Goal: Task Accomplishment & Management: Manage account settings

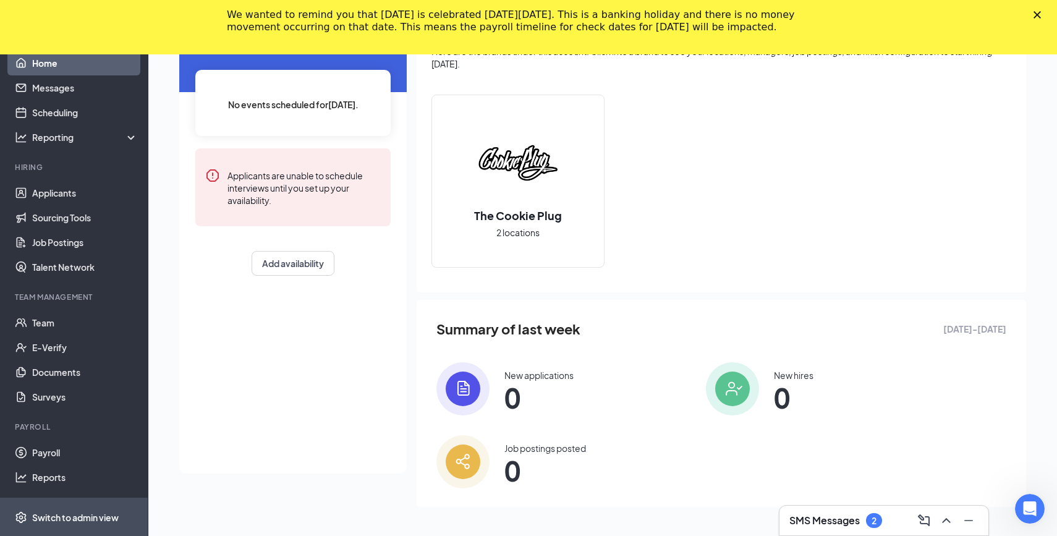
click at [102, 516] on div "Switch to admin view" at bounding box center [75, 517] width 87 height 12
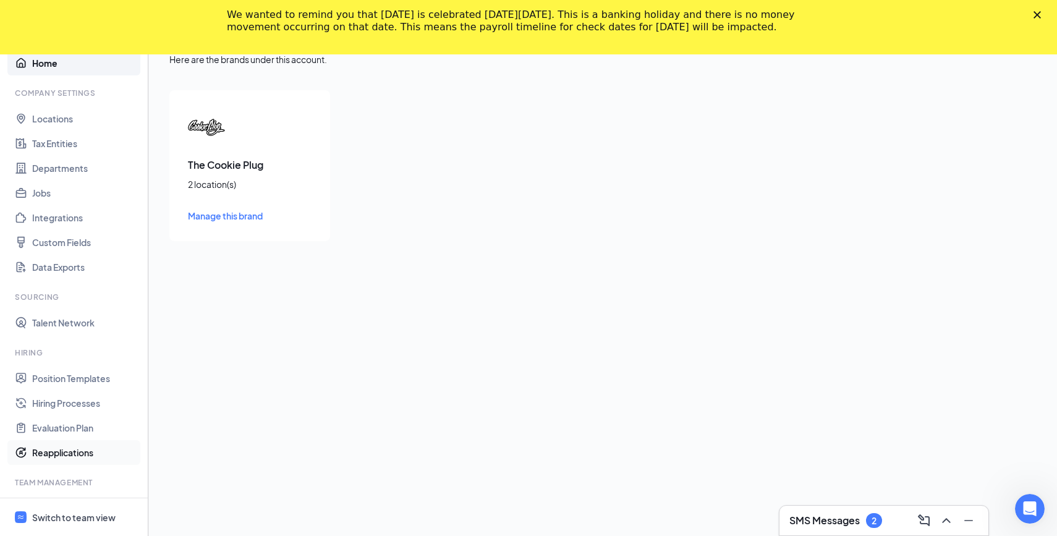
scroll to position [164, 0]
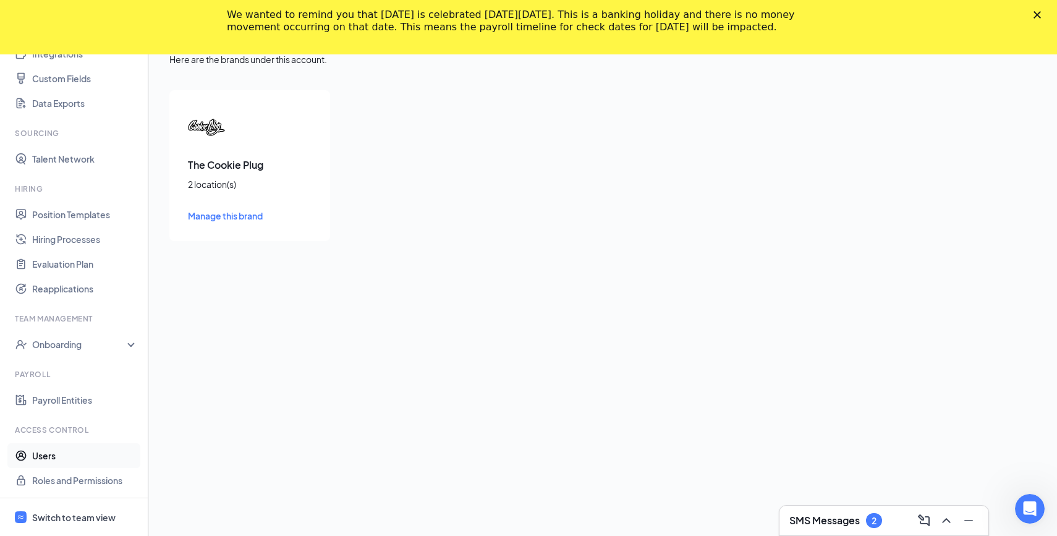
click at [74, 451] on link "Users" at bounding box center [85, 455] width 106 height 25
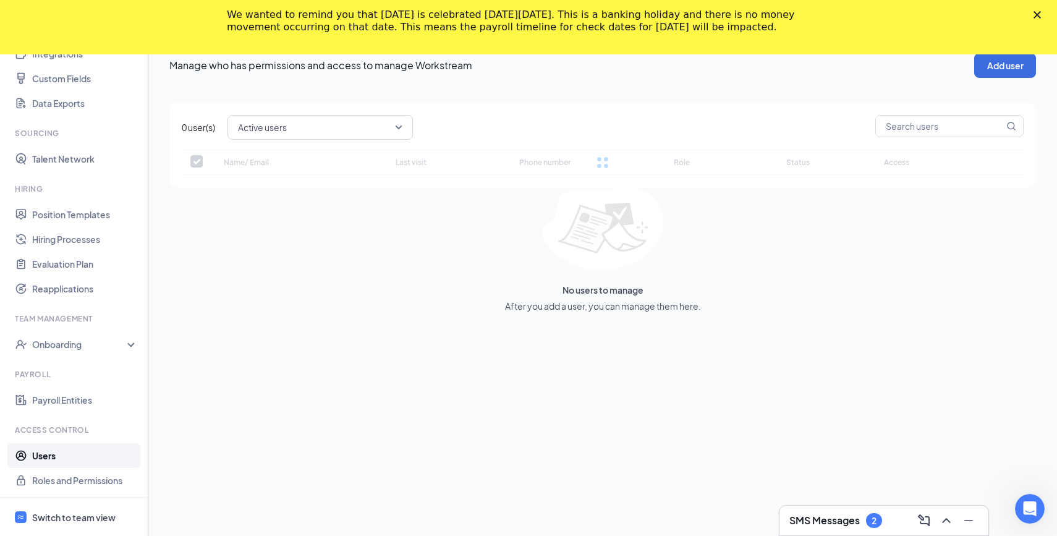
checkbox input "false"
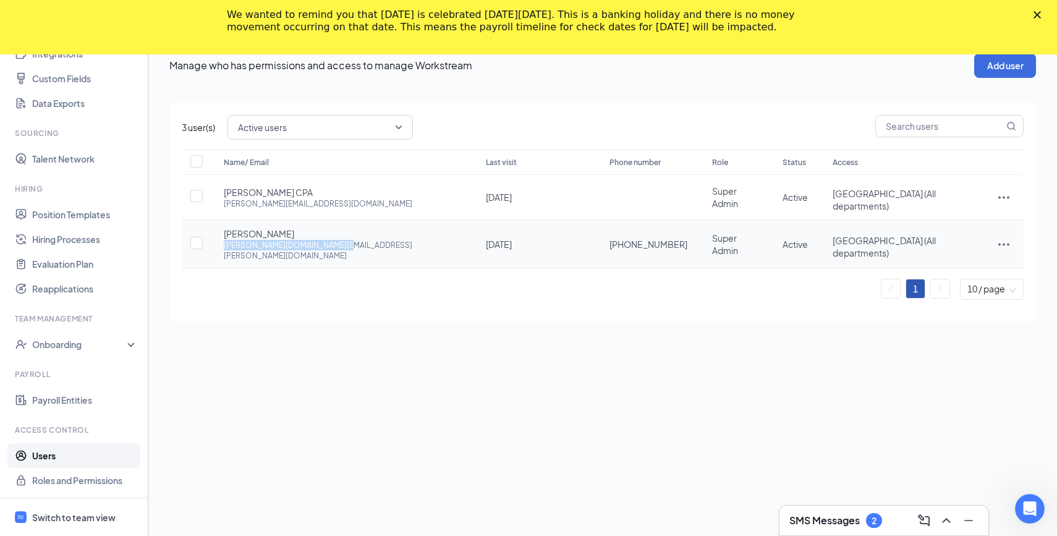
drag, startPoint x: 218, startPoint y: 239, endPoint x: 364, endPoint y: 241, distance: 145.9
click at [364, 241] on td "Steve Sharp steve.sharp@msventuresco.com" at bounding box center [342, 244] width 262 height 49
copy div "steve.sharp@msventuresco.com"
click at [403, 283] on div "Name/ Email Last visit Phone number Role Status Access Danielle Baum CPA daniel…" at bounding box center [603, 230] width 842 height 160
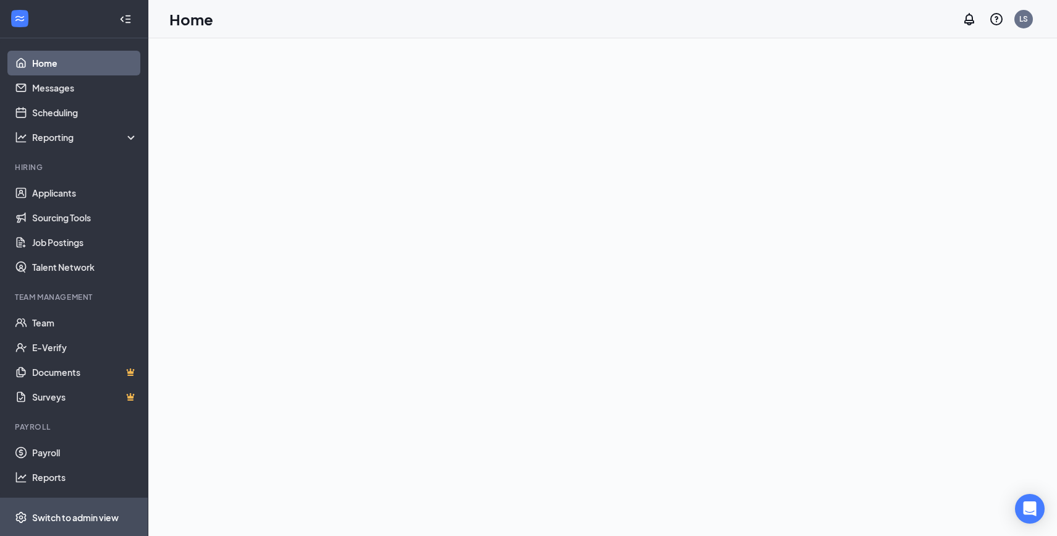
click at [106, 519] on div "Switch to admin view" at bounding box center [75, 517] width 87 height 12
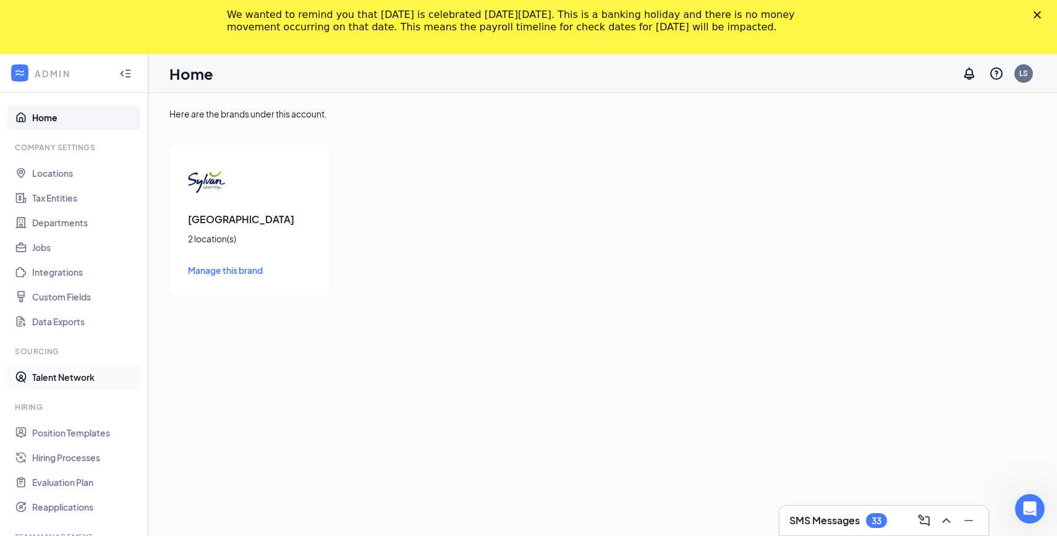
scroll to position [164, 0]
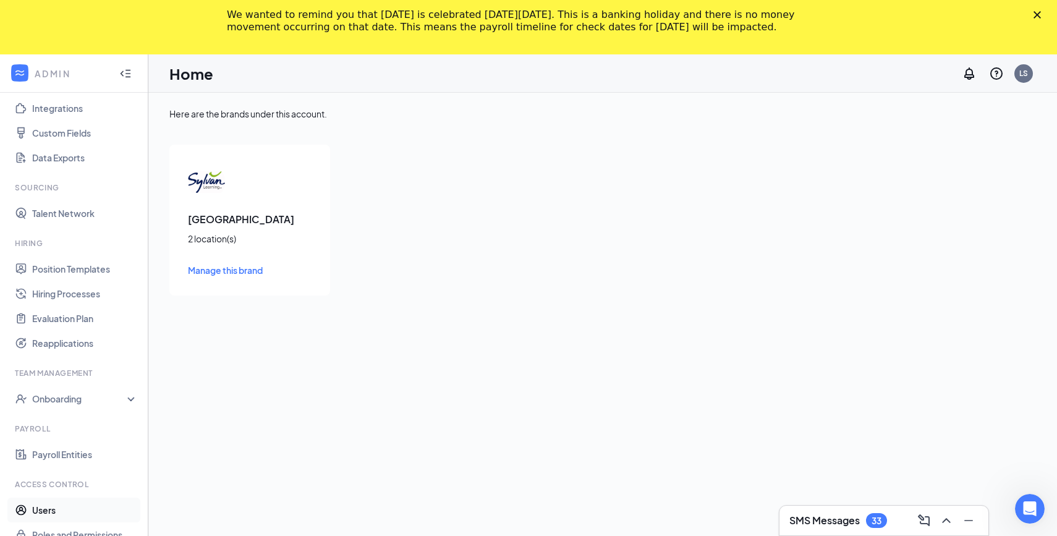
click at [72, 503] on link "Users" at bounding box center [85, 510] width 106 height 25
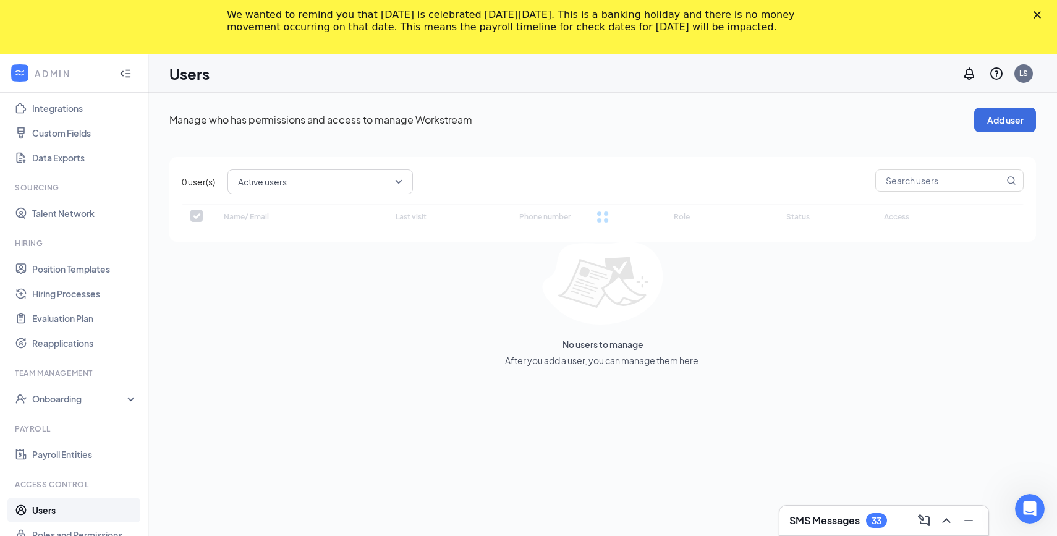
checkbox input "false"
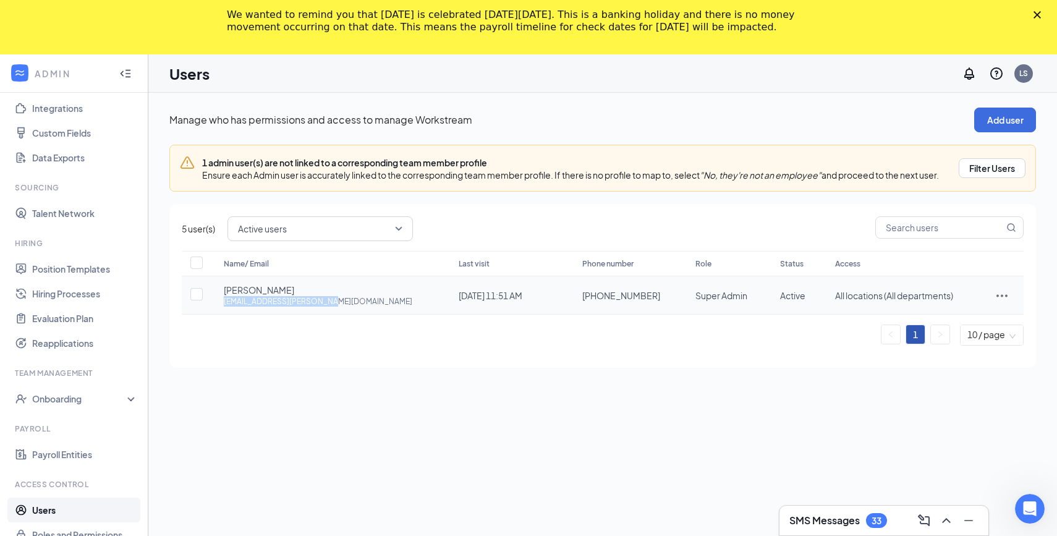
drag, startPoint x: 224, startPoint y: 305, endPoint x: 341, endPoint y: 307, distance: 117.5
click at [341, 307] on td "Megan Cabrera megan.a.cabrera@gmail.com" at bounding box center [328, 295] width 235 height 38
copy div "megan.a.cabrera@gmail.com"
drag, startPoint x: 218, startPoint y: 289, endPoint x: 318, endPoint y: 289, distance: 100.2
click at [318, 289] on td "Megan Cabrera megan.a.cabrera@gmail.com" at bounding box center [328, 295] width 235 height 38
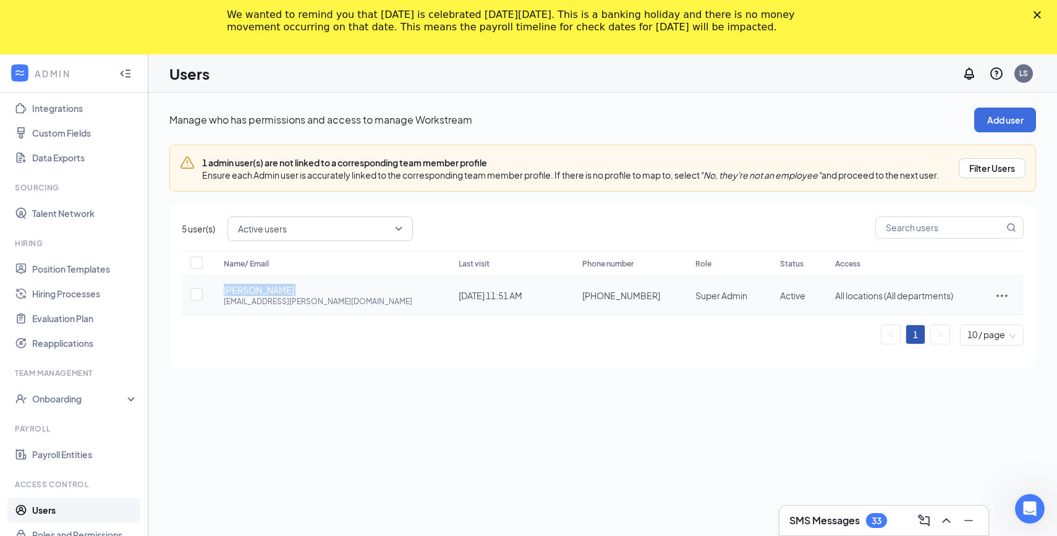
copy span "Megan Cabrera"
drag, startPoint x: 219, startPoint y: 302, endPoint x: 351, endPoint y: 301, distance: 131.1
click at [351, 301] on td "Megan Cabrera megan.a.cabrera@gmail.com" at bounding box center [328, 295] width 235 height 38
copy div "megan.a.cabrera@gmail.com"
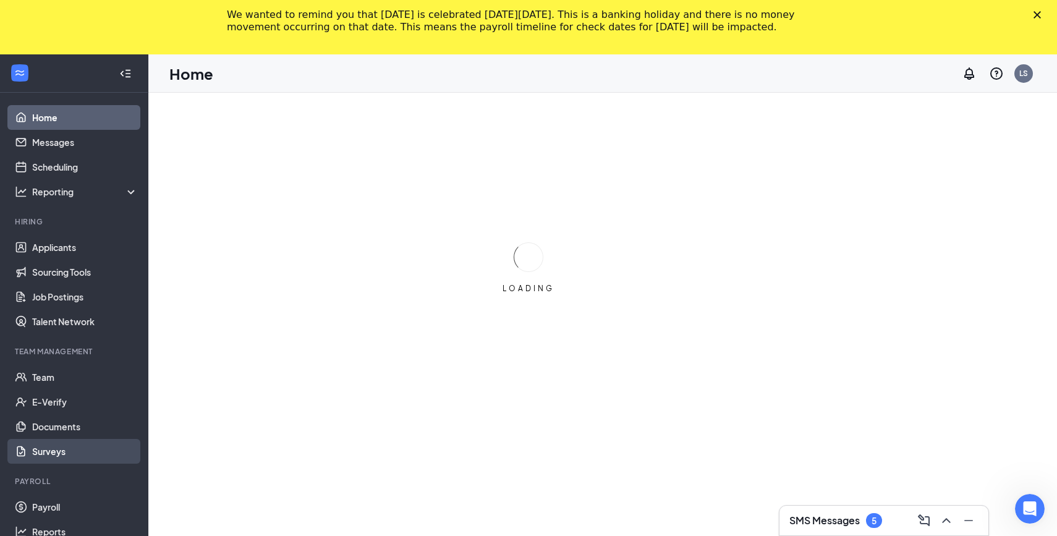
scroll to position [53, 0]
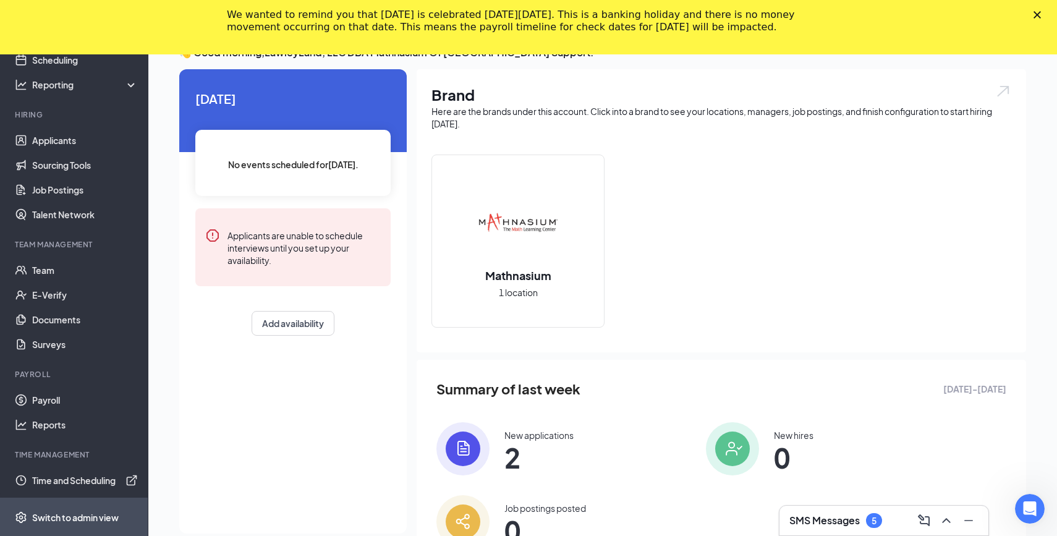
click at [99, 522] on div "Switch to admin view" at bounding box center [75, 517] width 87 height 12
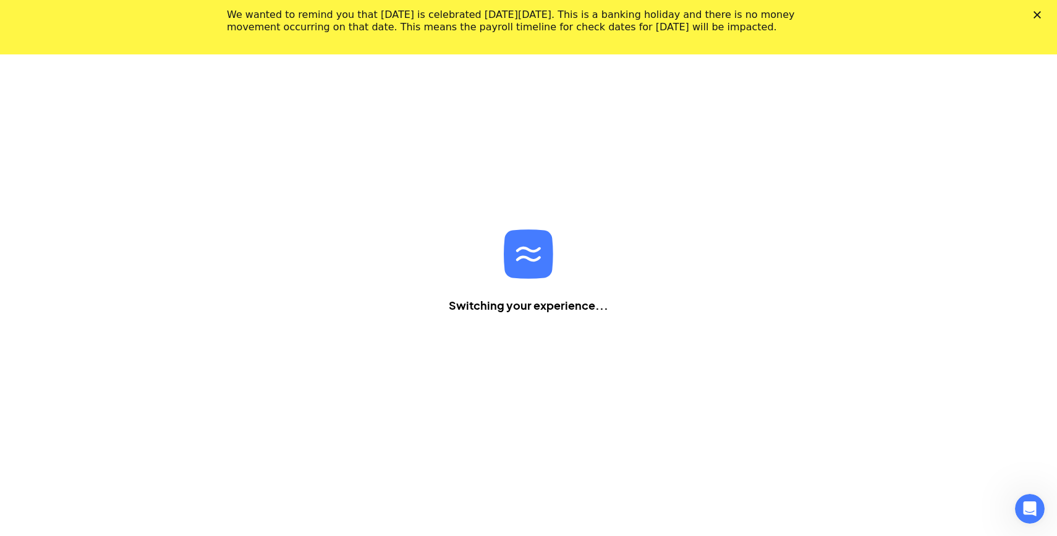
scroll to position [54, 0]
click at [1039, 17] on polygon "Close" at bounding box center [1037, 14] width 7 height 7
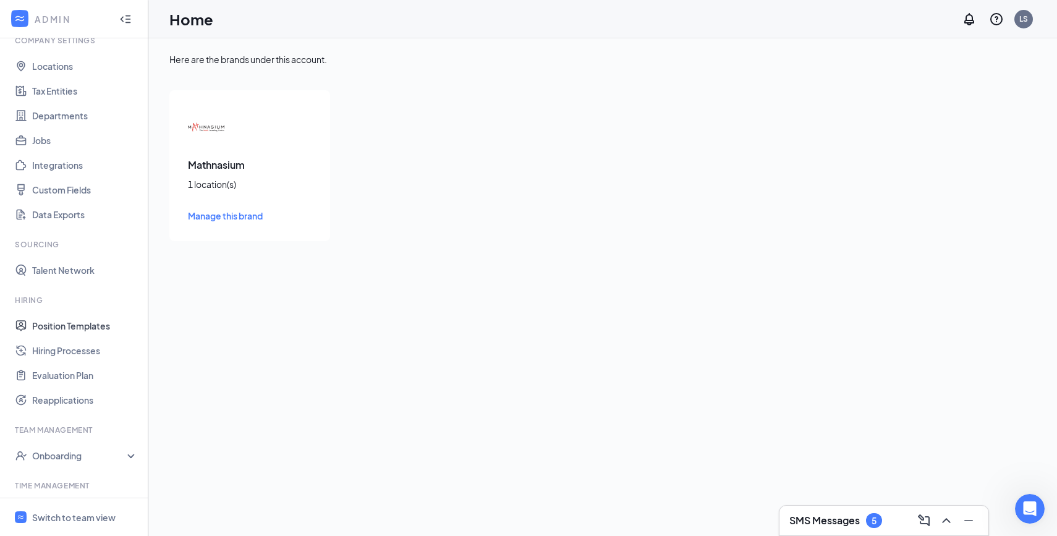
scroll to position [219, 0]
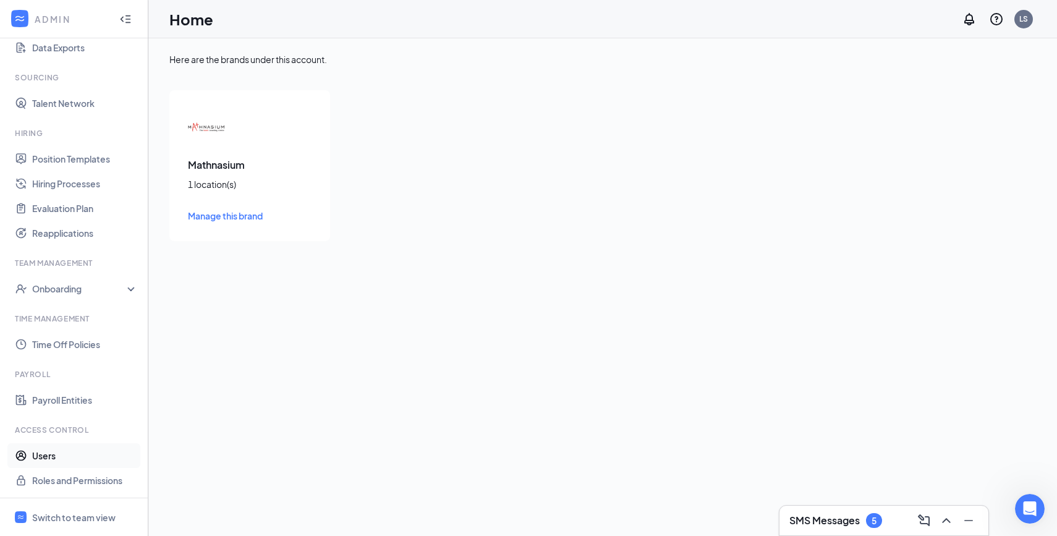
click at [67, 453] on link "Users" at bounding box center [85, 455] width 106 height 25
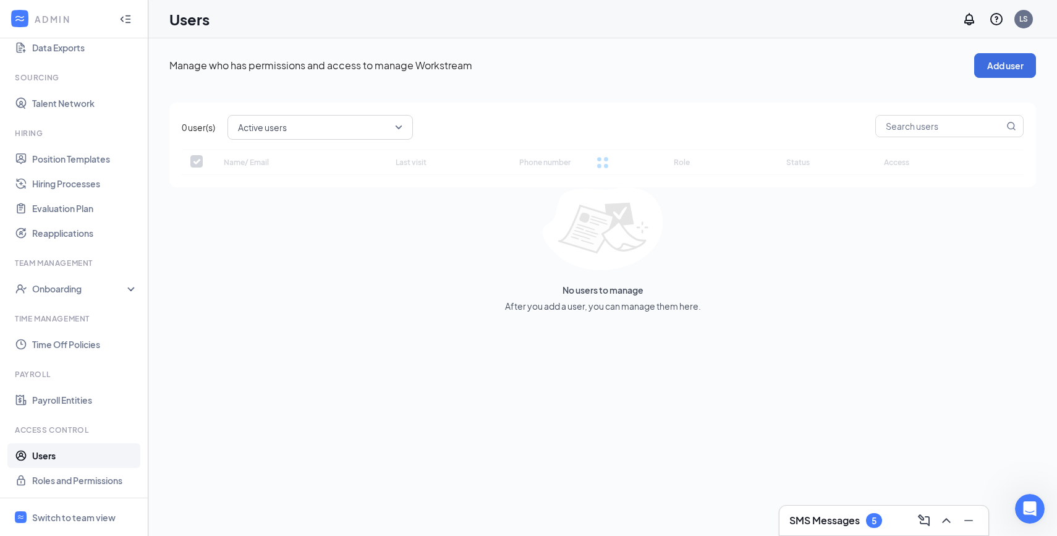
checkbox input "false"
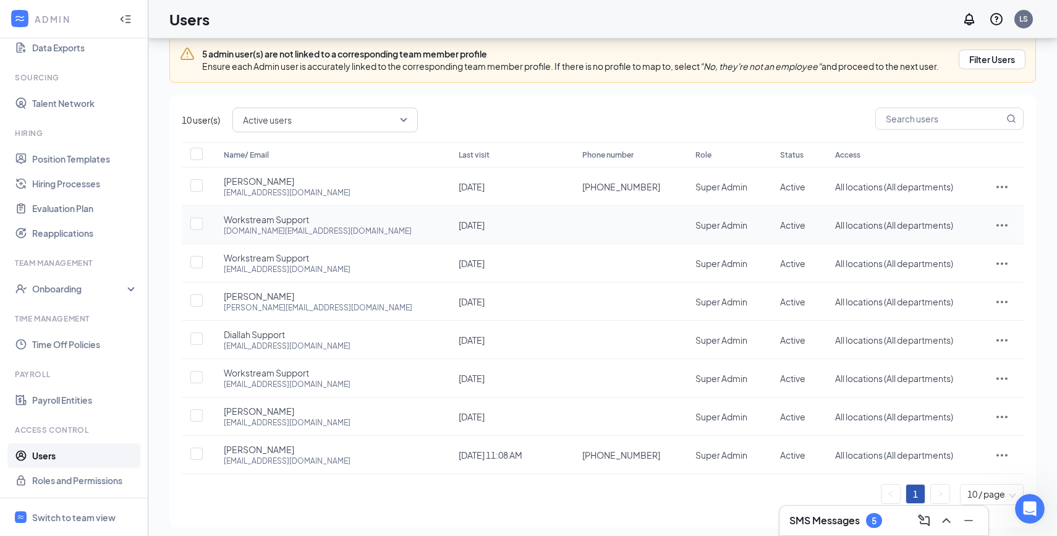
scroll to position [61, 0]
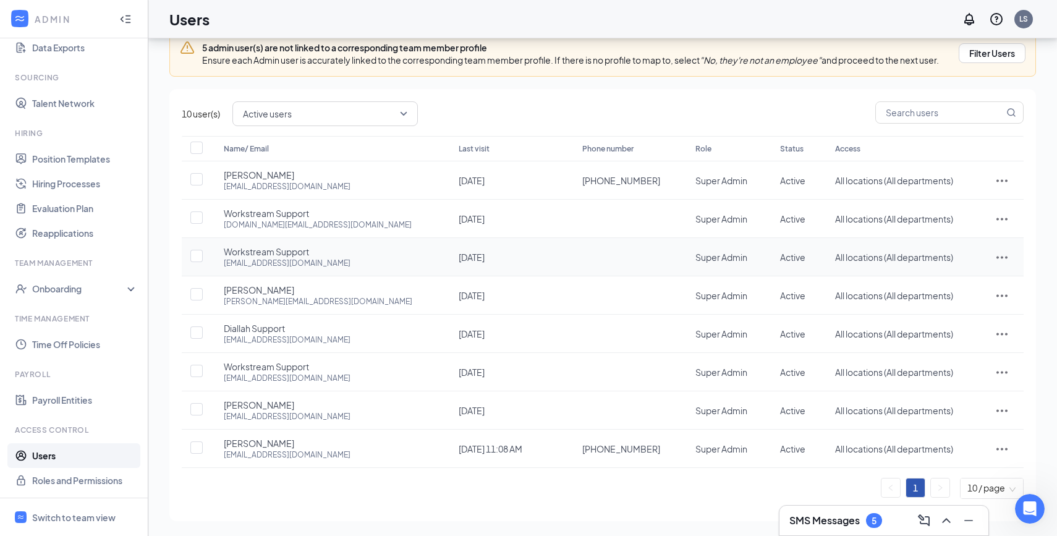
click at [998, 258] on icon "ActionsIcon" at bounding box center [1002, 257] width 15 height 15
click at [954, 334] on span "Disable" at bounding box center [939, 339] width 30 height 11
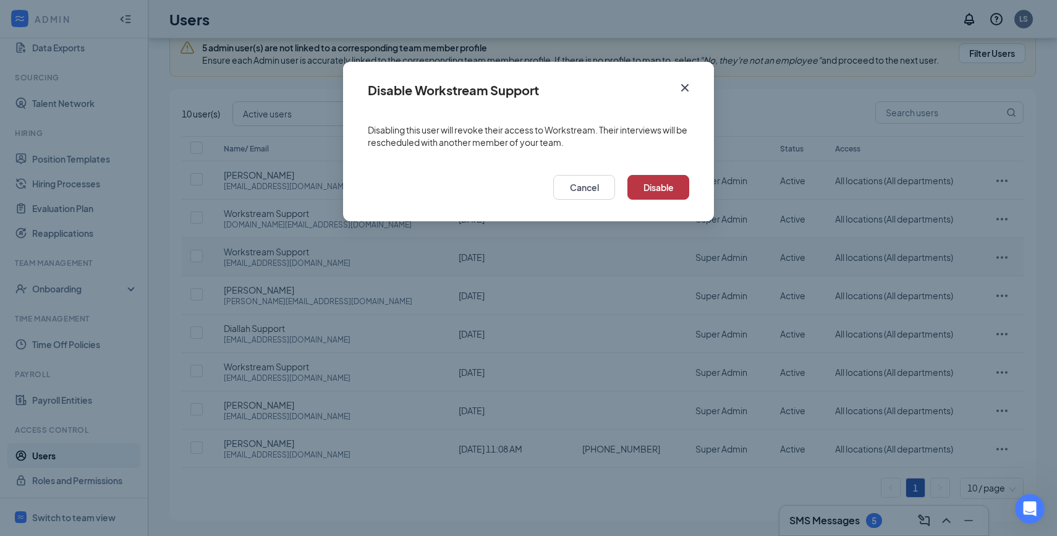
click at [655, 192] on button "Disable" at bounding box center [658, 187] width 62 height 25
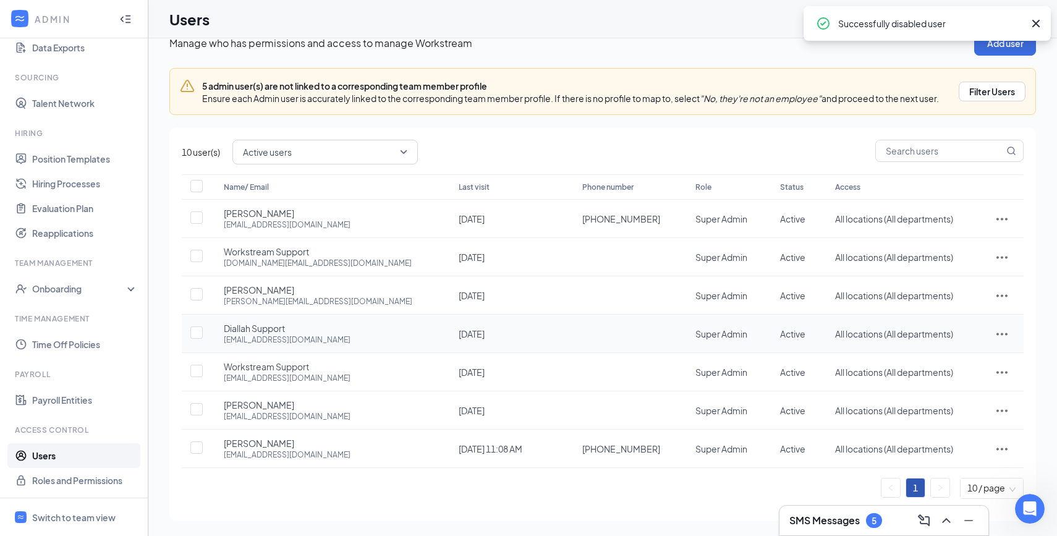
scroll to position [22, 0]
click at [997, 372] on icon "ActionsIcon" at bounding box center [1002, 372] width 15 height 15
click at [930, 461] on span "Disable" at bounding box center [962, 455] width 77 height 14
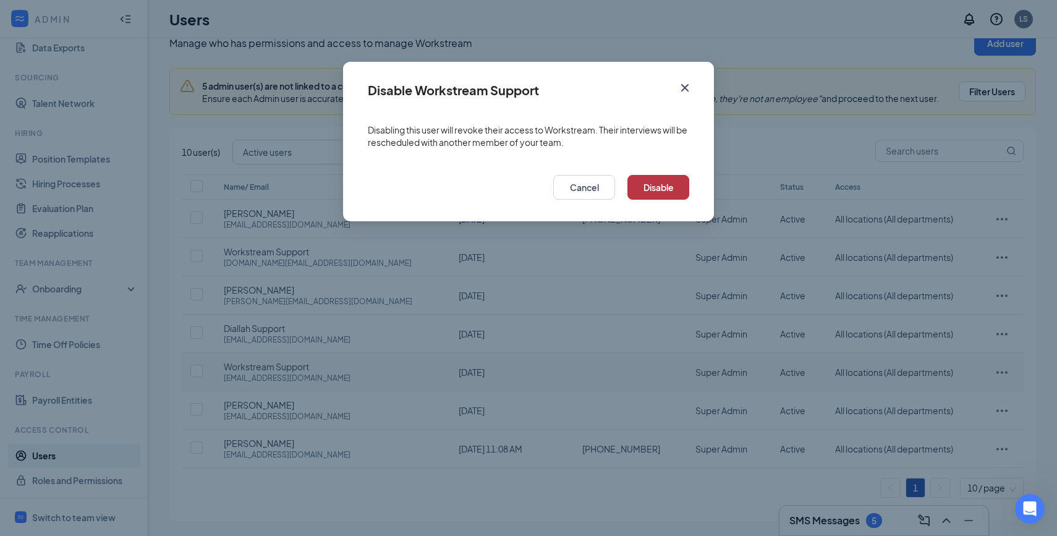
click at [676, 190] on button "Disable" at bounding box center [658, 187] width 62 height 25
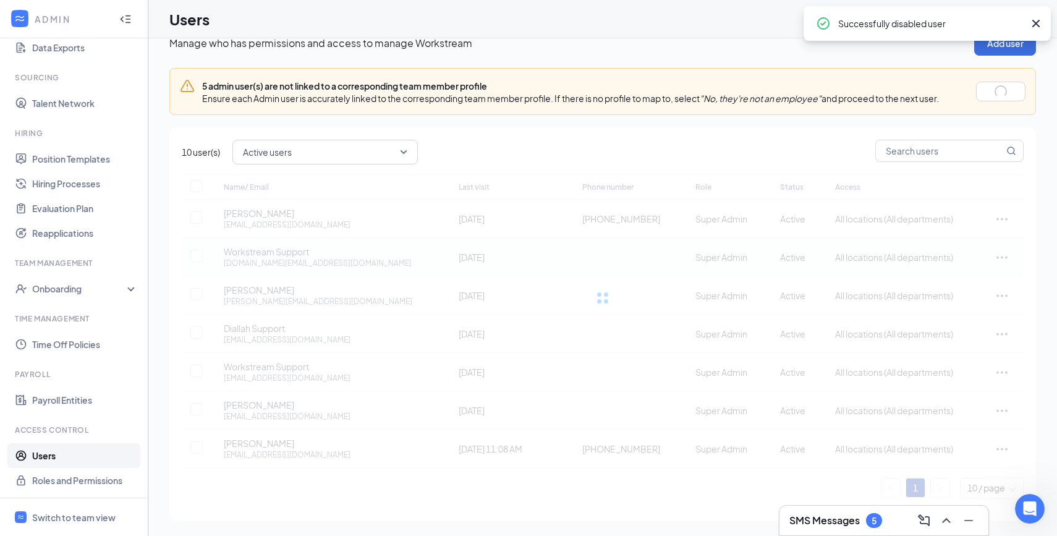
scroll to position [0, 0]
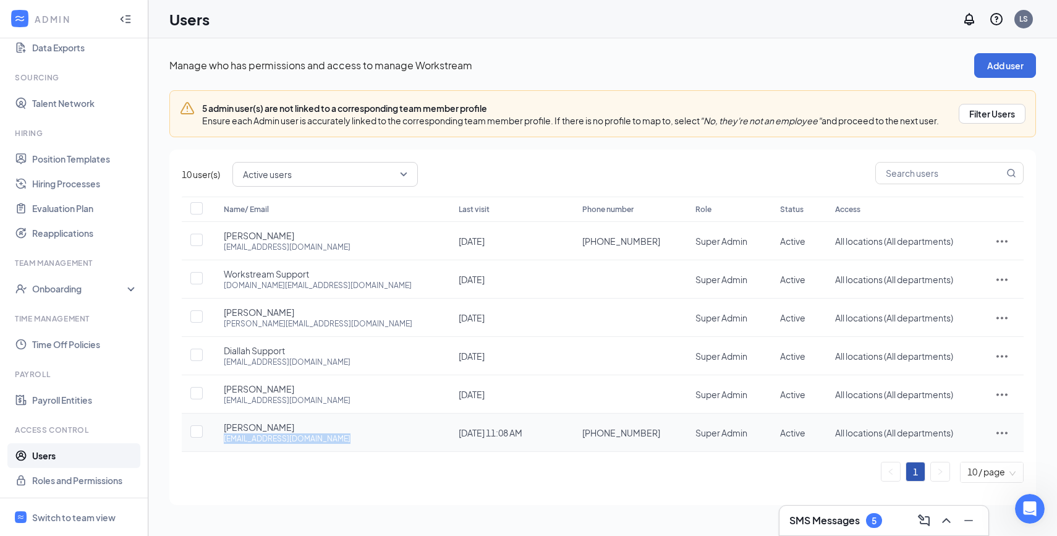
drag, startPoint x: 221, startPoint y: 437, endPoint x: 389, endPoint y: 438, distance: 168.2
click at [390, 438] on td "Katy Lawley uppermarlboro@mathnasium.com" at bounding box center [328, 433] width 235 height 38
copy div "uppermarlboro@mathnasium.com"
drag, startPoint x: 219, startPoint y: 425, endPoint x: 301, endPoint y: 425, distance: 81.6
click at [301, 425] on td "Katy Lawley uppermarlboro@mathnasium.com" at bounding box center [328, 433] width 235 height 38
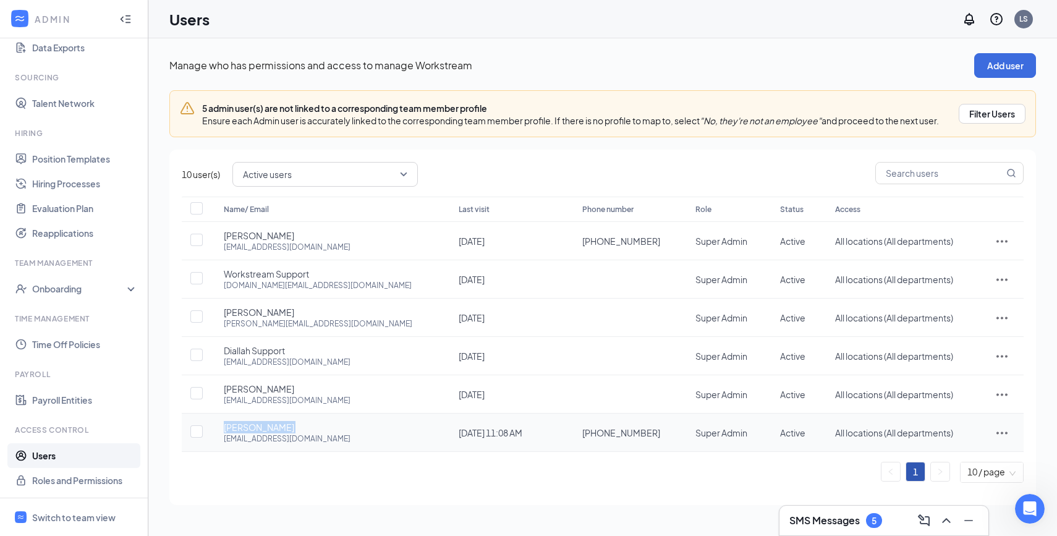
copy span "Katy Lawley"
drag, startPoint x: 224, startPoint y: 438, endPoint x: 360, endPoint y: 436, distance: 136.0
click at [360, 436] on div "Katy Lawley uppermarlboro@mathnasium.com" at bounding box center [329, 432] width 210 height 23
copy div "uppermarlboro@mathnasium.com"
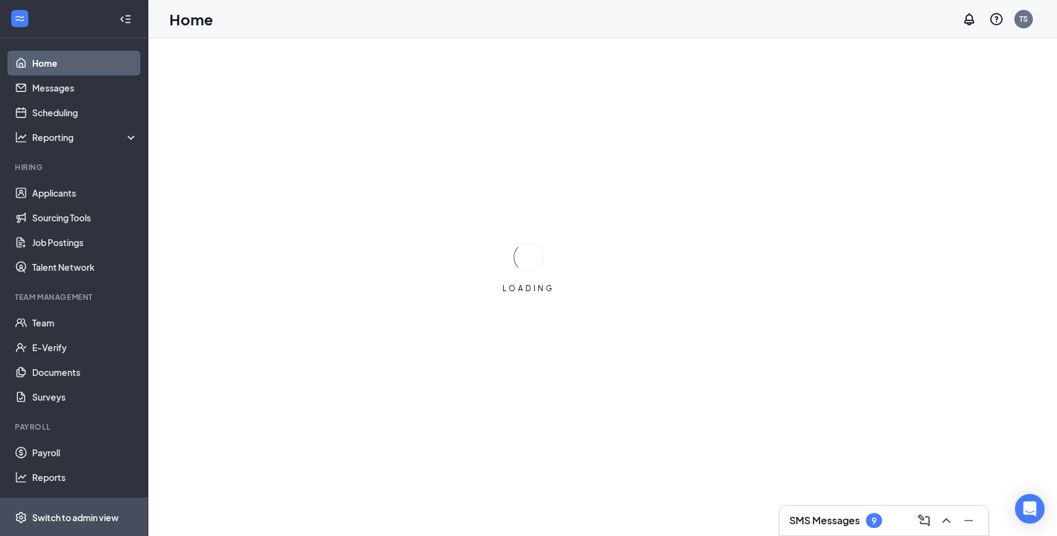
click at [43, 521] on div "Switch to admin view" at bounding box center [75, 517] width 87 height 12
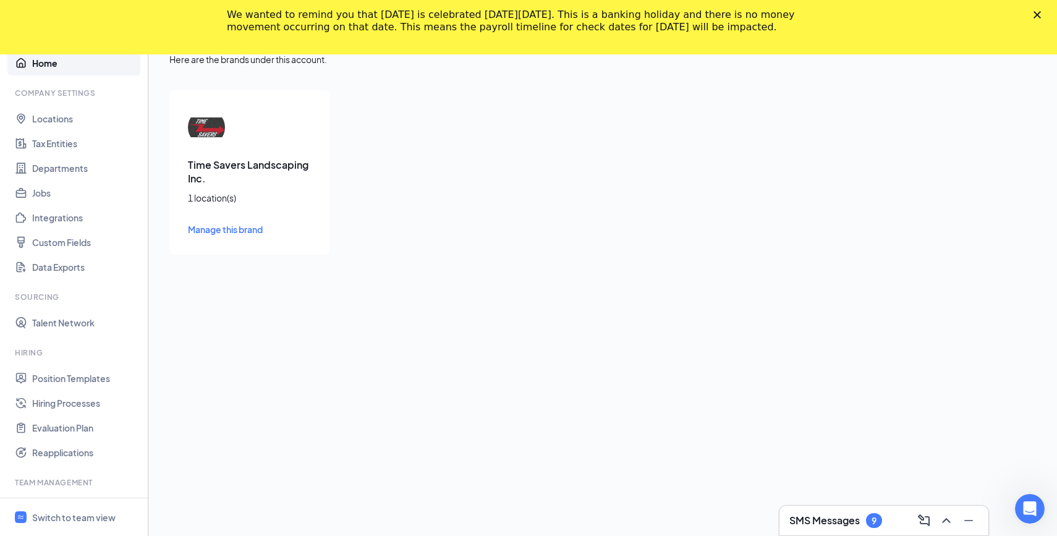
scroll to position [164, 0]
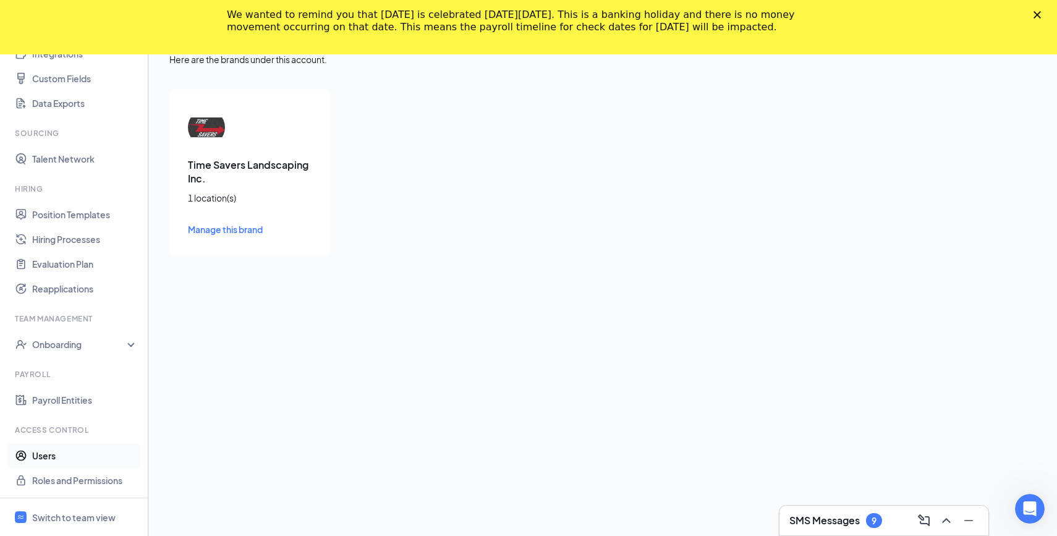
click at [85, 457] on link "Users" at bounding box center [85, 455] width 106 height 25
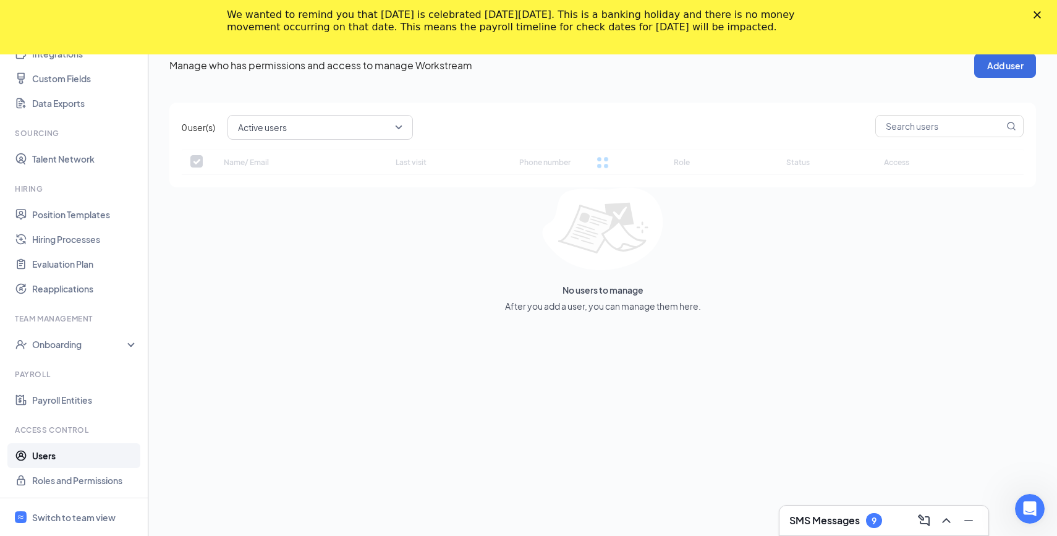
checkbox input "false"
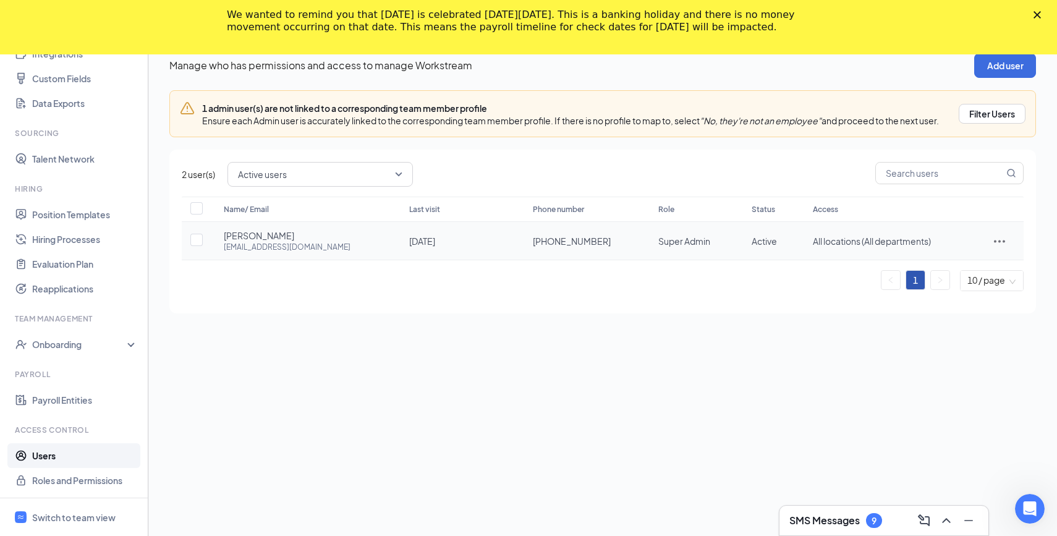
click at [218, 247] on td "Joel Timms timesaverslandscaping@gmail.com" at bounding box center [303, 241] width 185 height 38
drag, startPoint x: 218, startPoint y: 236, endPoint x: 299, endPoint y: 236, distance: 81.0
click at [299, 236] on td "Joel Timms timesaverslandscaping@gmail.com" at bounding box center [303, 241] width 185 height 38
copy span "Joel Timms"
drag, startPoint x: 219, startPoint y: 247, endPoint x: 370, endPoint y: 252, distance: 150.3
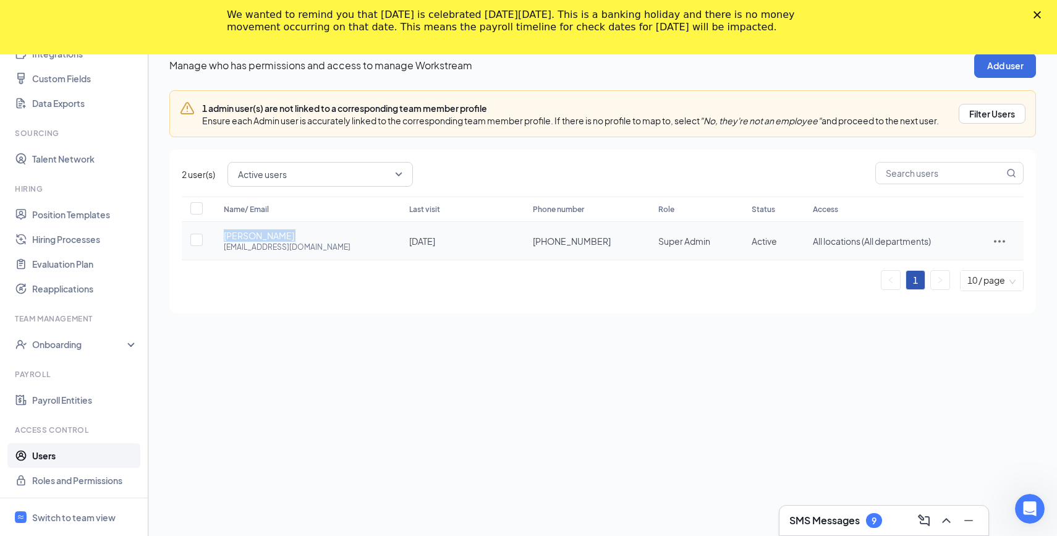
click at [370, 252] on td "Joel Timms timesaverslandscaping@gmail.com" at bounding box center [303, 241] width 185 height 38
copy div "timesaverslandscaping@gmail.com"
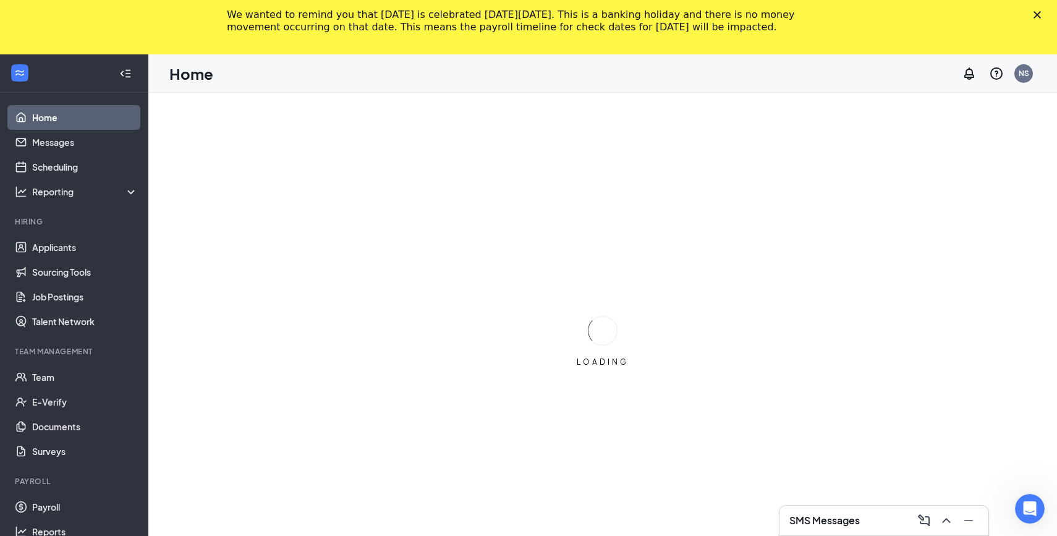
click at [113, 522] on div "Home Messages Scheduling Reporting Hiring Applicants Sourcing Tools Job Posting…" at bounding box center [74, 342] width 148 height 498
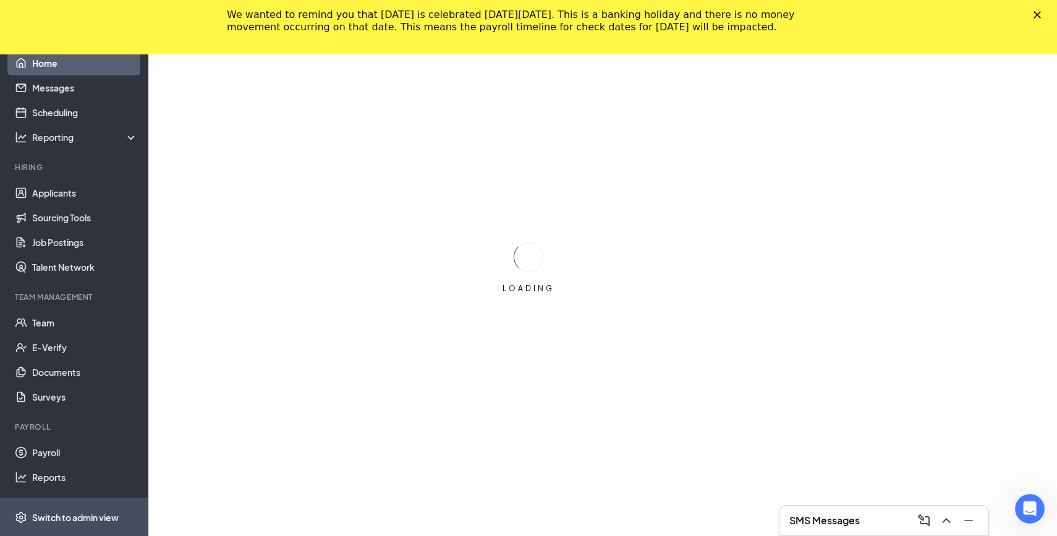
scroll to position [54, 0]
click at [103, 516] on div "Switch to admin view" at bounding box center [75, 517] width 87 height 12
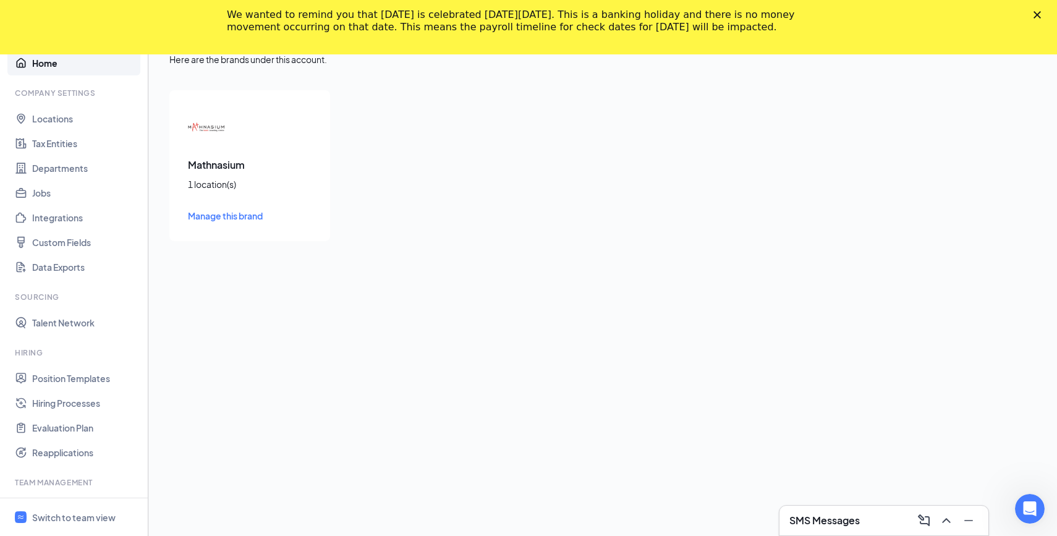
scroll to position [164, 0]
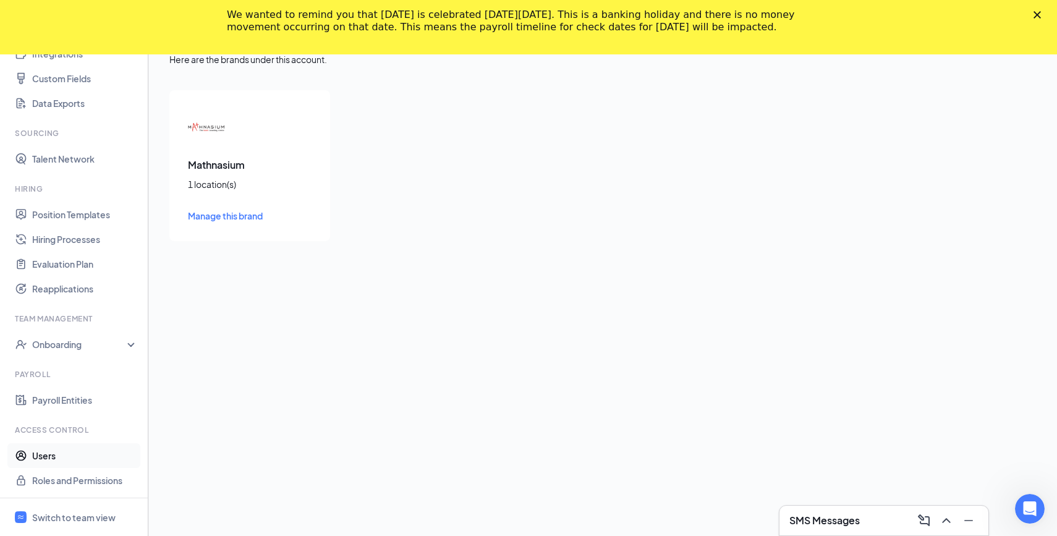
click at [80, 457] on link "Users" at bounding box center [85, 455] width 106 height 25
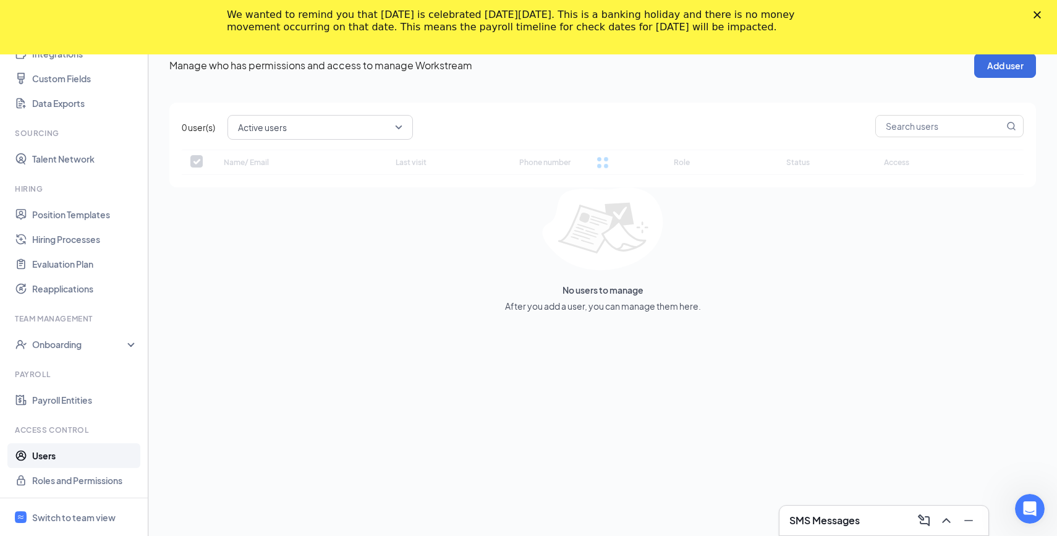
checkbox input "false"
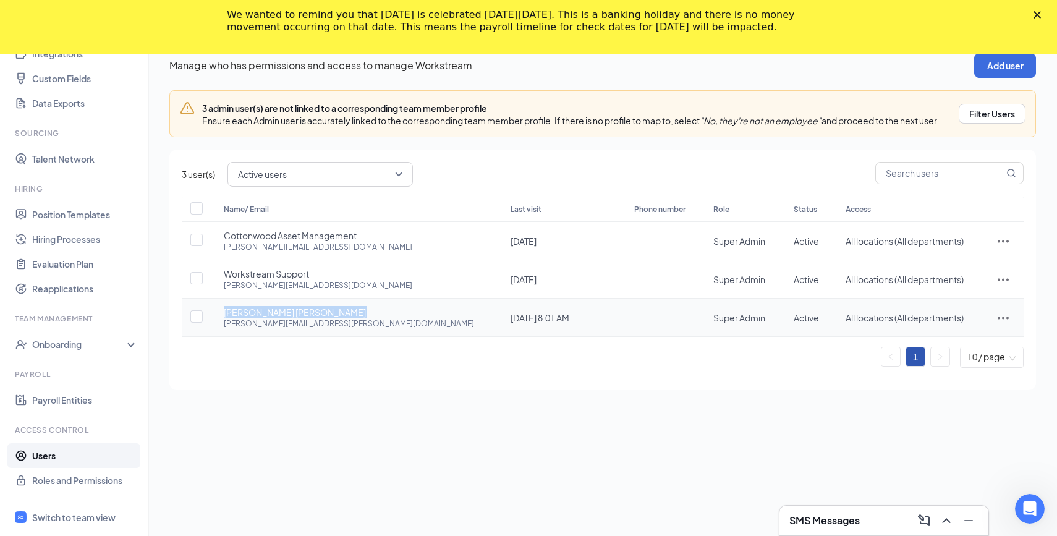
drag, startPoint x: 220, startPoint y: 313, endPoint x: 322, endPoint y: 311, distance: 102.0
click at [322, 311] on td "Nigam Mehta nigam.mehta@yahoo.com" at bounding box center [354, 318] width 287 height 38
copy span "Nigam Mehta"
drag, startPoint x: 218, startPoint y: 326, endPoint x: 326, endPoint y: 328, distance: 108.2
click at [326, 328] on td "Nigam Mehta nigam.mehta@yahoo.com" at bounding box center [354, 318] width 287 height 38
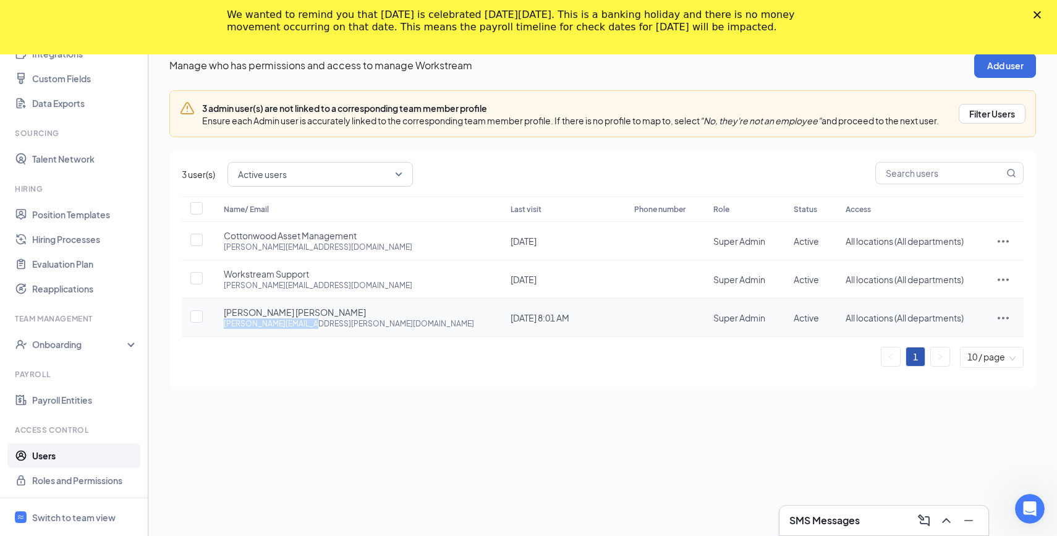
copy div "nigam.mehta@yahoo.com"
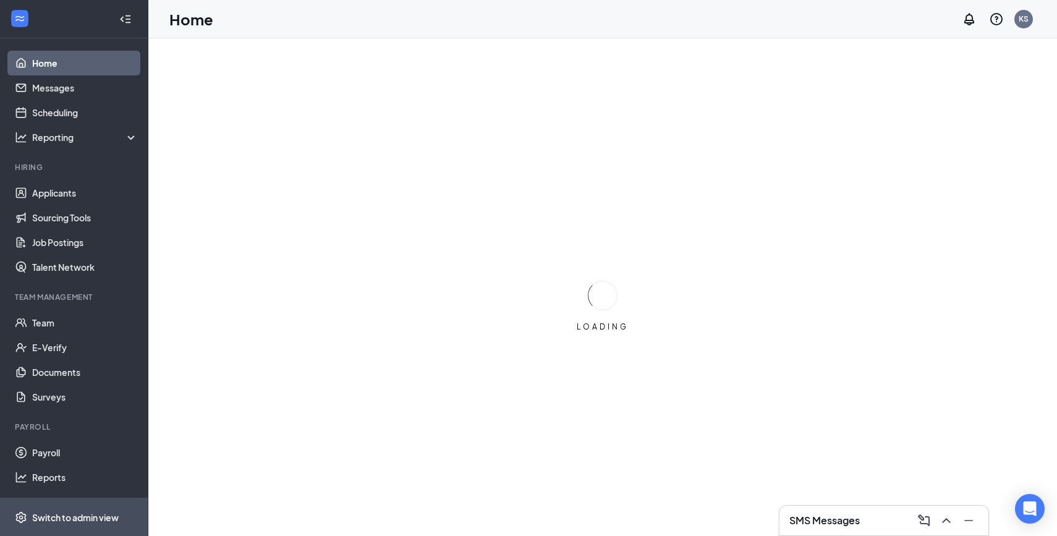
click at [128, 525] on span "Switch to admin view" at bounding box center [85, 517] width 106 height 38
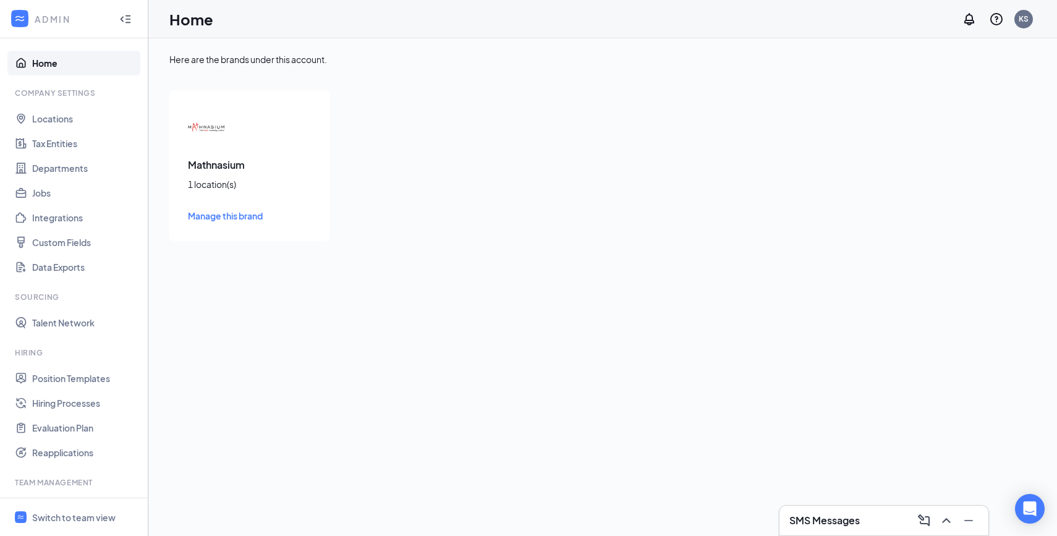
scroll to position [164, 0]
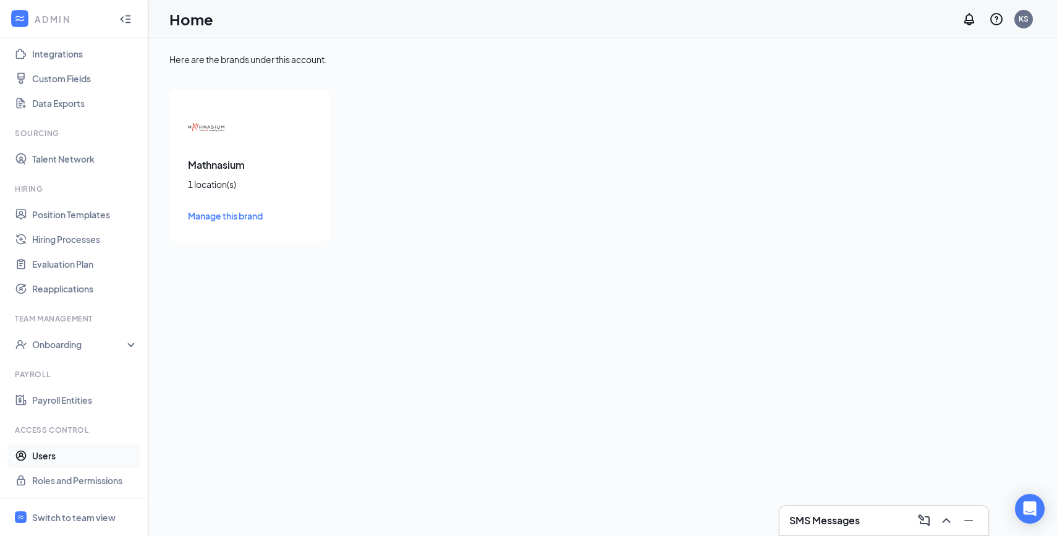
click at [96, 446] on link "Users" at bounding box center [85, 455] width 106 height 25
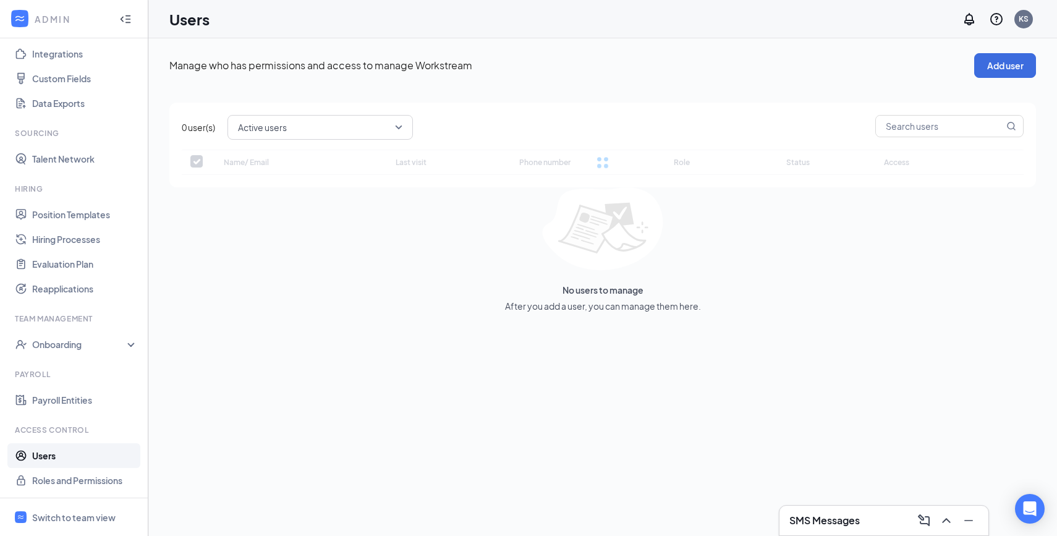
checkbox input "false"
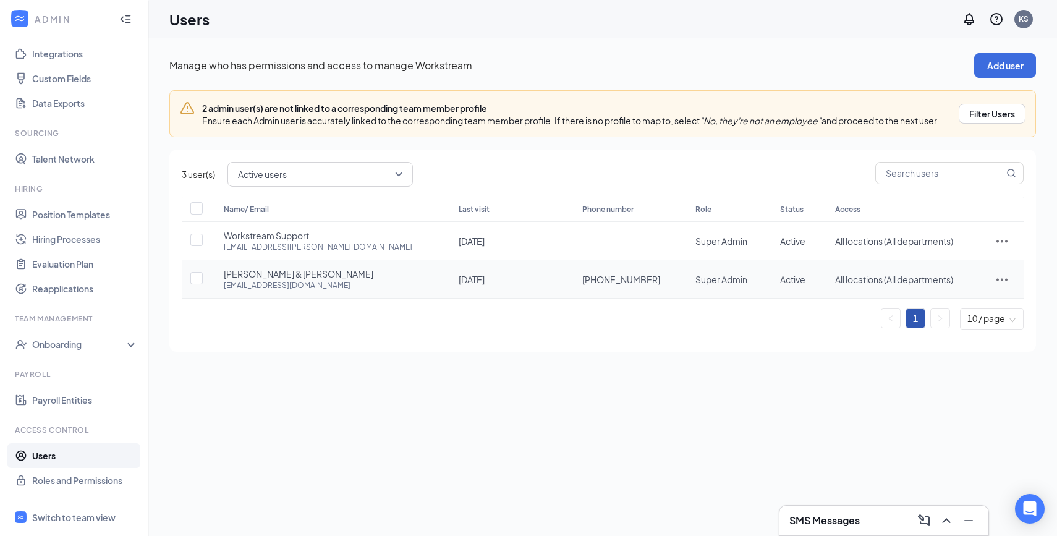
drag, startPoint x: 219, startPoint y: 270, endPoint x: 376, endPoint y: 273, distance: 156.4
click at [376, 273] on td "Sanjeev Kumar & Kavita Chaudhary ksmathlearning@outlook.com" at bounding box center [328, 279] width 235 height 38
copy span "Sanjeev Kumar & Kavita Chaudhary"
drag, startPoint x: 223, startPoint y: 287, endPoint x: 336, endPoint y: 286, distance: 113.1
click at [336, 286] on td "Sanjeev Kumar & Kavita Chaudhary ksmathlearning@outlook.com" at bounding box center [328, 279] width 235 height 38
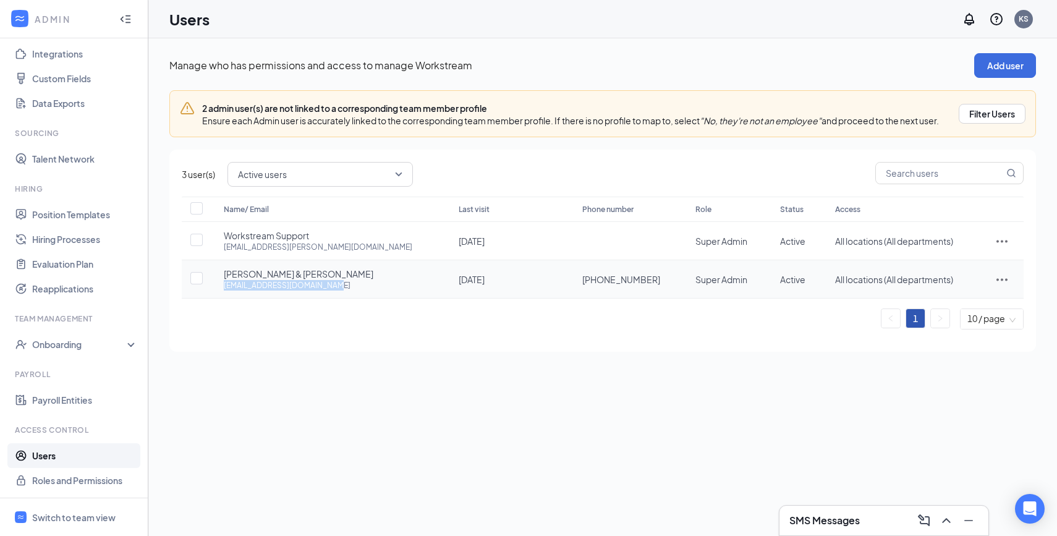
copy div "ksmathlearning@outlook.com"
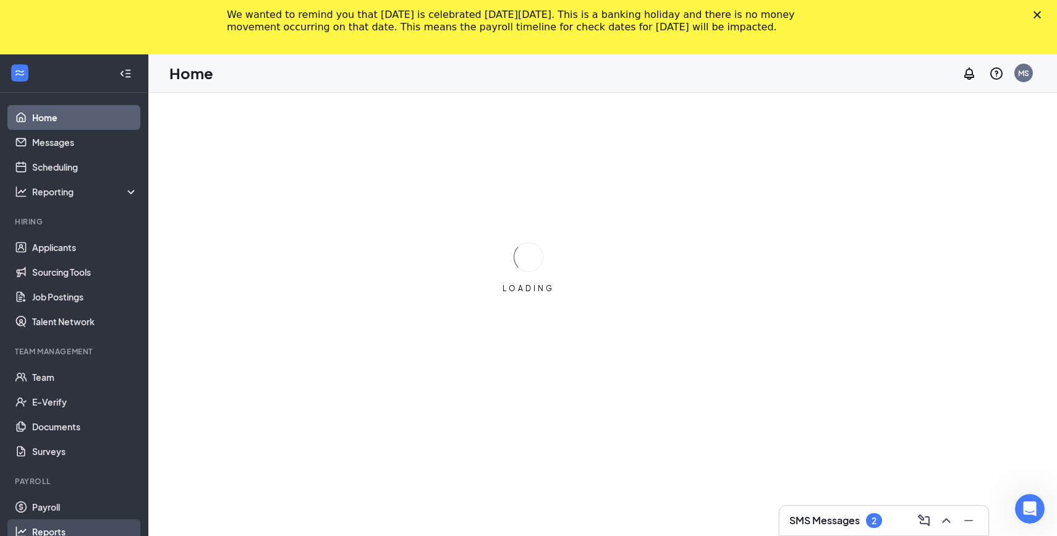
click at [62, 517] on ul "Payroll Reports" at bounding box center [74, 519] width 148 height 49
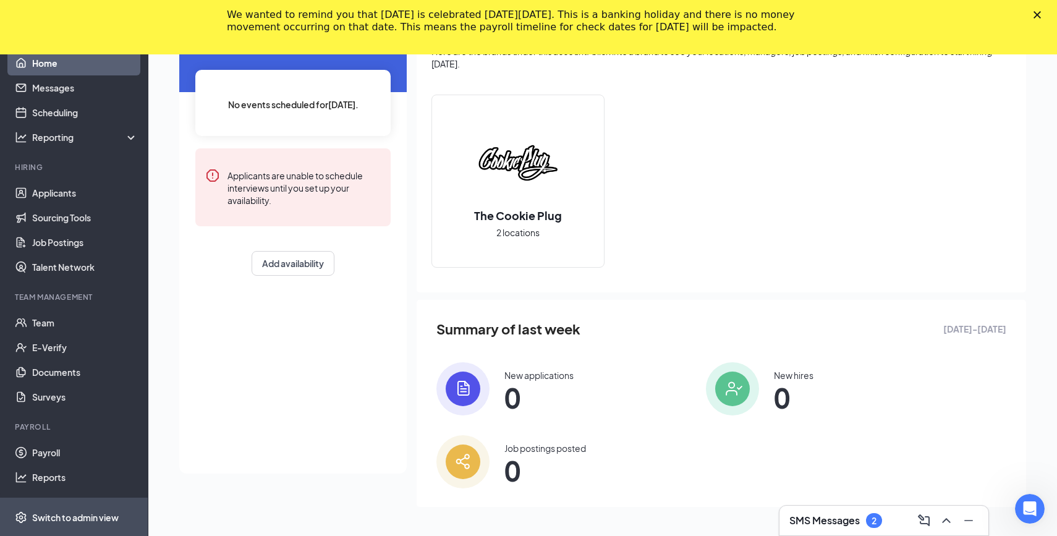
click at [58, 516] on div "Switch to admin view" at bounding box center [75, 517] width 87 height 12
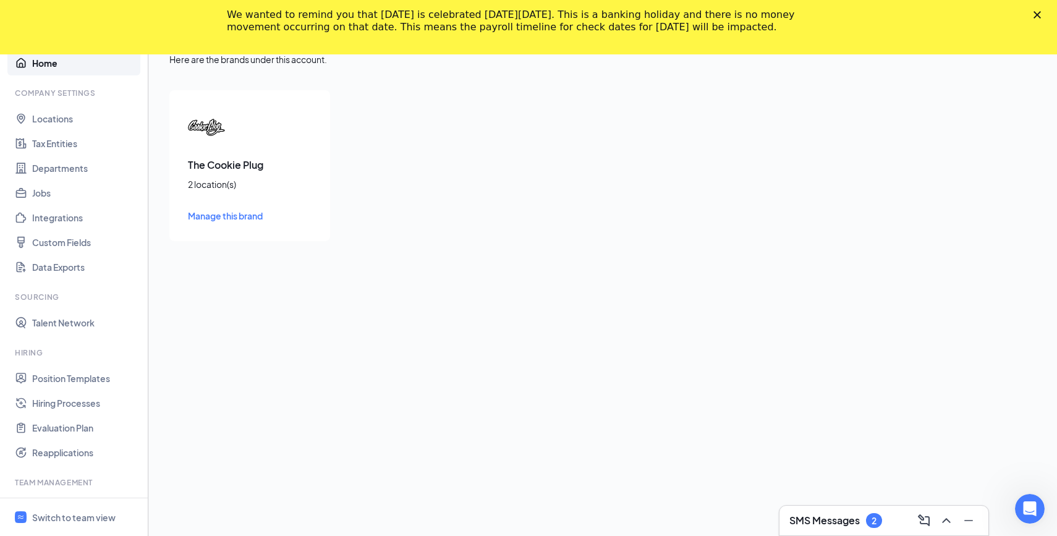
click at [1034, 12] on icon "Close" at bounding box center [1037, 14] width 7 height 7
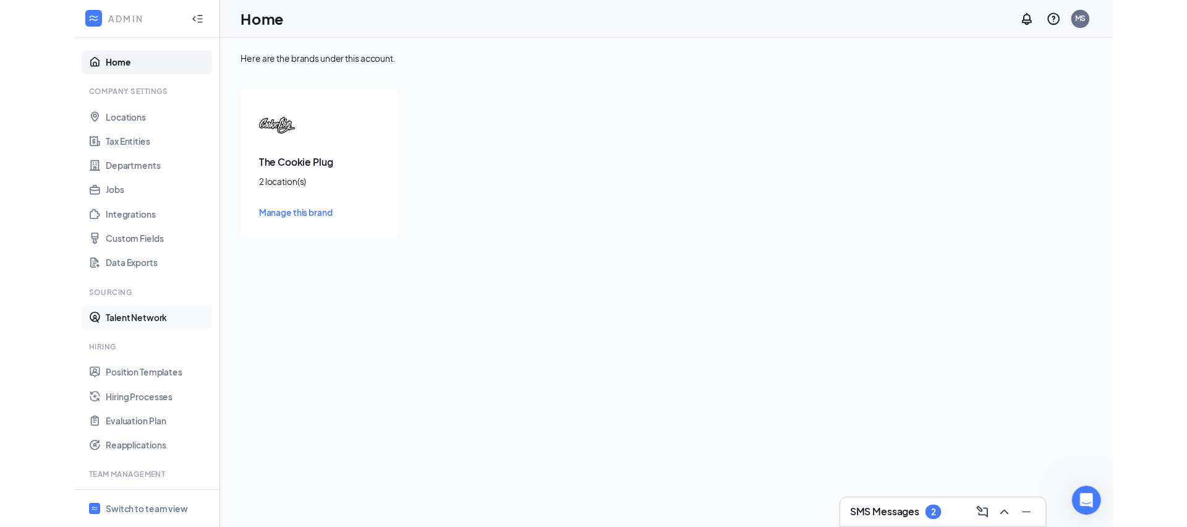
scroll to position [164, 0]
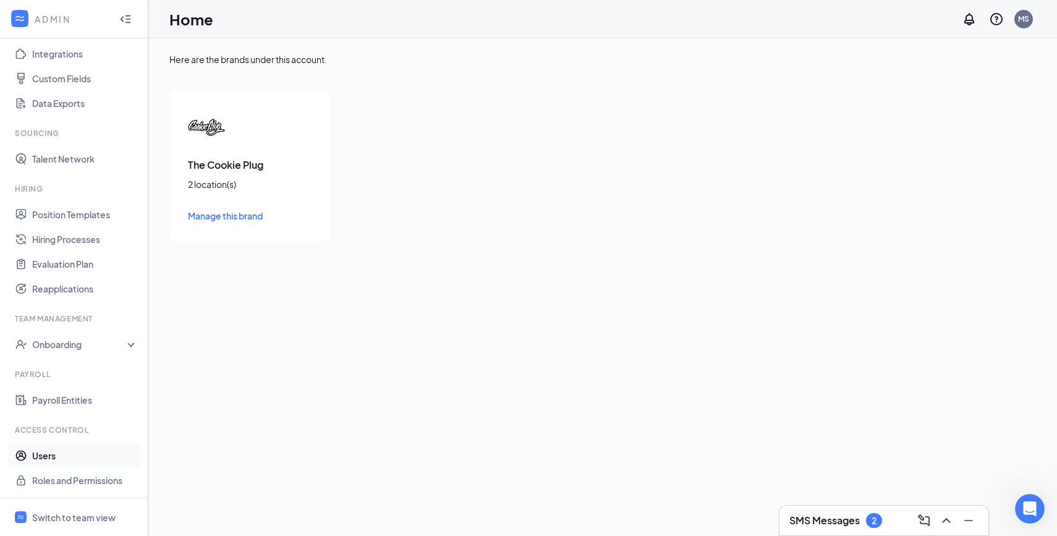
click at [62, 456] on link "Users" at bounding box center [85, 455] width 106 height 25
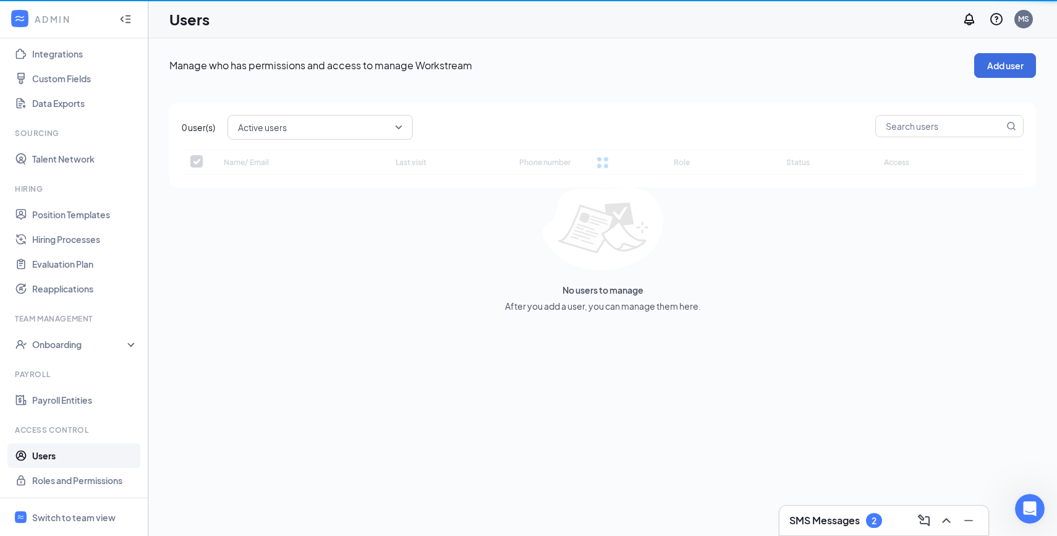
checkbox input "false"
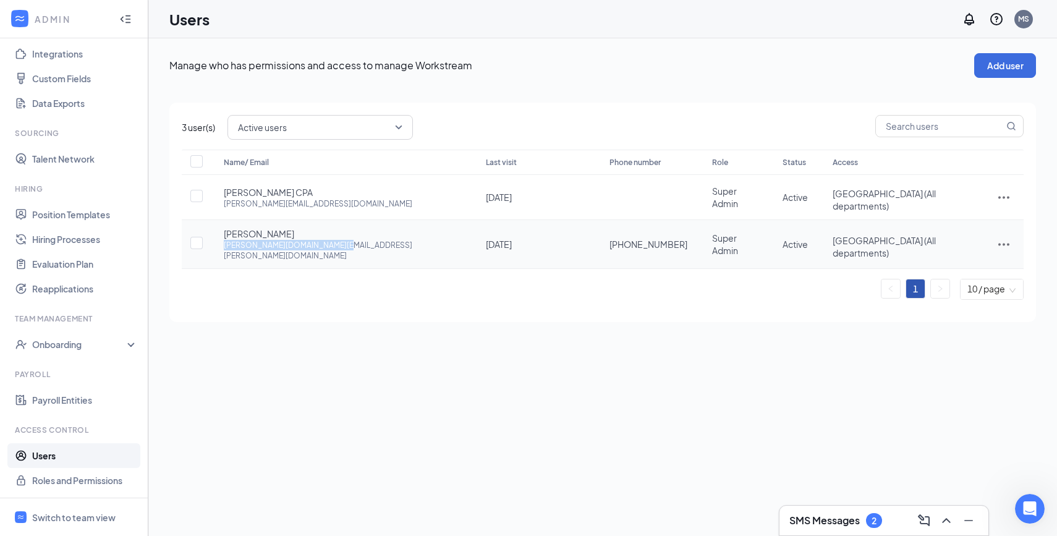
drag, startPoint x: 219, startPoint y: 240, endPoint x: 357, endPoint y: 238, distance: 137.3
click at [357, 238] on td "[PERSON_NAME] [PERSON_NAME][DOMAIN_NAME][EMAIL_ADDRESS][PERSON_NAME][DOMAIN_NAM…" at bounding box center [342, 244] width 262 height 49
copy div "[PERSON_NAME][DOMAIN_NAME][EMAIL_ADDRESS][PERSON_NAME][DOMAIN_NAME]"
drag, startPoint x: 218, startPoint y: 230, endPoint x: 288, endPoint y: 230, distance: 70.5
click at [288, 230] on td "Steve Sharp steve.sharp@msventuresco.com" at bounding box center [342, 244] width 262 height 49
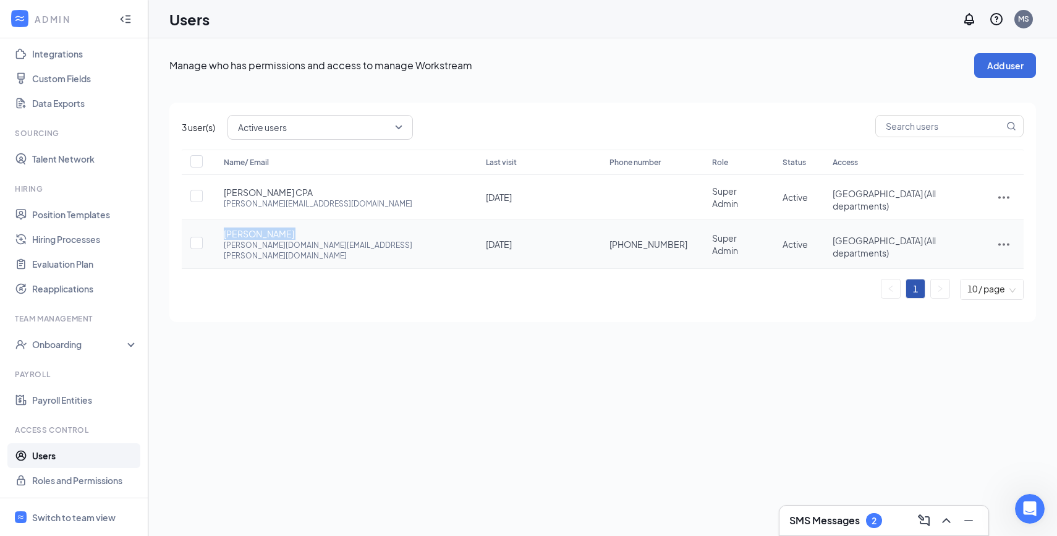
copy span "Steve Sharp"
drag, startPoint x: 218, startPoint y: 240, endPoint x: 341, endPoint y: 239, distance: 123.0
click at [341, 239] on td "Steve Sharp steve.sharp@msventuresco.com" at bounding box center [342, 244] width 262 height 49
copy div "steve.sharp@msventuresco.com"
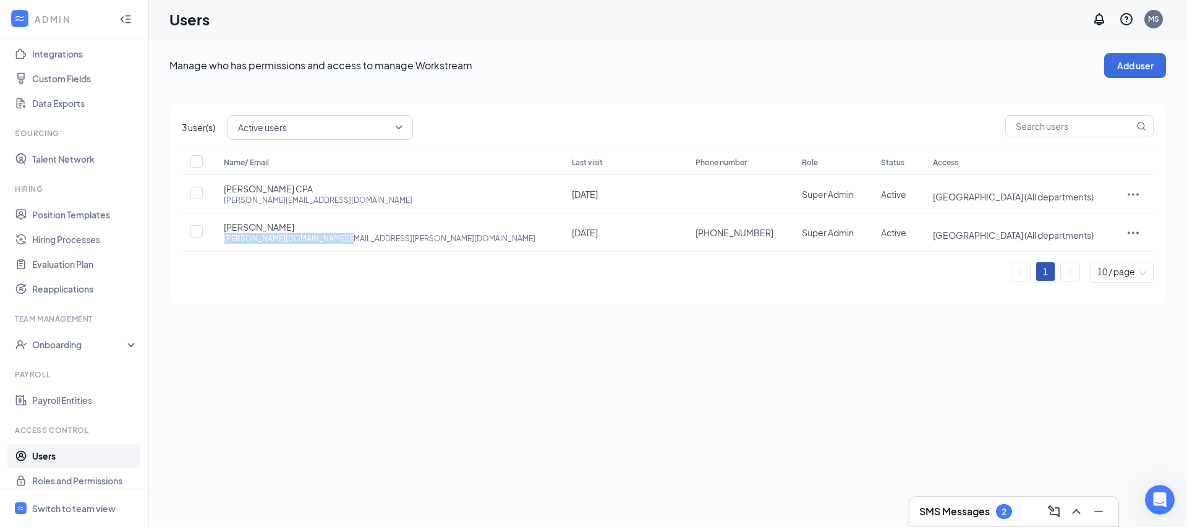
scroll to position [164, 0]
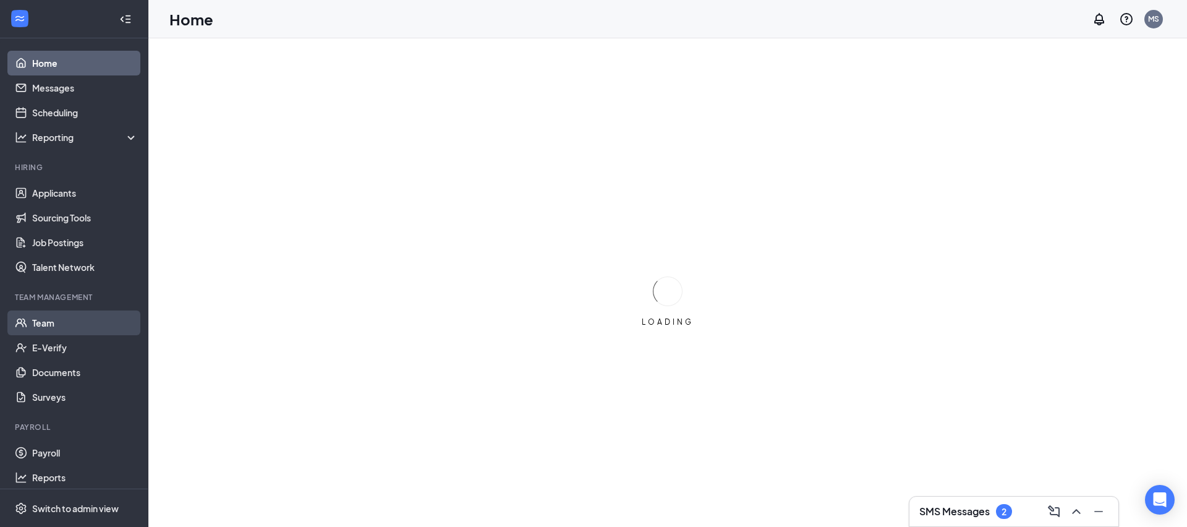
click at [114, 318] on link "Team" at bounding box center [85, 322] width 106 height 25
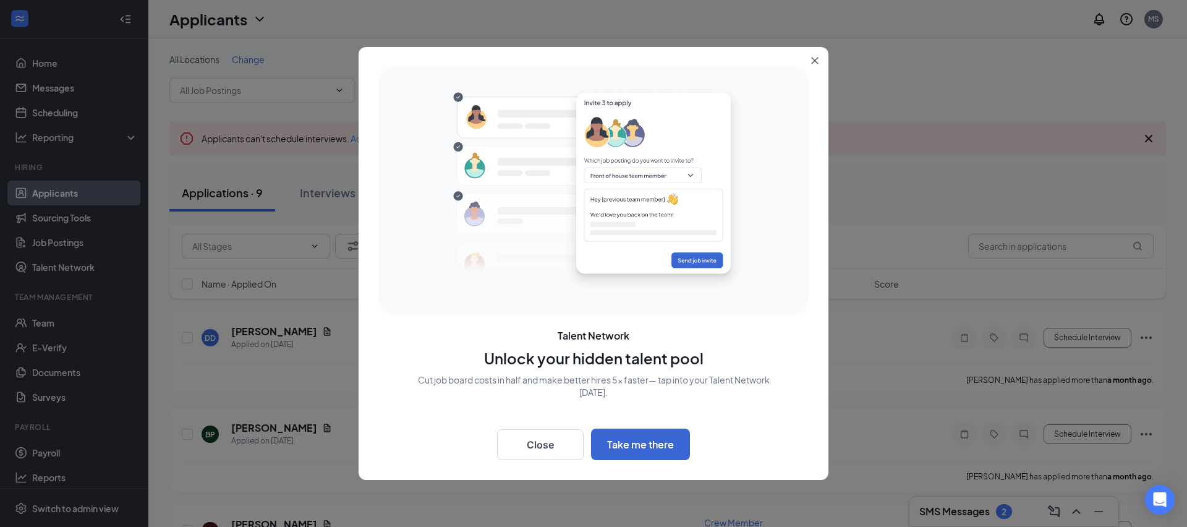
click at [103, 326] on div at bounding box center [593, 263] width 1187 height 527
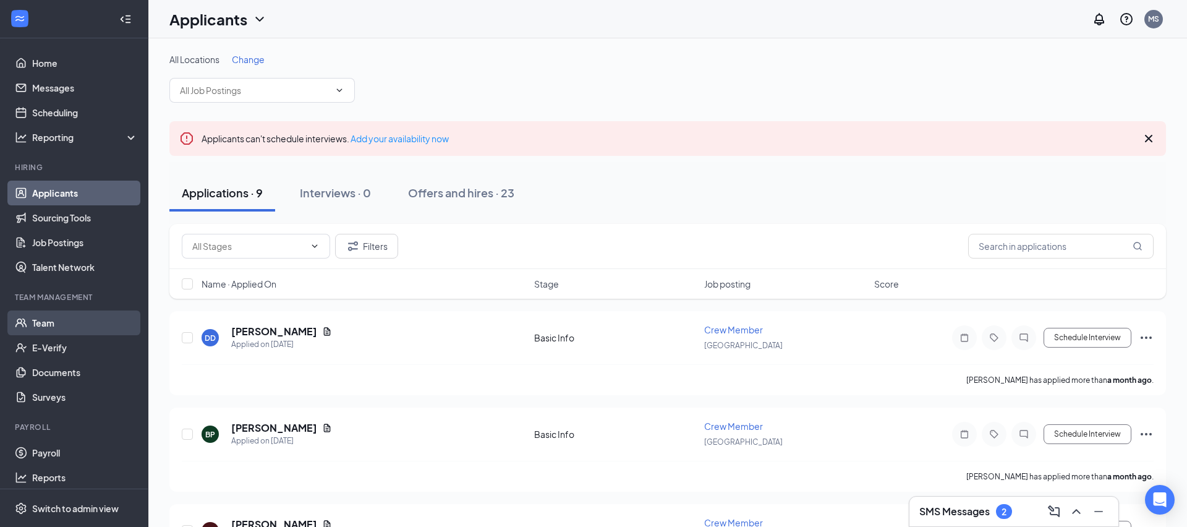
click at [105, 321] on link "Team" at bounding box center [85, 322] width 106 height 25
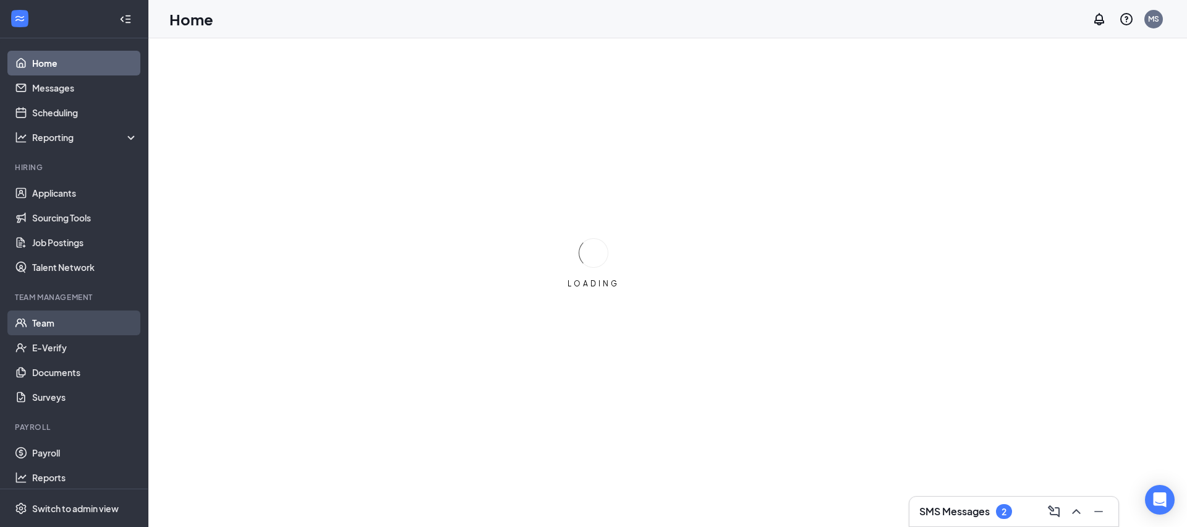
click at [36, 327] on link "Team" at bounding box center [85, 322] width 106 height 25
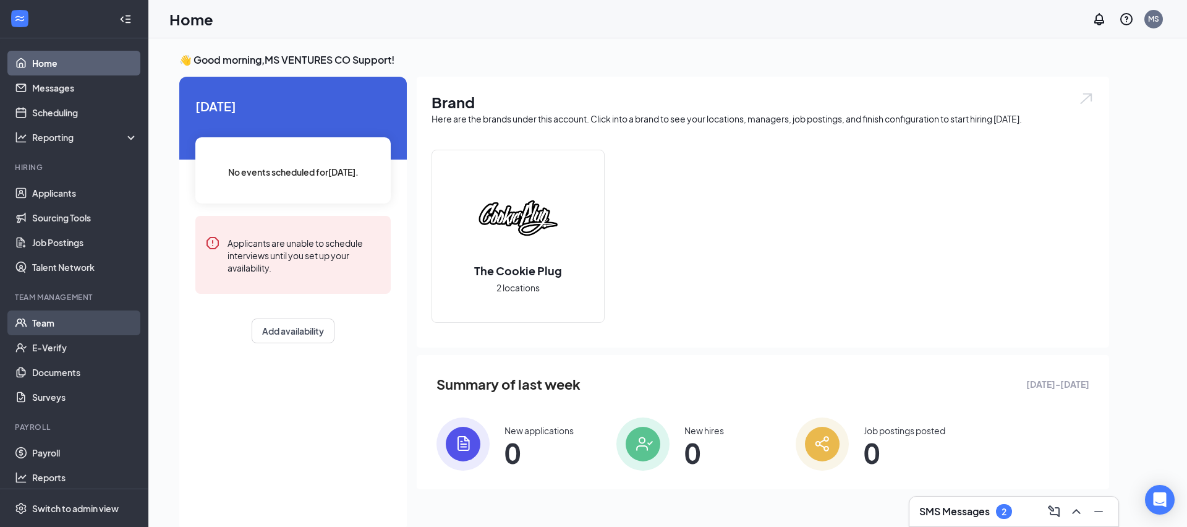
click at [105, 324] on link "Team" at bounding box center [85, 322] width 106 height 25
click at [93, 323] on link "Team" at bounding box center [85, 322] width 106 height 25
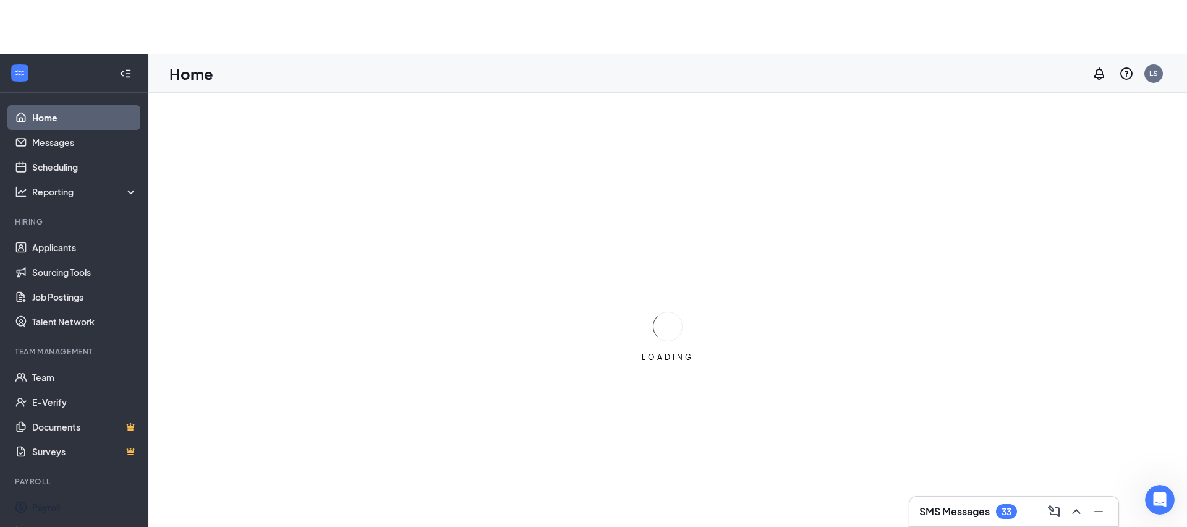
click at [100, 508] on link "Payroll" at bounding box center [85, 507] width 106 height 25
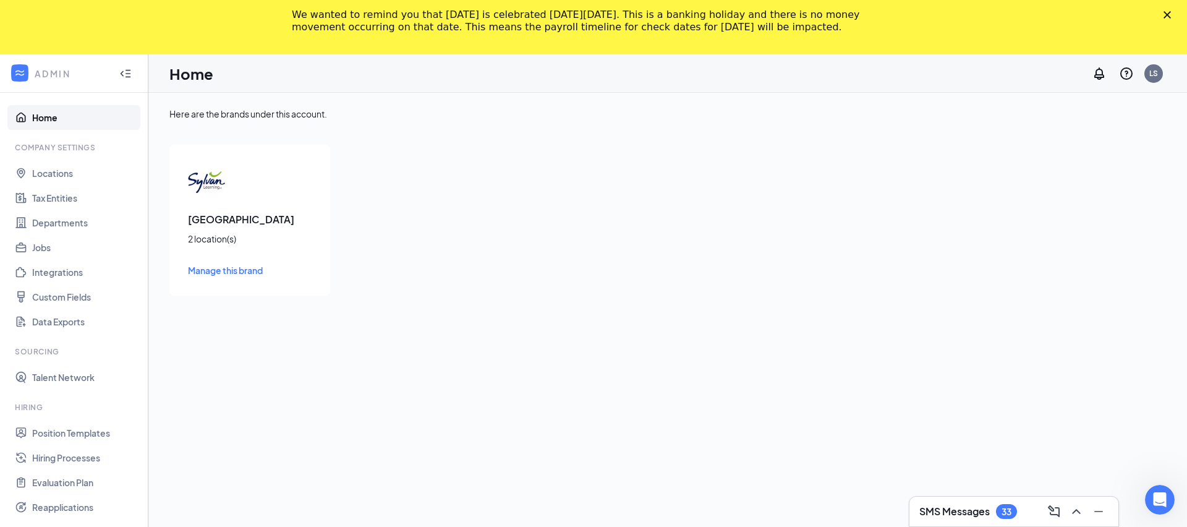
click at [1170, 15] on icon "Close" at bounding box center [1166, 14] width 7 height 7
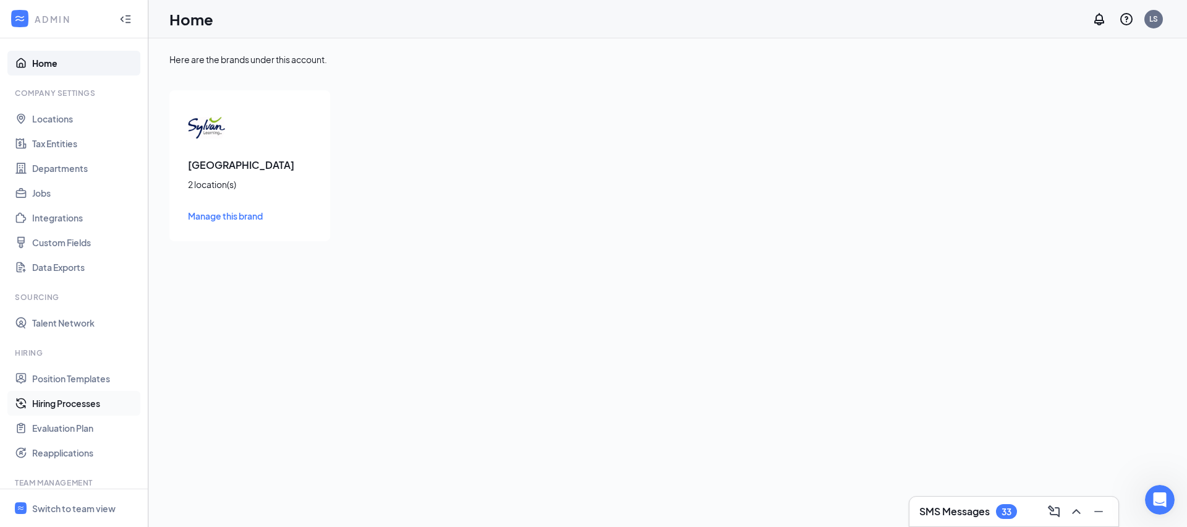
scroll to position [173, 0]
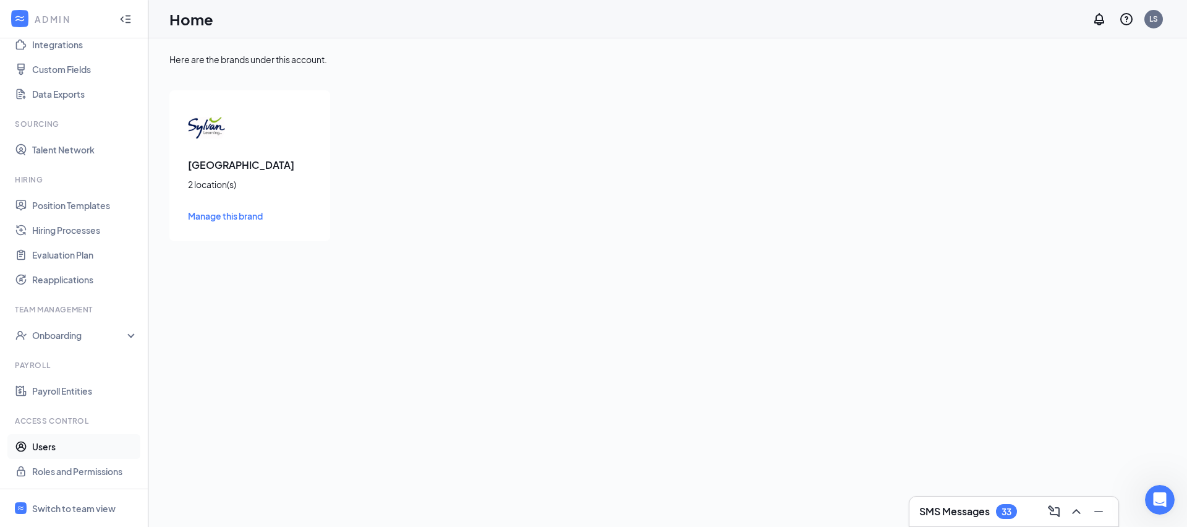
click at [66, 443] on link "Users" at bounding box center [85, 446] width 106 height 25
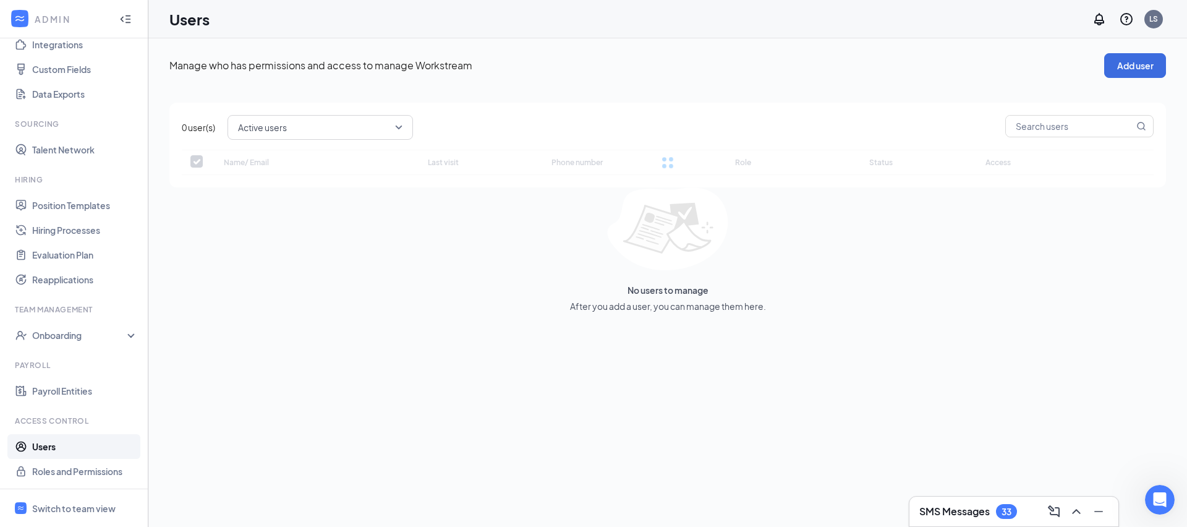
checkbox input "false"
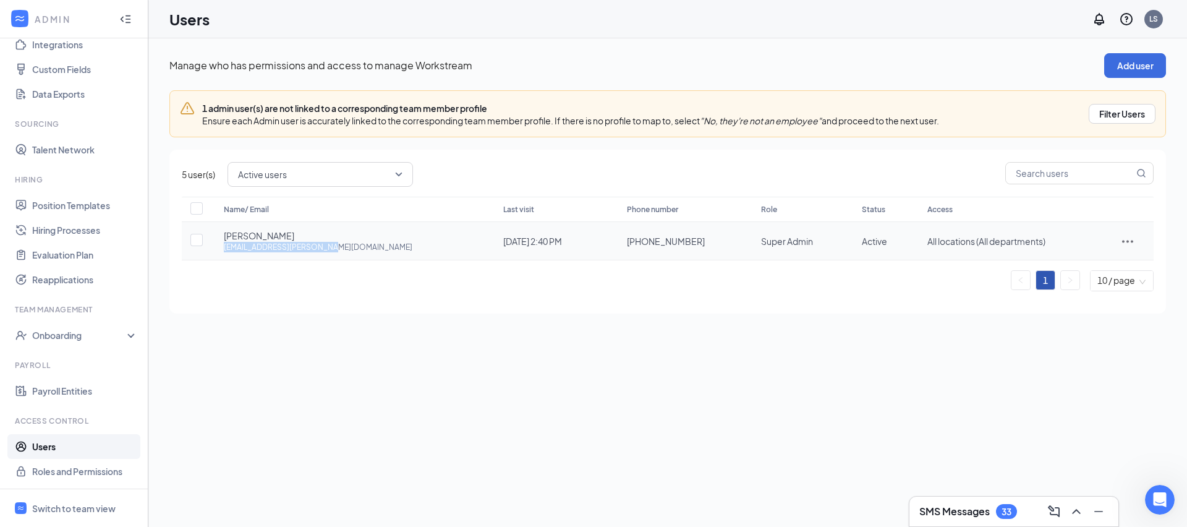
drag, startPoint x: 223, startPoint y: 245, endPoint x: 373, endPoint y: 247, distance: 150.9
click at [373, 247] on td "Megan Cabrera megan.a.cabrera@gmail.com" at bounding box center [350, 241] width 279 height 38
drag, startPoint x: 220, startPoint y: 236, endPoint x: 310, endPoint y: 236, distance: 89.6
click at [310, 236] on td "Megan Cabrera megan.a.cabrera@gmail.com" at bounding box center [350, 241] width 279 height 38
copy span "Megan Cabrera"
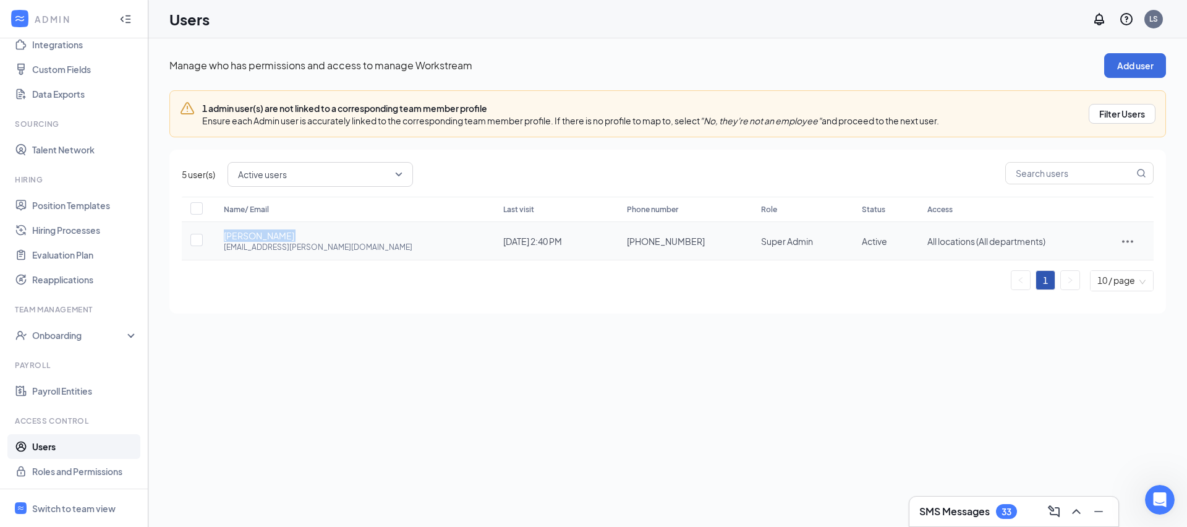
click at [339, 248] on div "Megan Cabrera megan.a.cabrera@gmail.com" at bounding box center [351, 240] width 255 height 23
drag, startPoint x: 339, startPoint y: 248, endPoint x: 215, endPoint y: 246, distance: 124.3
click at [215, 246] on td "Megan Cabrera megan.a.cabrera@gmail.com" at bounding box center [350, 241] width 279 height 38
copy div "megan.a.cabrera@gmail.com"
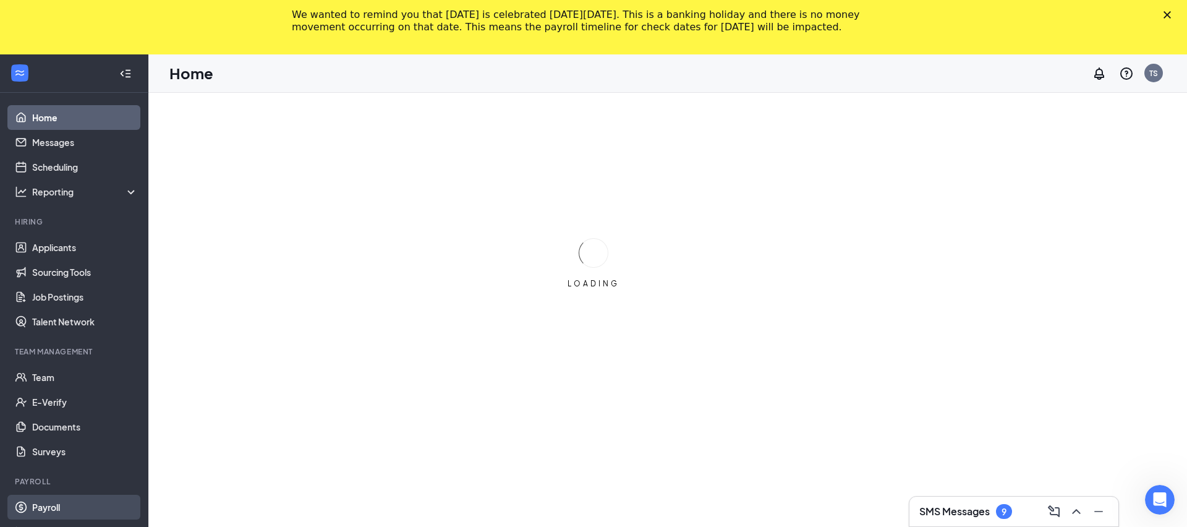
click at [93, 507] on link "Payroll" at bounding box center [85, 507] width 106 height 25
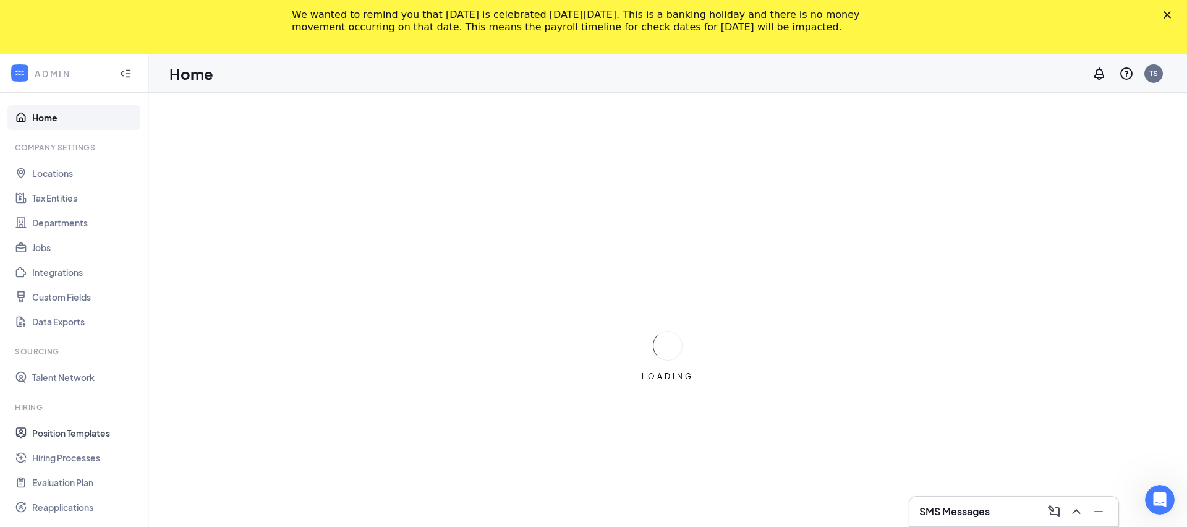
scroll to position [173, 0]
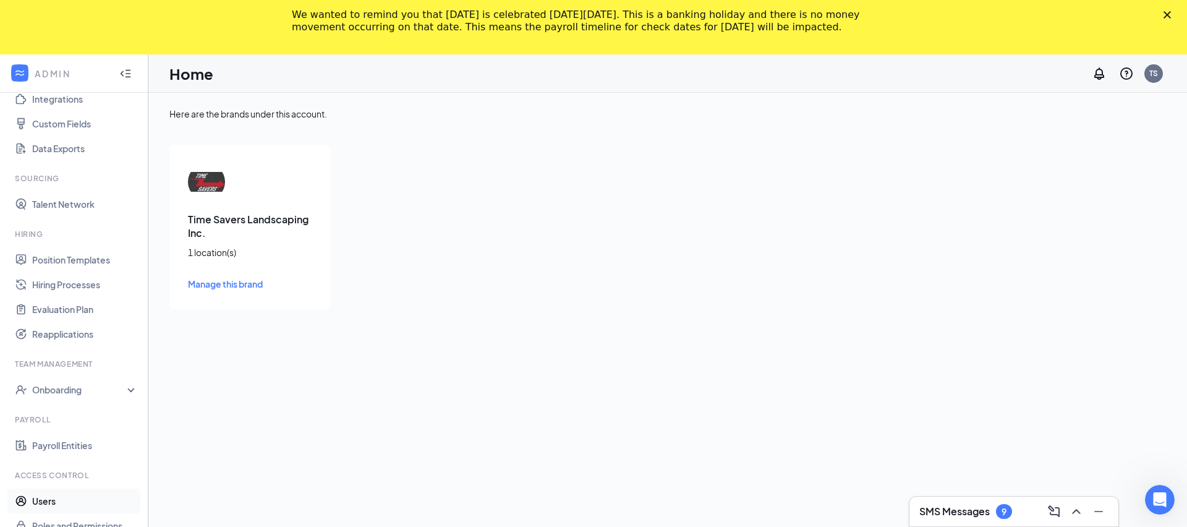
click at [84, 499] on link "Users" at bounding box center [85, 500] width 106 height 25
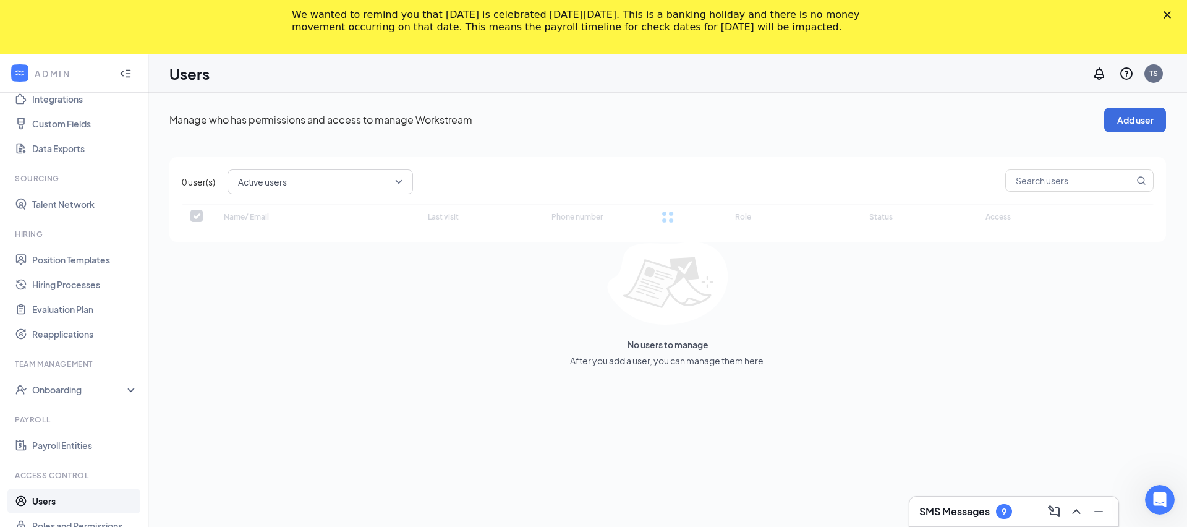
checkbox input "false"
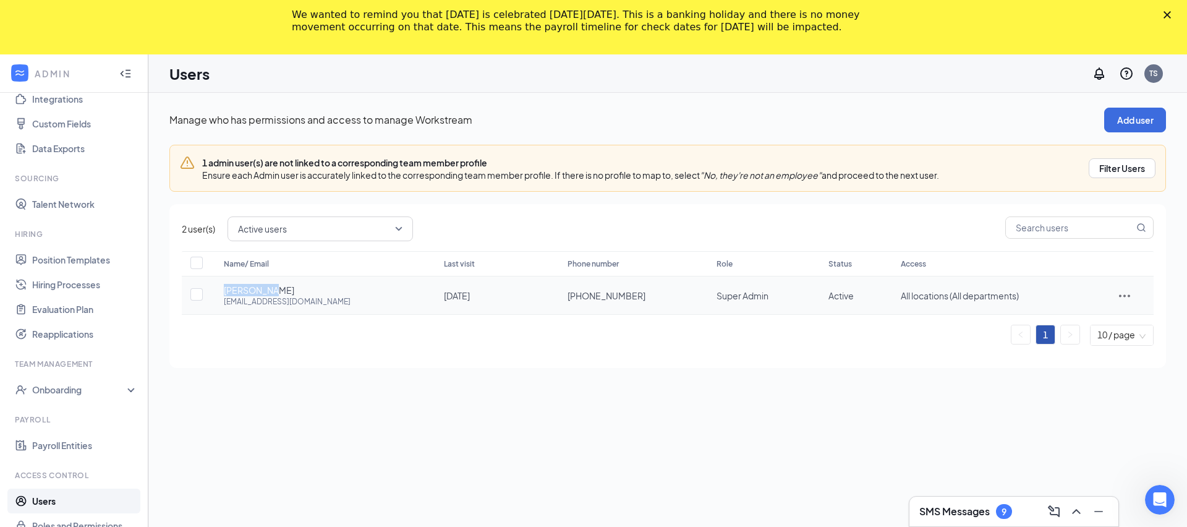
drag, startPoint x: 222, startPoint y: 290, endPoint x: 274, endPoint y: 289, distance: 51.9
click at [274, 289] on td "Joel Timms timesaverslandscaping@gmail.com" at bounding box center [321, 295] width 220 height 38
copy span "Joel Timms"
drag, startPoint x: 218, startPoint y: 304, endPoint x: 359, endPoint y: 303, distance: 141.6
click at [359, 303] on td "Joel Timms timesaverslandscaping@gmail.com" at bounding box center [321, 295] width 220 height 38
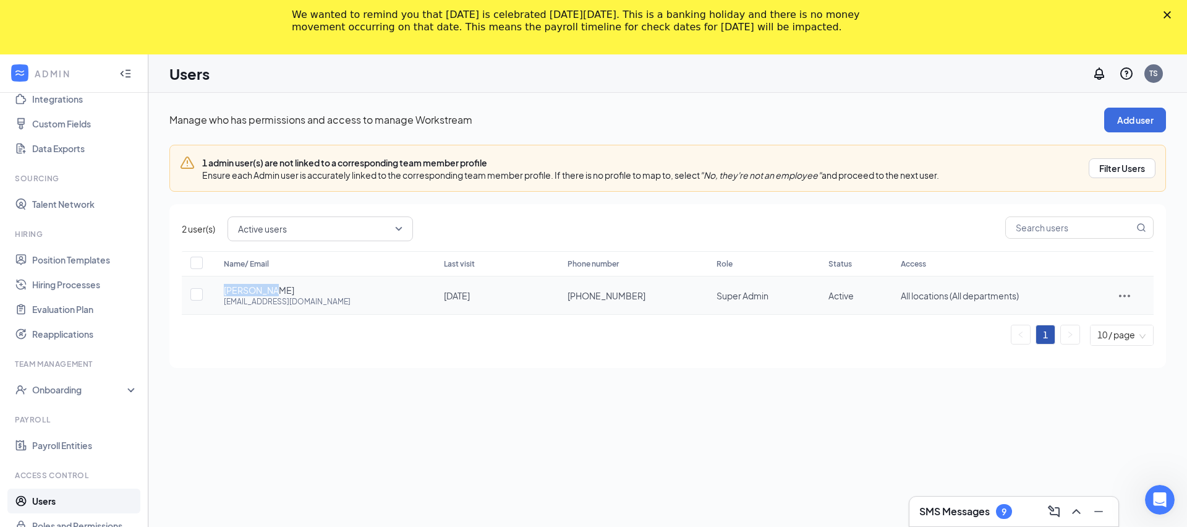
copy div "timesaverslandscaping@gmail.com"
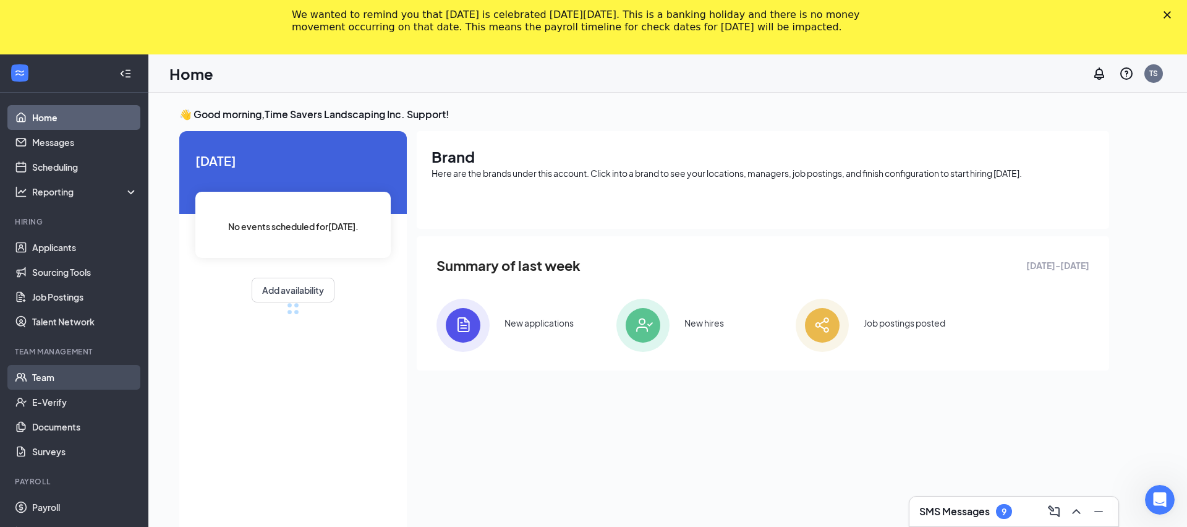
click at [119, 374] on link "Team" at bounding box center [85, 377] width 106 height 25
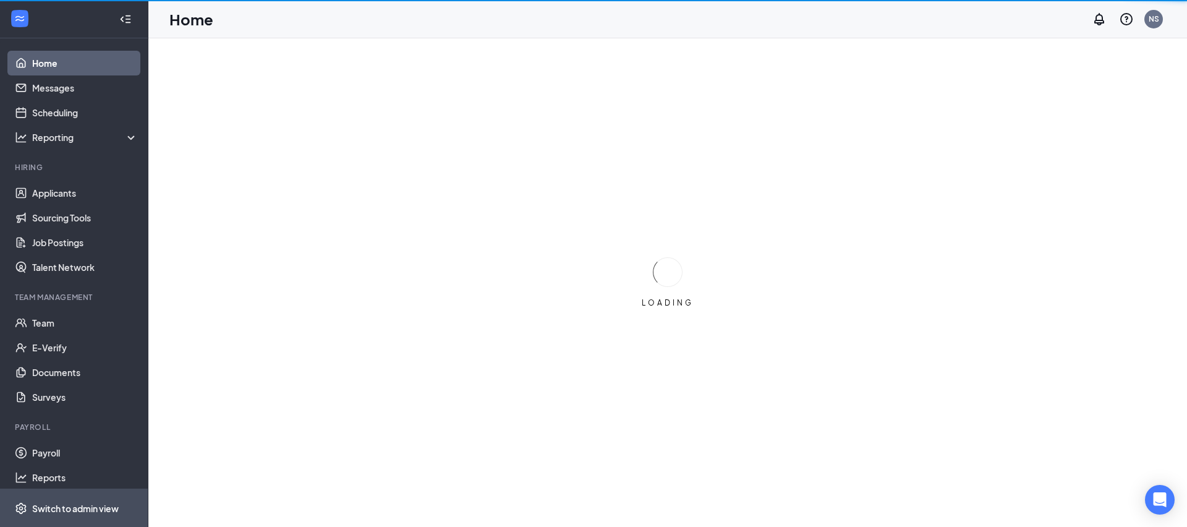
click at [75, 509] on div "Switch to admin view" at bounding box center [75, 508] width 87 height 12
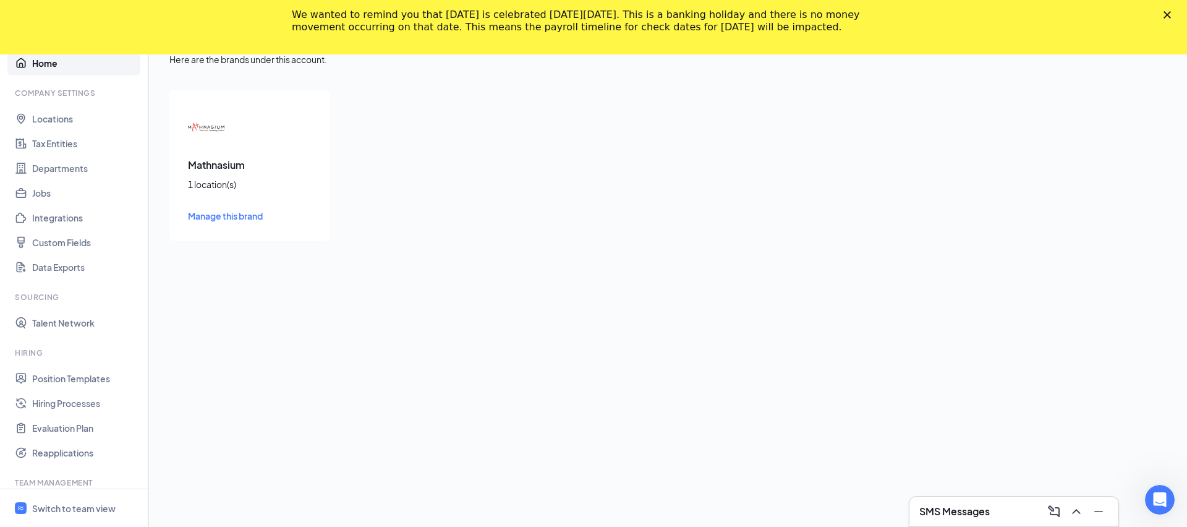
scroll to position [173, 0]
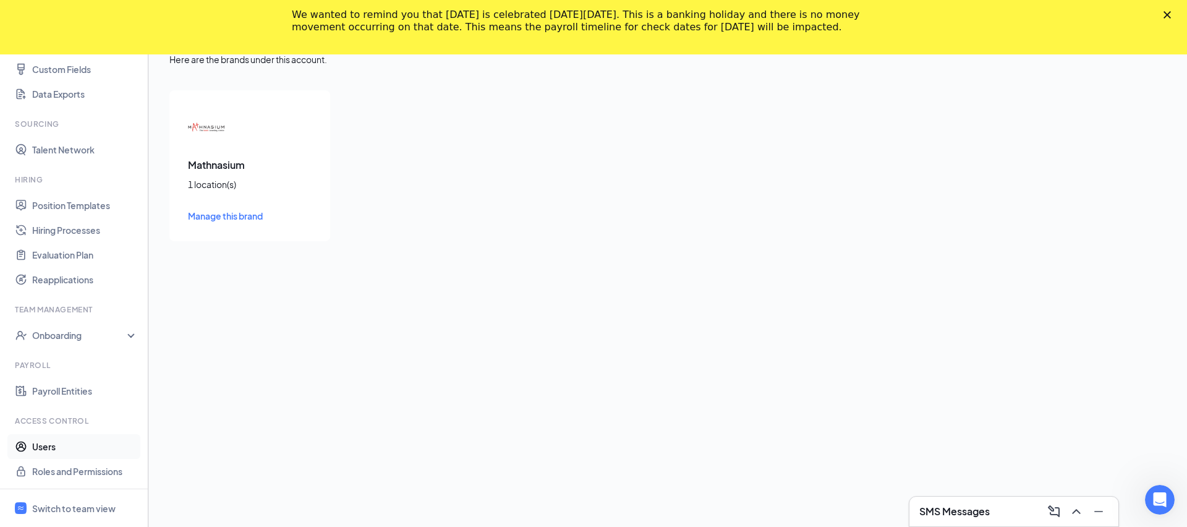
click at [48, 450] on link "Users" at bounding box center [85, 446] width 106 height 25
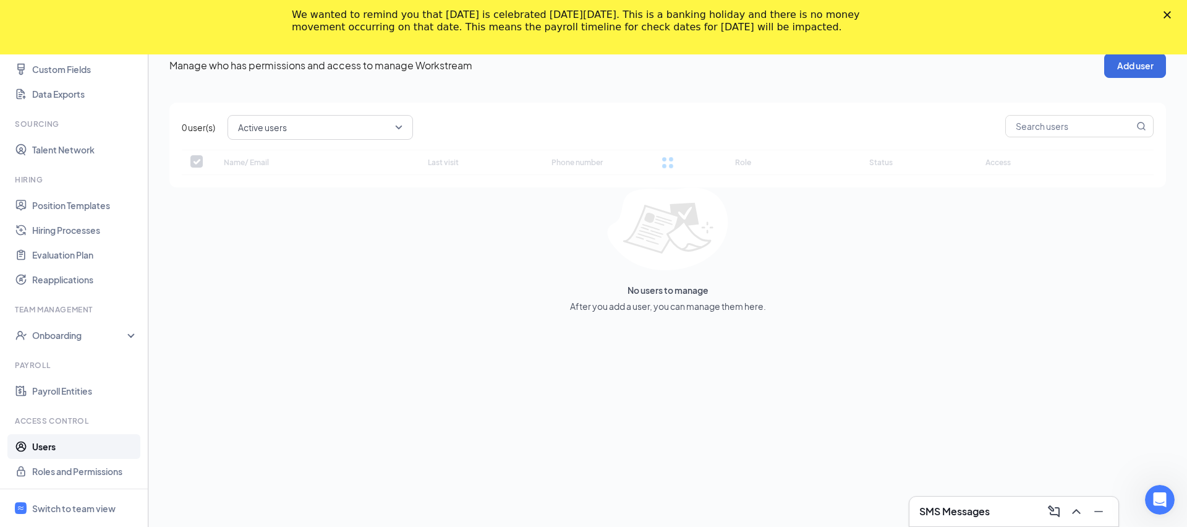
checkbox input "false"
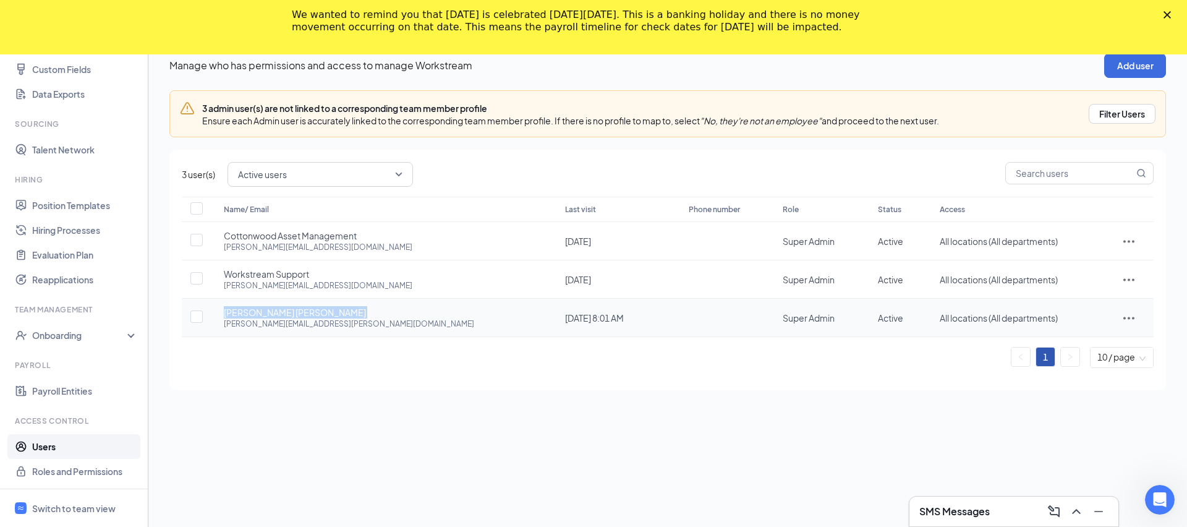
drag, startPoint x: 223, startPoint y: 312, endPoint x: 297, endPoint y: 310, distance: 74.2
click at [297, 310] on td "Nigam Mehta nigam.mehta@yahoo.com" at bounding box center [381, 318] width 341 height 38
copy span "Nigam Mehta"
drag, startPoint x: 220, startPoint y: 326, endPoint x: 361, endPoint y: 322, distance: 141.0
click at [361, 322] on td "Nigam Mehta nigam.mehta@yahoo.com" at bounding box center [381, 318] width 341 height 38
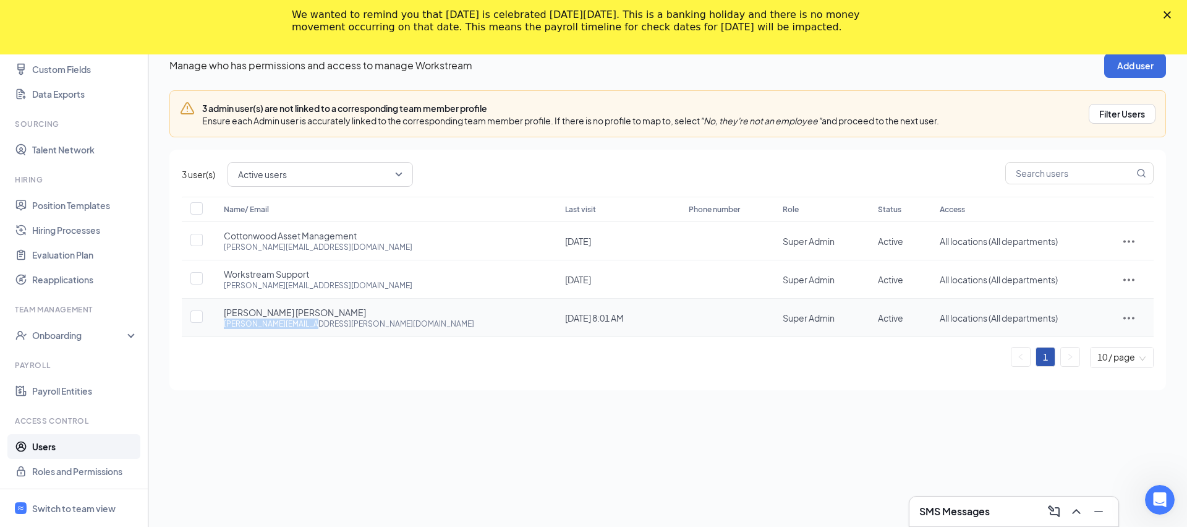
copy div "nigam.mehta@yahoo.com"
click at [75, 509] on div "Switch to team view" at bounding box center [73, 508] width 83 height 12
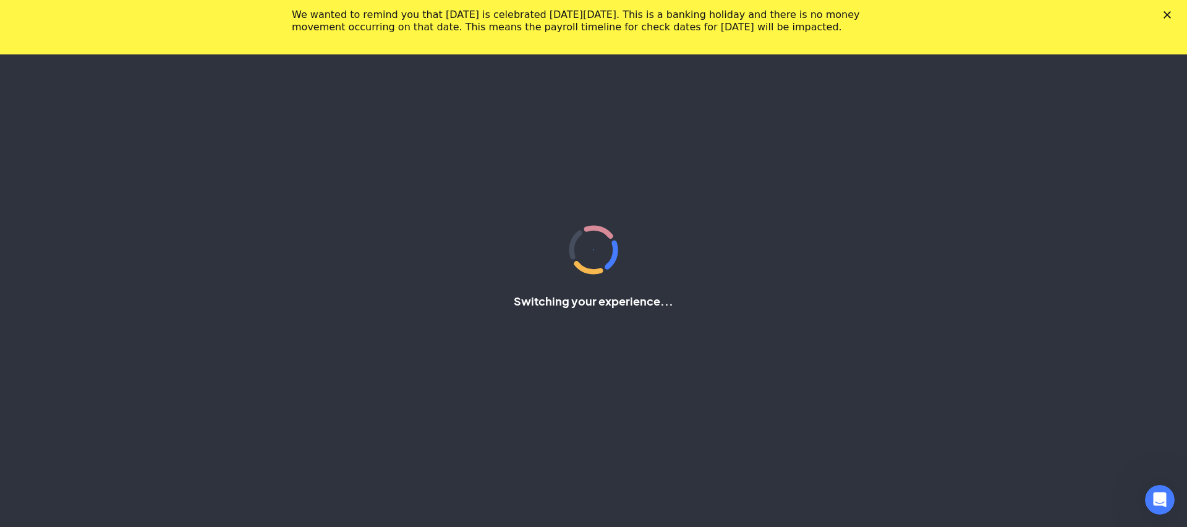
scroll to position [6, 0]
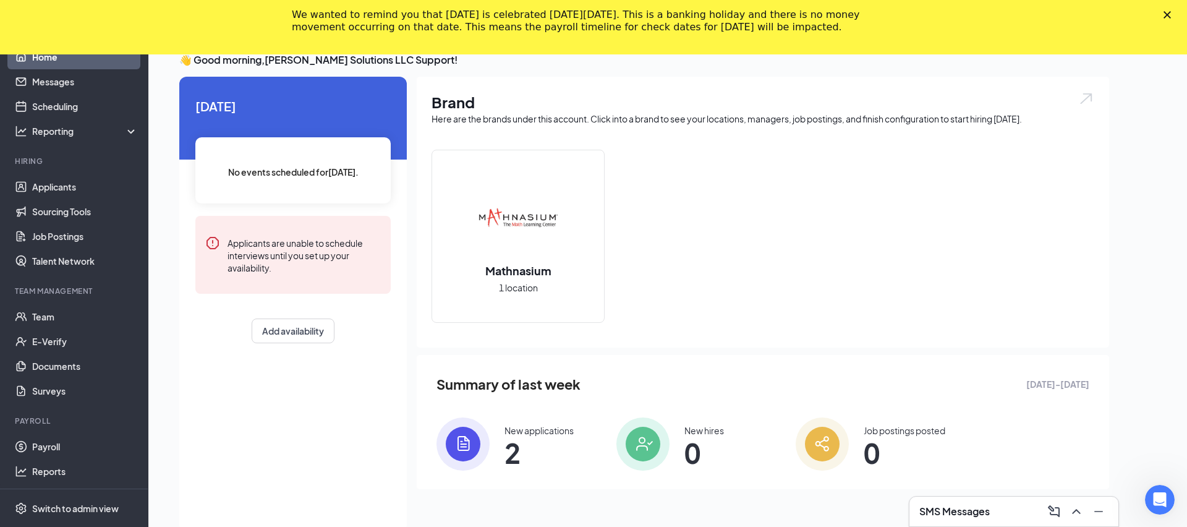
click at [1167, 13] on icon "Close" at bounding box center [1166, 14] width 7 height 7
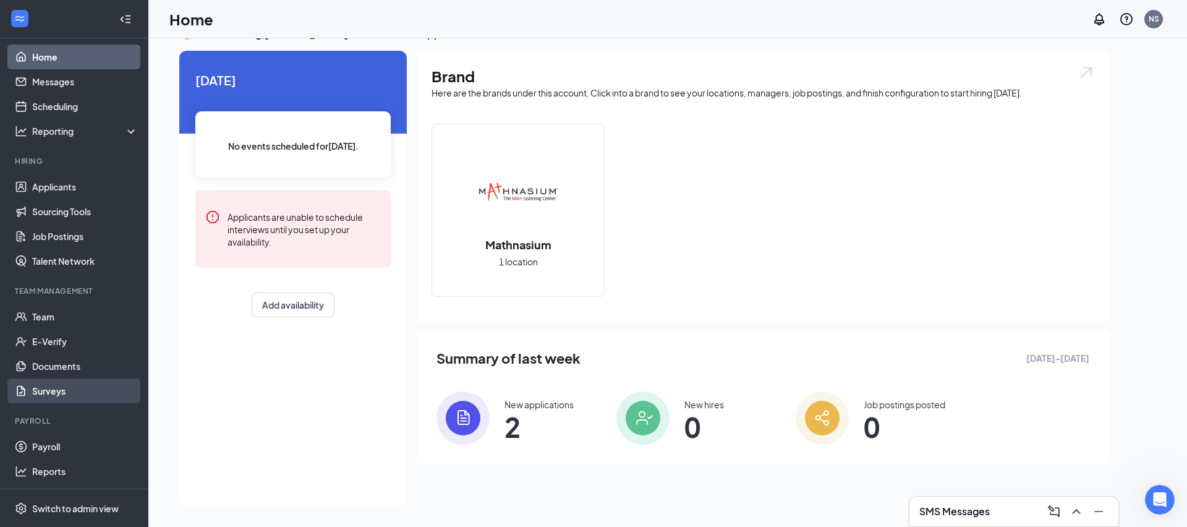
scroll to position [26, 0]
click at [113, 299] on li "Team Management Team E-Verify Documents Surveys" at bounding box center [74, 344] width 148 height 117
click at [112, 309] on link "Team" at bounding box center [85, 316] width 106 height 25
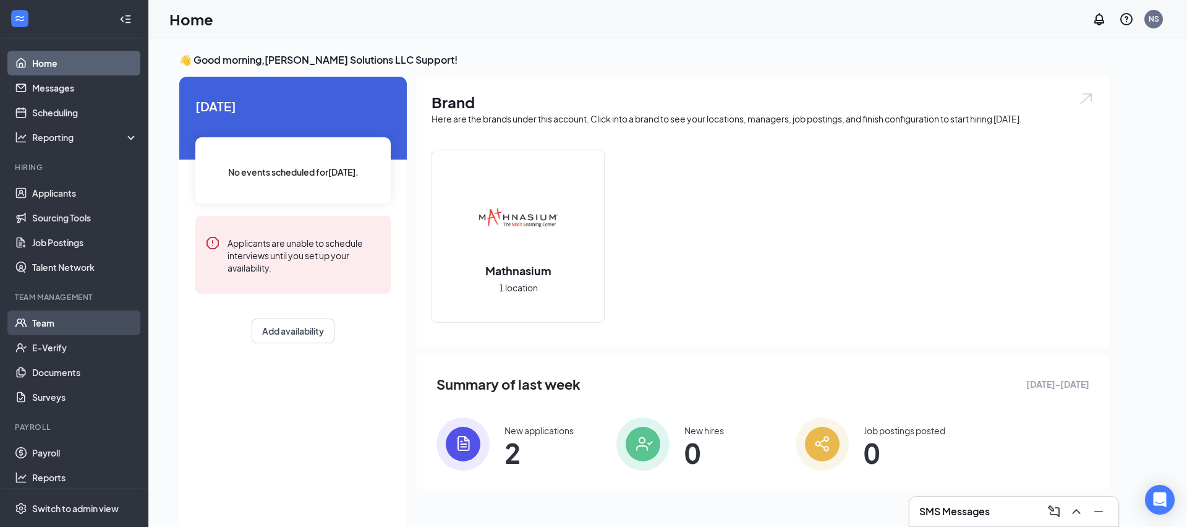
click at [106, 328] on link "Team" at bounding box center [85, 322] width 106 height 25
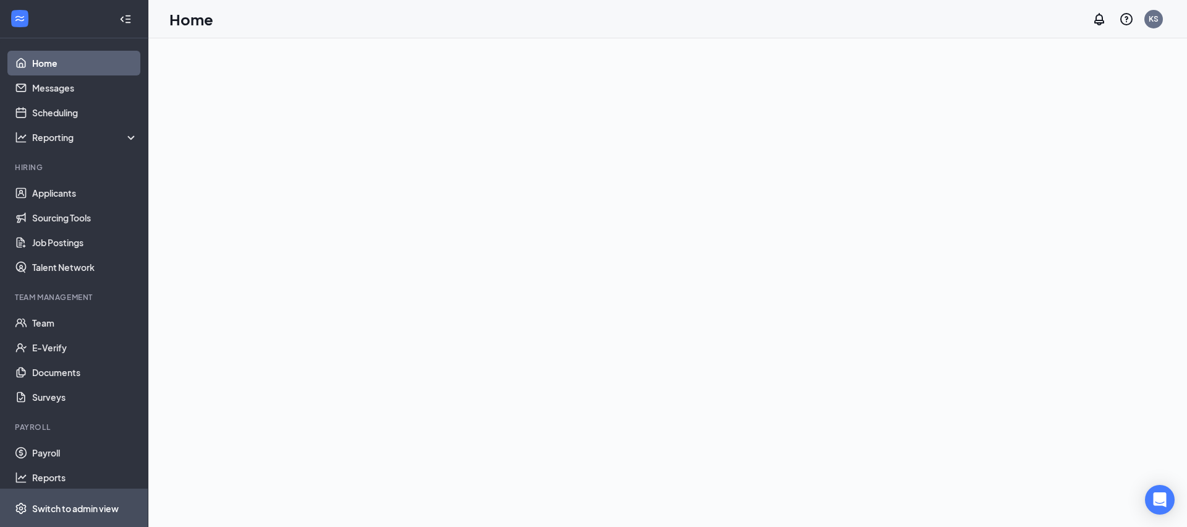
click at [115, 511] on div "Switch to admin view" at bounding box center [75, 508] width 87 height 12
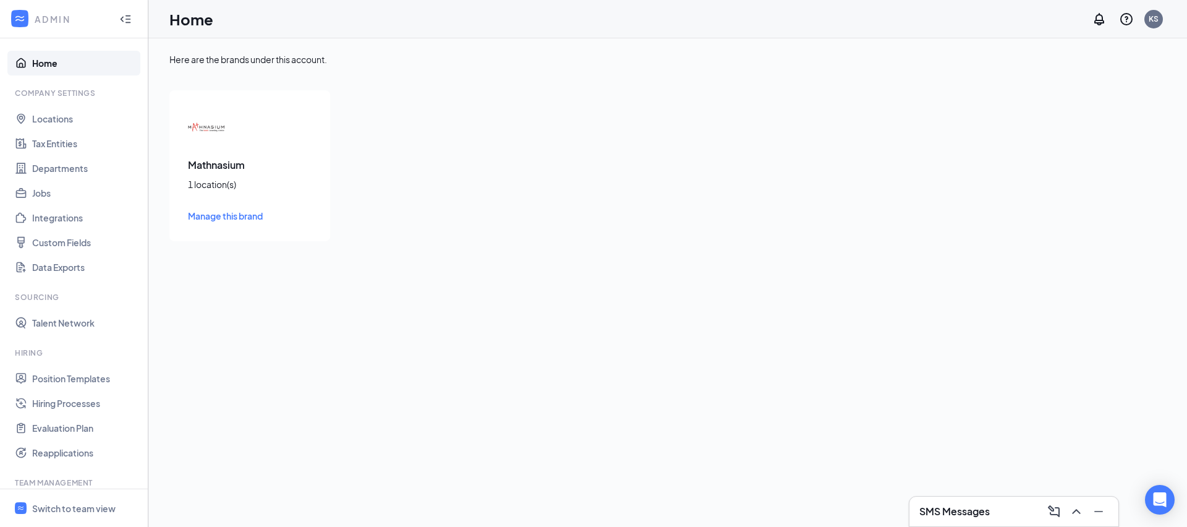
scroll to position [173, 0]
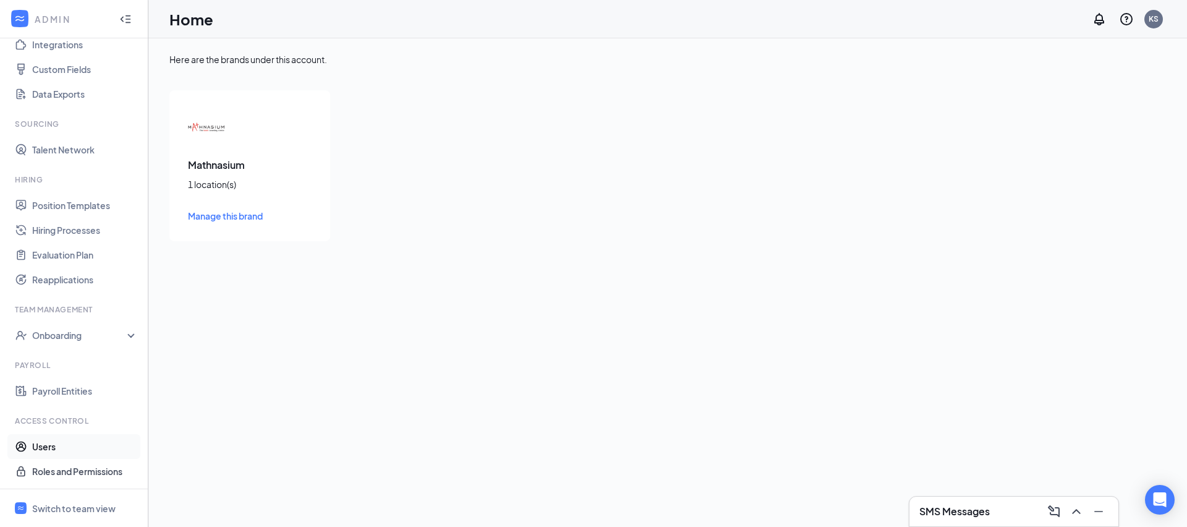
click at [70, 447] on link "Users" at bounding box center [85, 446] width 106 height 25
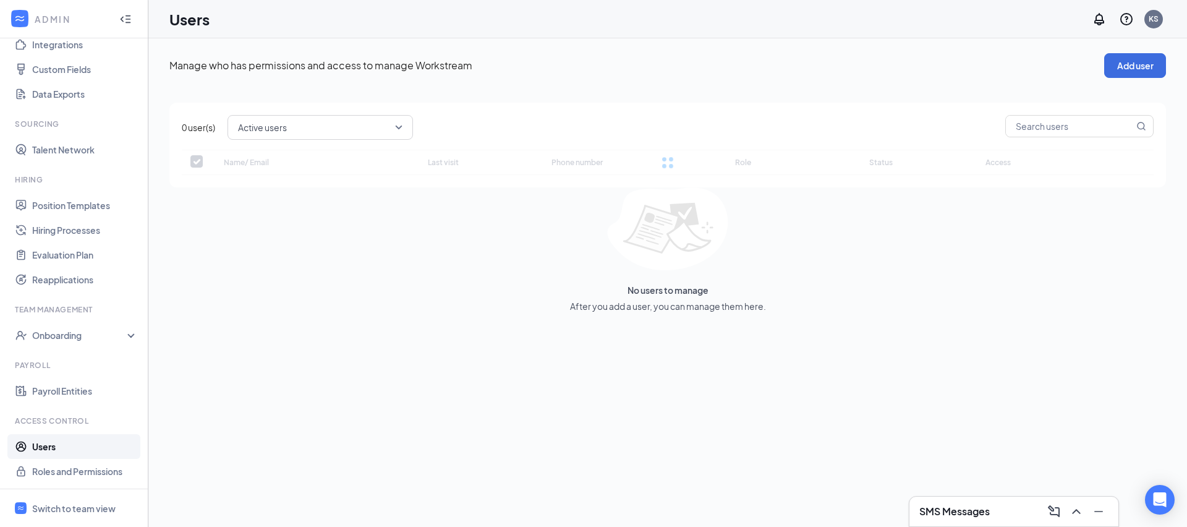
checkbox input "false"
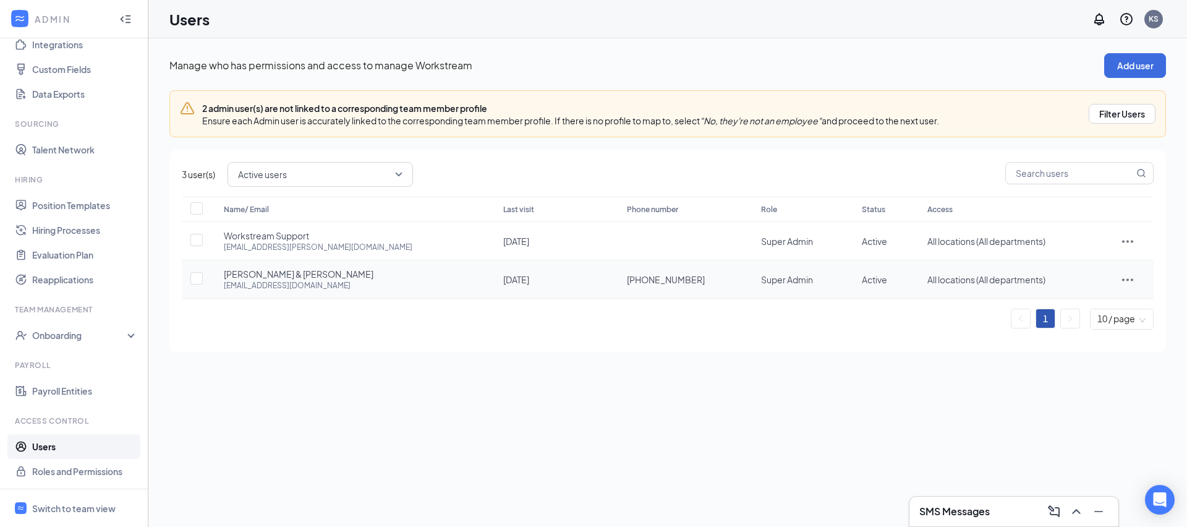
drag, startPoint x: 218, startPoint y: 274, endPoint x: 368, endPoint y: 274, distance: 149.6
click at [368, 274] on td "[PERSON_NAME] & [PERSON_NAME] [EMAIL_ADDRESS][DOMAIN_NAME]" at bounding box center [350, 279] width 279 height 38
copy span "[PERSON_NAME] & [PERSON_NAME]"
drag, startPoint x: 221, startPoint y: 287, endPoint x: 330, endPoint y: 286, distance: 109.4
click at [330, 286] on td "Sanjeev Kumar & Kavita Chaudhary ksmathlearning@outlook.com" at bounding box center [350, 279] width 279 height 38
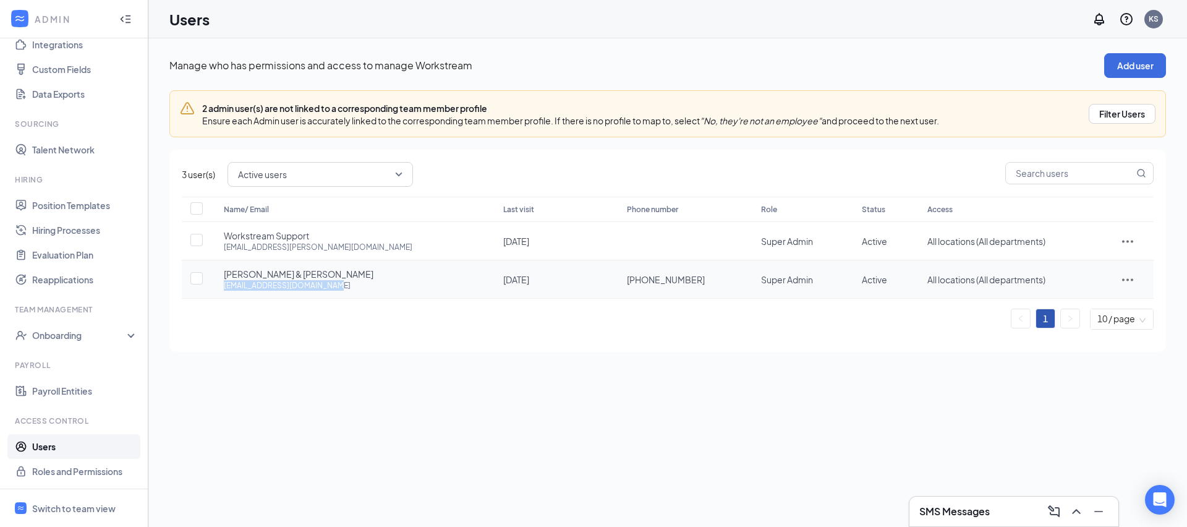
copy div "ksmathlearning@outlook.com"
click at [101, 504] on div "Switch to team view" at bounding box center [73, 508] width 83 height 12
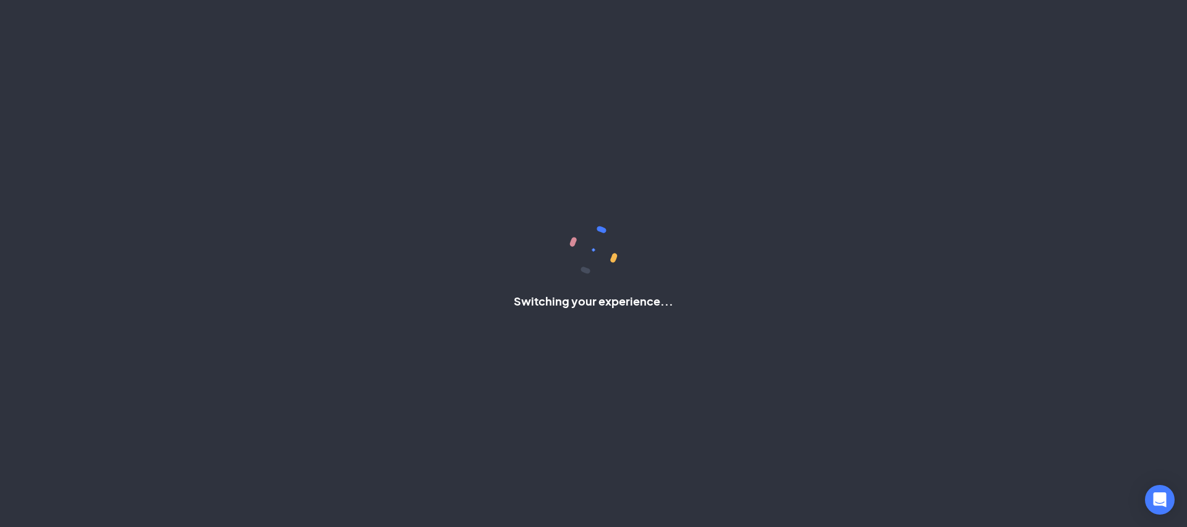
scroll to position [6, 0]
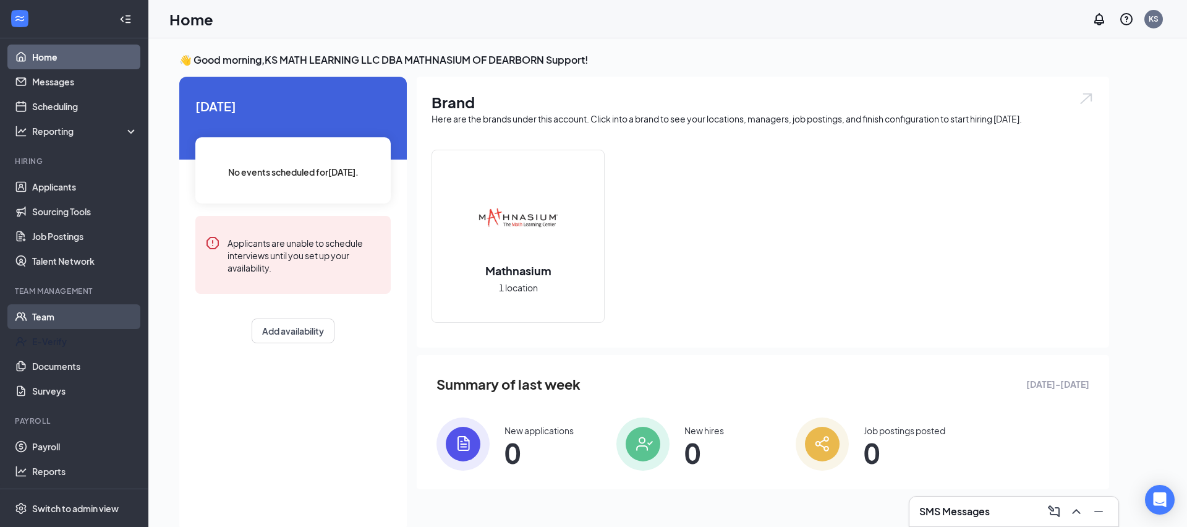
click at [95, 318] on link "Team" at bounding box center [85, 316] width 106 height 25
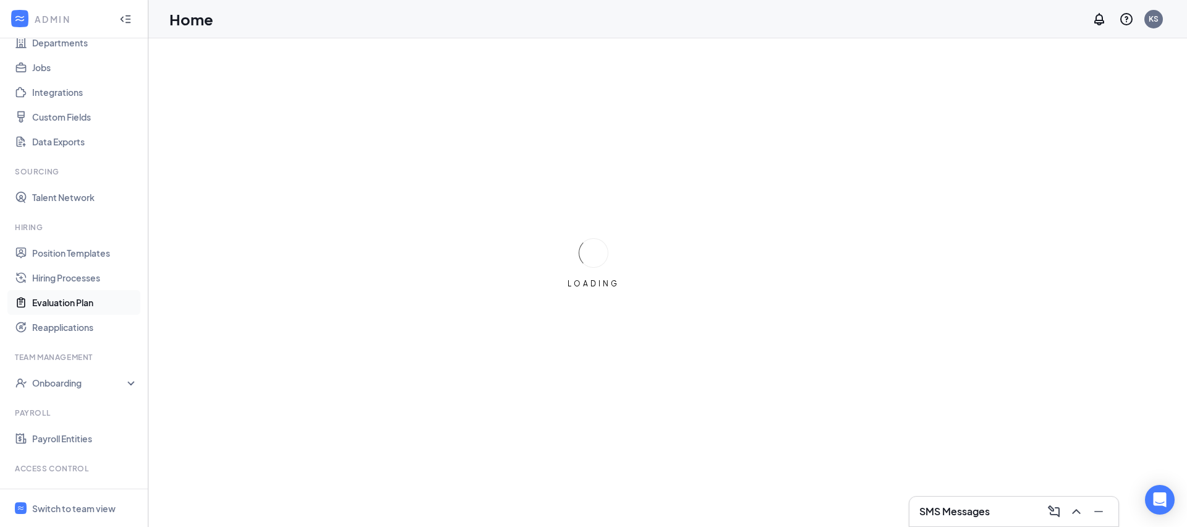
scroll to position [173, 0]
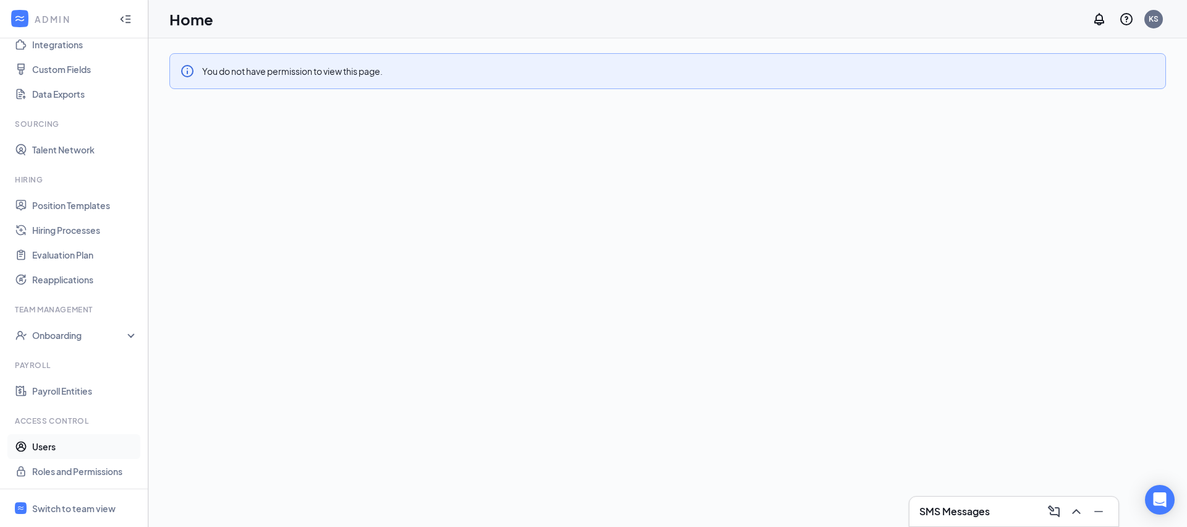
click at [79, 446] on link "Users" at bounding box center [85, 446] width 106 height 25
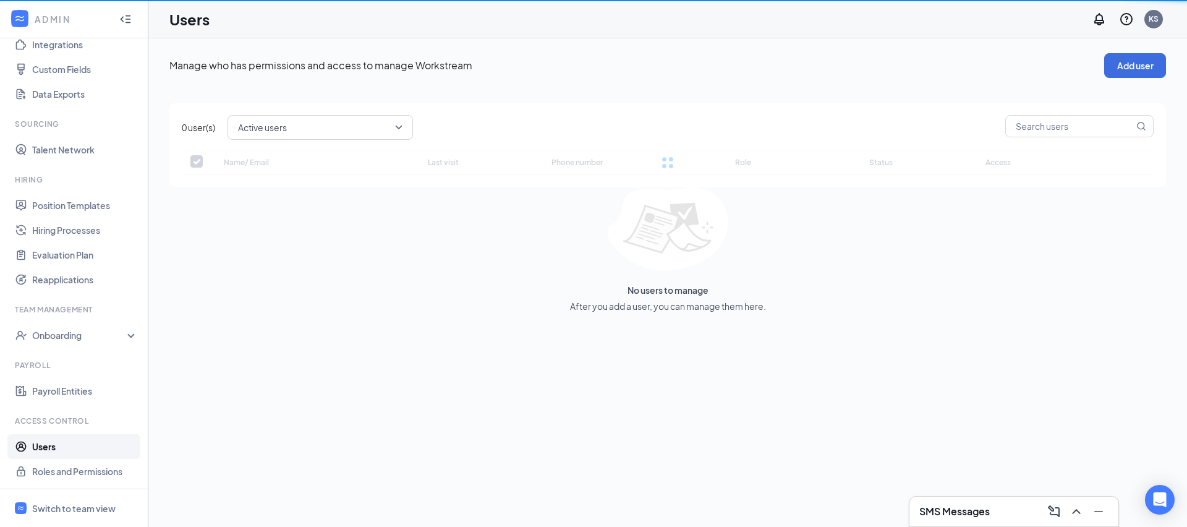
checkbox input "false"
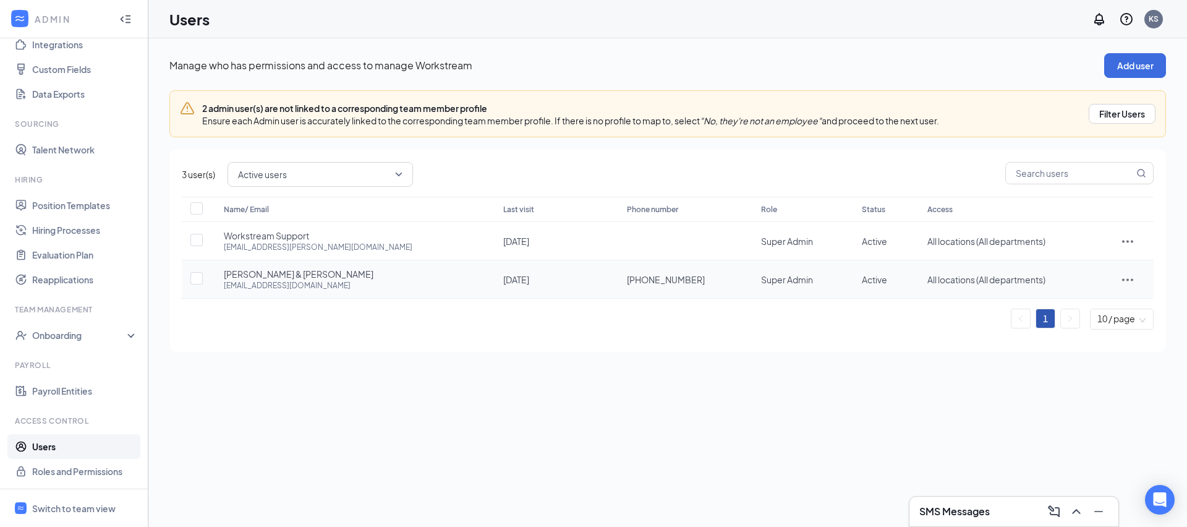
drag, startPoint x: 219, startPoint y: 274, endPoint x: 383, endPoint y: 275, distance: 163.2
click at [383, 275] on td "Sanjeev Kumar & Kavita Chaudhary ksmathlearning@outlook.com" at bounding box center [350, 279] width 279 height 38
copy span "Sanjeev Kumar & Kavita Chaudhary"
drag, startPoint x: 220, startPoint y: 286, endPoint x: 336, endPoint y: 286, distance: 116.2
click at [336, 286] on td "Sanjeev Kumar & Kavita Chaudhary ksmathlearning@outlook.com" at bounding box center [350, 279] width 279 height 38
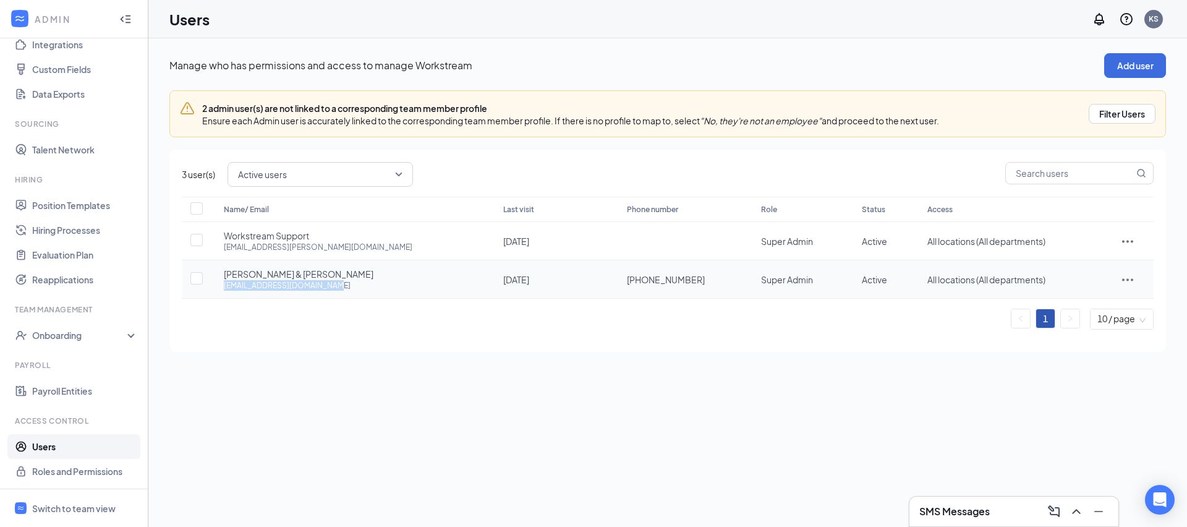
copy div "ksmathlearning@outlook.com"
click at [82, 504] on div "Switch to team view" at bounding box center [73, 508] width 83 height 12
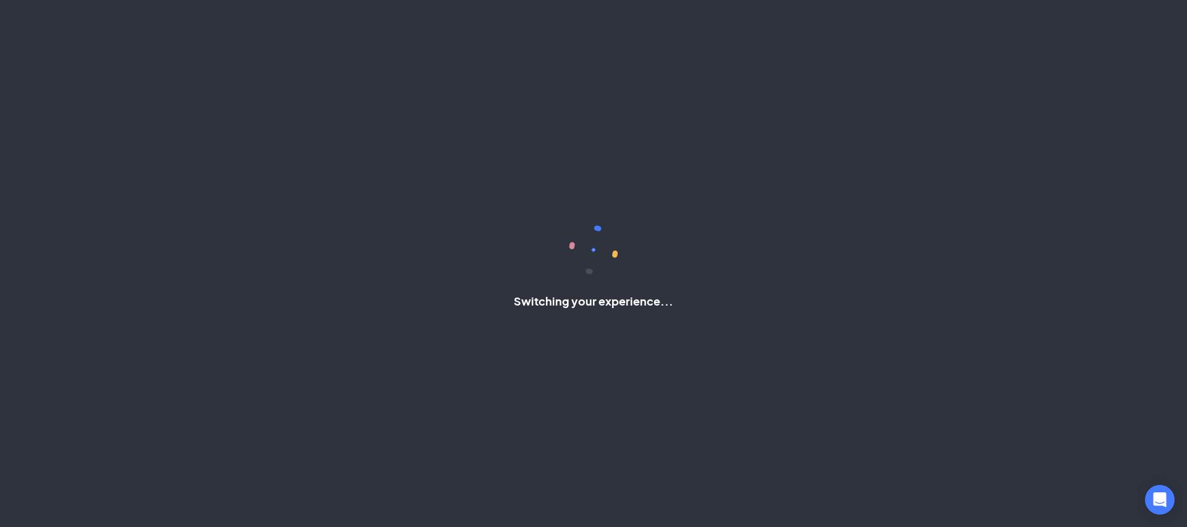
scroll to position [6, 0]
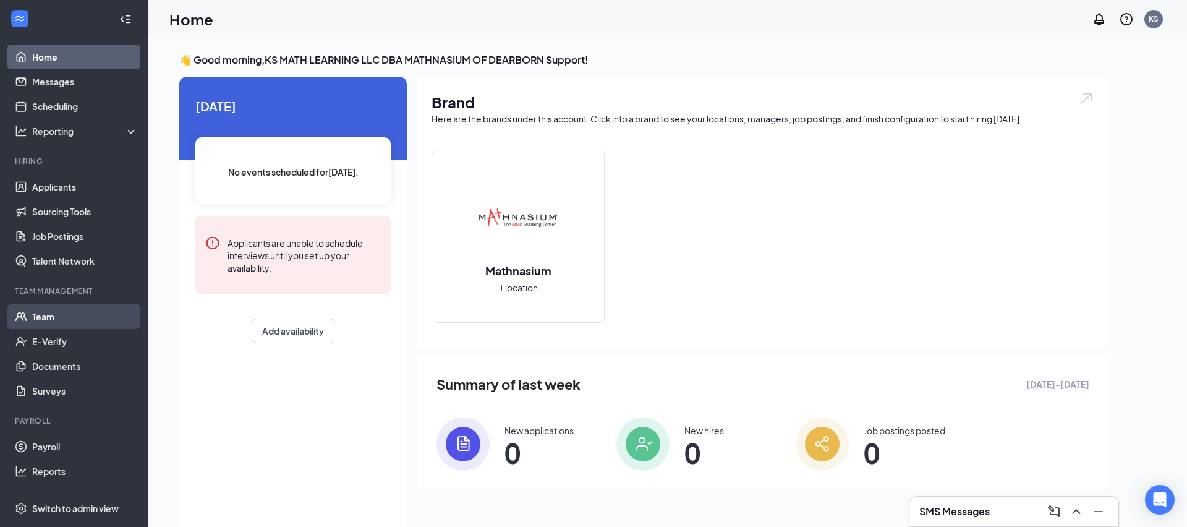
click at [107, 314] on link "Team" at bounding box center [85, 316] width 106 height 25
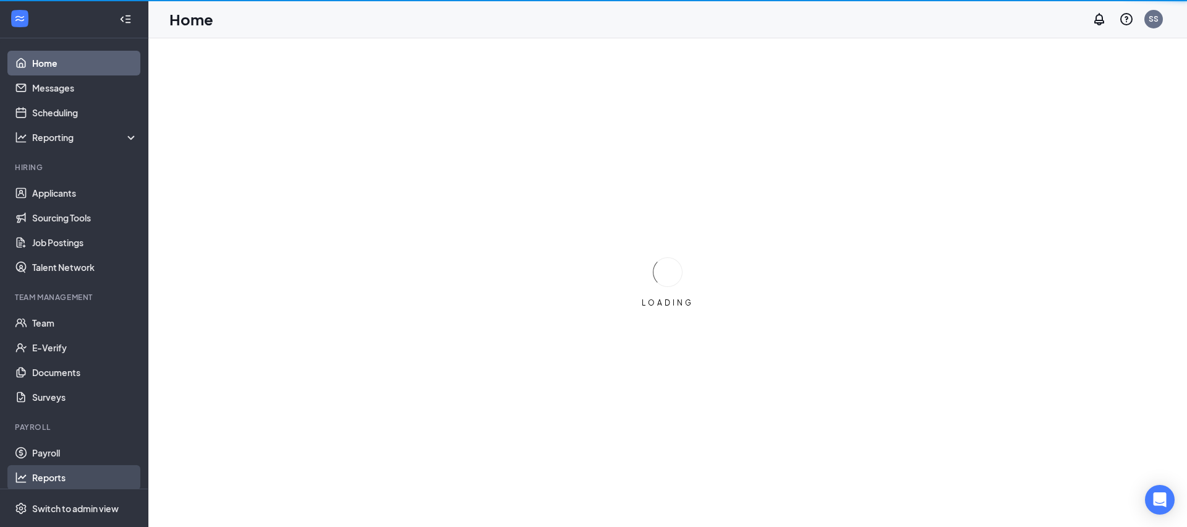
scroll to position [6, 0]
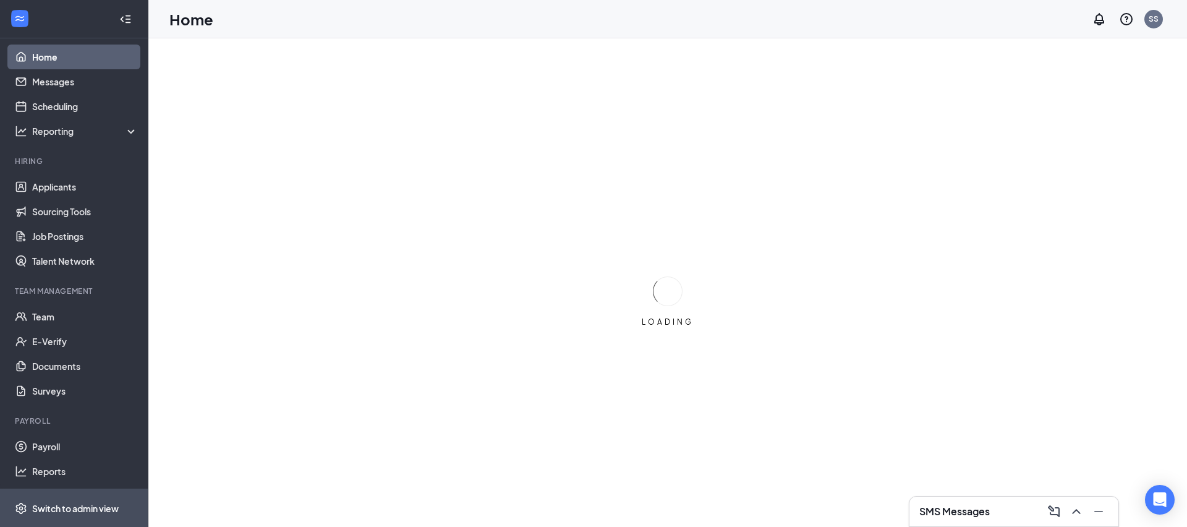
click at [85, 509] on div "Switch to admin view" at bounding box center [75, 508] width 87 height 12
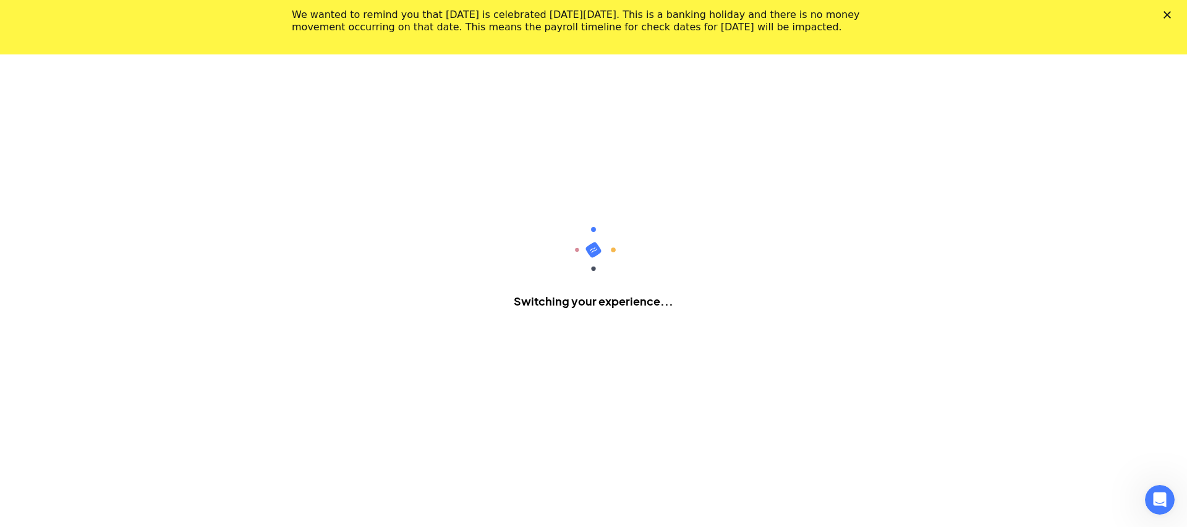
scroll to position [54, 0]
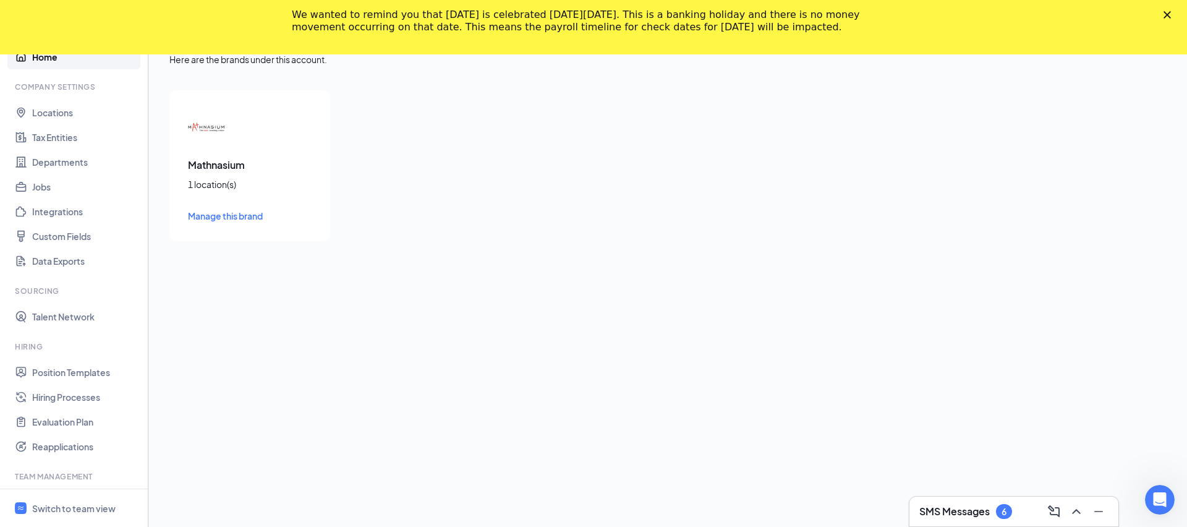
click at [1168, 14] on polygon "Close" at bounding box center [1166, 14] width 7 height 7
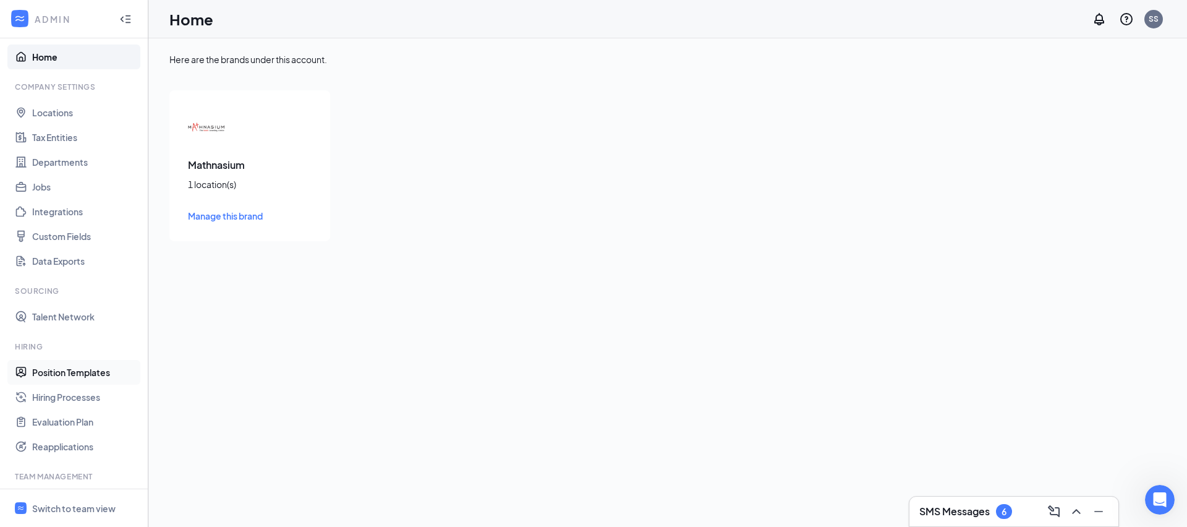
scroll to position [229, 0]
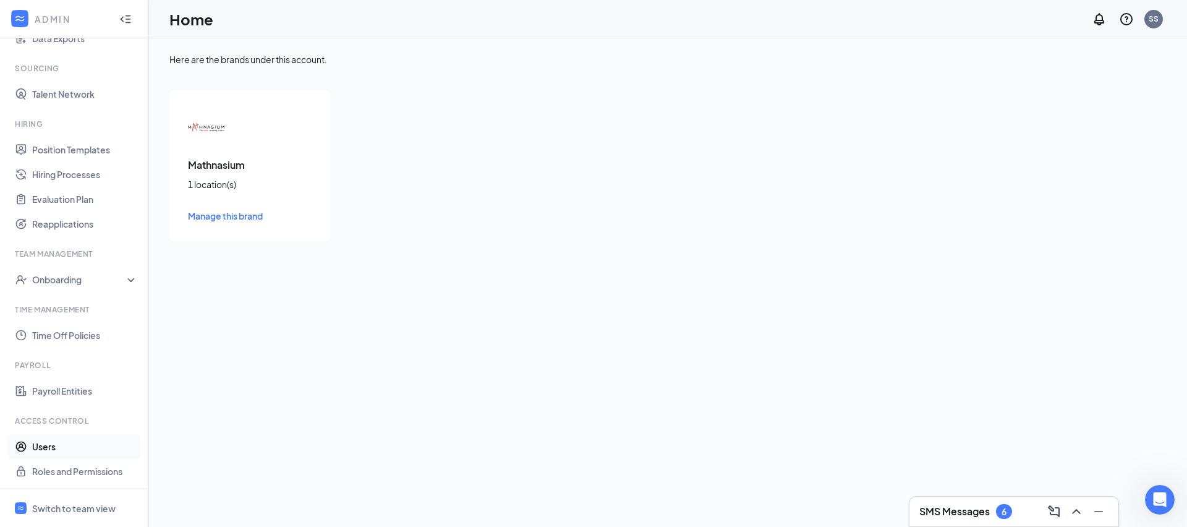
click at [49, 450] on link "Users" at bounding box center [85, 446] width 106 height 25
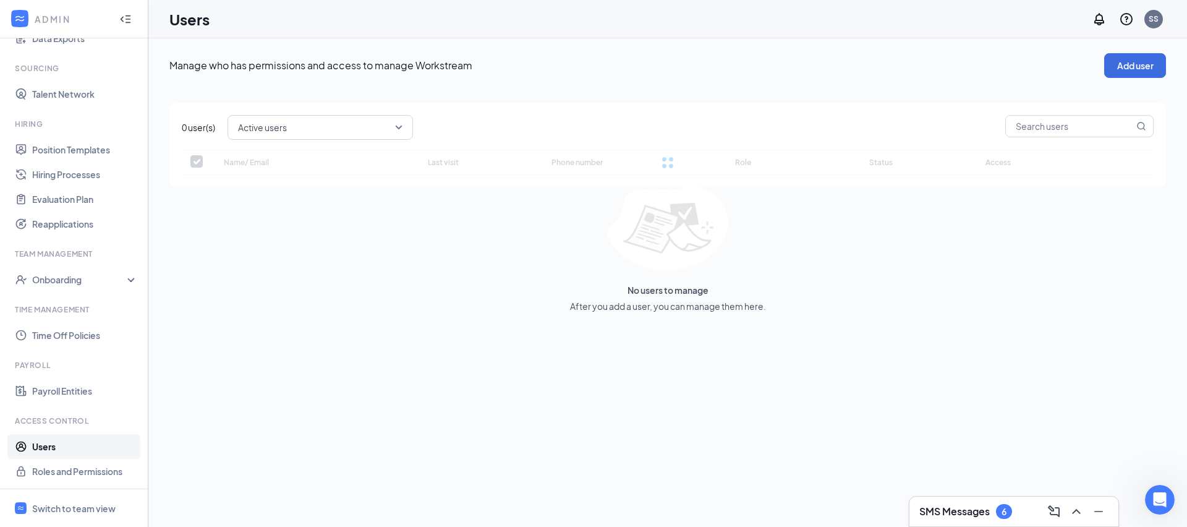
checkbox input "false"
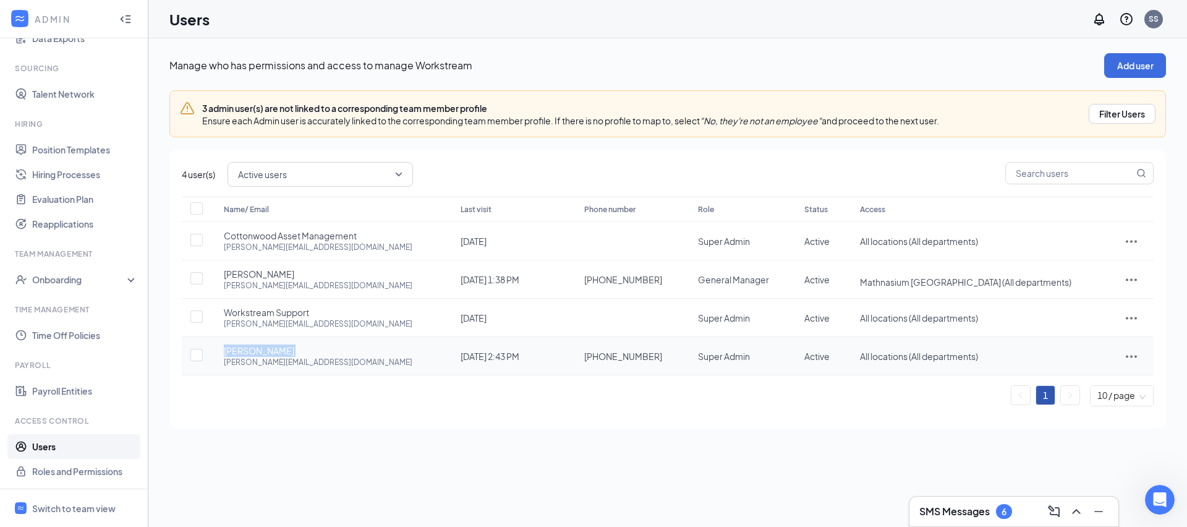
drag, startPoint x: 220, startPoint y: 354, endPoint x: 283, endPoint y: 351, distance: 62.5
click at [283, 351] on td "Joel Knox joel@swmichmath.com" at bounding box center [329, 356] width 237 height 38
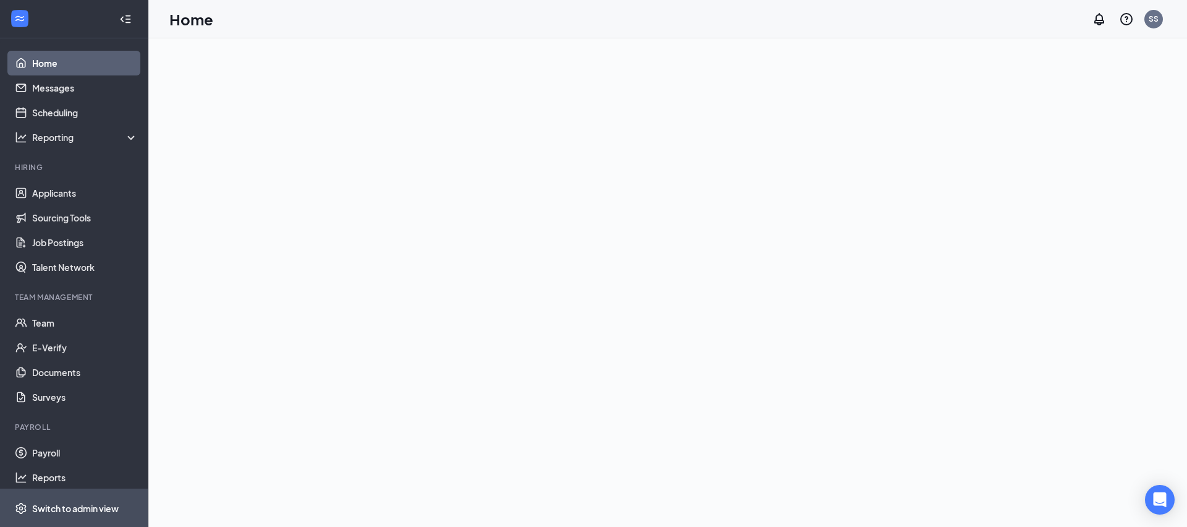
click at [83, 502] on div "Switch to admin view" at bounding box center [75, 508] width 87 height 12
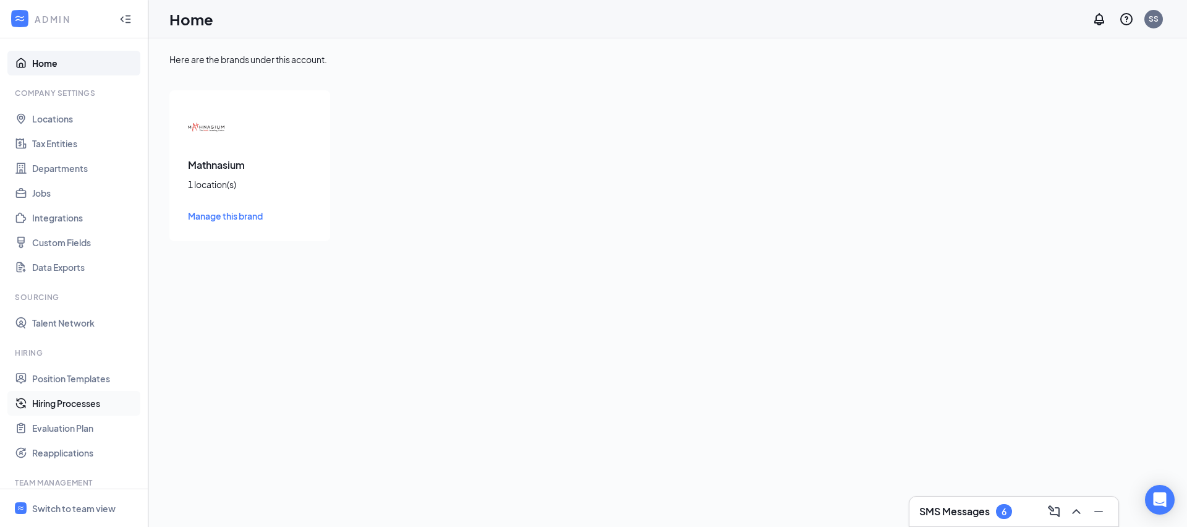
scroll to position [229, 0]
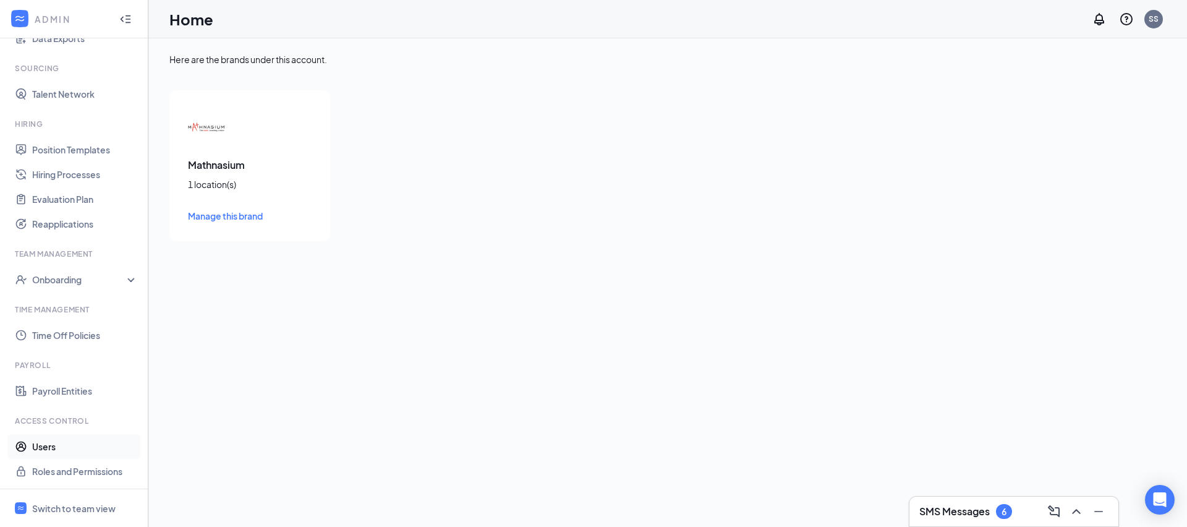
click at [88, 453] on link "Users" at bounding box center [85, 446] width 106 height 25
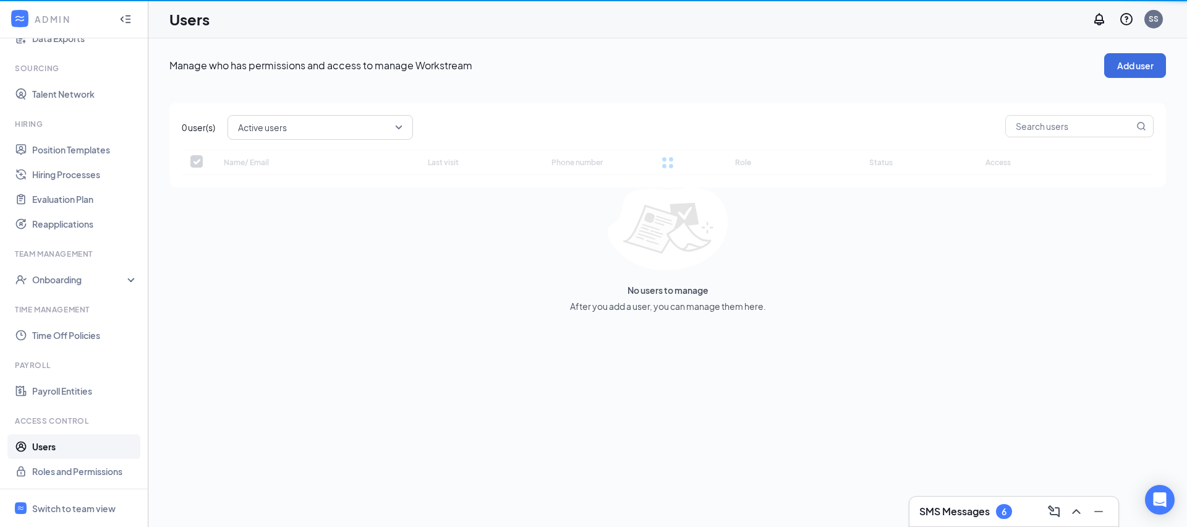
checkbox input "false"
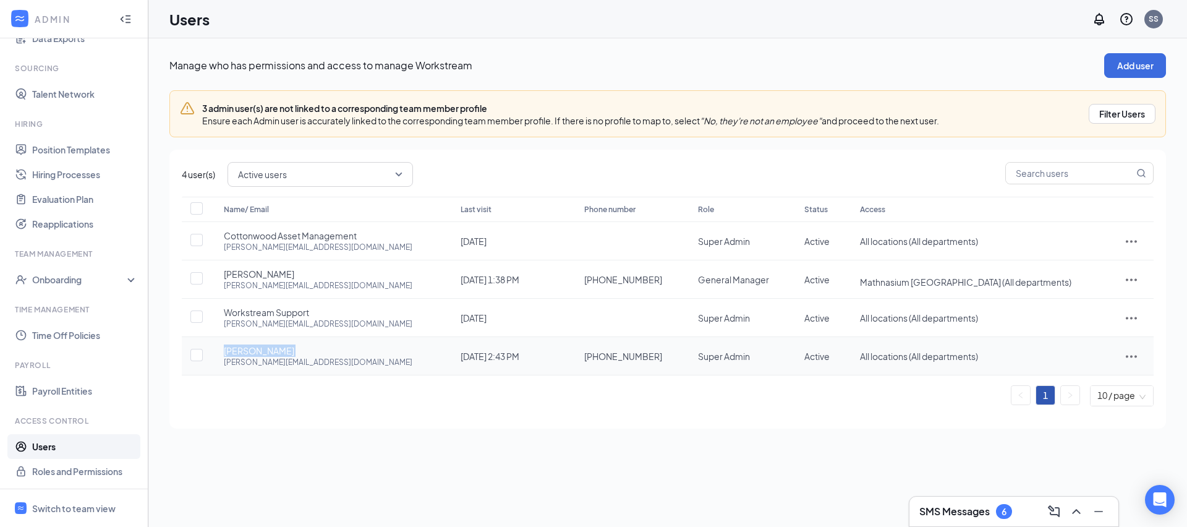
drag, startPoint x: 221, startPoint y: 355, endPoint x: 282, endPoint y: 355, distance: 60.6
click at [282, 355] on td "[PERSON_NAME] [PERSON_NAME][EMAIL_ADDRESS][DOMAIN_NAME]" at bounding box center [329, 356] width 237 height 38
copy span "[PERSON_NAME]"
drag, startPoint x: 221, startPoint y: 362, endPoint x: 318, endPoint y: 362, distance: 97.1
click at [318, 362] on td "Joel Knox joel@swmichmath.com" at bounding box center [329, 356] width 237 height 38
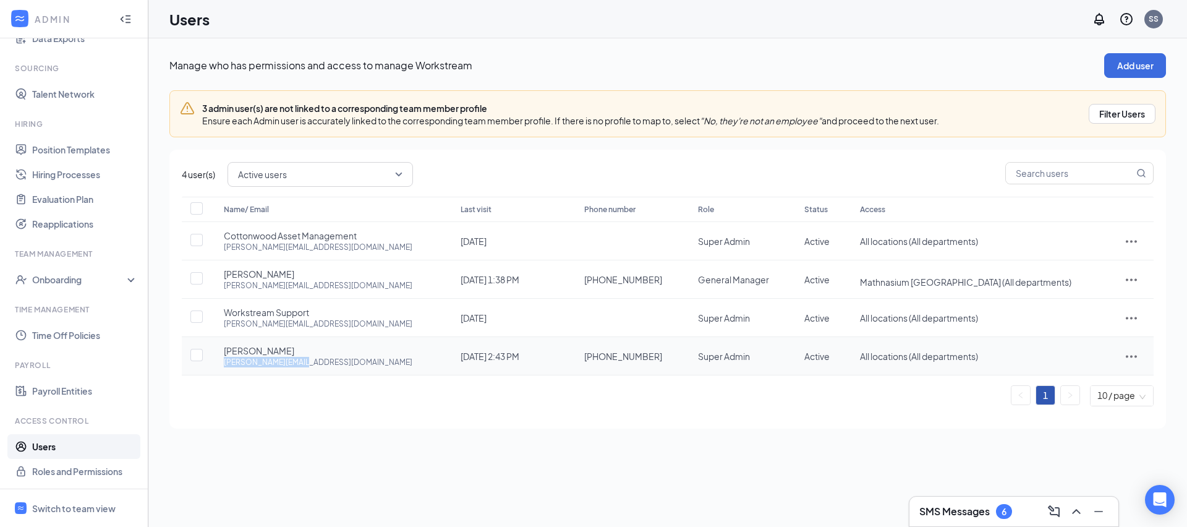
copy div "joel@swmichmath.com"
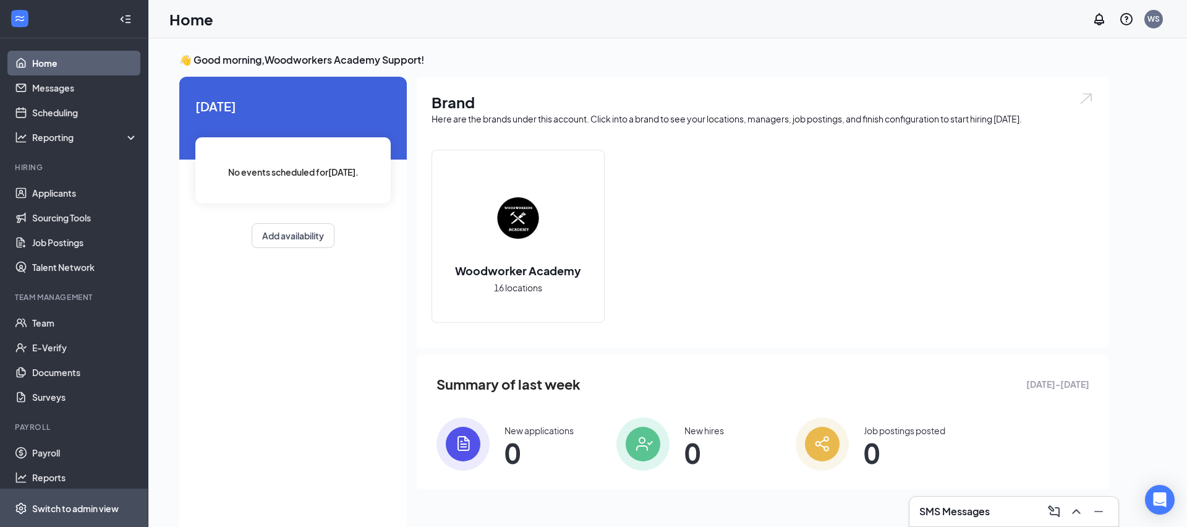
click at [124, 514] on span "Switch to admin view" at bounding box center [85, 508] width 106 height 38
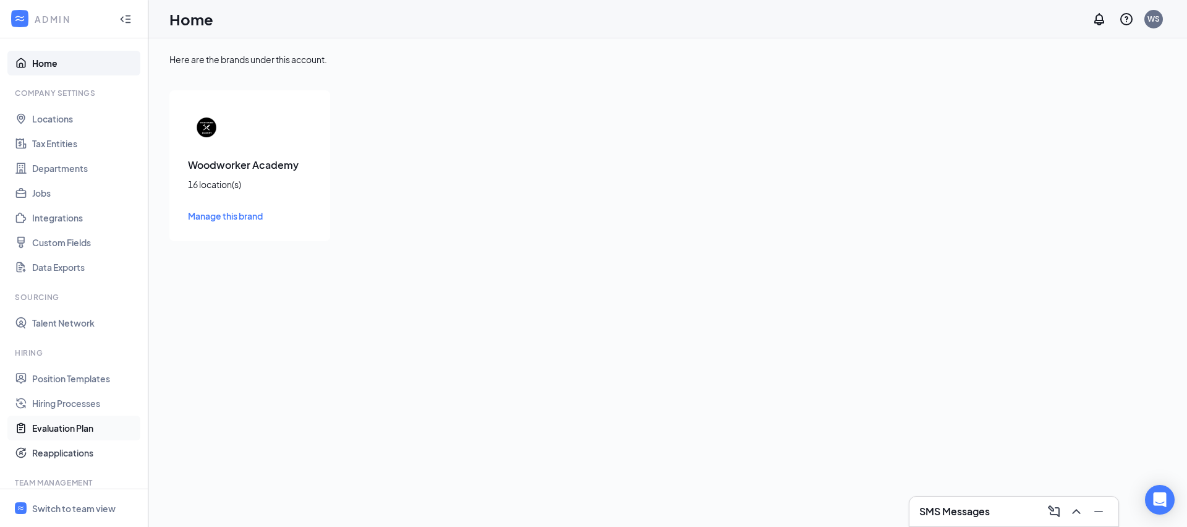
scroll to position [229, 0]
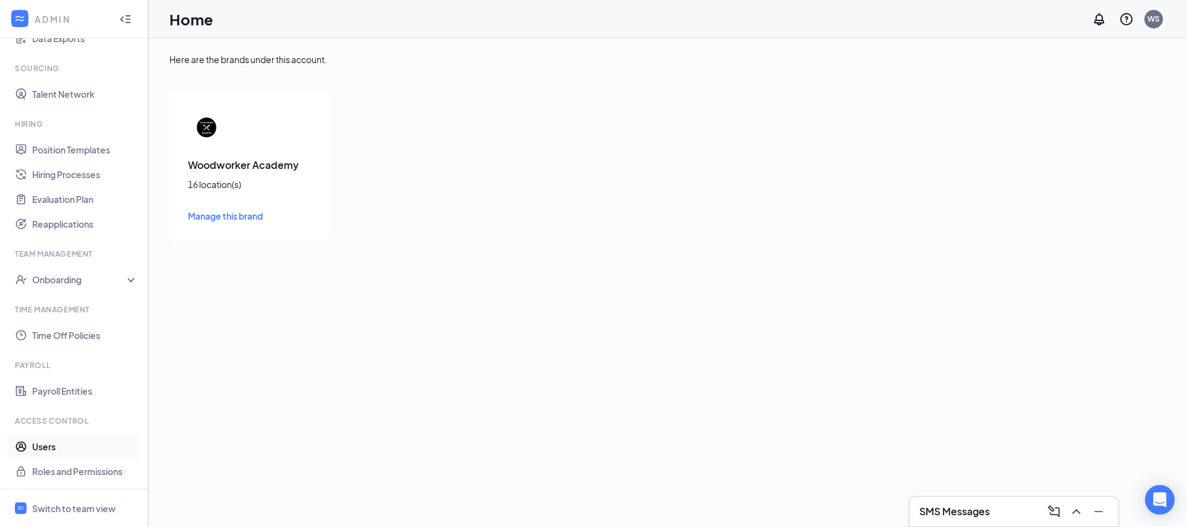
click at [67, 451] on link "Users" at bounding box center [85, 446] width 106 height 25
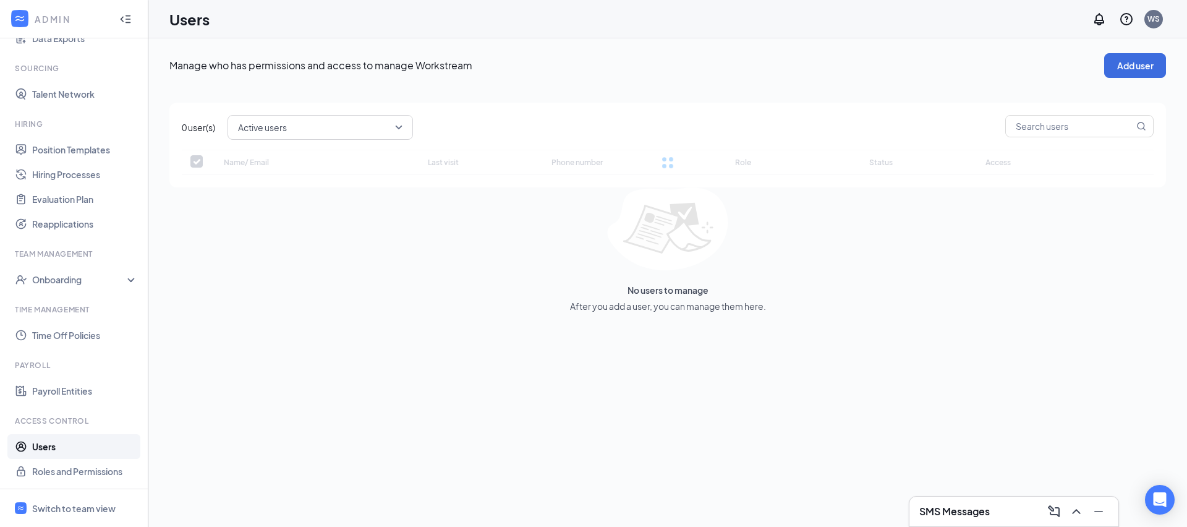
checkbox input "false"
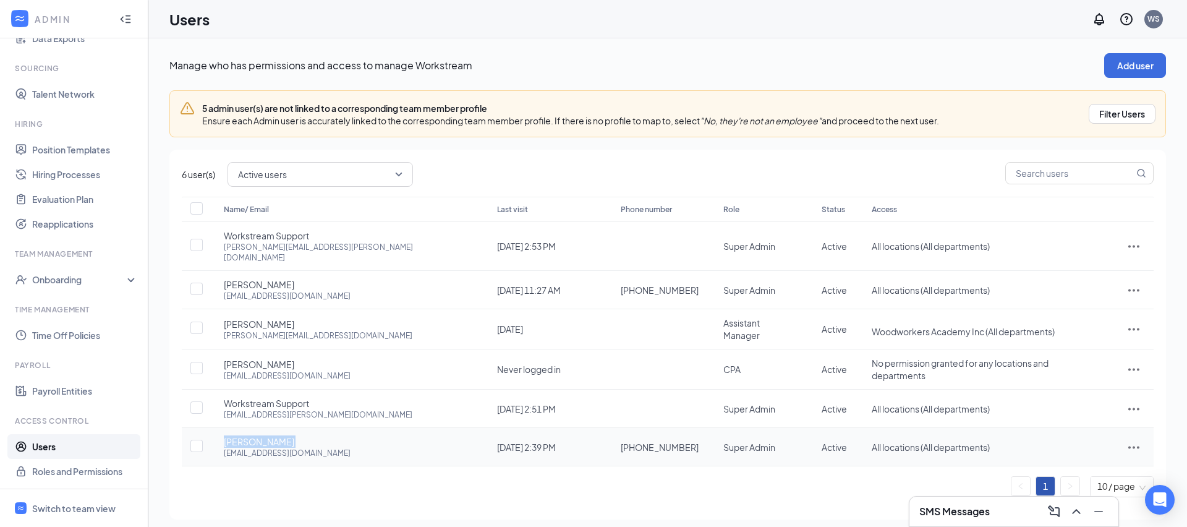
drag, startPoint x: 221, startPoint y: 428, endPoint x: 319, endPoint y: 428, distance: 97.7
click at [319, 428] on td "[PERSON_NAME] [EMAIL_ADDRESS][DOMAIN_NAME]" at bounding box center [347, 447] width 273 height 38
copy span "[PERSON_NAME]"
drag, startPoint x: 219, startPoint y: 439, endPoint x: 381, endPoint y: 440, distance: 162.0
click at [381, 440] on td "Nicholas Hutter nicholashutter@woodworkersacademy.com" at bounding box center [347, 447] width 273 height 38
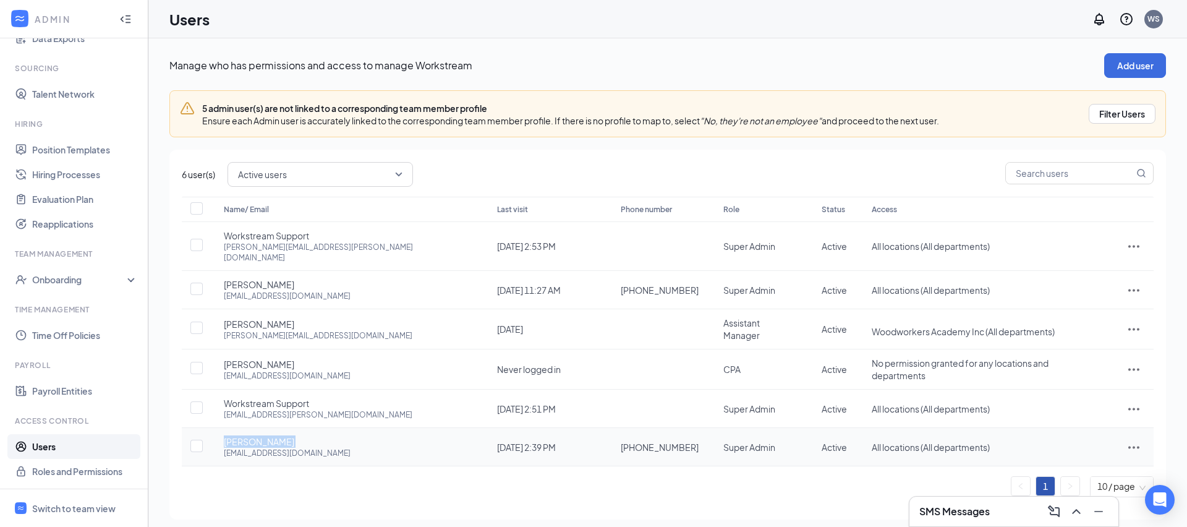
copy div "nicholashutter@woodworkersacademy.com"
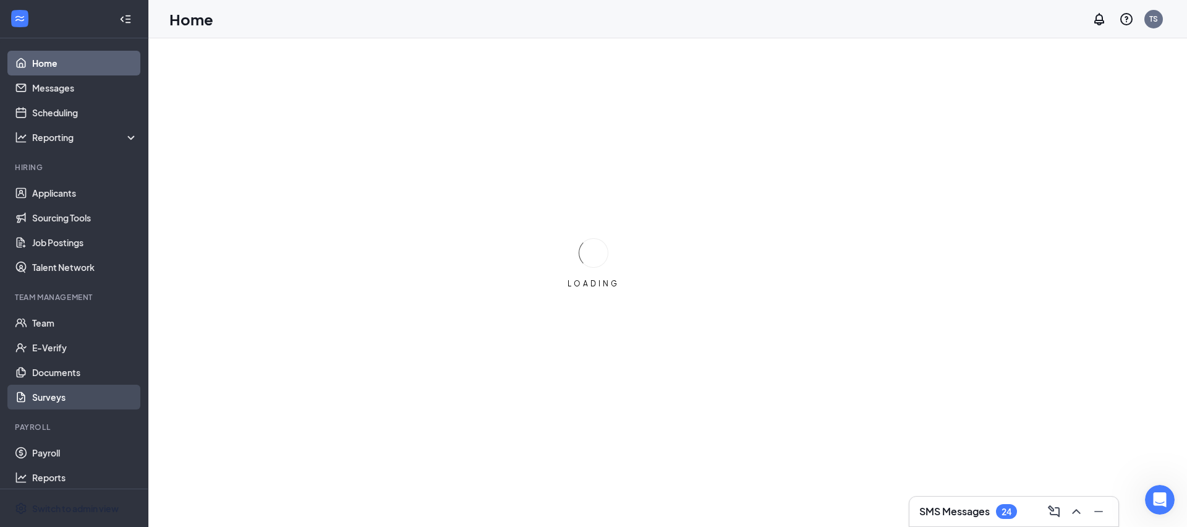
click at [93, 409] on ul "Team E-Verify Documents Surveys" at bounding box center [74, 359] width 148 height 99
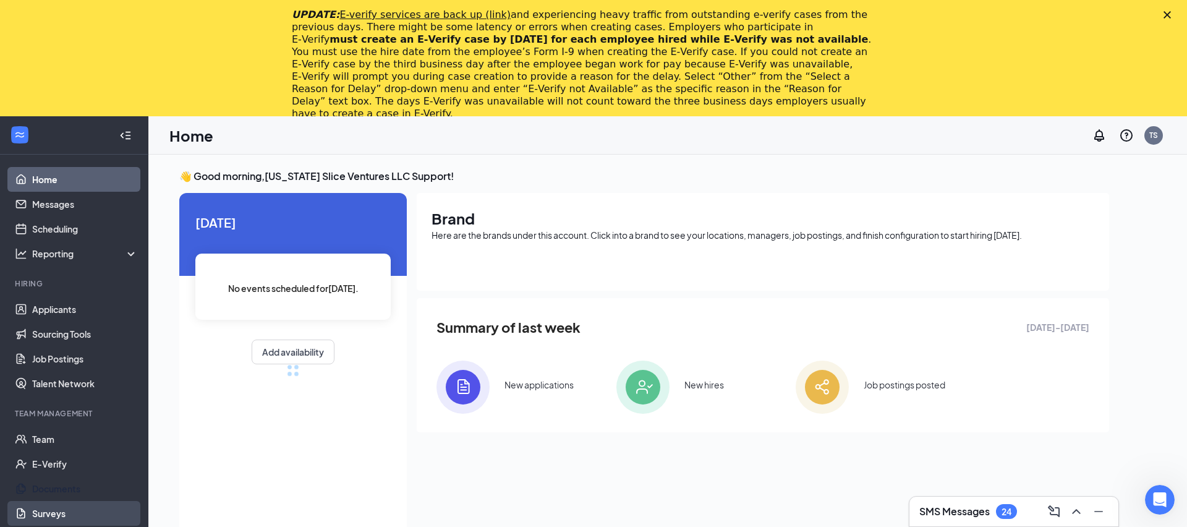
scroll to position [6, 0]
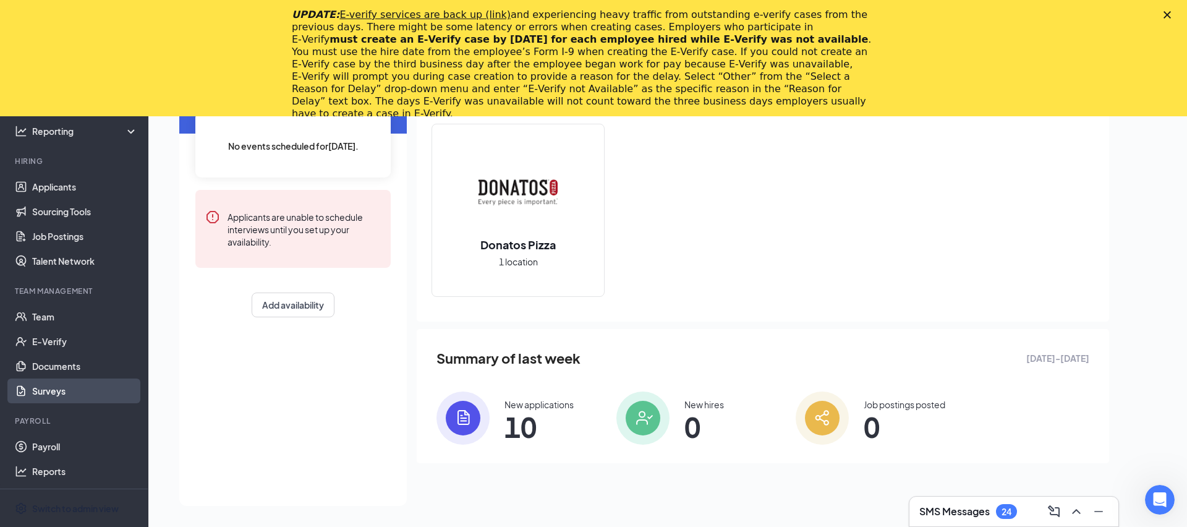
click at [96, 504] on div "Switch to admin view" at bounding box center [75, 508] width 87 height 12
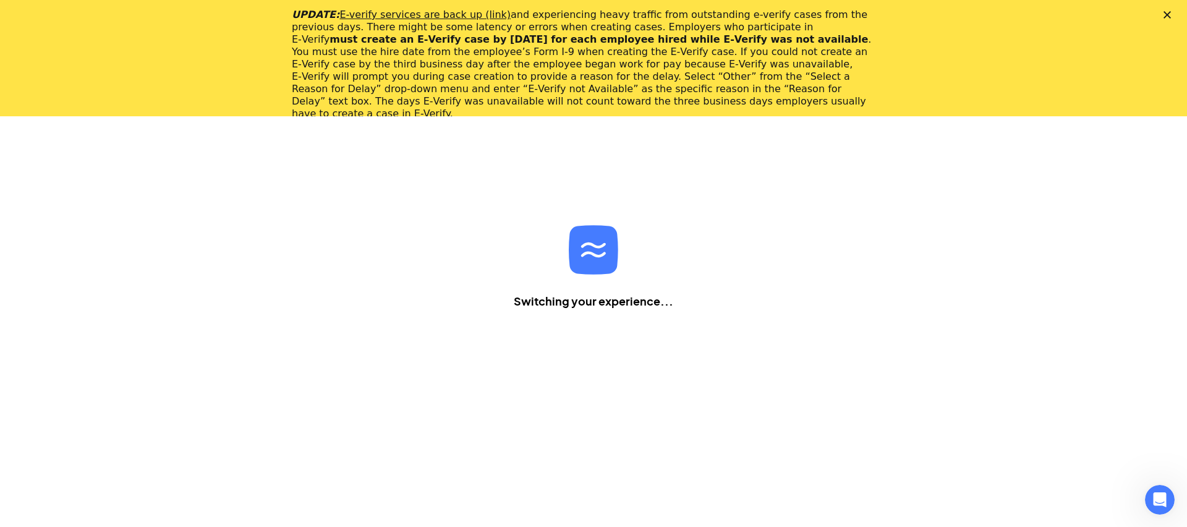
scroll to position [116, 0]
click at [1166, 12] on icon "Close" at bounding box center [1166, 14] width 7 height 7
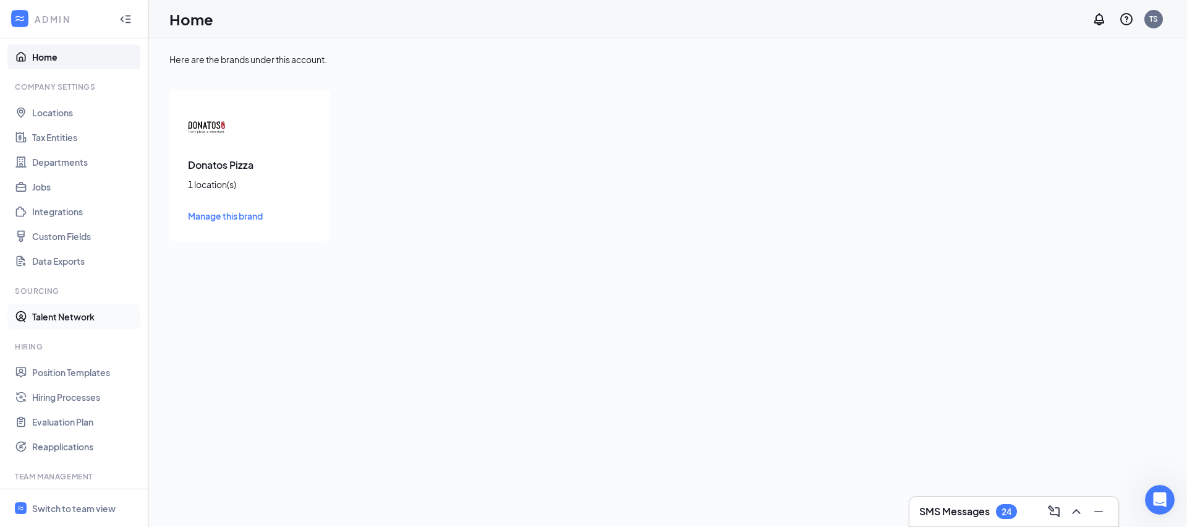
scroll to position [229, 0]
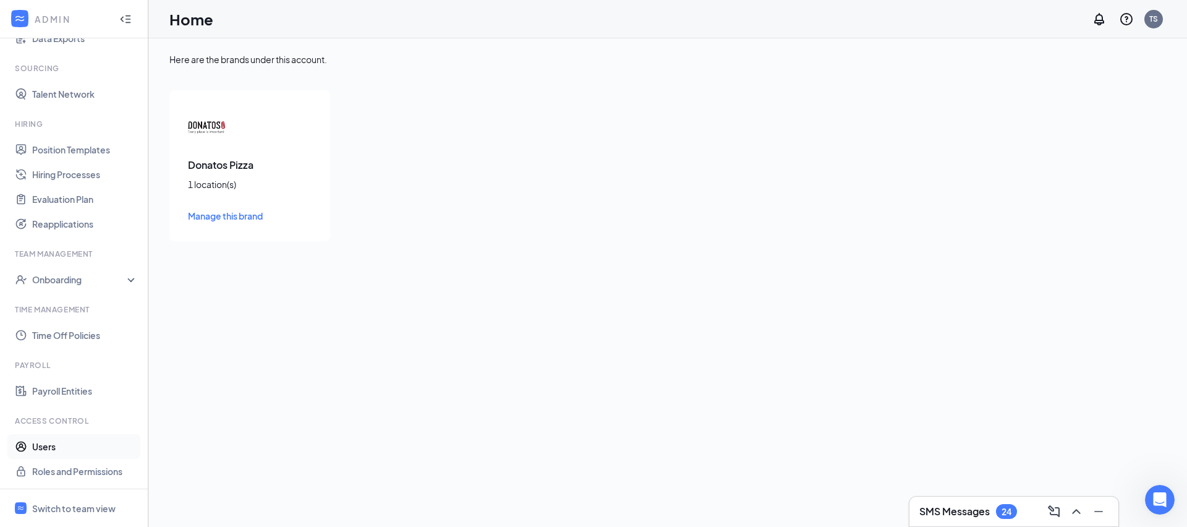
click at [58, 449] on link "Users" at bounding box center [85, 446] width 106 height 25
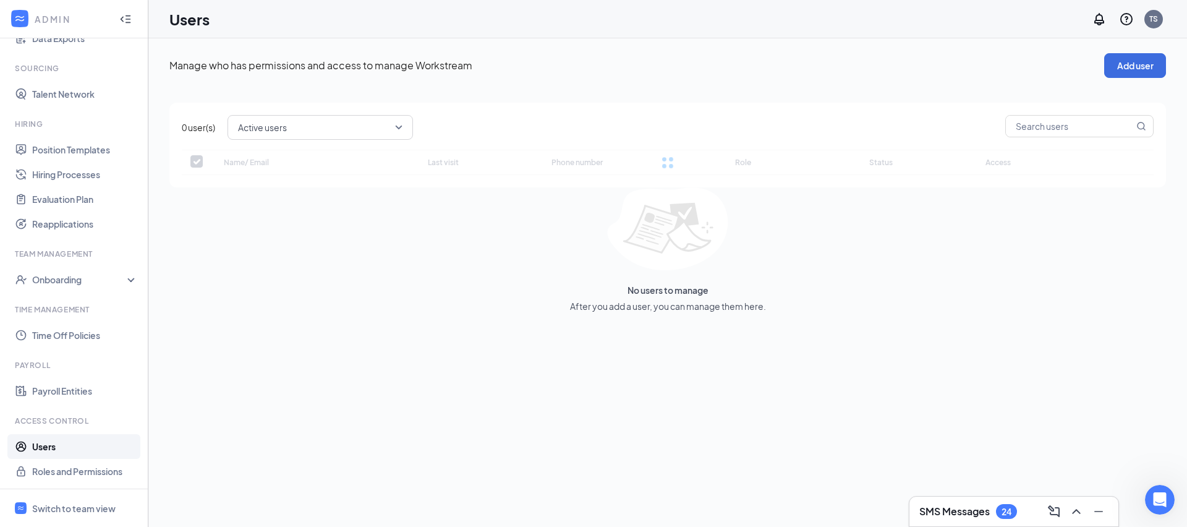
checkbox input "false"
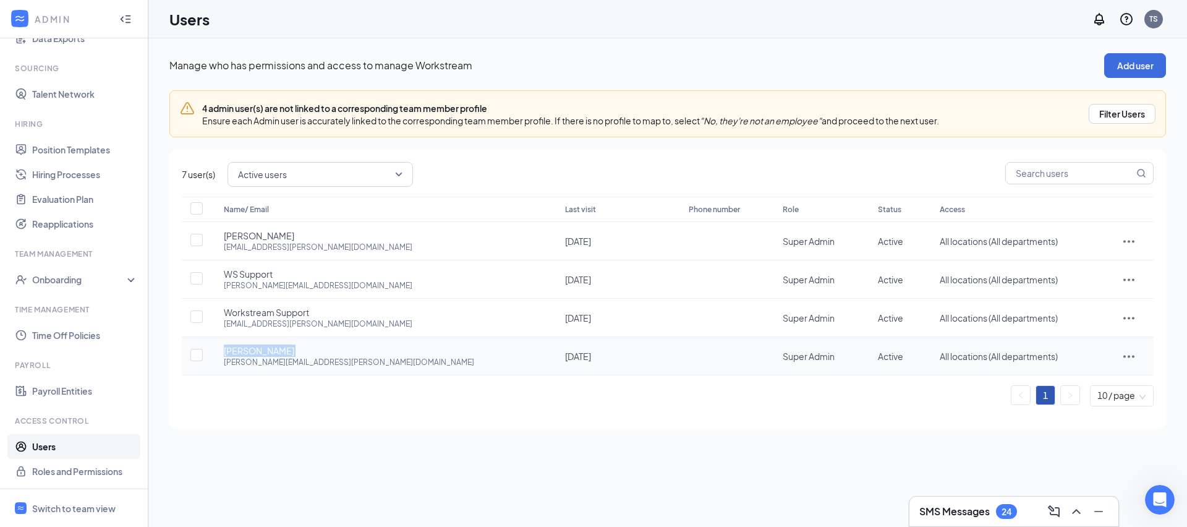
drag, startPoint x: 224, startPoint y: 353, endPoint x: 323, endPoint y: 352, distance: 99.5
click at [323, 352] on div "Shravan Bandari shravan.bandari@gmail.com" at bounding box center [382, 355] width 317 height 23
copy span "Shravan Bandari"
drag, startPoint x: 223, startPoint y: 235, endPoint x: 296, endPoint y: 235, distance: 72.3
click at [296, 235] on div "Donatos Allen donatos-allen@donatos.com" at bounding box center [382, 240] width 317 height 23
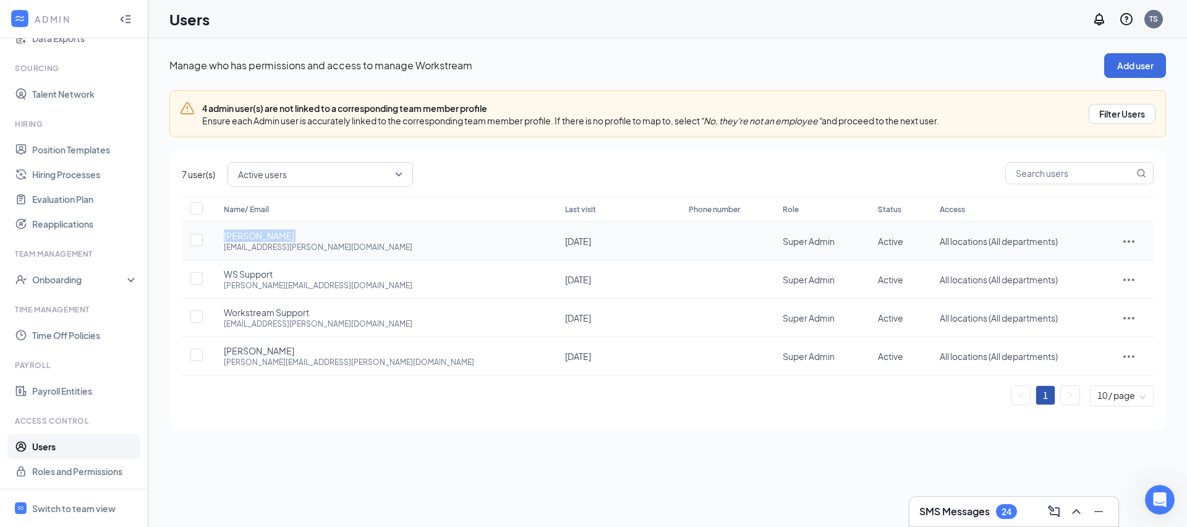
copy span "Donatos Allen"
drag, startPoint x: 219, startPoint y: 362, endPoint x: 349, endPoint y: 363, distance: 129.8
click at [349, 363] on td "Shravan Bandari shravan.bandari@gmail.com" at bounding box center [381, 356] width 341 height 38
copy div "shravan.bandari@gmail.com"
drag, startPoint x: 223, startPoint y: 247, endPoint x: 367, endPoint y: 250, distance: 143.5
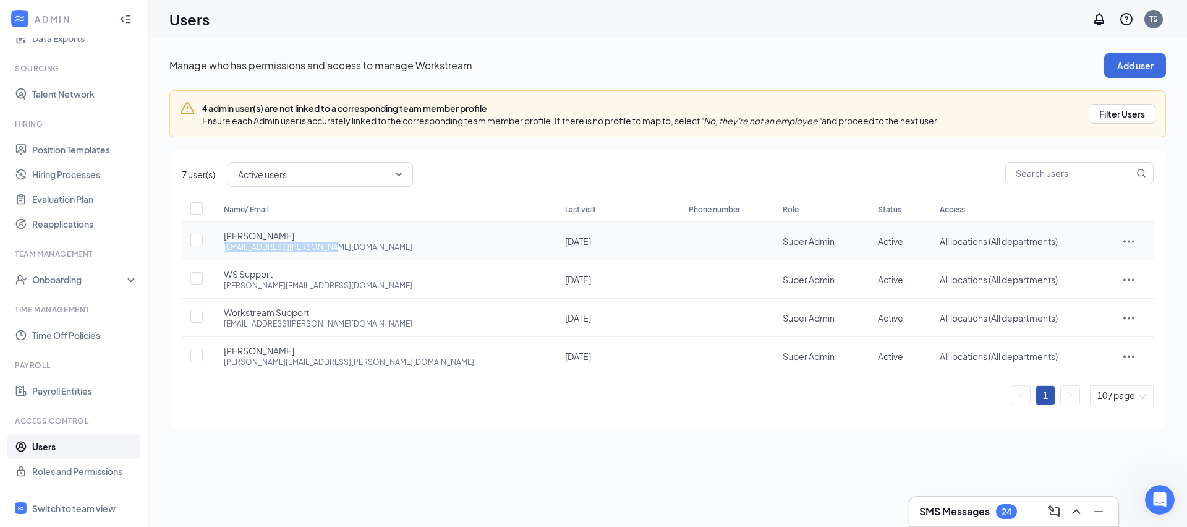
click at [367, 250] on div "Donatos Allen donatos-allen@donatos.com" at bounding box center [382, 240] width 317 height 23
copy div "donatos-allen@donatos.com"
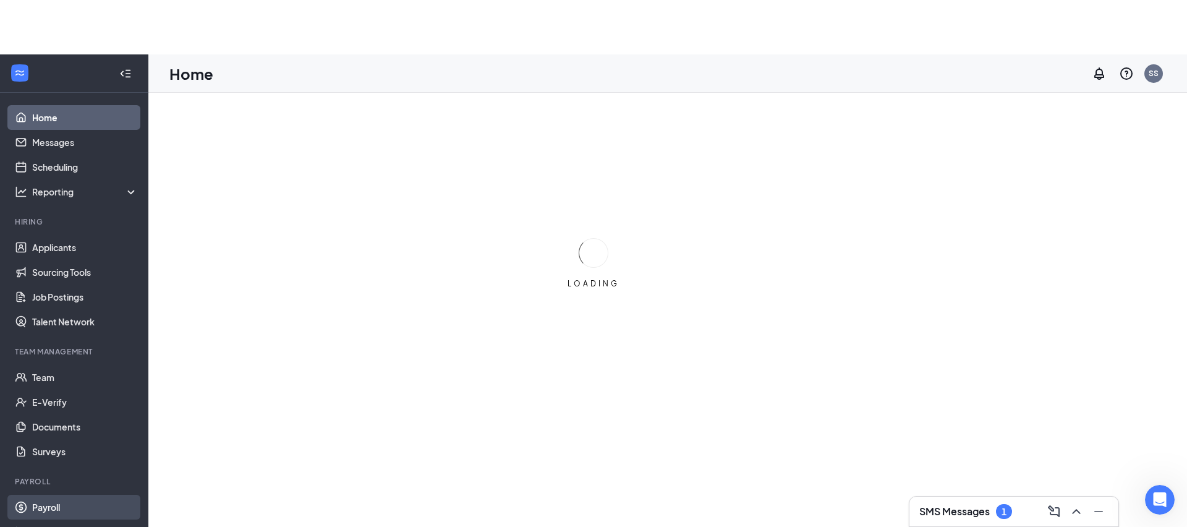
click at [126, 511] on ul "Payroll Reports" at bounding box center [74, 519] width 148 height 49
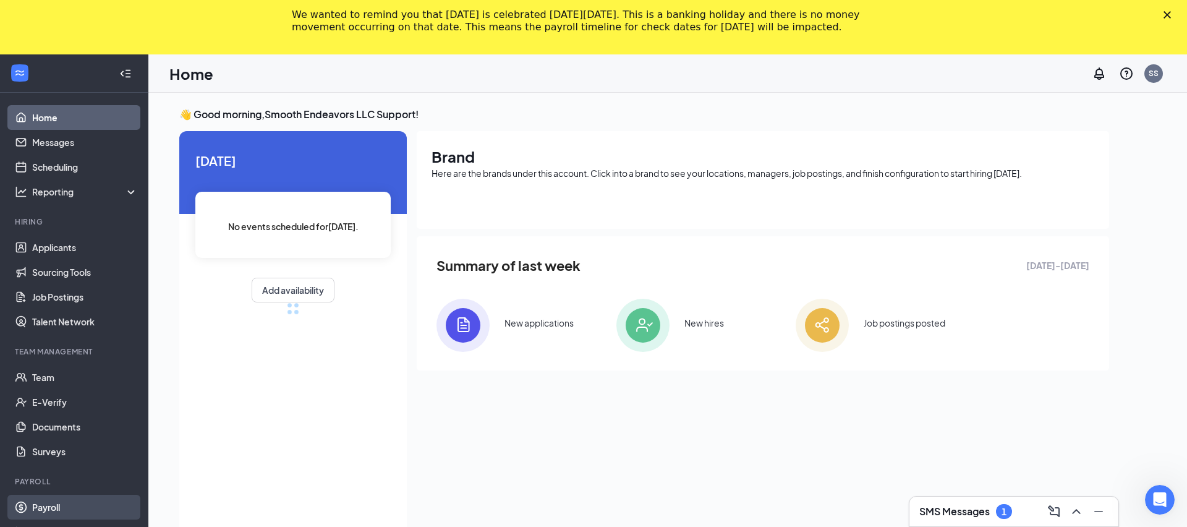
scroll to position [6, 0]
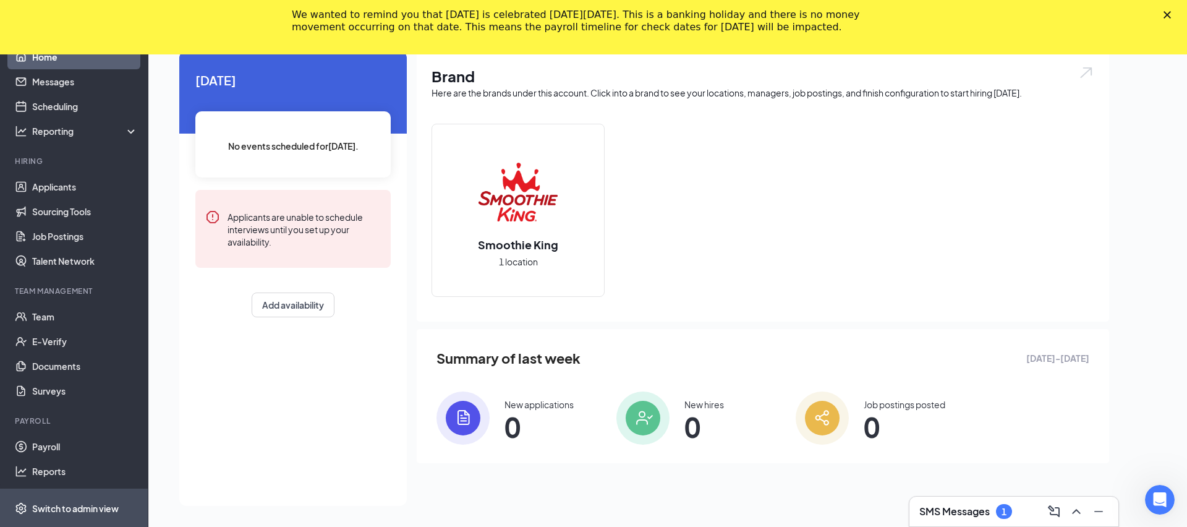
click at [116, 500] on span "Switch to admin view" at bounding box center [85, 508] width 106 height 38
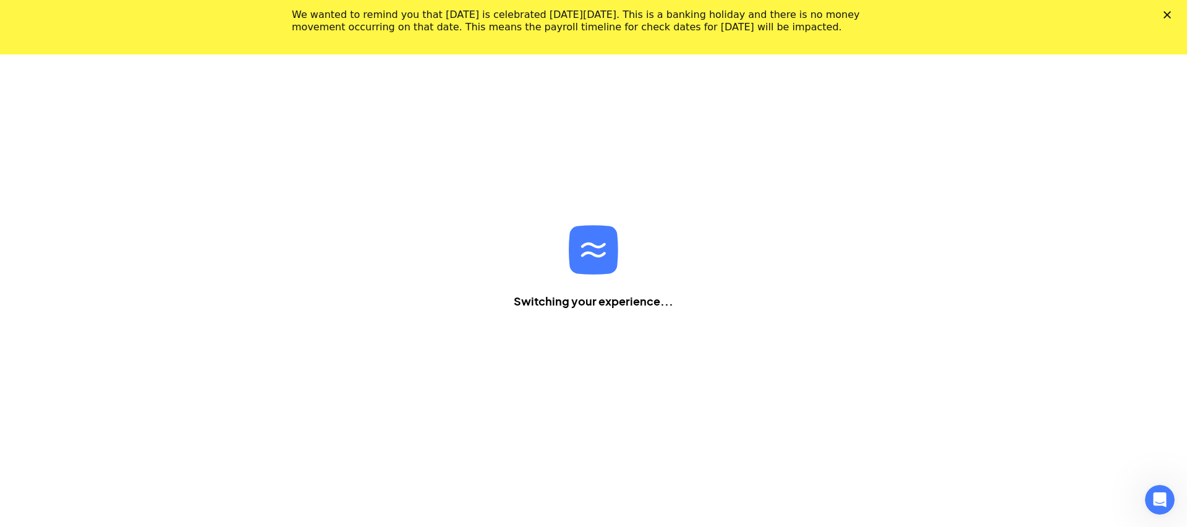
scroll to position [54, 0]
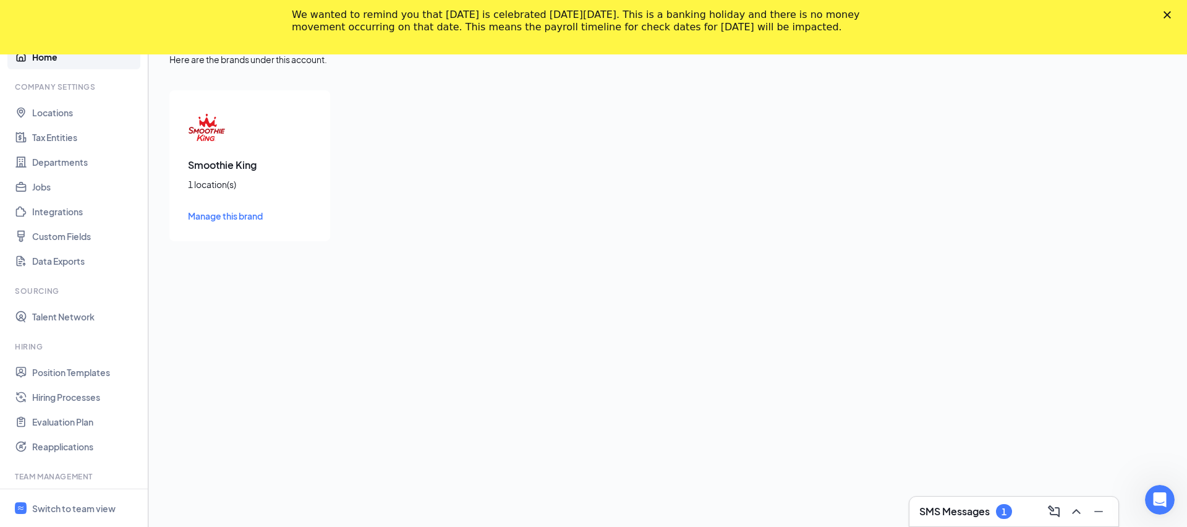
click at [1167, 9] on div "We wanted to remind you that Indigenous Peoples' Day is celebrated on Monday, O…" at bounding box center [593, 21] width 1187 height 32
click at [1167, 14] on polygon "Close" at bounding box center [1166, 14] width 7 height 7
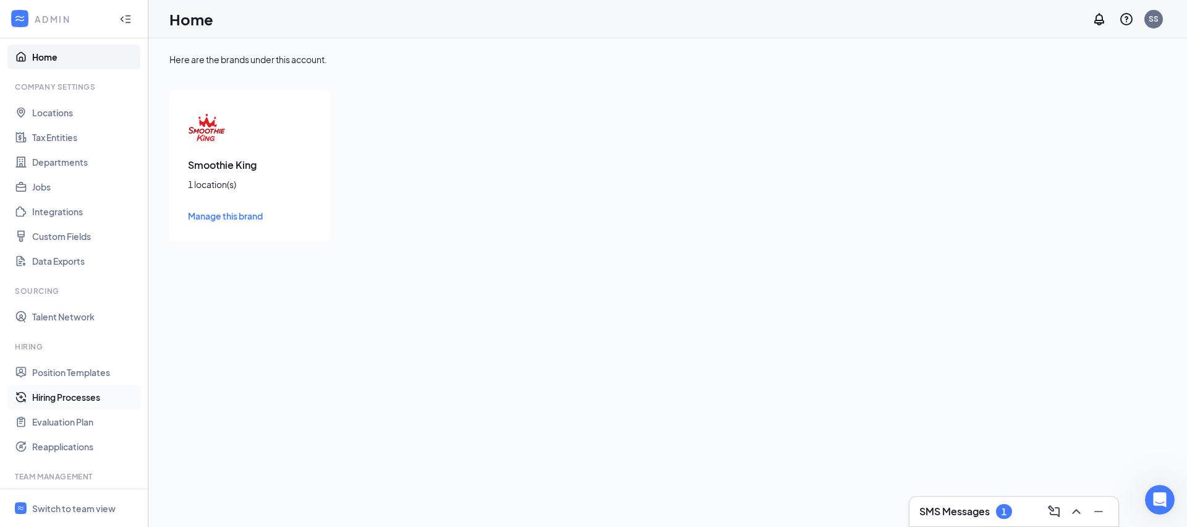
scroll to position [173, 0]
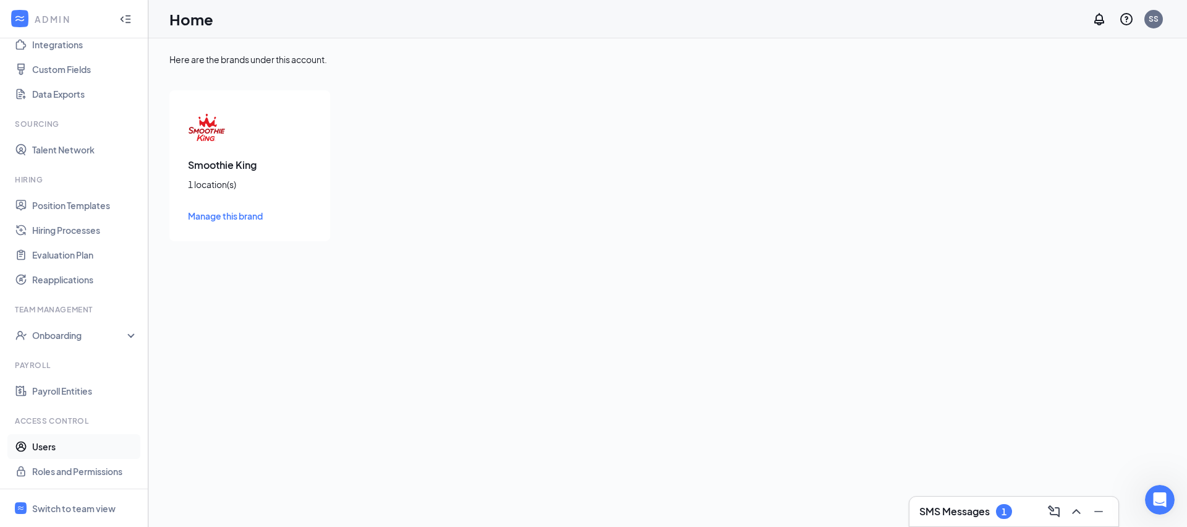
click at [88, 443] on link "Users" at bounding box center [85, 446] width 106 height 25
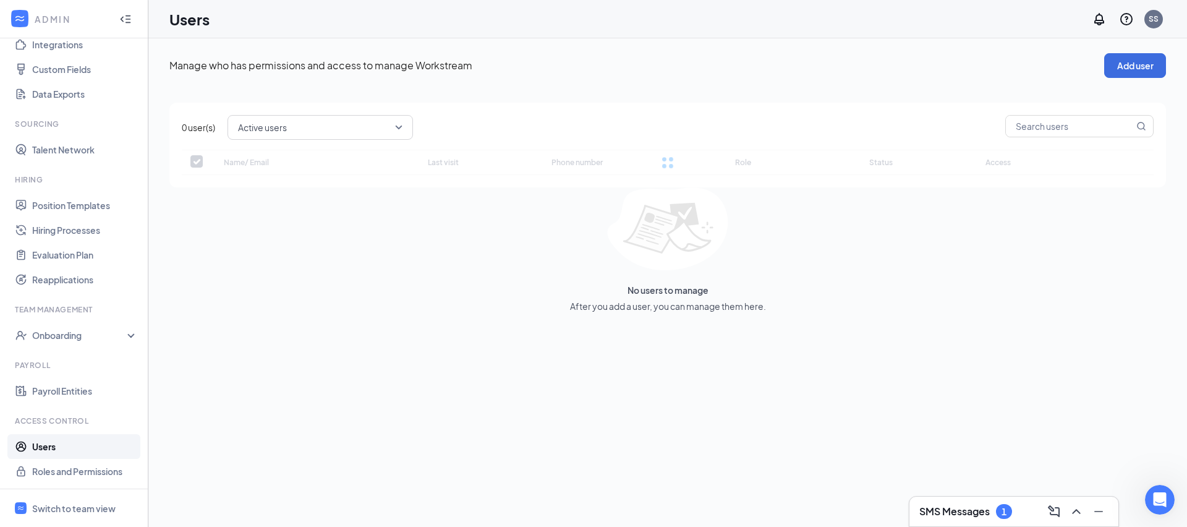
checkbox input "false"
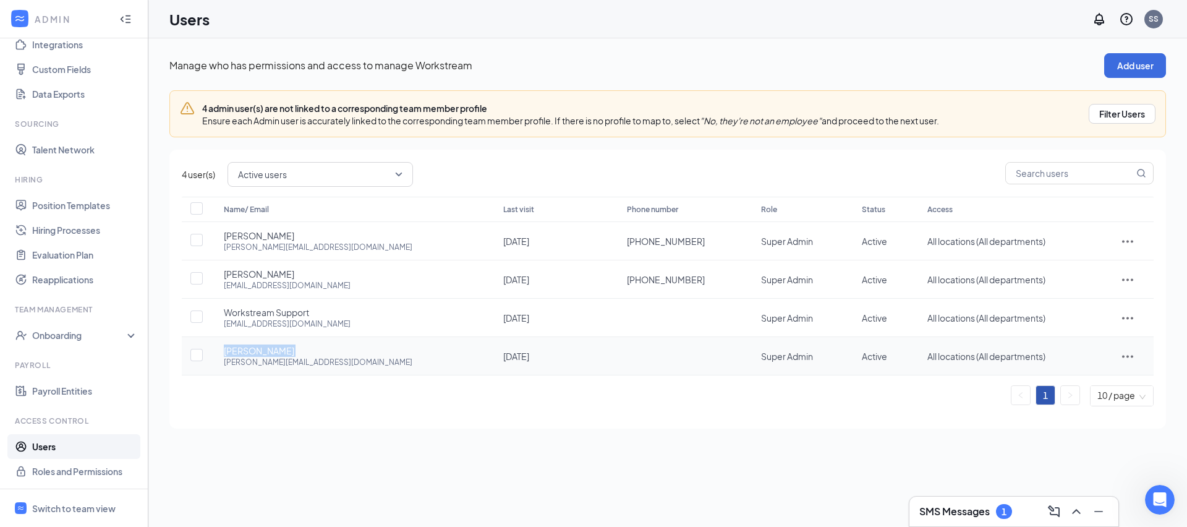
drag, startPoint x: 221, startPoint y: 349, endPoint x: 318, endPoint y: 349, distance: 96.4
click at [318, 349] on td "Jason Stephens jason.satsource@gmail.com" at bounding box center [350, 356] width 279 height 38
copy span "Jason Stephens"
click at [226, 363] on div "jason.satsource@gmail.com" at bounding box center [318, 362] width 189 height 11
drag, startPoint x: 216, startPoint y: 362, endPoint x: 404, endPoint y: 365, distance: 187.3
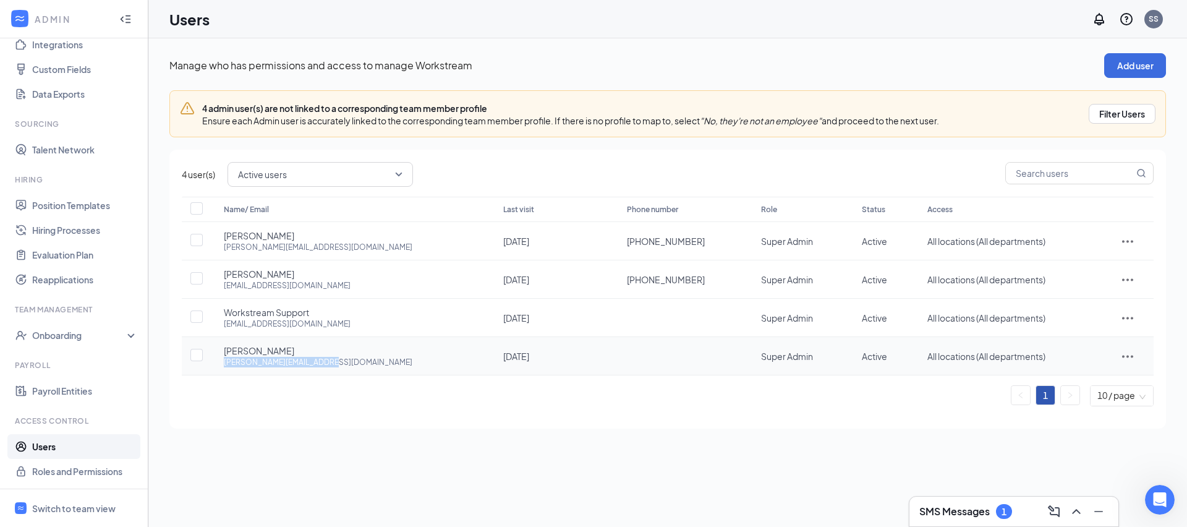
click at [404, 365] on td "Jason Stephens jason.satsource@gmail.com" at bounding box center [350, 356] width 279 height 38
copy div "jason.satsource@gmail.com"
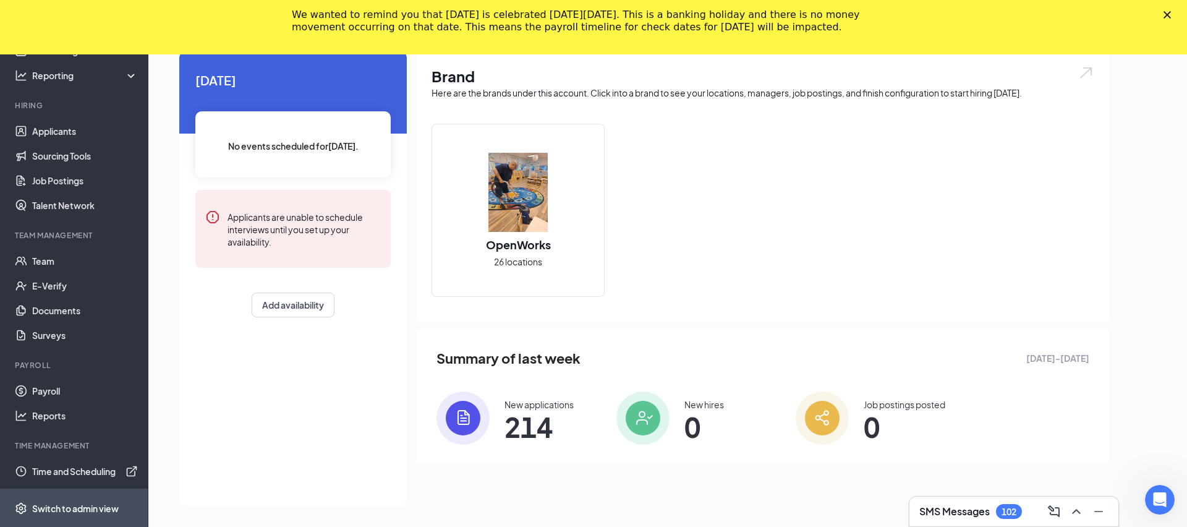
click at [101, 510] on div "Switch to admin view" at bounding box center [75, 508] width 87 height 12
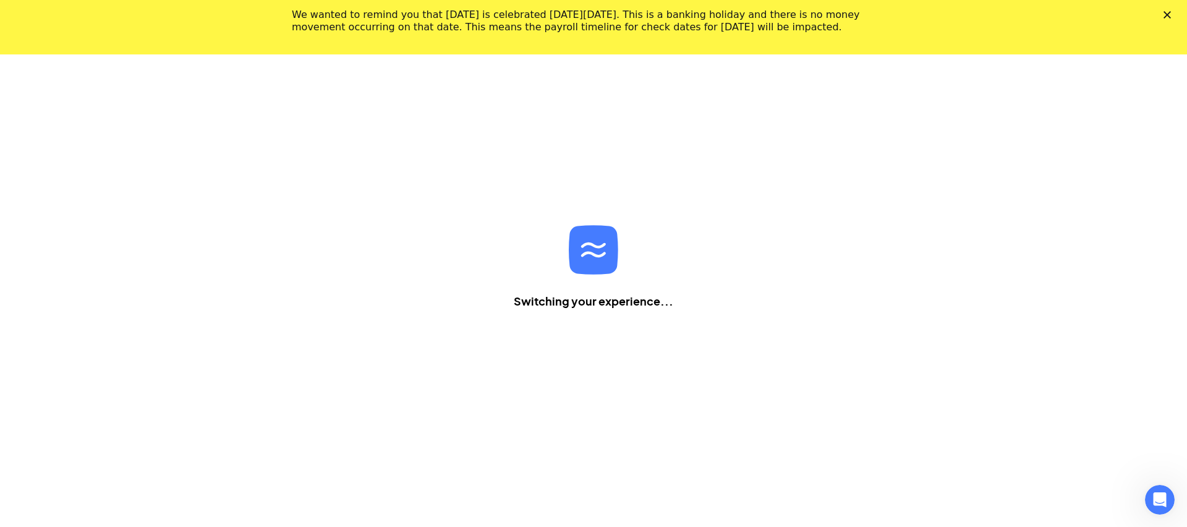
scroll to position [54, 0]
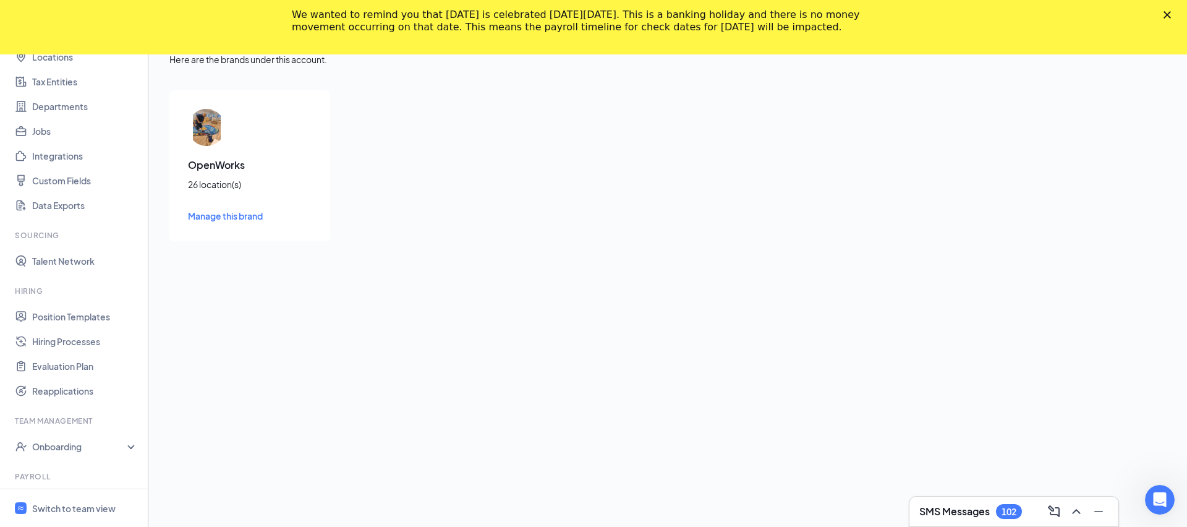
click at [1165, 15] on polygon "Close" at bounding box center [1166, 14] width 7 height 7
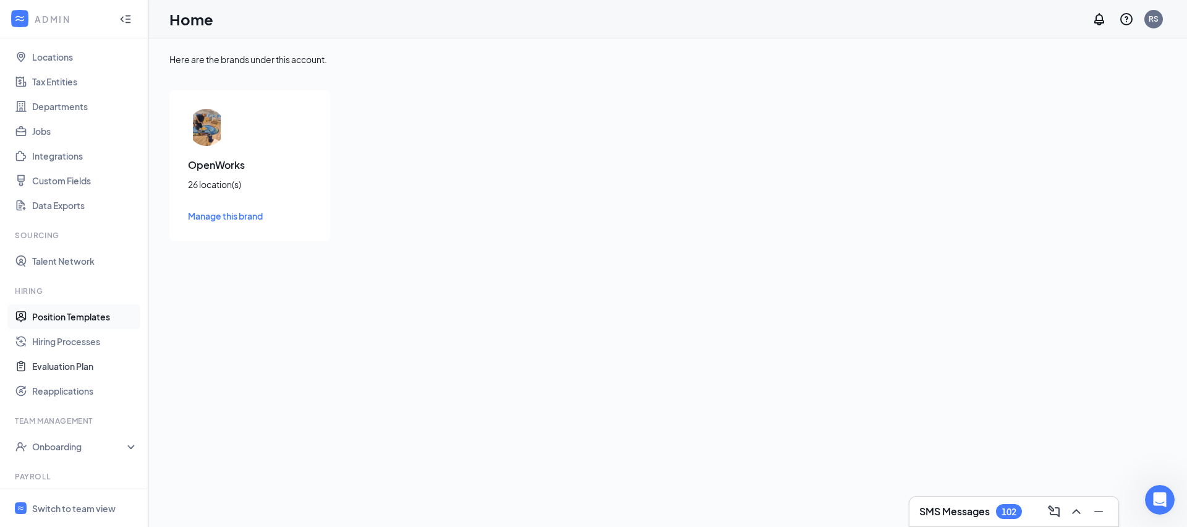
scroll to position [173, 0]
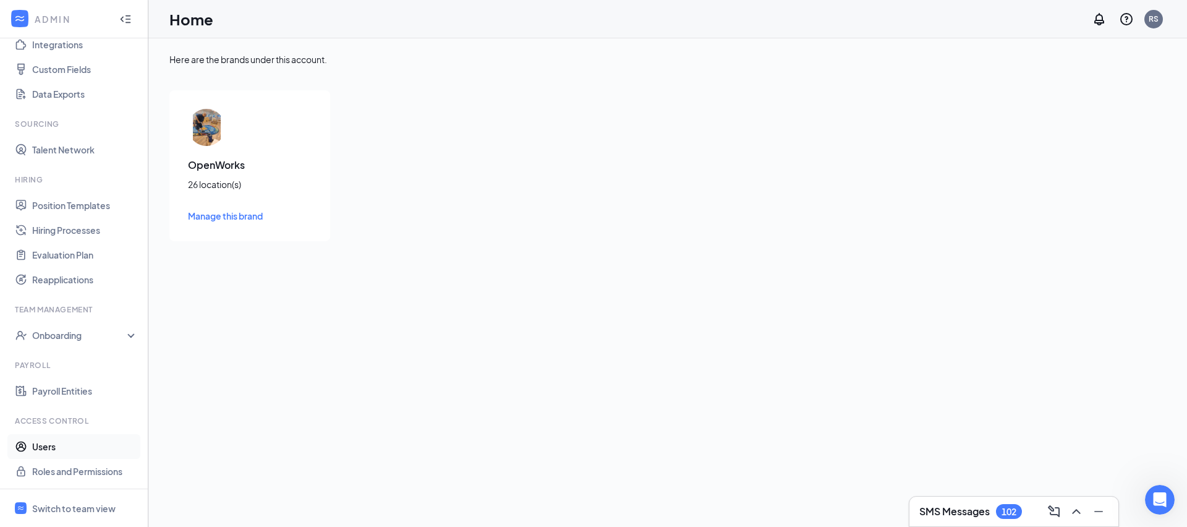
click at [74, 444] on link "Users" at bounding box center [85, 446] width 106 height 25
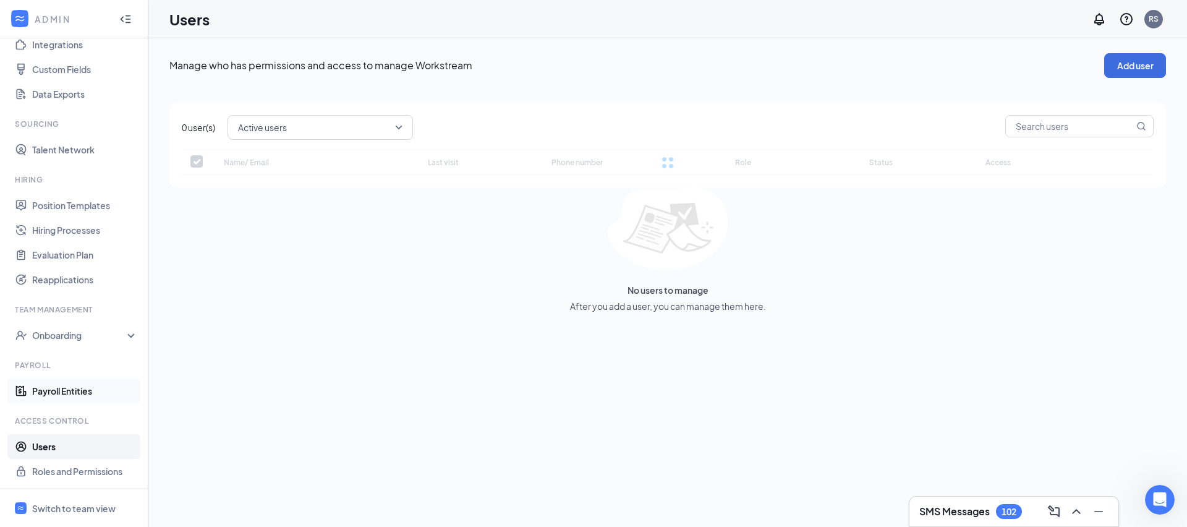
checkbox input "false"
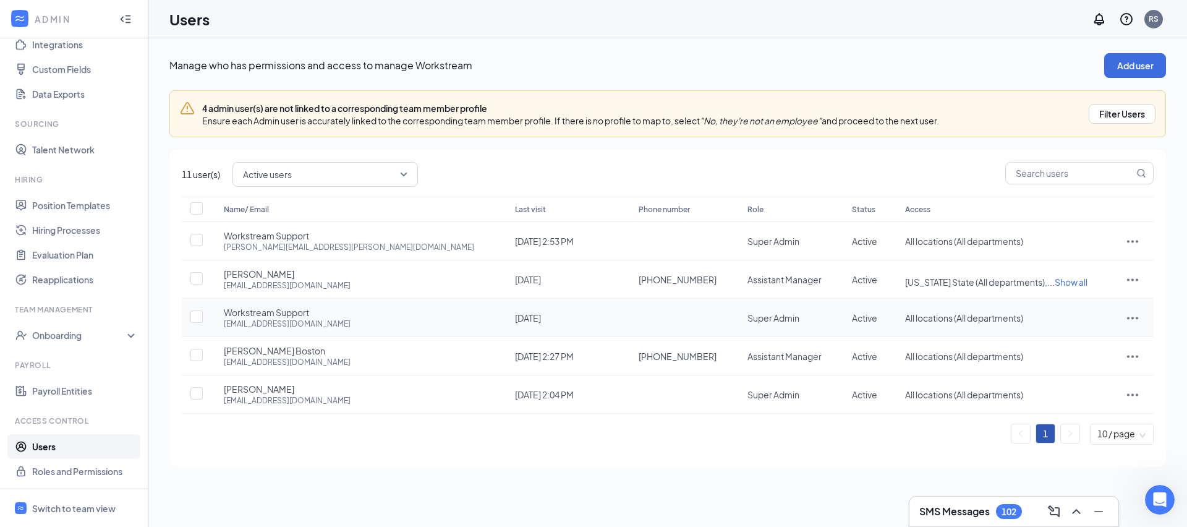
click at [1133, 319] on icon "ActionsIcon" at bounding box center [1132, 317] width 15 height 15
click at [1069, 404] on span "Disable" at bounding box center [1069, 400] width 30 height 11
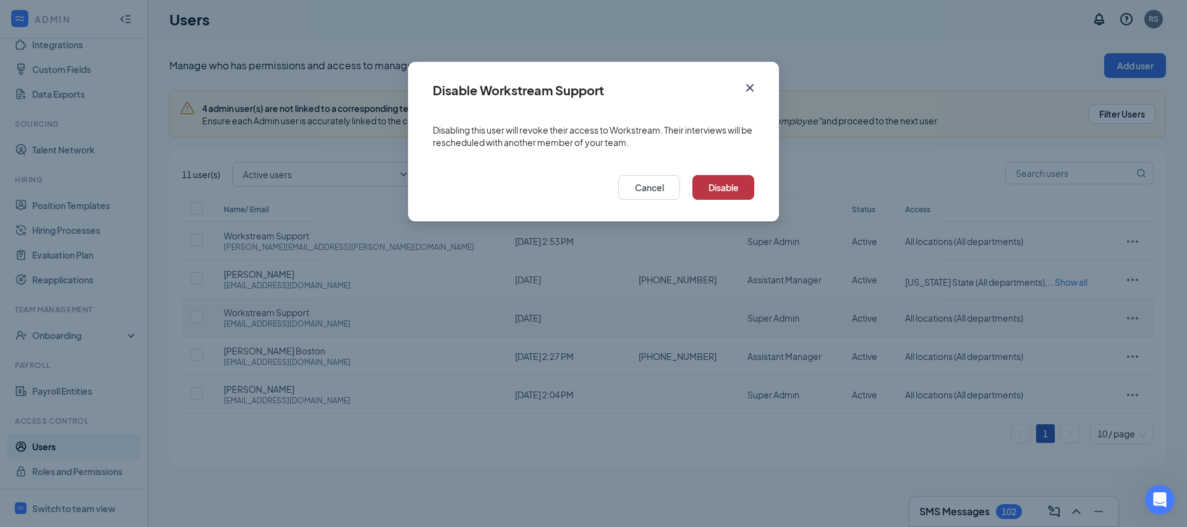
click at [741, 180] on button "Disable" at bounding box center [723, 187] width 62 height 25
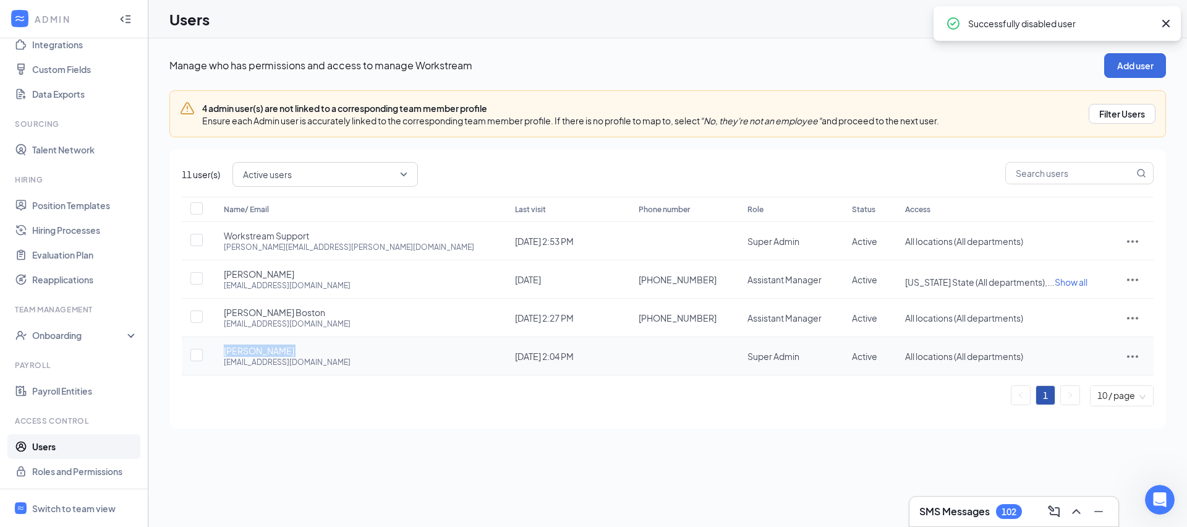
drag, startPoint x: 220, startPoint y: 352, endPoint x: 311, endPoint y: 352, distance: 90.9
click at [311, 352] on td "Robert Whitehead rlwforyou@rjanitorialservice.net" at bounding box center [356, 356] width 291 height 38
copy span "Robert Whitehead"
drag, startPoint x: 219, startPoint y: 365, endPoint x: 372, endPoint y: 363, distance: 152.1
click at [372, 363] on td "Robert Whitehead rlwforyou@rjanitorialservice.net" at bounding box center [356, 356] width 291 height 38
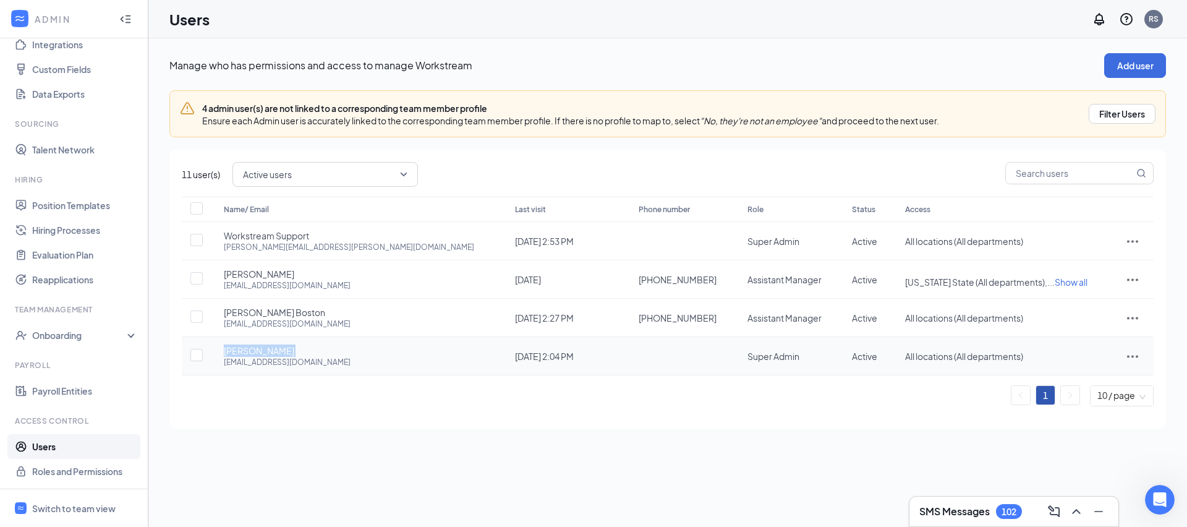
copy div "rlwforyou@rjanitorialservice.net"
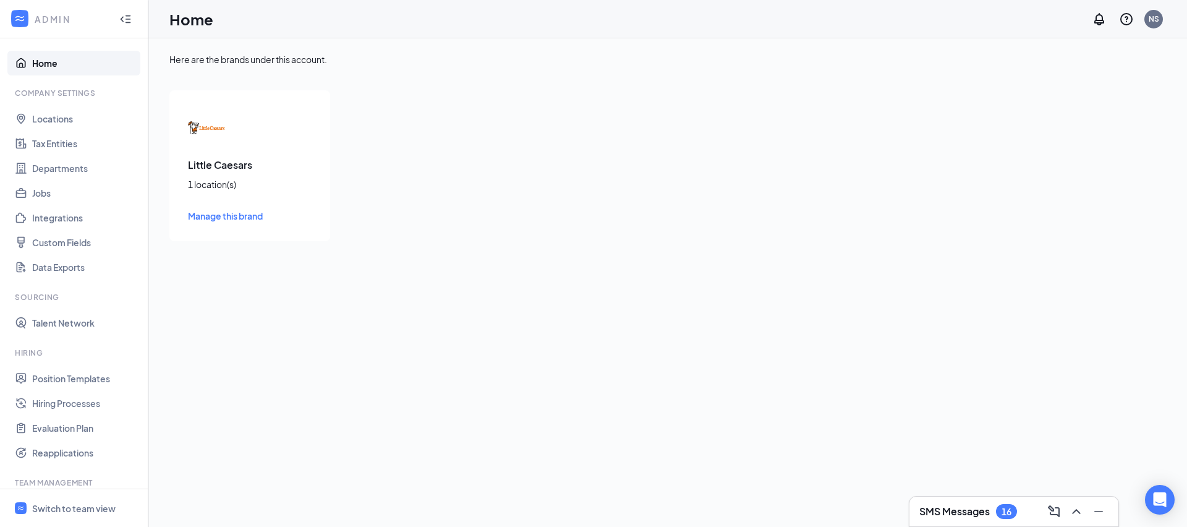
scroll to position [229, 0]
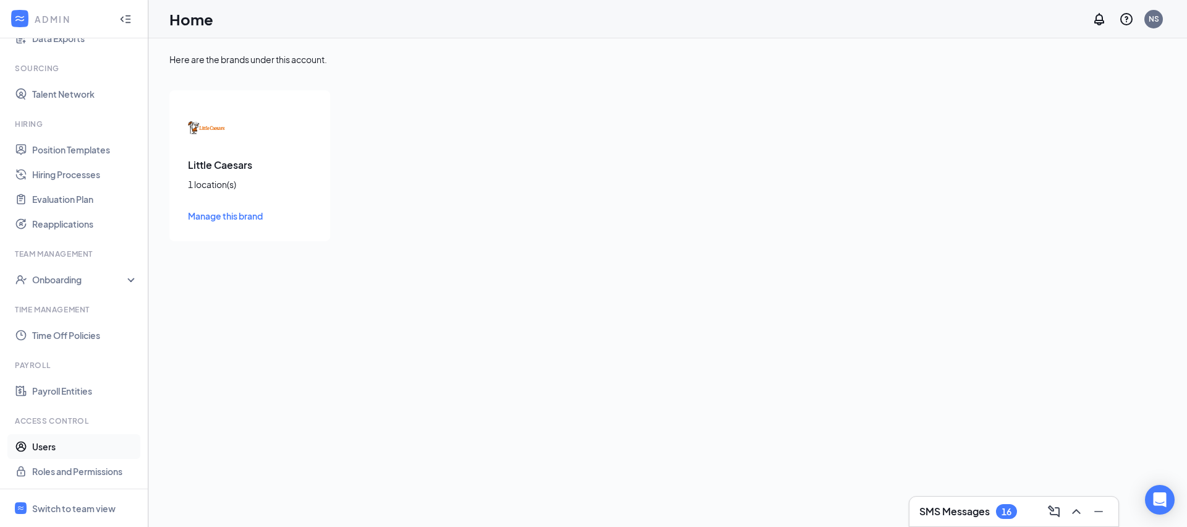
click at [91, 443] on link "Users" at bounding box center [85, 446] width 106 height 25
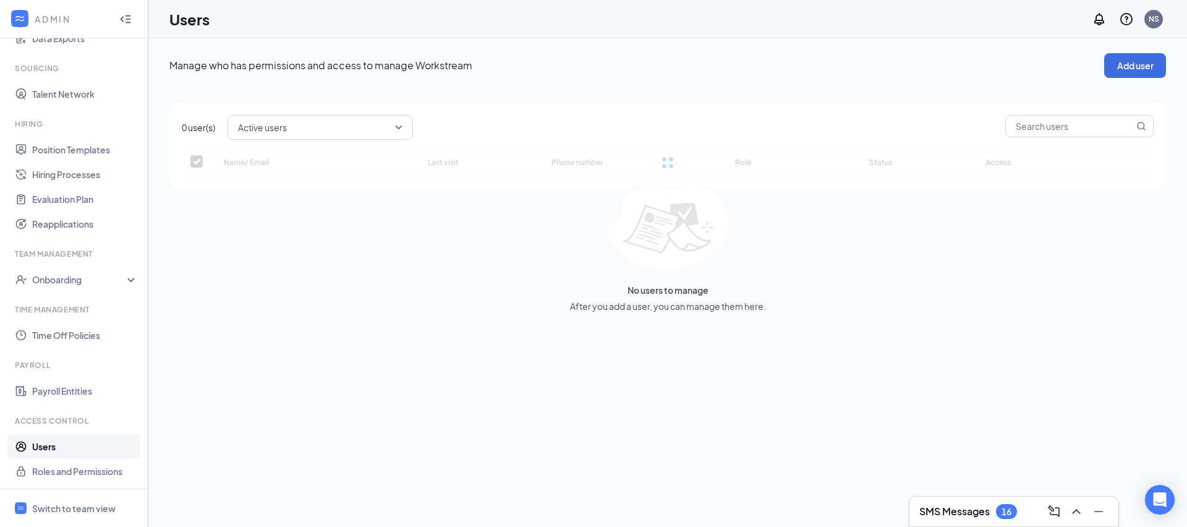
checkbox input "false"
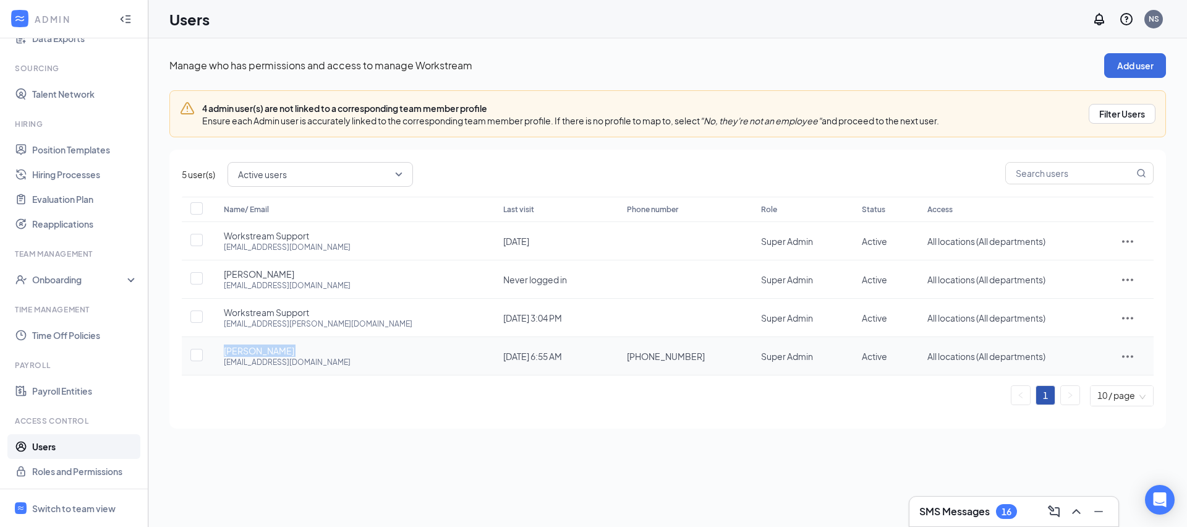
drag, startPoint x: 224, startPoint y: 351, endPoint x: 283, endPoint y: 350, distance: 58.7
click at [283, 350] on div "Victor Smith vsmith@ncflcg.com" at bounding box center [351, 355] width 255 height 23
copy span "Victor Smith"
drag, startPoint x: 218, startPoint y: 364, endPoint x: 304, endPoint y: 366, distance: 86.6
click at [304, 366] on td "Victor Smith vsmith@ncflcg.com" at bounding box center [350, 356] width 279 height 38
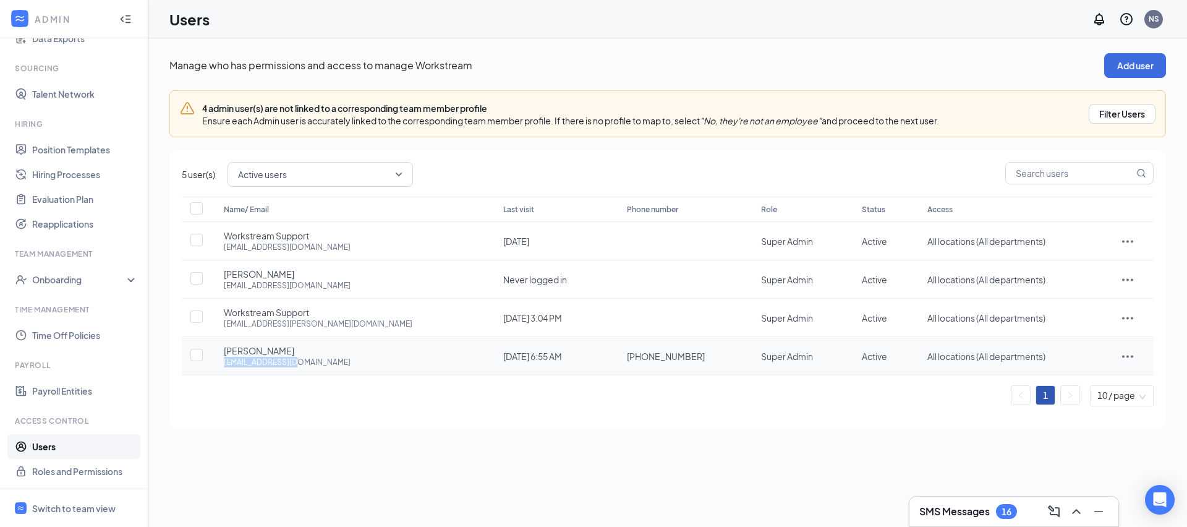
copy div "vsmith@ncflcg.com"
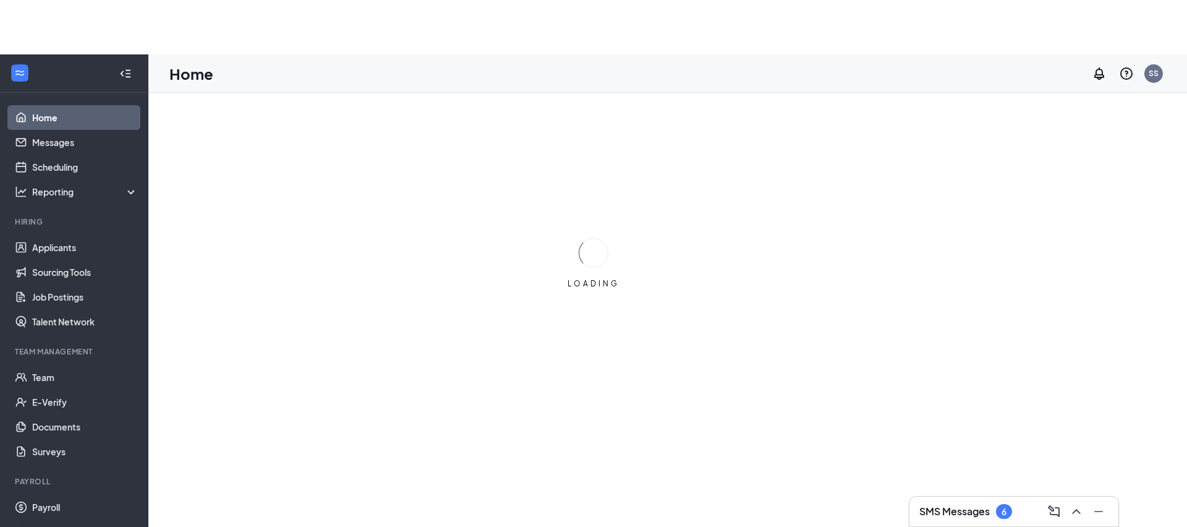
click at [113, 510] on div "Home Messages Scheduling Reporting Hiring Applicants Sourcing Tools Job Posting…" at bounding box center [74, 340] width 148 height 495
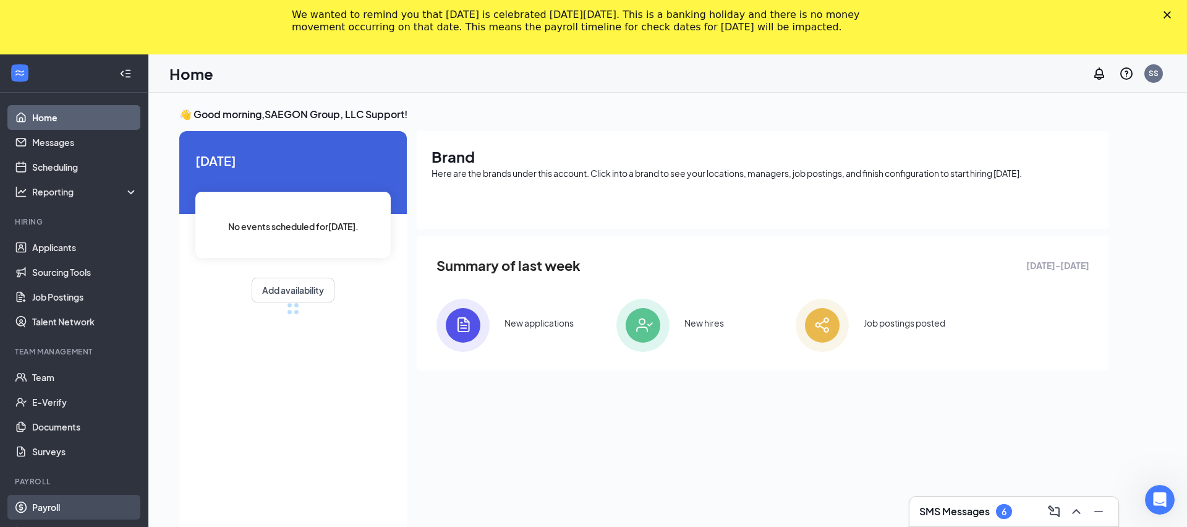
scroll to position [6, 0]
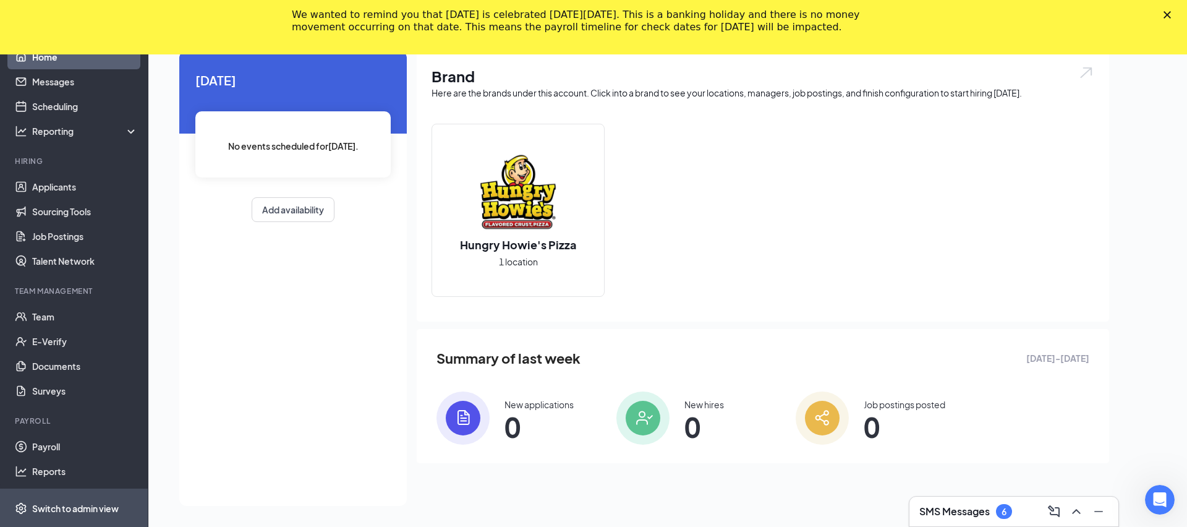
click at [114, 507] on div "Switch to admin view" at bounding box center [75, 508] width 87 height 12
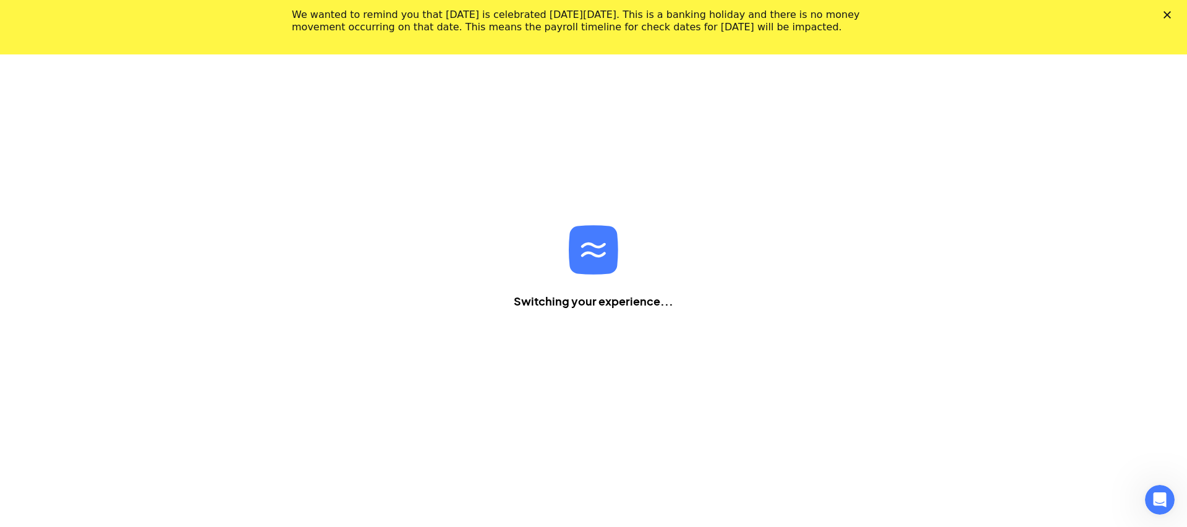
scroll to position [54, 0]
click at [1167, 6] on div "We wanted to remind you that [DATE] is celebrated [DATE][DATE]. This is a banki…" at bounding box center [593, 21] width 1187 height 32
click at [1167, 17] on icon "Close" at bounding box center [1166, 14] width 7 height 7
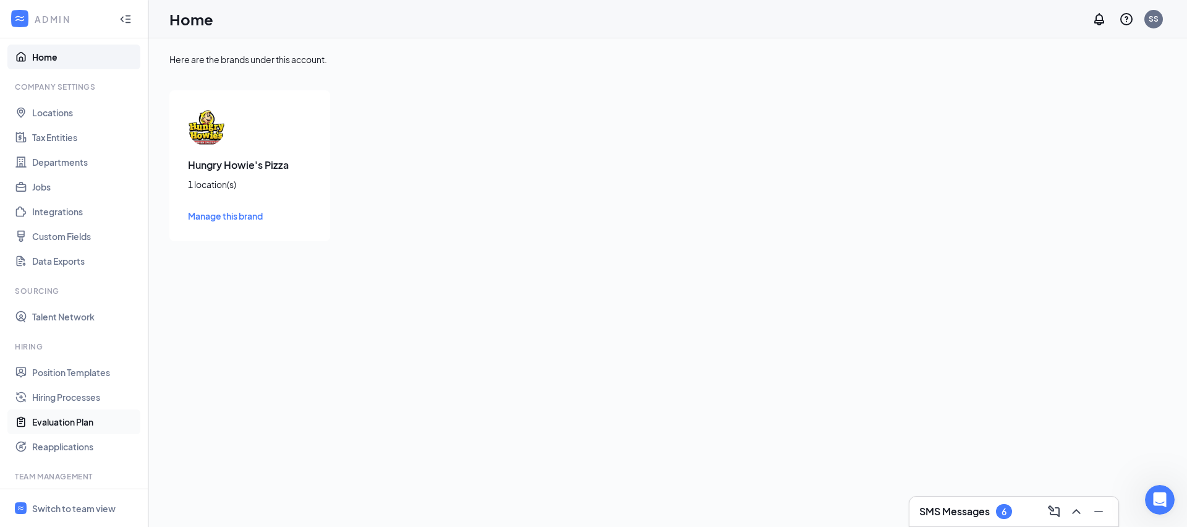
scroll to position [173, 0]
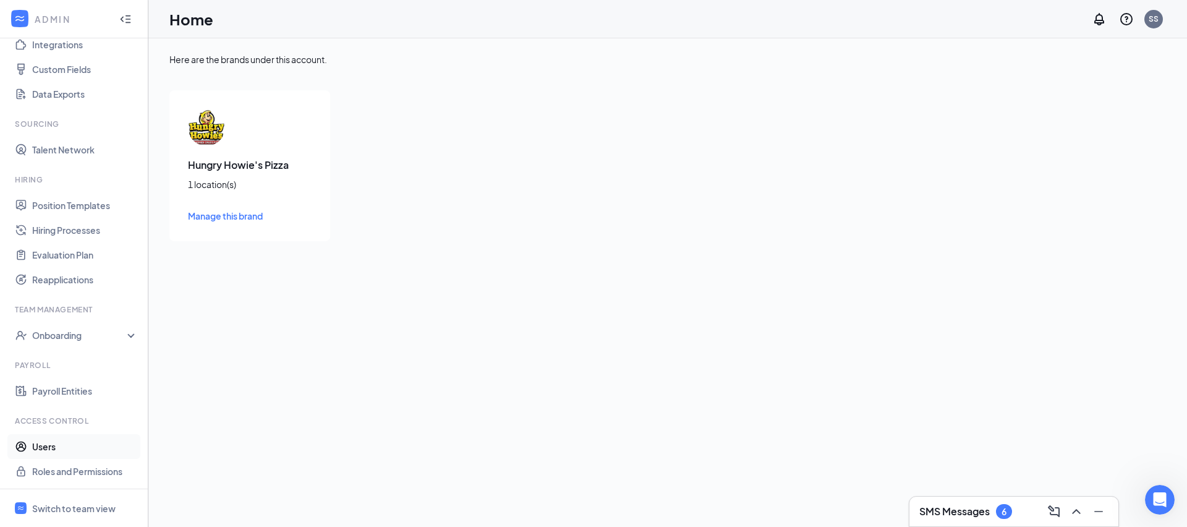
click at [87, 440] on link "Users" at bounding box center [85, 446] width 106 height 25
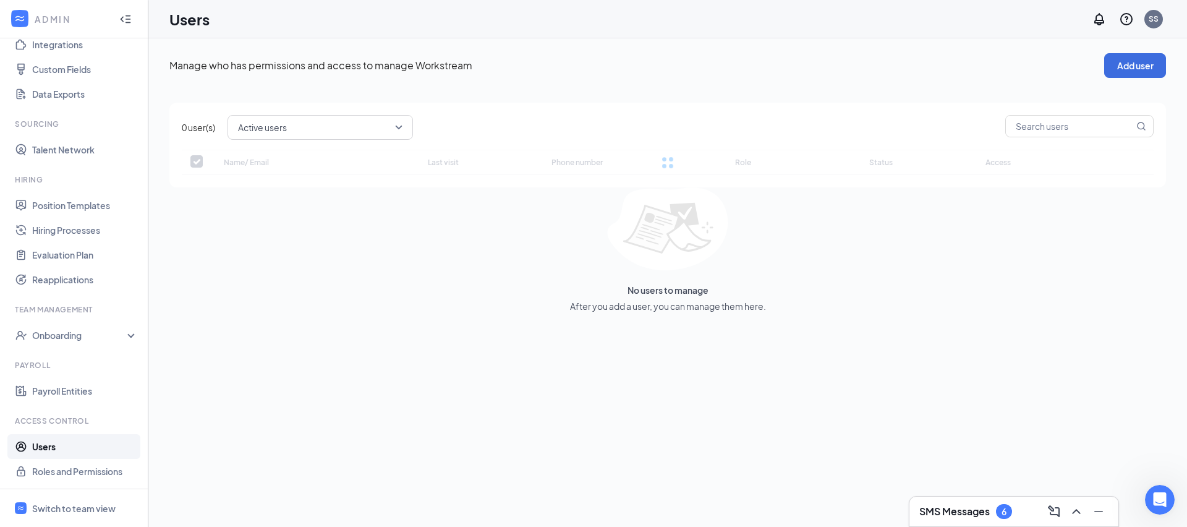
checkbox input "false"
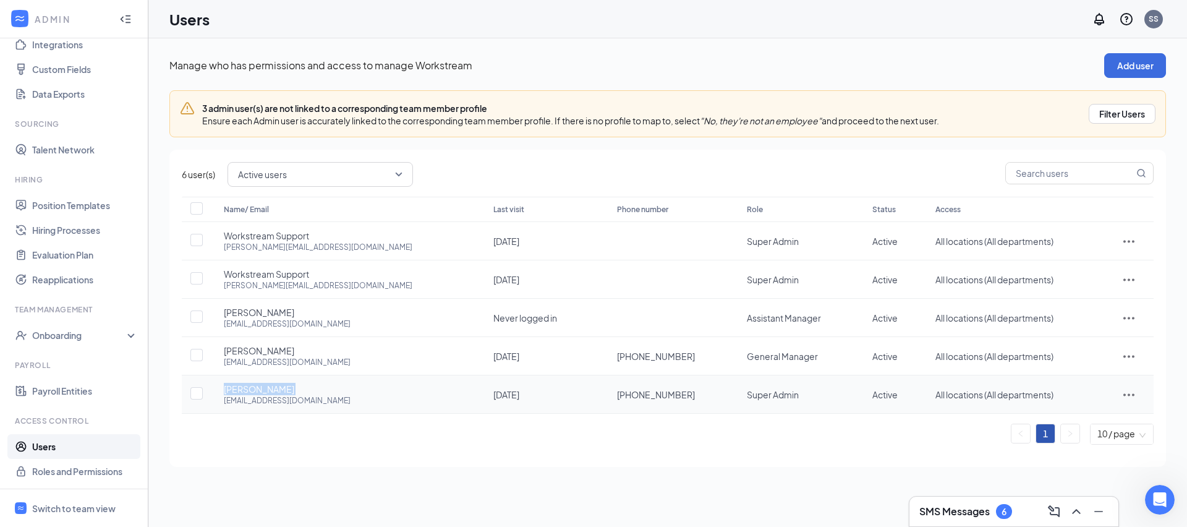
drag, startPoint x: 221, startPoint y: 388, endPoint x: 306, endPoint y: 388, distance: 85.3
click at [306, 388] on td "[PERSON_NAME] [EMAIL_ADDRESS][DOMAIN_NAME]" at bounding box center [346, 394] width 270 height 38
copy span "[PERSON_NAME]"
drag, startPoint x: 220, startPoint y: 402, endPoint x: 334, endPoint y: 402, distance: 113.8
click at [334, 402] on td "[PERSON_NAME] [EMAIL_ADDRESS][DOMAIN_NAME]" at bounding box center [346, 394] width 270 height 38
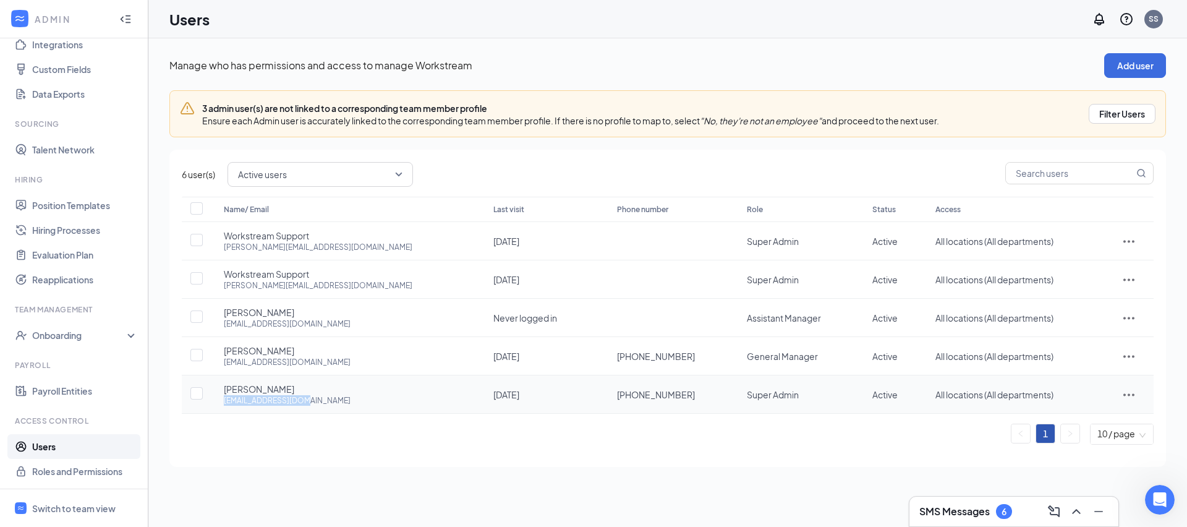
copy div "[EMAIL_ADDRESS][DOMAIN_NAME]"
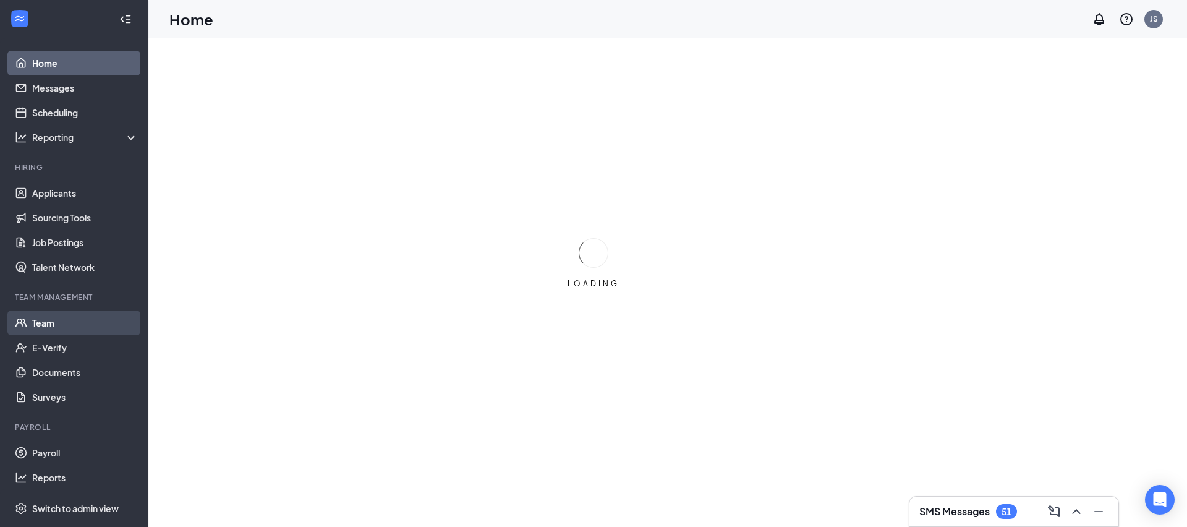
click at [125, 323] on link "Team" at bounding box center [85, 322] width 106 height 25
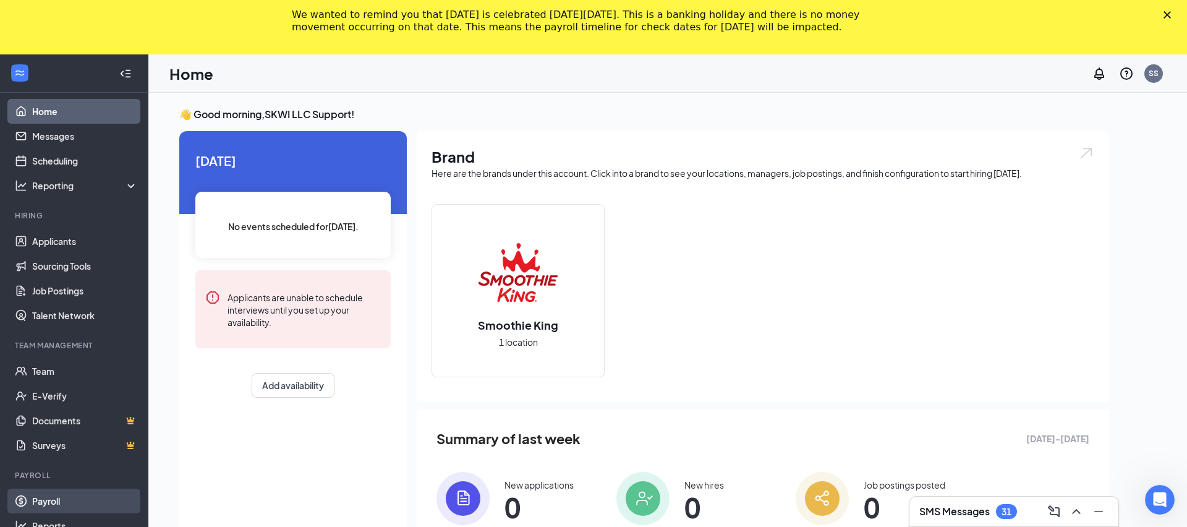
scroll to position [80, 0]
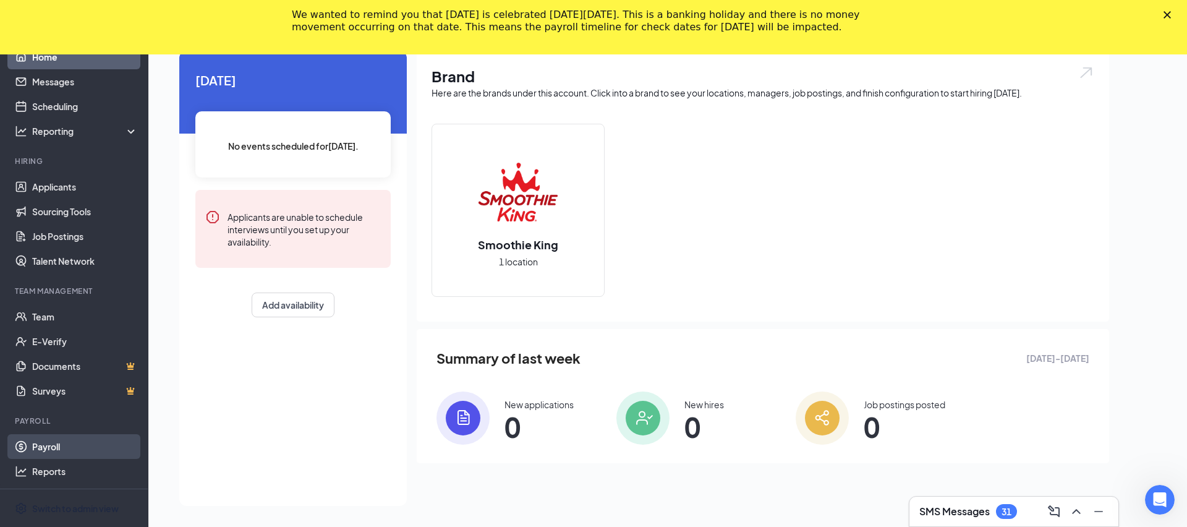
click at [83, 511] on div "Switch to admin view" at bounding box center [75, 508] width 87 height 12
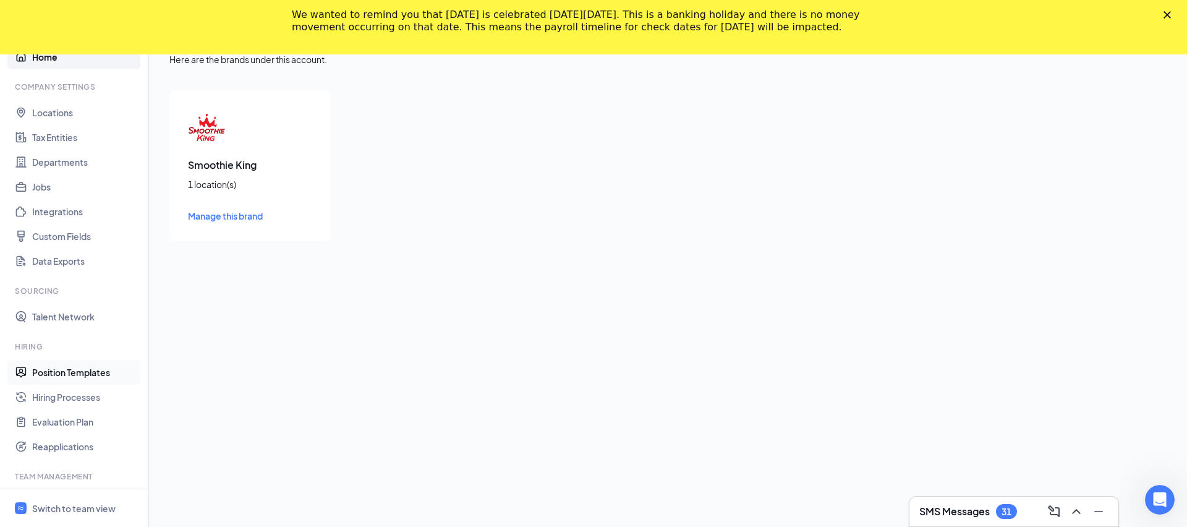
scroll to position [173, 0]
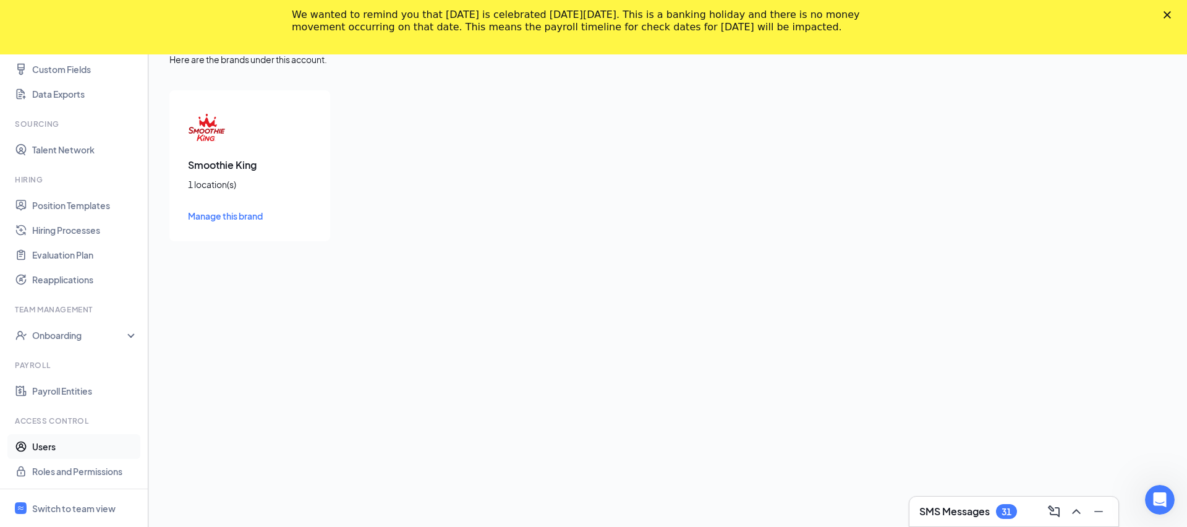
click at [86, 449] on link "Users" at bounding box center [85, 446] width 106 height 25
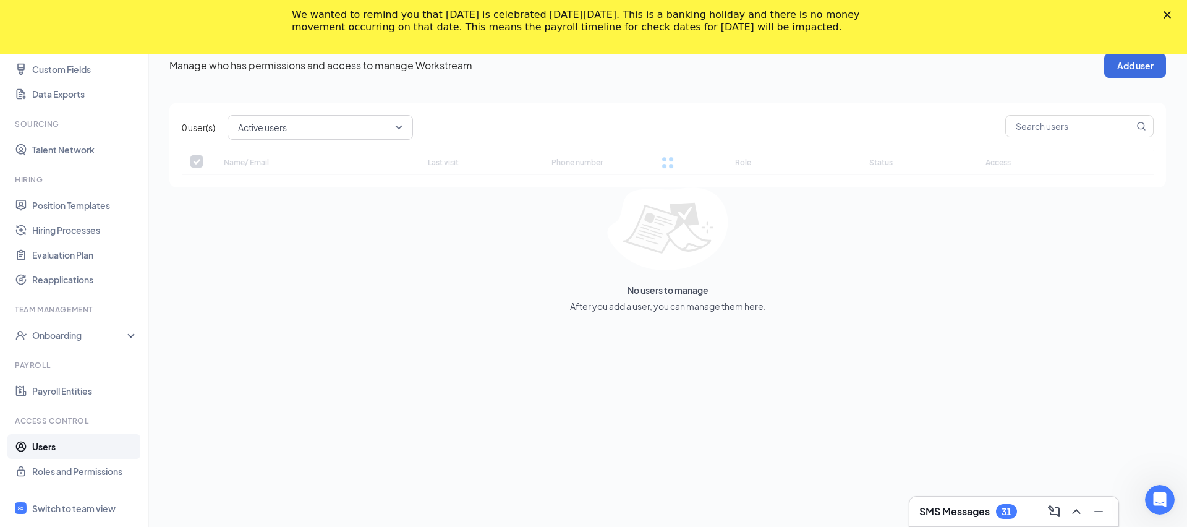
checkbox input "false"
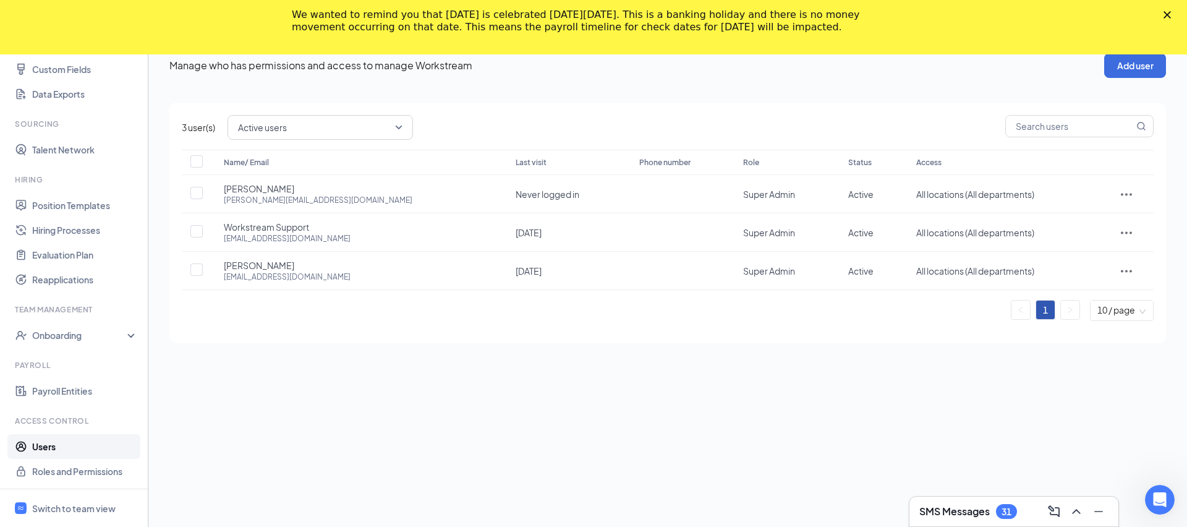
click at [1172, 15] on div "Close" at bounding box center [1169, 14] width 12 height 7
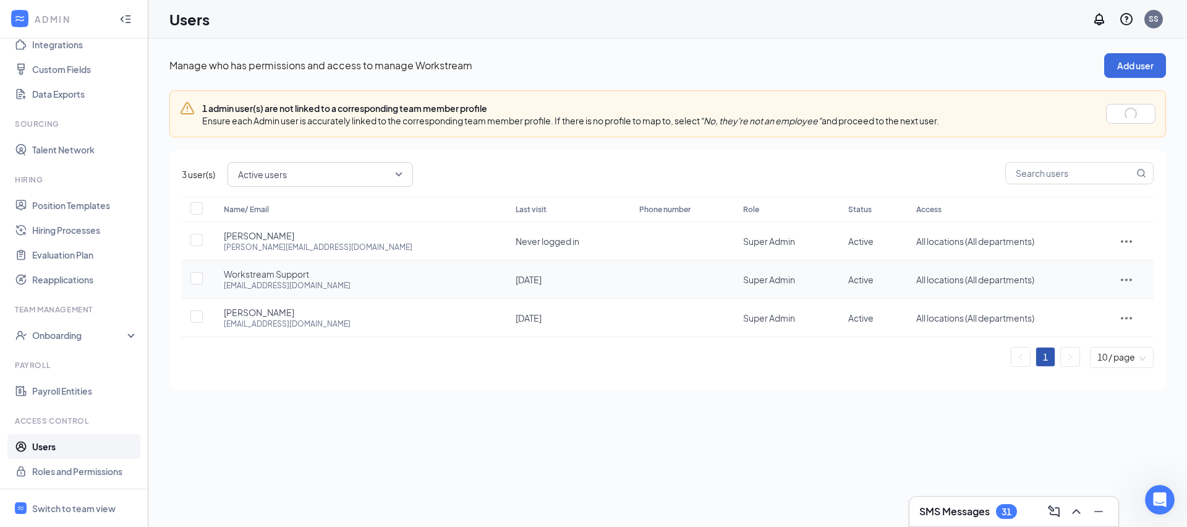
click at [1126, 280] on div "Name/ Email Last visit Phone number Role Status Access [PERSON_NAME] [PERSON_NA…" at bounding box center [668, 282] width 972 height 171
click at [1126, 280] on icon "ActionsIcon" at bounding box center [1126, 279] width 15 height 15
click at [1082, 362] on span "Disable" at bounding box center [1069, 362] width 30 height 11
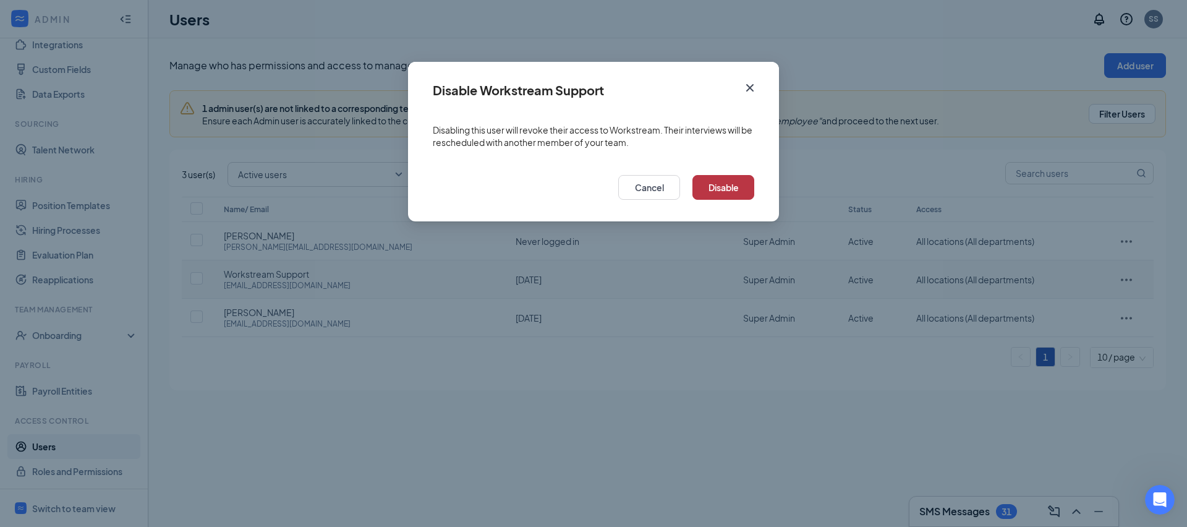
click at [733, 184] on button "Disable" at bounding box center [723, 187] width 62 height 25
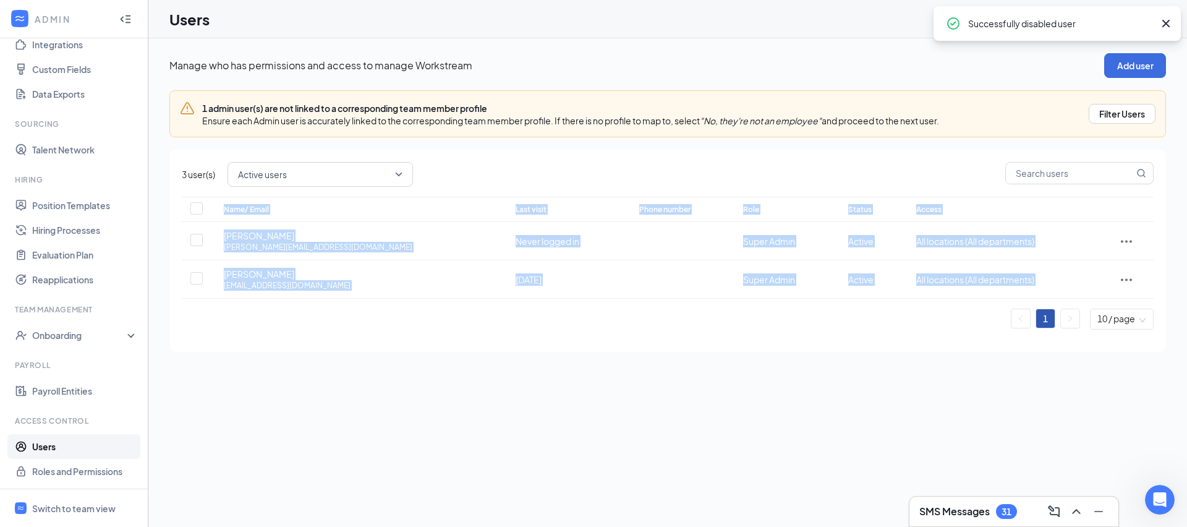
drag, startPoint x: 221, startPoint y: 315, endPoint x: 294, endPoint y: 313, distance: 73.0
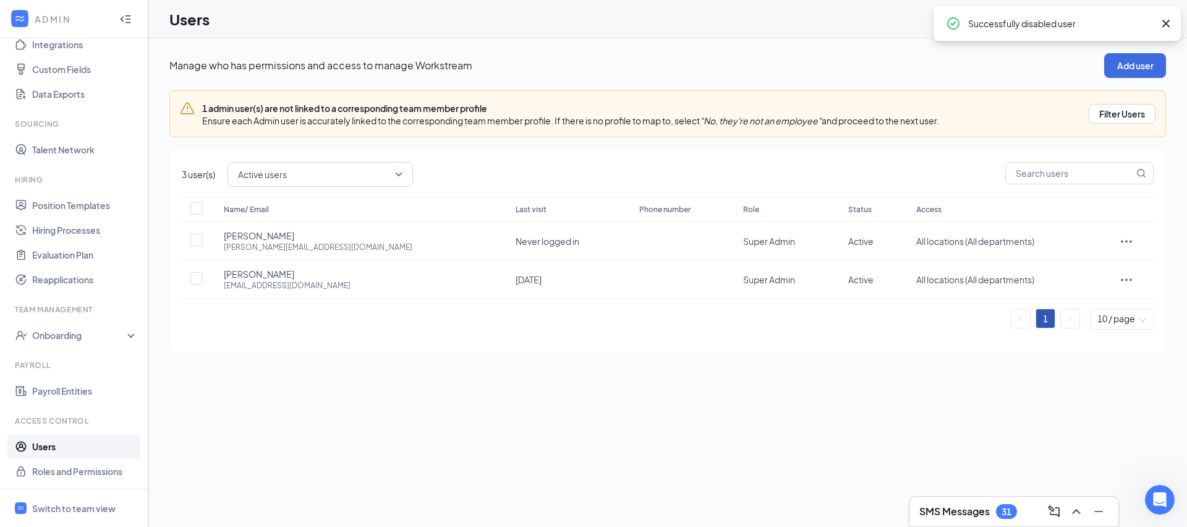
click at [292, 313] on ul "1 10 / page" at bounding box center [668, 318] width 972 height 21
drag, startPoint x: 222, startPoint y: 276, endPoint x: 305, endPoint y: 272, distance: 83.6
click at [305, 272] on td "James Jackson sk2281@smoothieking.com" at bounding box center [357, 279] width 292 height 38
copy span "James Jackson"
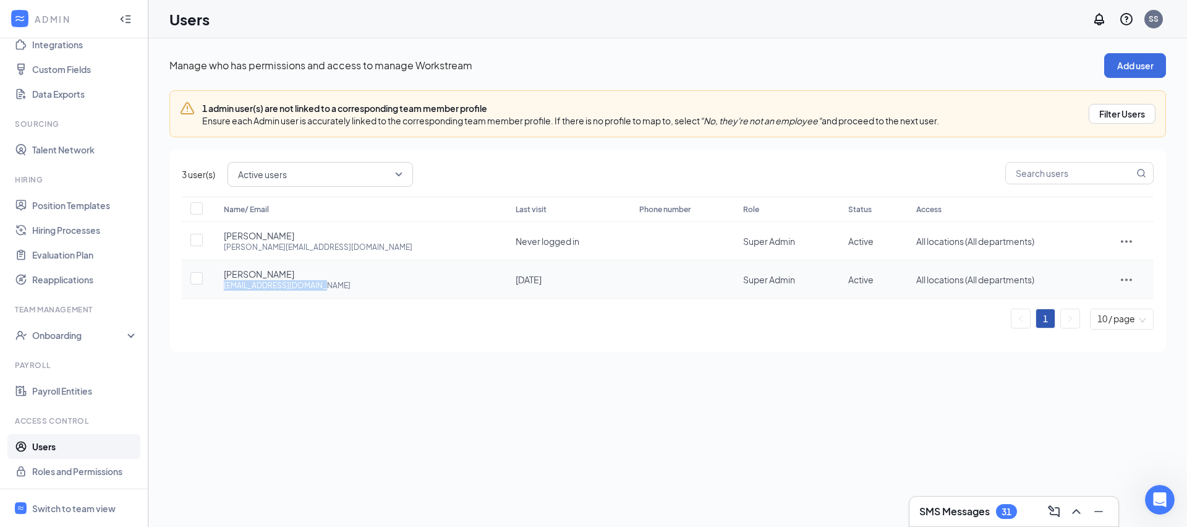
drag, startPoint x: 220, startPoint y: 286, endPoint x: 347, endPoint y: 286, distance: 127.4
click at [347, 286] on td "James Jackson sk2281@smoothieking.com" at bounding box center [357, 279] width 292 height 38
copy div "sk2281@smoothieking.com"
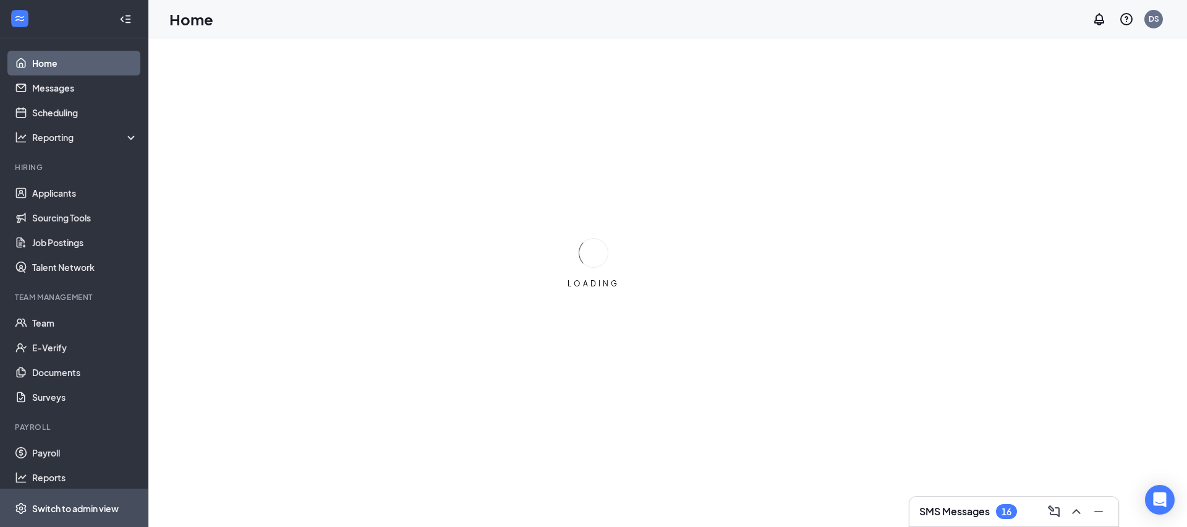
click at [96, 503] on div "Switch to admin view" at bounding box center [75, 508] width 87 height 12
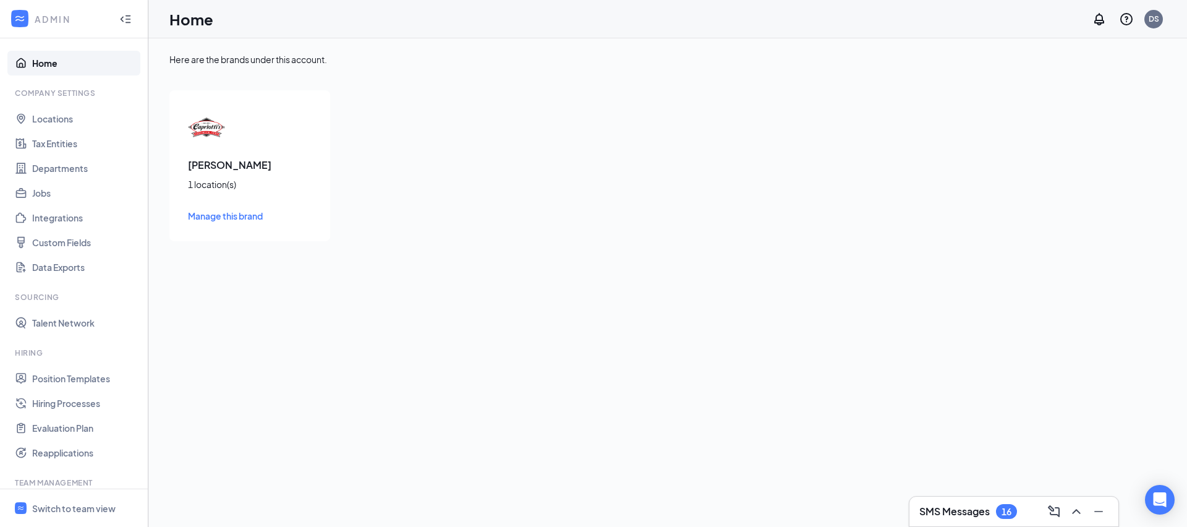
scroll to position [173, 0]
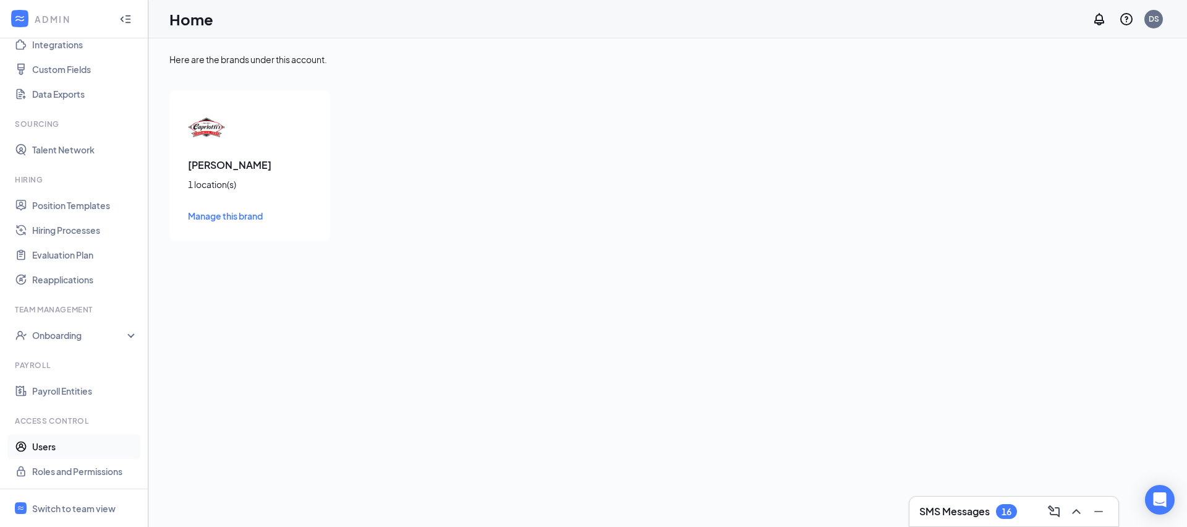
click at [84, 441] on link "Users" at bounding box center [85, 446] width 106 height 25
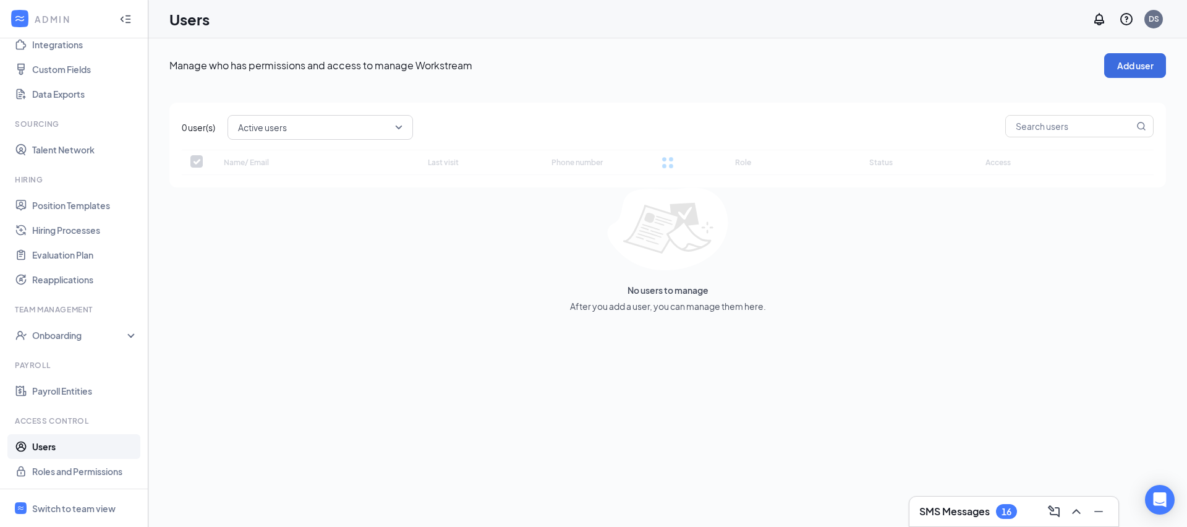
checkbox input "false"
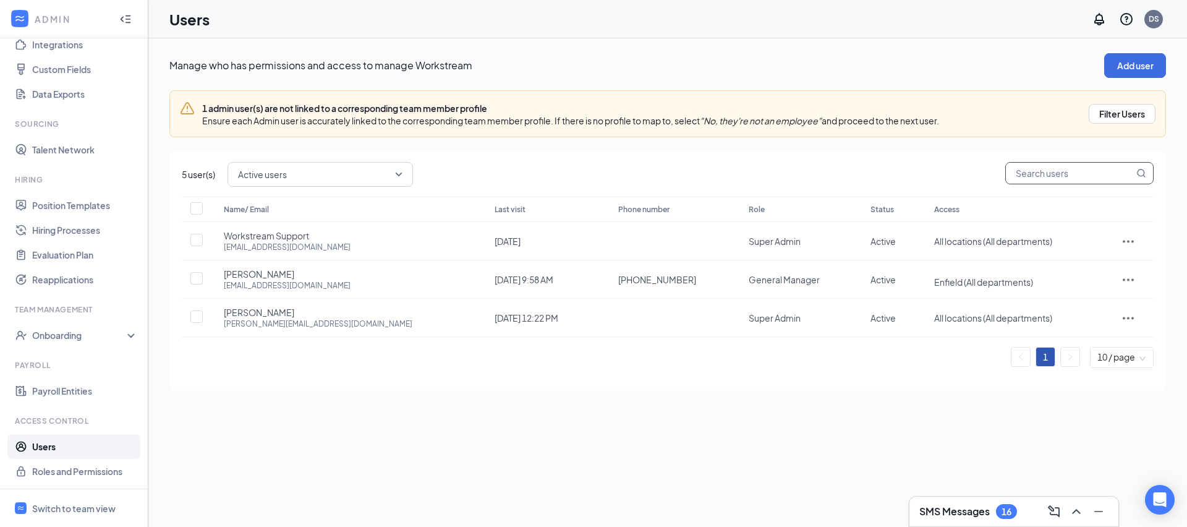
click at [1055, 176] on input "text" at bounding box center [1070, 173] width 128 height 21
paste input "Draz Subs, LLC"
type input "Draz Subs, LLC"
checkbox input "true"
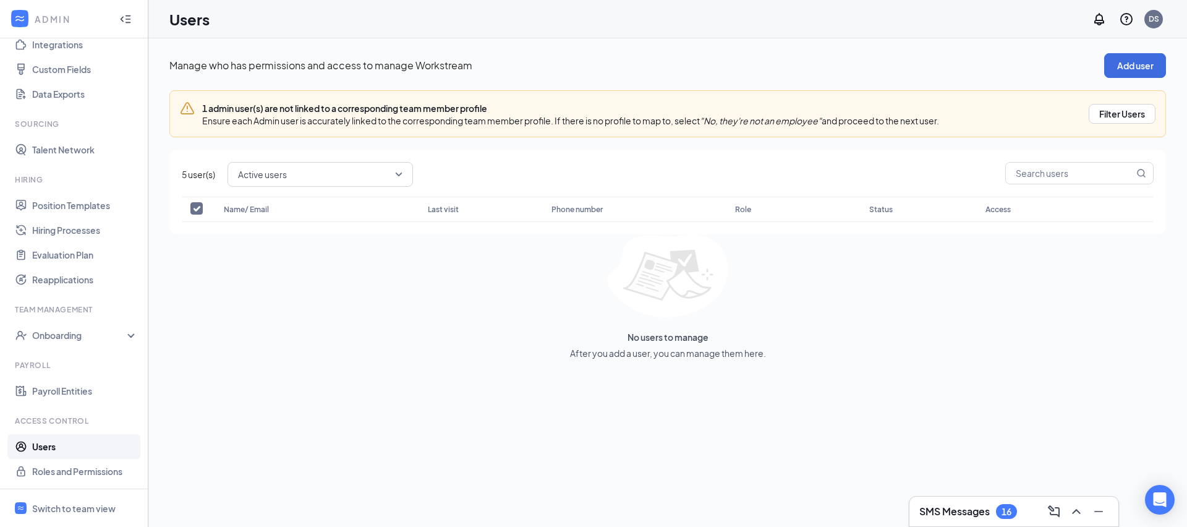
click at [64, 456] on link "Users" at bounding box center [85, 446] width 106 height 25
click at [100, 475] on link "Roles and Permissions" at bounding box center [85, 471] width 106 height 25
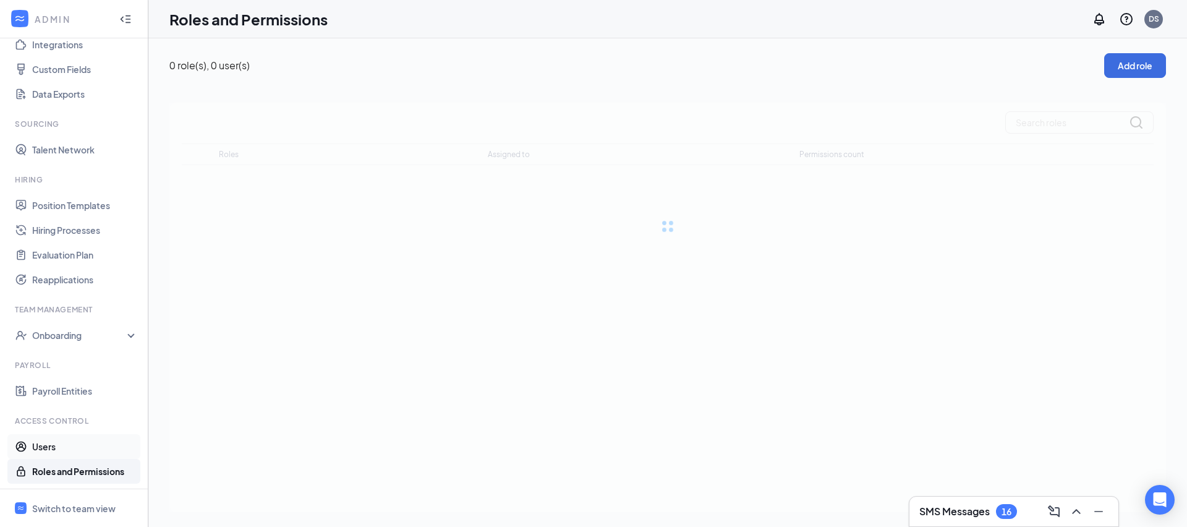
click at [106, 449] on link "Users" at bounding box center [85, 446] width 106 height 25
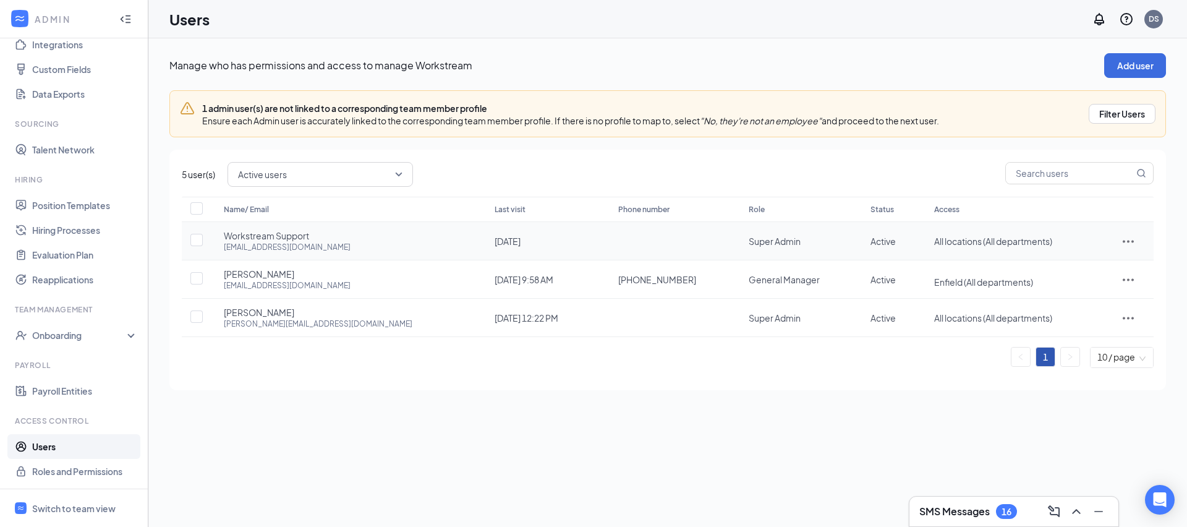
click at [1127, 241] on icon "ActionsIcon" at bounding box center [1128, 241] width 15 height 15
click at [1078, 326] on span "Disable" at bounding box center [1069, 323] width 30 height 11
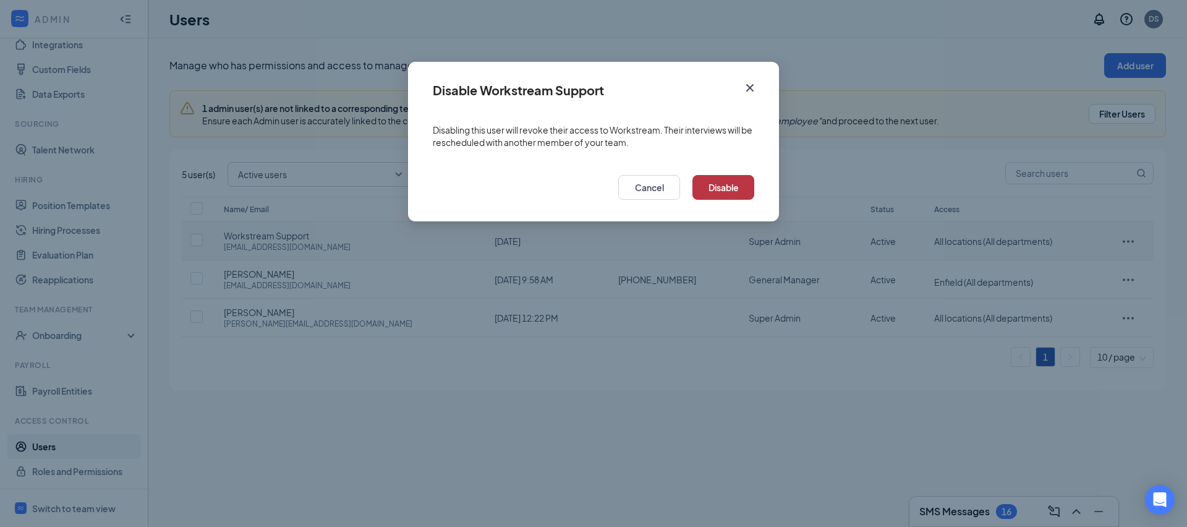
click at [735, 181] on button "Disable" at bounding box center [723, 187] width 62 height 25
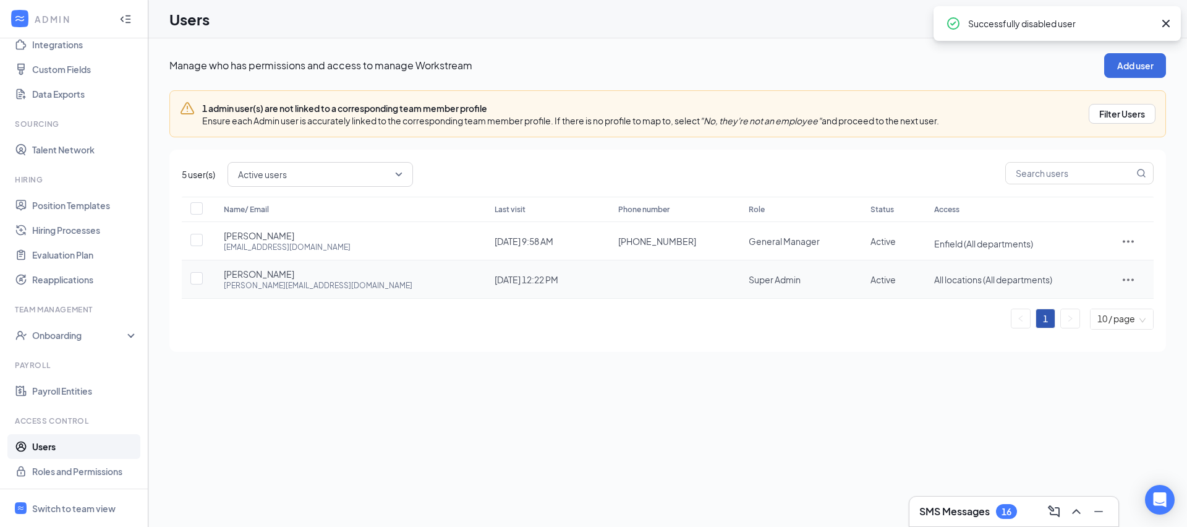
drag, startPoint x: 221, startPoint y: 274, endPoint x: 326, endPoint y: 273, distance: 105.1
click at [326, 273] on td "[PERSON_NAME] [PERSON_NAME][EMAIL_ADDRESS][DOMAIN_NAME]" at bounding box center [346, 279] width 271 height 38
copy span "[PERSON_NAME]"
drag, startPoint x: 220, startPoint y: 286, endPoint x: 318, endPoint y: 285, distance: 98.3
click at [318, 285] on td "[PERSON_NAME] [PERSON_NAME][EMAIL_ADDRESS][DOMAIN_NAME]" at bounding box center [346, 279] width 271 height 38
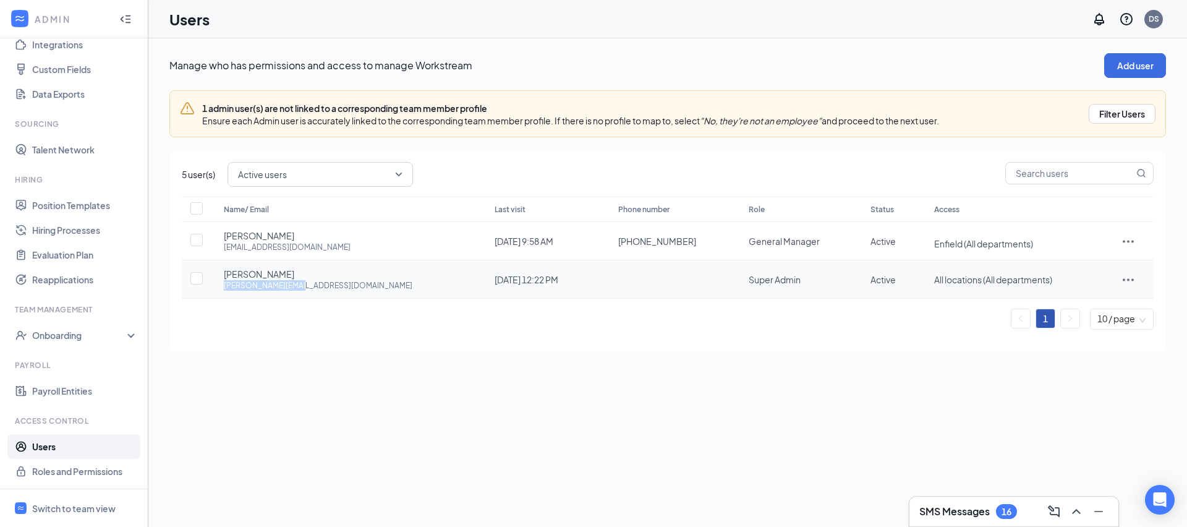
copy div "[PERSON_NAME][EMAIL_ADDRESS][DOMAIN_NAME]"
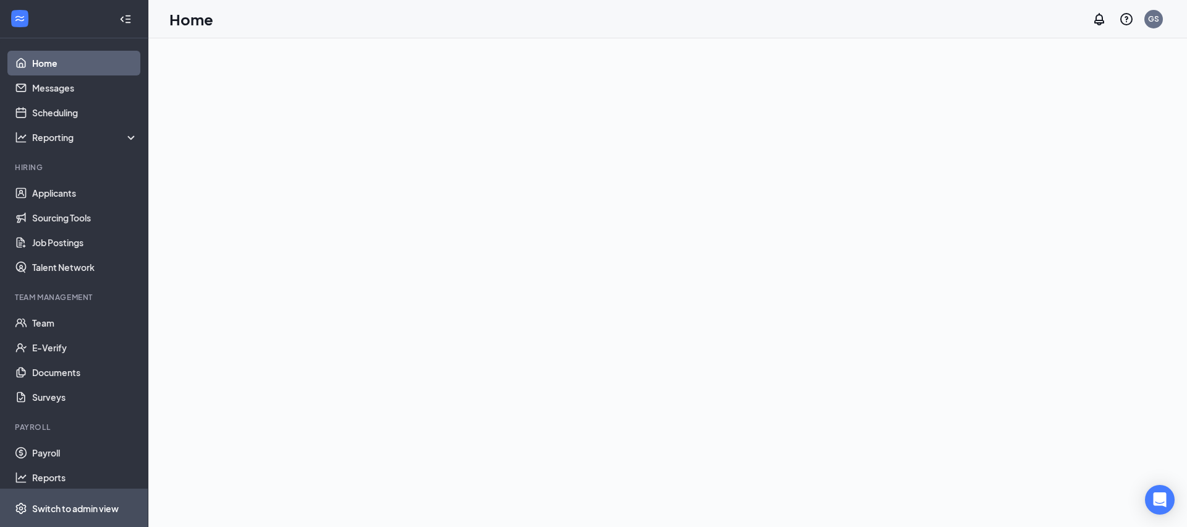
click at [101, 504] on div "Switch to admin view" at bounding box center [75, 508] width 87 height 12
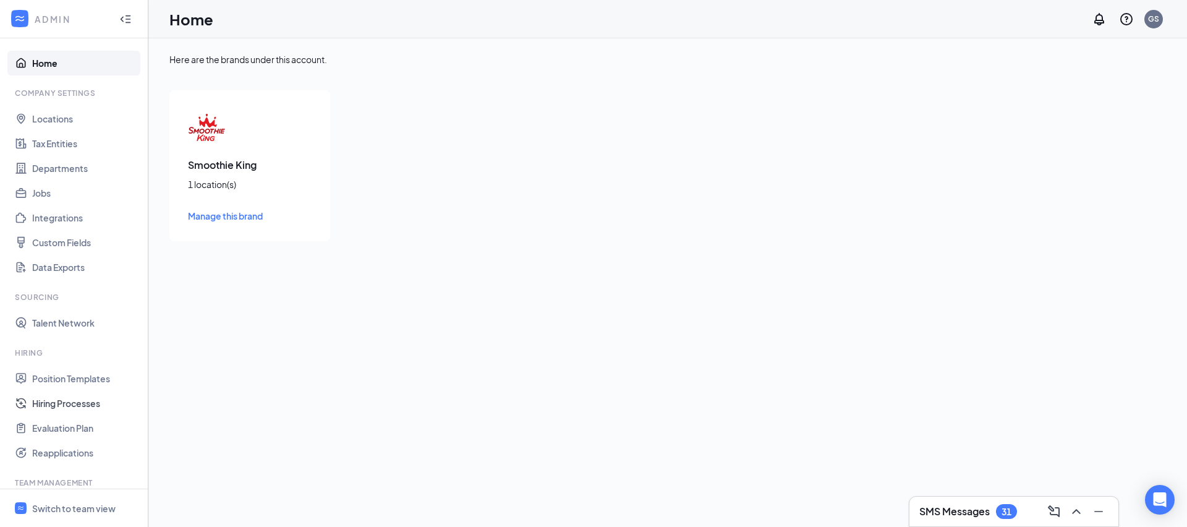
scroll to position [229, 0]
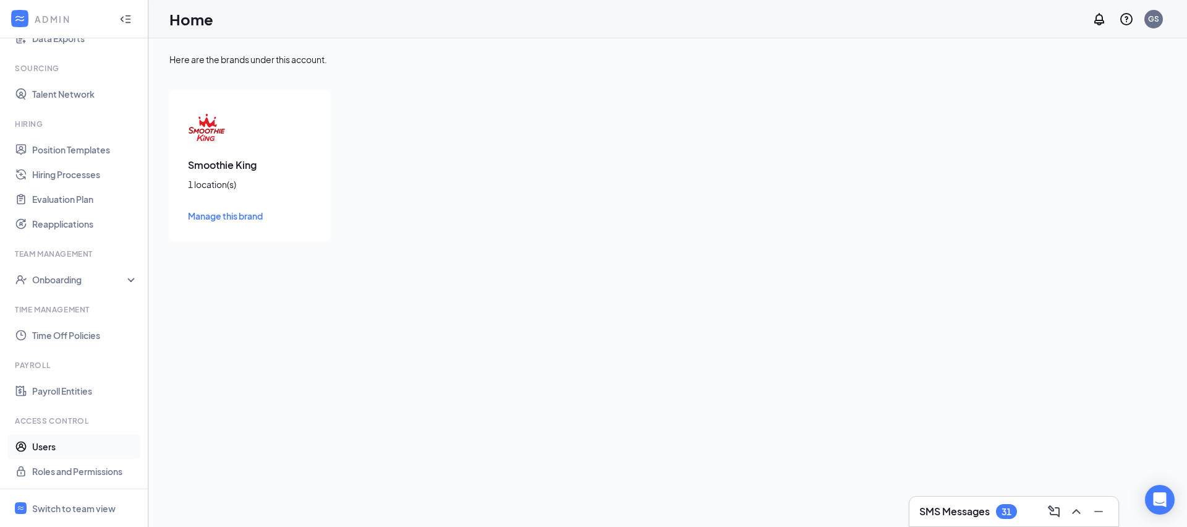
click at [91, 447] on link "Users" at bounding box center [85, 446] width 106 height 25
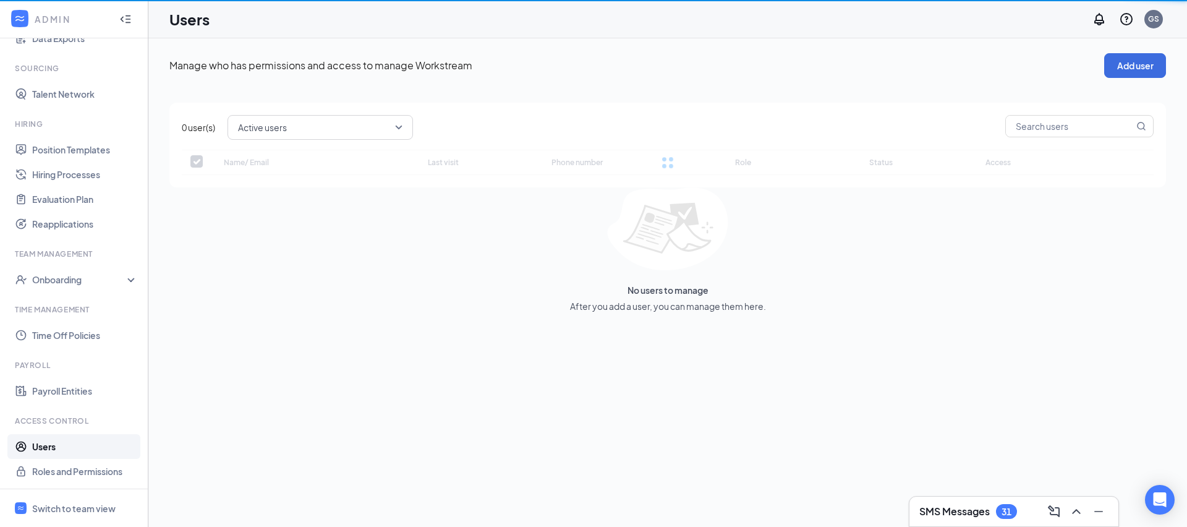
checkbox input "false"
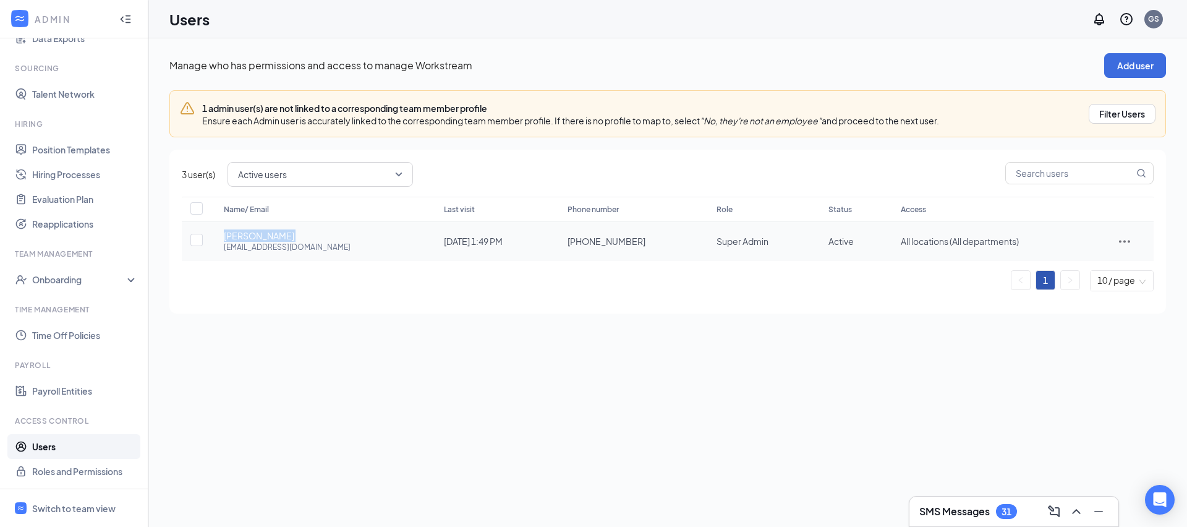
drag, startPoint x: 220, startPoint y: 236, endPoint x: 294, endPoint y: 233, distance: 74.2
click at [294, 233] on td "Nisha Shah gsmsmoothies@gmail.com" at bounding box center [321, 241] width 220 height 38
copy span "Nisha Shah"
drag, startPoint x: 218, startPoint y: 247, endPoint x: 343, endPoint y: 245, distance: 125.5
click at [343, 245] on td "Nisha Shah gsmsmoothies@gmail.com" at bounding box center [321, 241] width 220 height 38
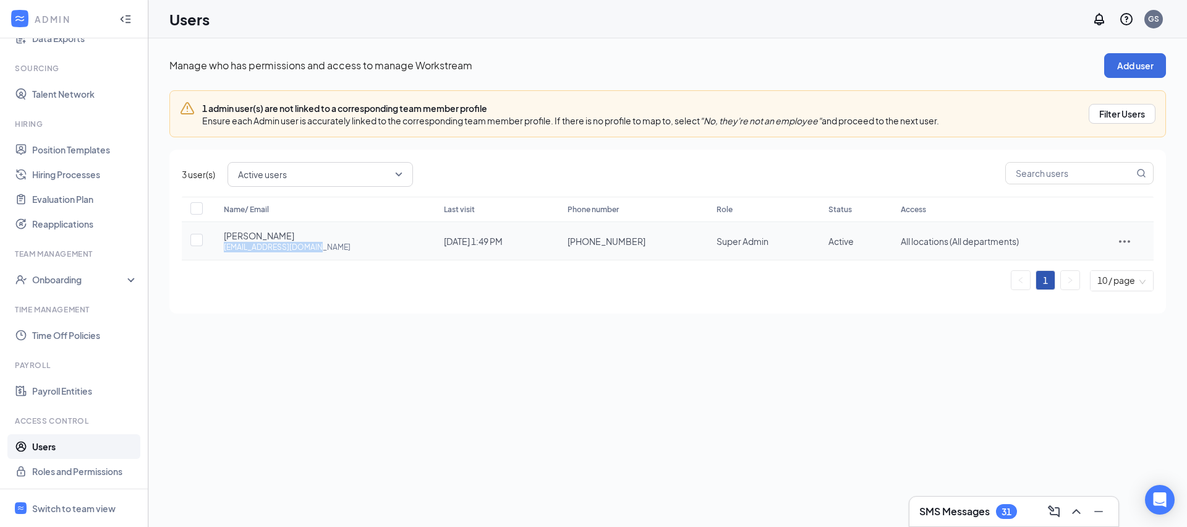
copy div "gsmsmoothies@gmail.com"
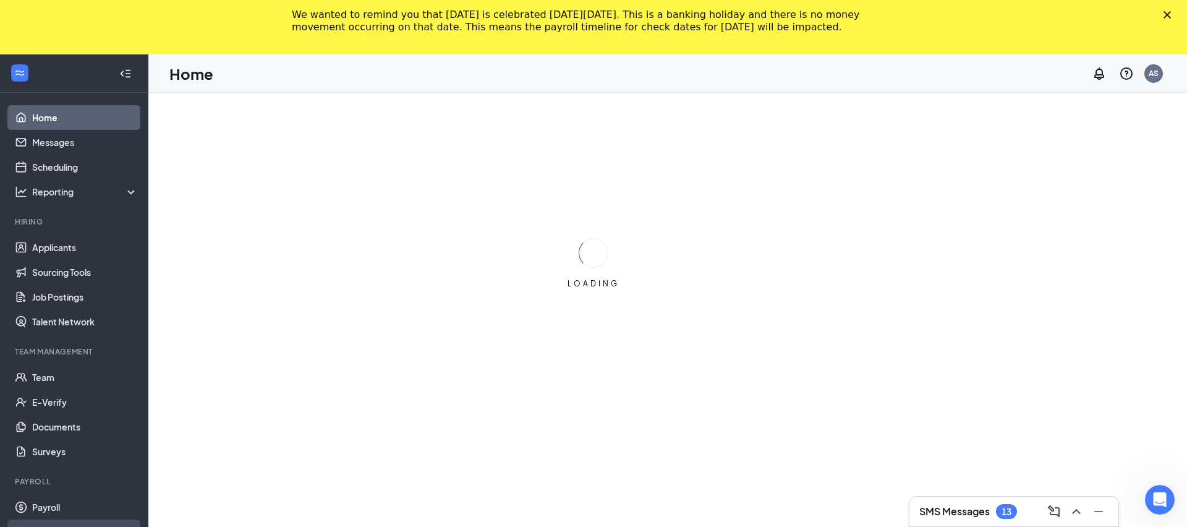
click at [83, 511] on ul "Payroll Reports" at bounding box center [74, 519] width 148 height 49
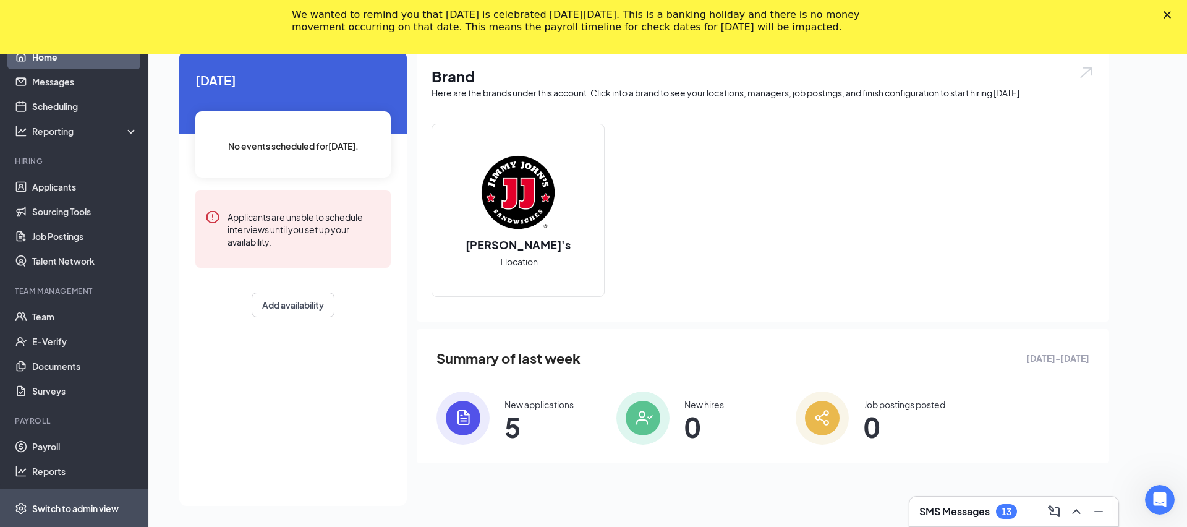
click at [88, 509] on div "Switch to admin view" at bounding box center [75, 508] width 87 height 12
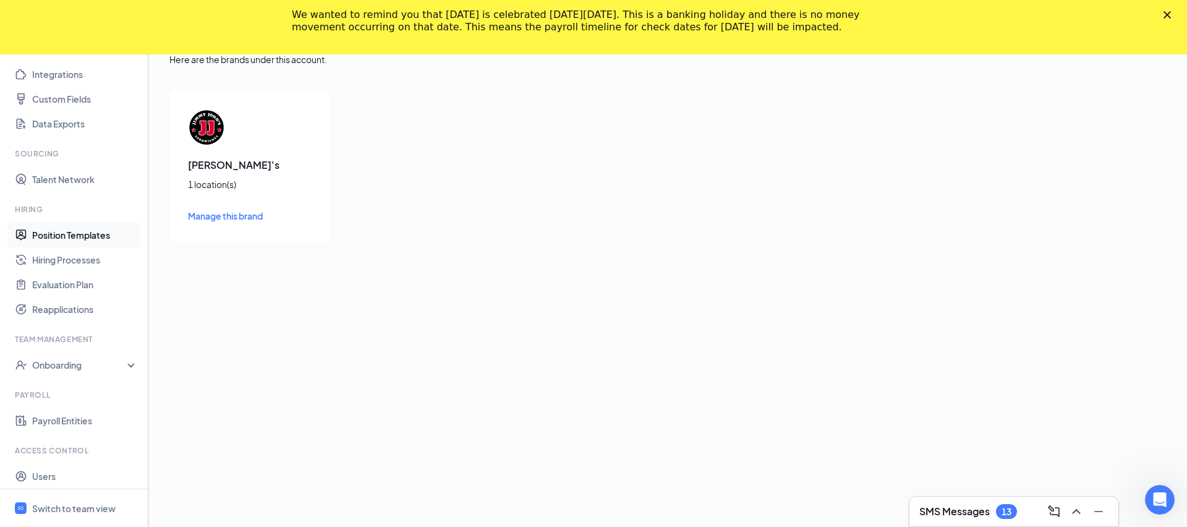
scroll to position [173, 0]
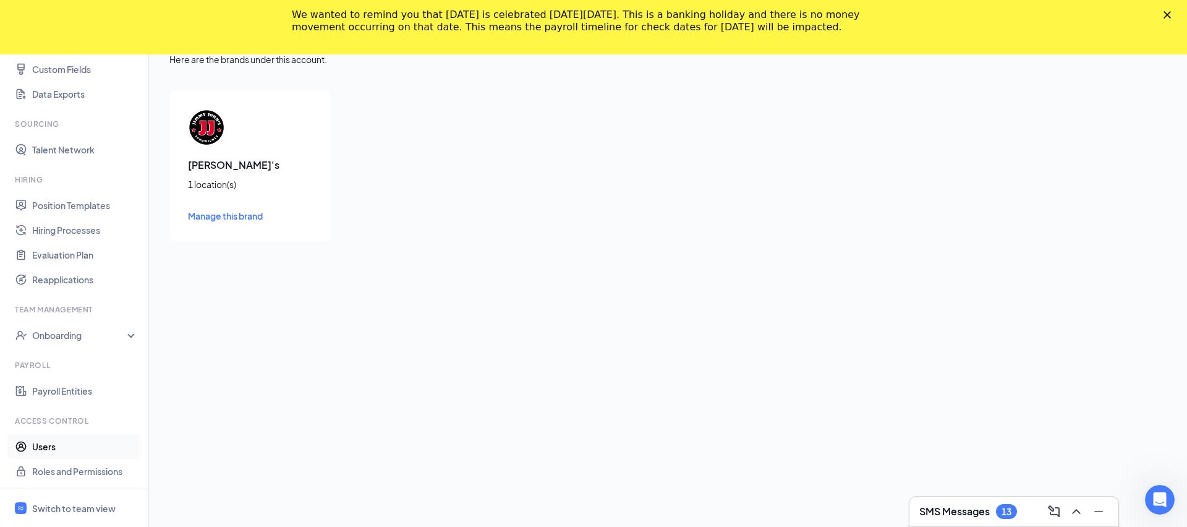
click at [93, 447] on link "Users" at bounding box center [85, 446] width 106 height 25
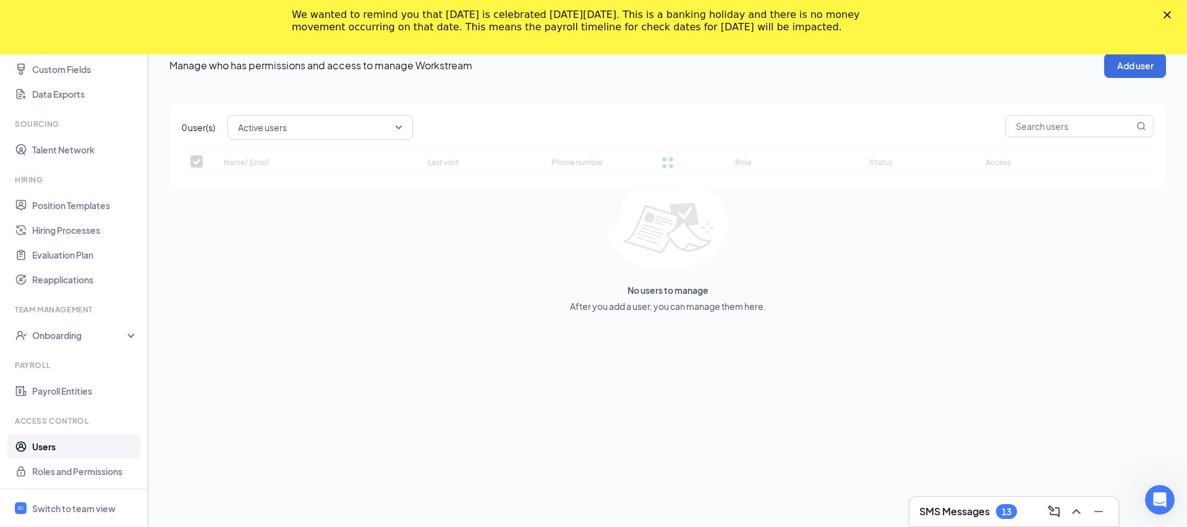
checkbox input "false"
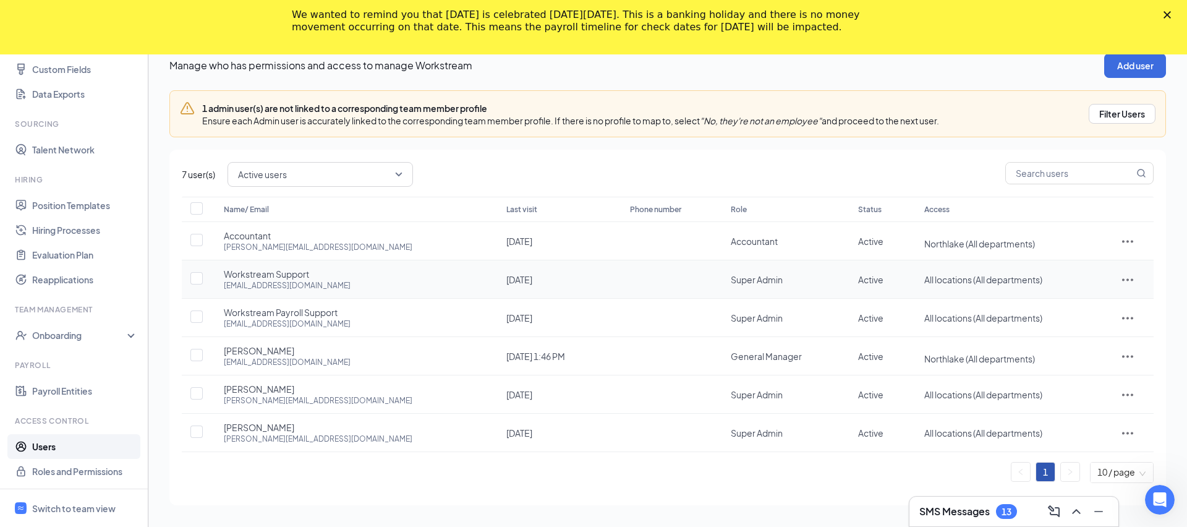
click at [1120, 274] on icon "ActionsIcon" at bounding box center [1127, 279] width 15 height 15
click at [1078, 364] on span "Disable" at bounding box center [1069, 362] width 30 height 11
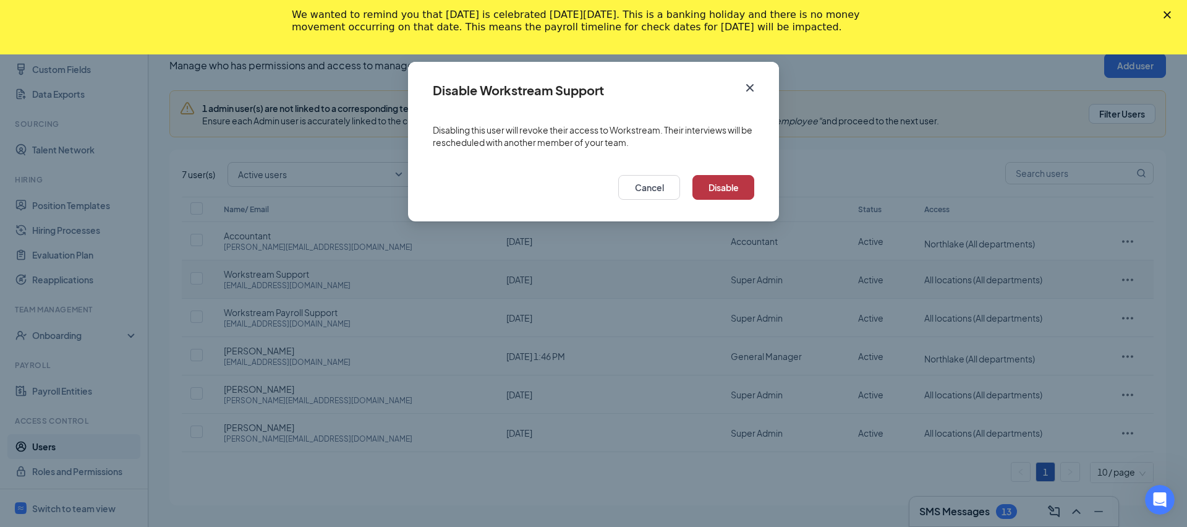
click at [727, 189] on button "Disable" at bounding box center [723, 187] width 62 height 25
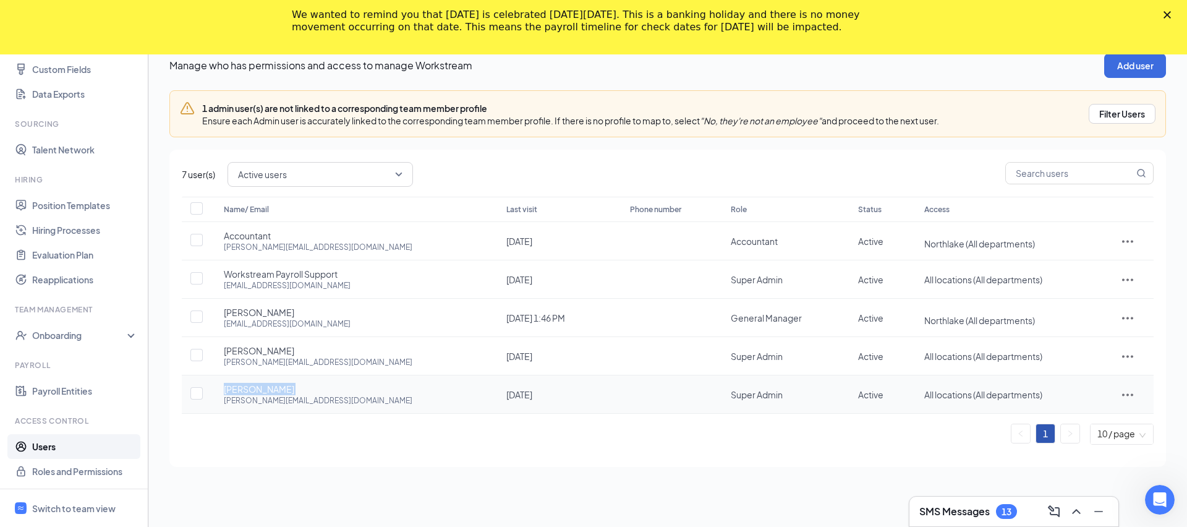
drag, startPoint x: 219, startPoint y: 391, endPoint x: 270, endPoint y: 391, distance: 50.1
click at [270, 391] on td "Will Yates william.yates84@gmail.com" at bounding box center [352, 394] width 283 height 38
copy span "Will Yates"
drag, startPoint x: 218, startPoint y: 349, endPoint x: 308, endPoint y: 349, distance: 90.9
click at [308, 349] on td "Aimee Vance aimee@revelhometech.com" at bounding box center [352, 356] width 283 height 38
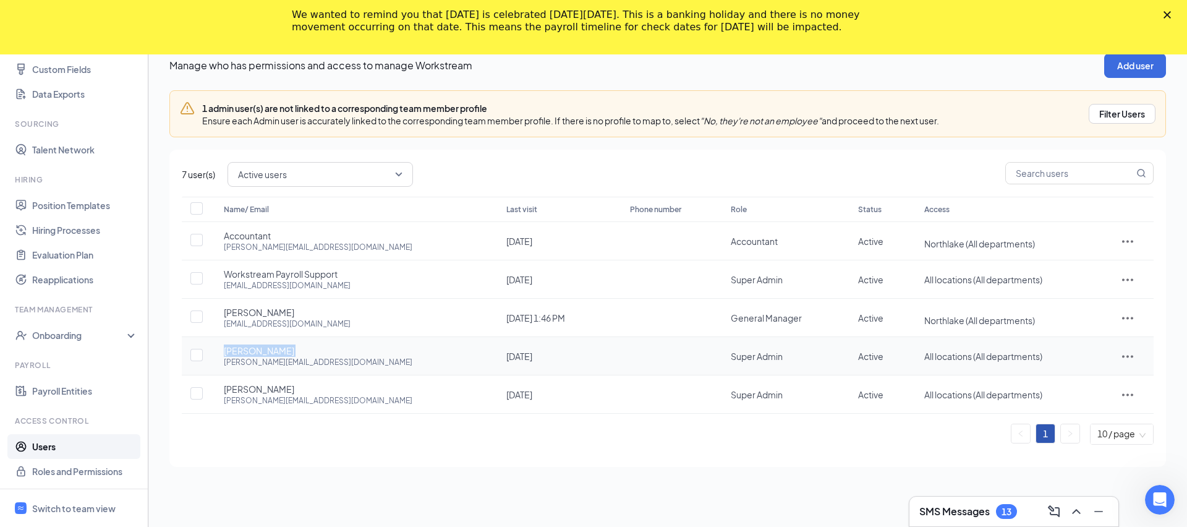
copy span "Aimee Vance"
drag, startPoint x: 221, startPoint y: 364, endPoint x: 344, endPoint y: 361, distance: 123.0
click at [344, 361] on td "Aimee Vance aimee@revelhometech.com" at bounding box center [352, 356] width 283 height 38
copy div "aimee@revelhometech.com"
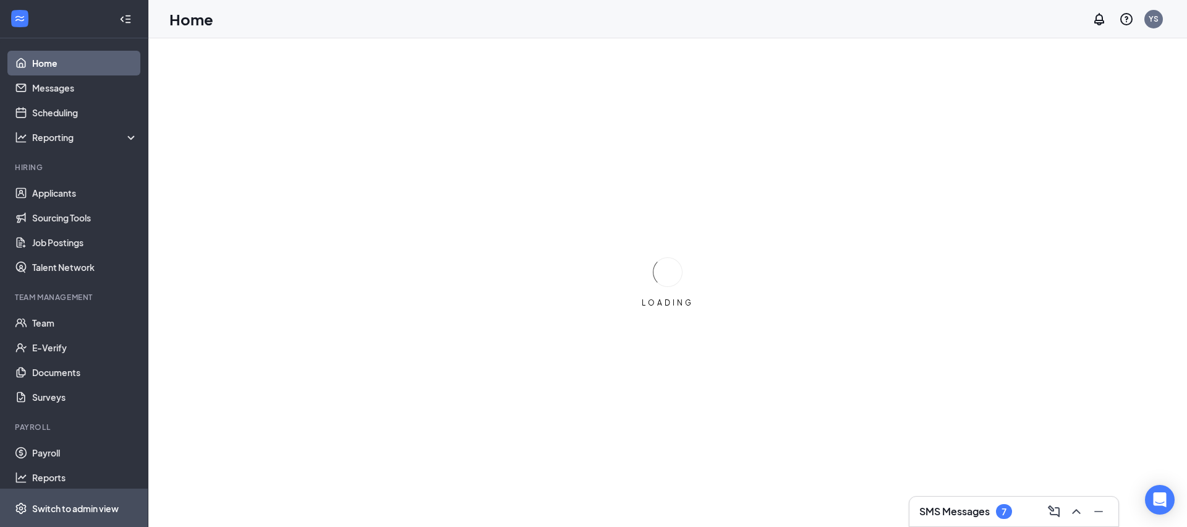
click at [105, 508] on div "Switch to admin view" at bounding box center [75, 508] width 87 height 12
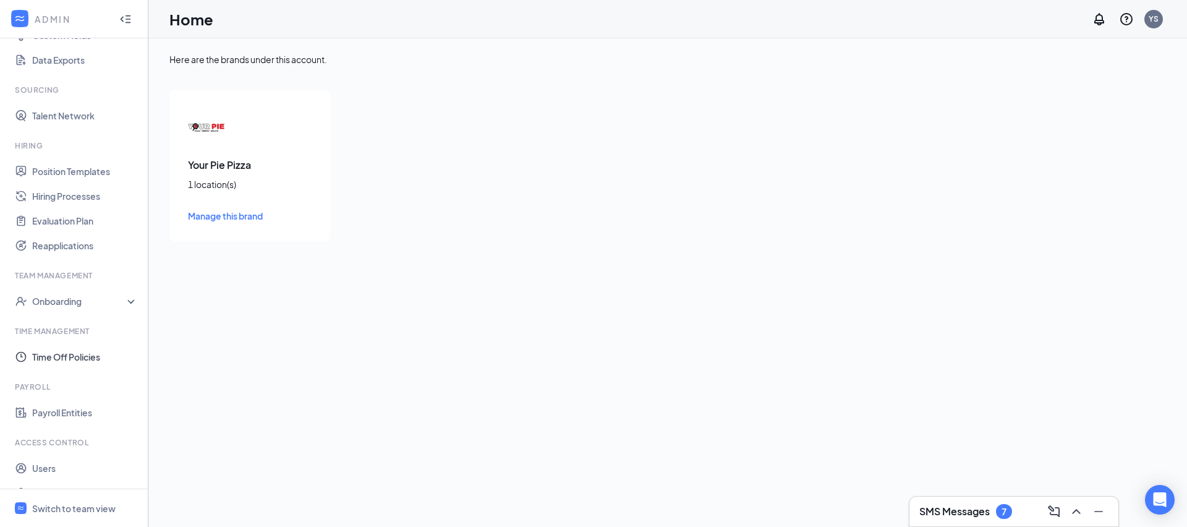
scroll to position [229, 0]
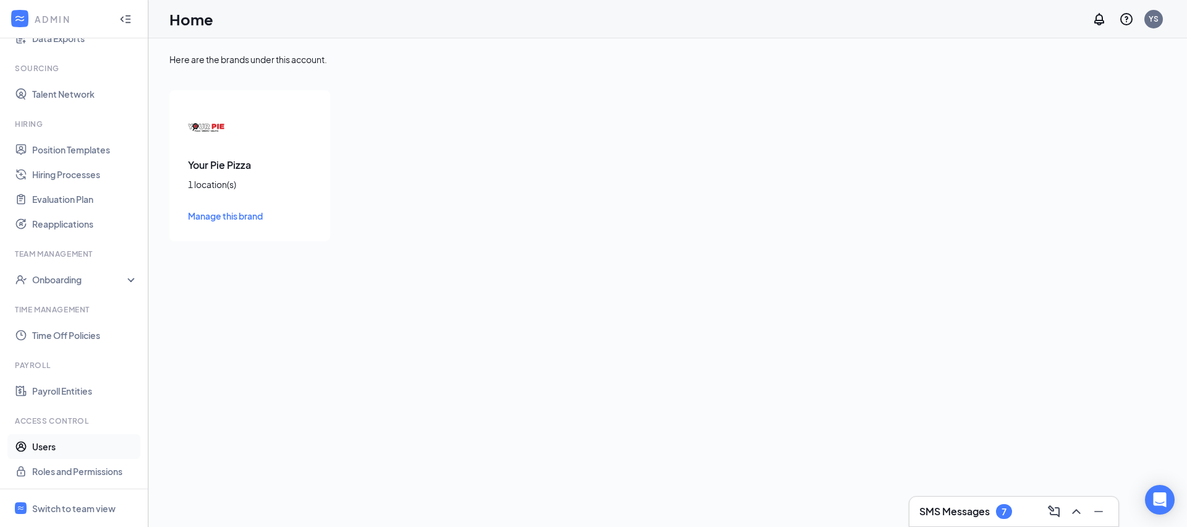
click at [79, 439] on link "Users" at bounding box center [85, 446] width 106 height 25
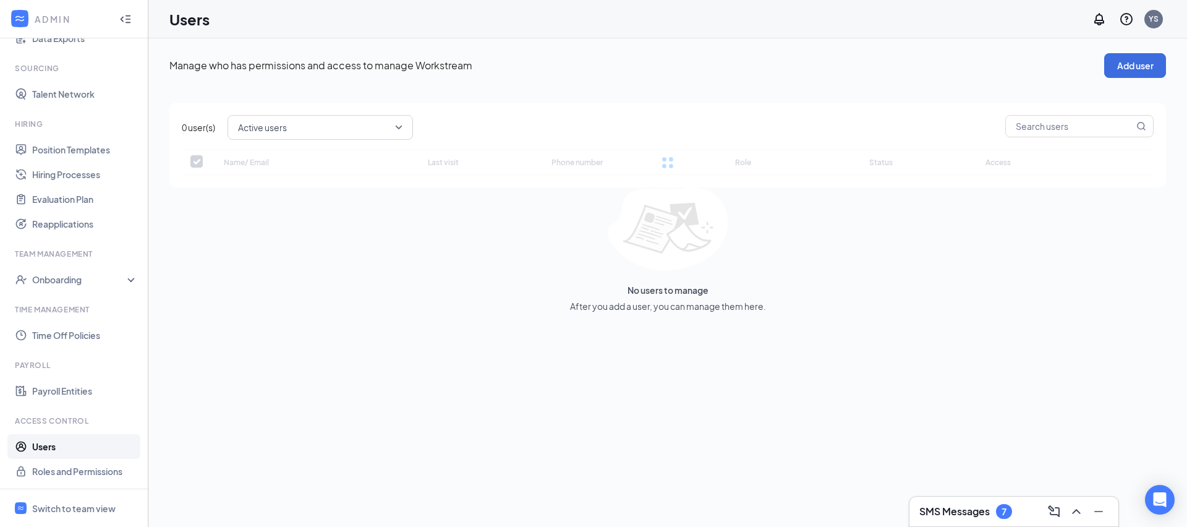
checkbox input "false"
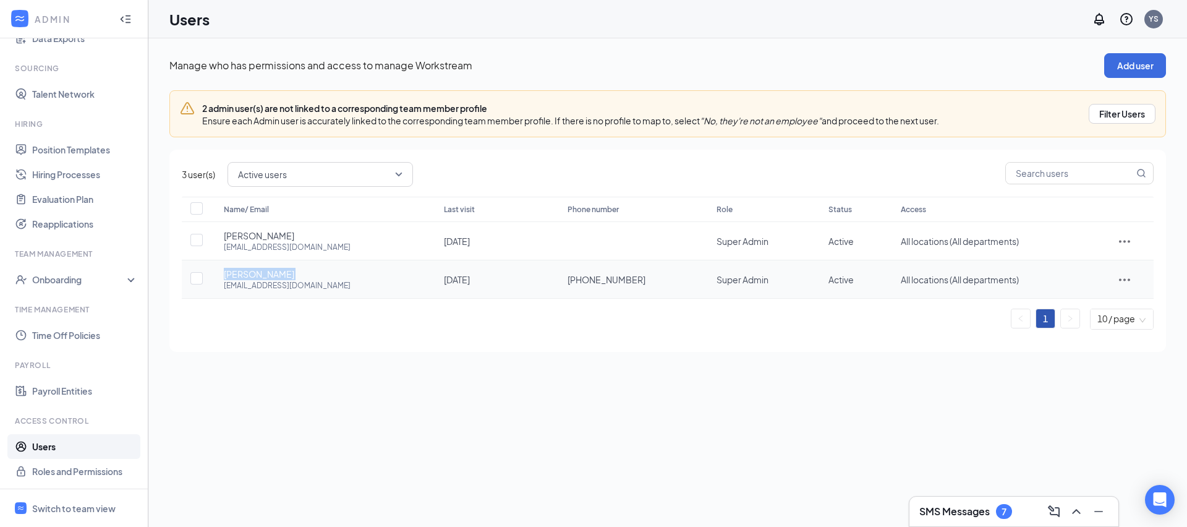
drag, startPoint x: 218, startPoint y: 276, endPoint x: 324, endPoint y: 275, distance: 105.7
click at [325, 275] on td "Rula Haidari rulawakeel@gmail.com" at bounding box center [321, 279] width 220 height 38
copy span "Rula Haidari"
drag, startPoint x: 218, startPoint y: 287, endPoint x: 338, endPoint y: 287, distance: 119.3
click at [338, 287] on td "Rula Haidari rulawakeel@gmail.com" at bounding box center [321, 279] width 220 height 38
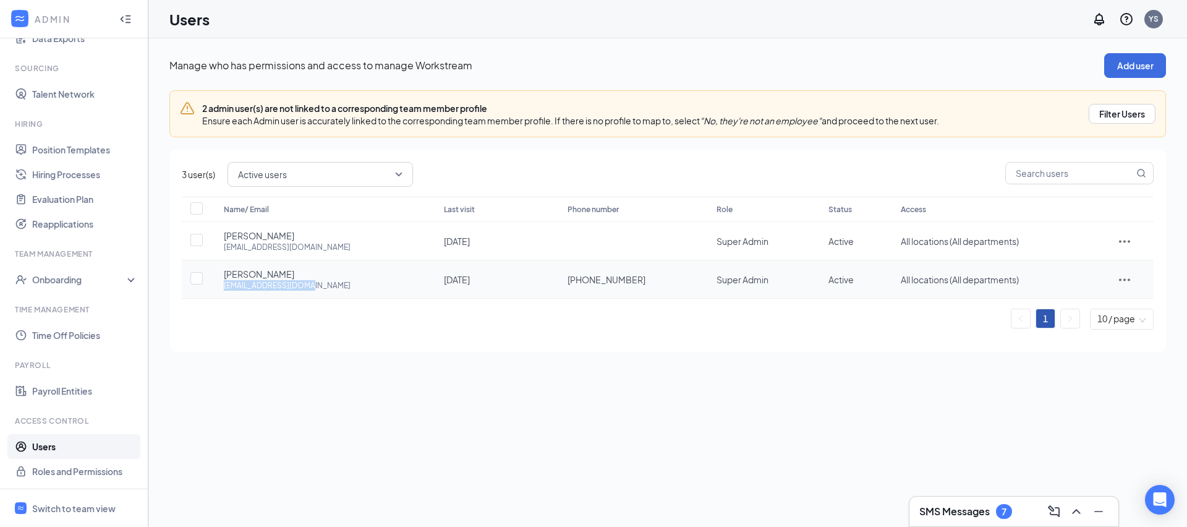
copy div "rulawakeel@gmail.com"
drag, startPoint x: 224, startPoint y: 234, endPoint x: 300, endPoint y: 236, distance: 76.0
click at [300, 236] on div "Brooke Ridings bridings@yourpie.com" at bounding box center [321, 240] width 195 height 23
copy span "Brooke Ridings"
drag, startPoint x: 216, startPoint y: 250, endPoint x: 323, endPoint y: 250, distance: 107.0
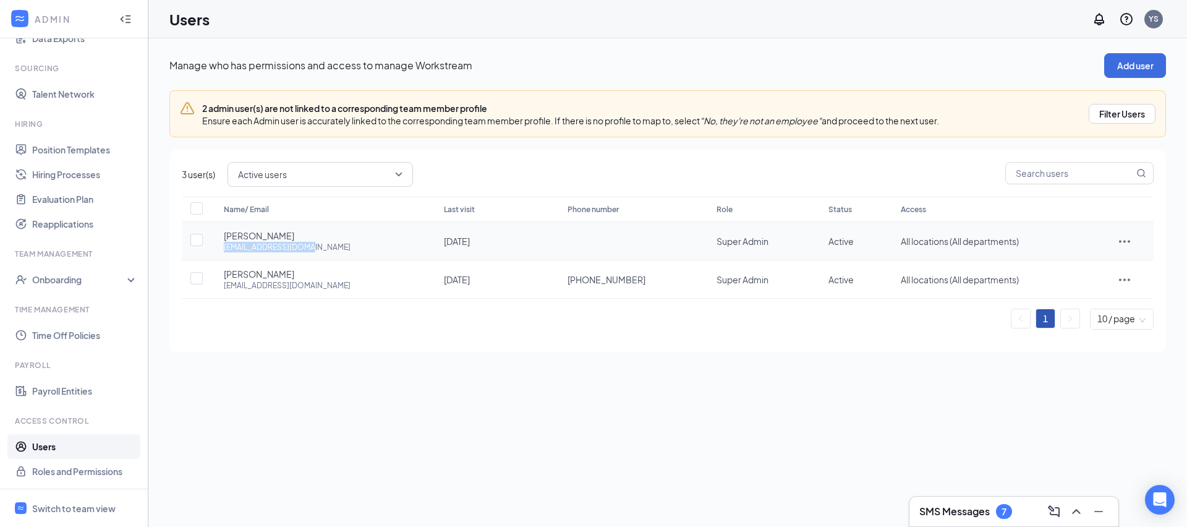
click at [323, 250] on td "Brooke Ridings bridings@yourpie.com" at bounding box center [321, 241] width 220 height 38
copy div "bridings@yourpie.com"
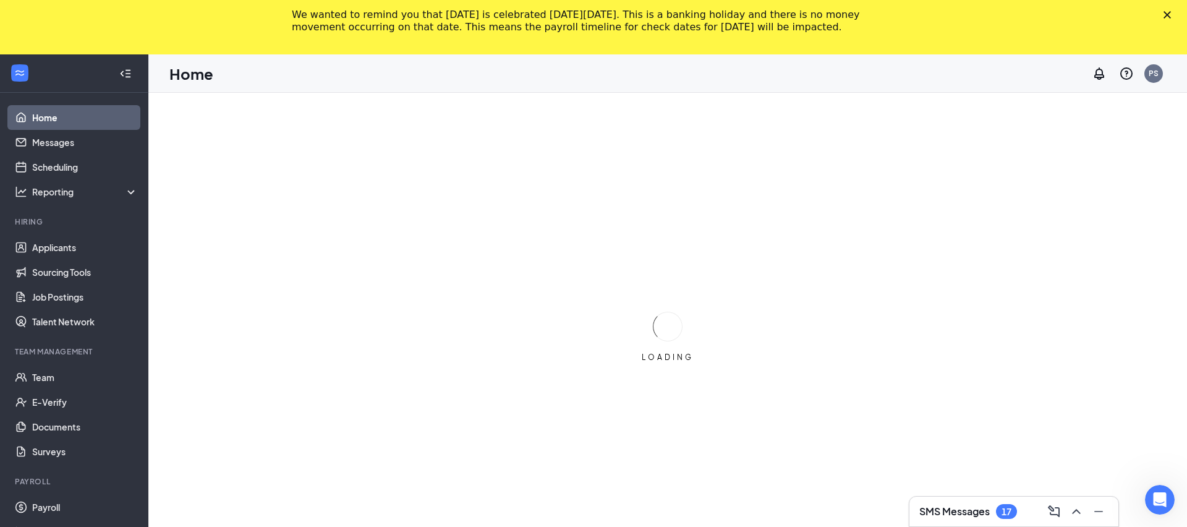
scroll to position [6, 0]
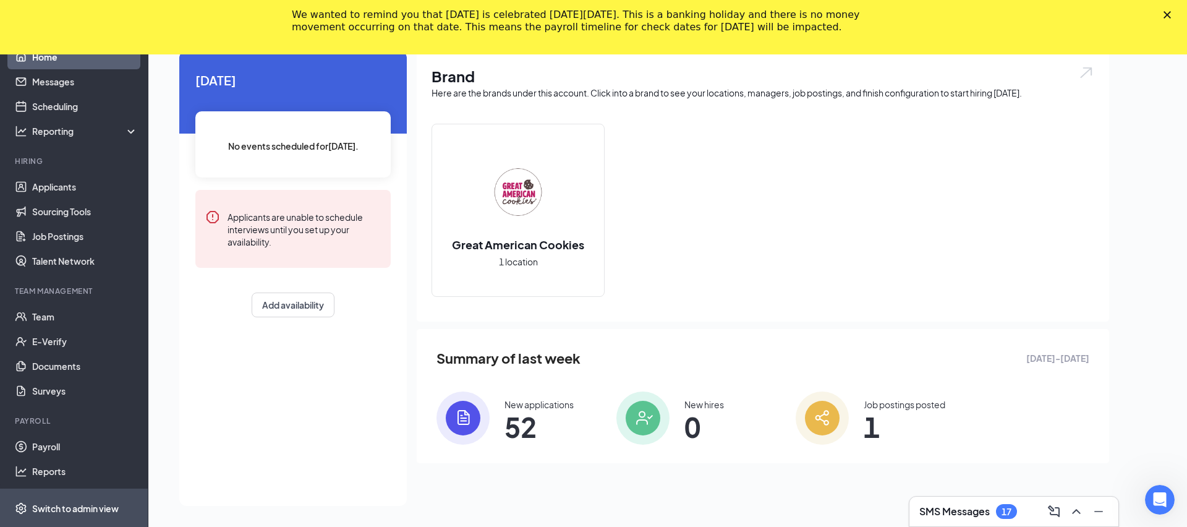
click at [122, 506] on span "Switch to admin view" at bounding box center [85, 508] width 106 height 38
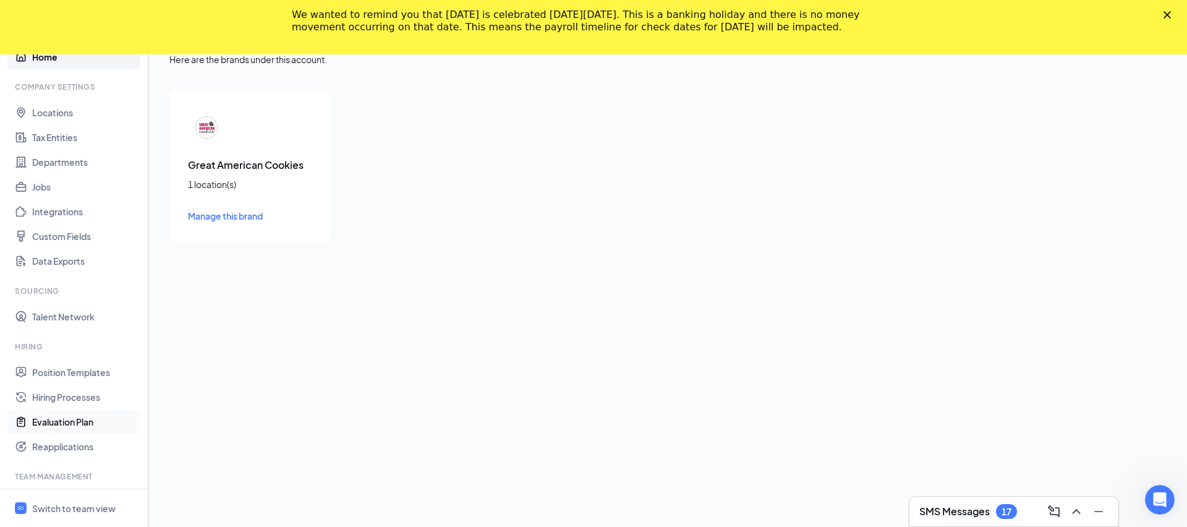
scroll to position [229, 0]
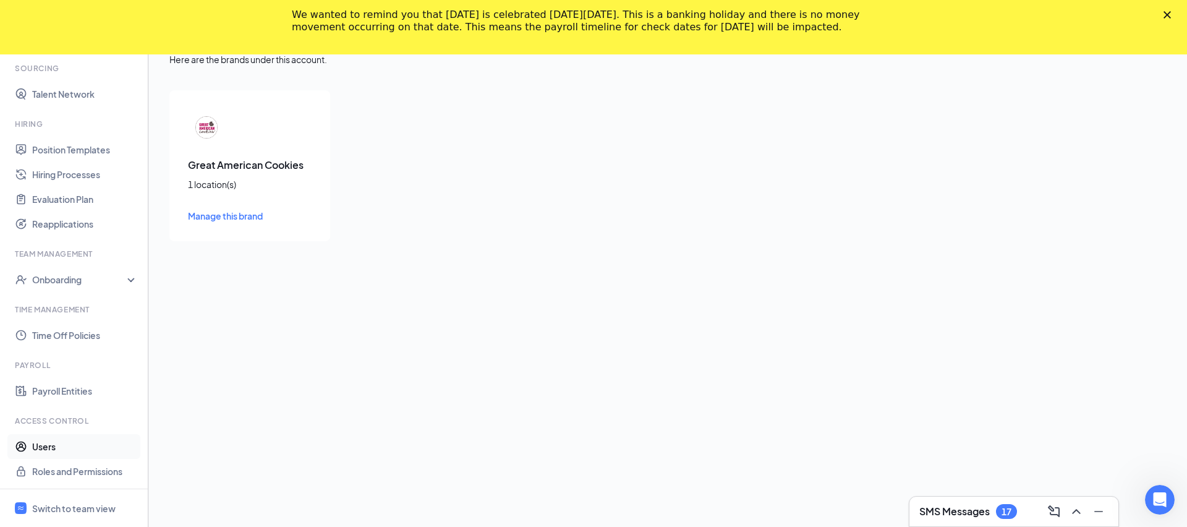
click at [103, 454] on link "Users" at bounding box center [85, 446] width 106 height 25
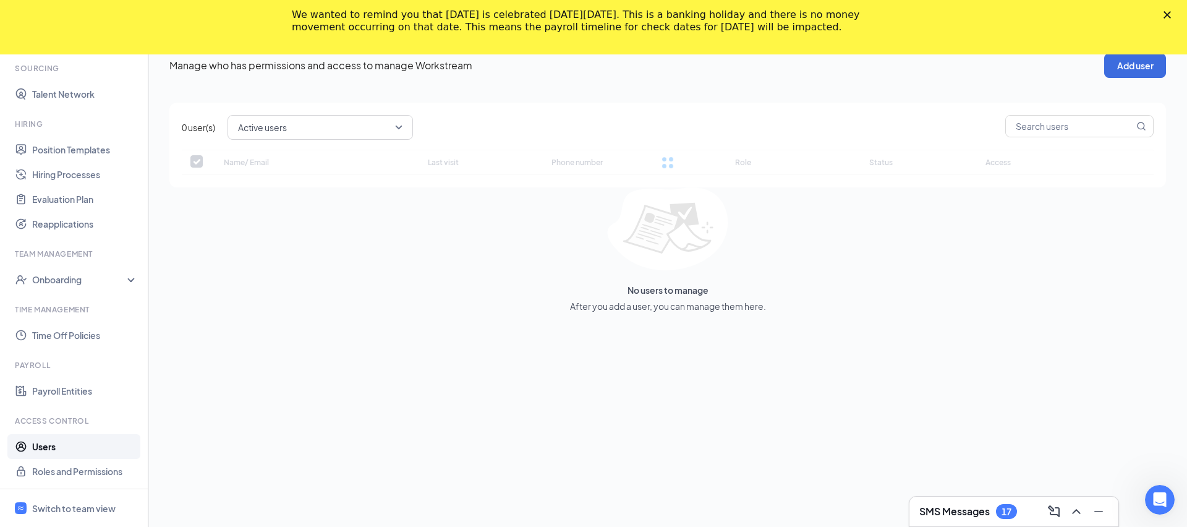
checkbox input "false"
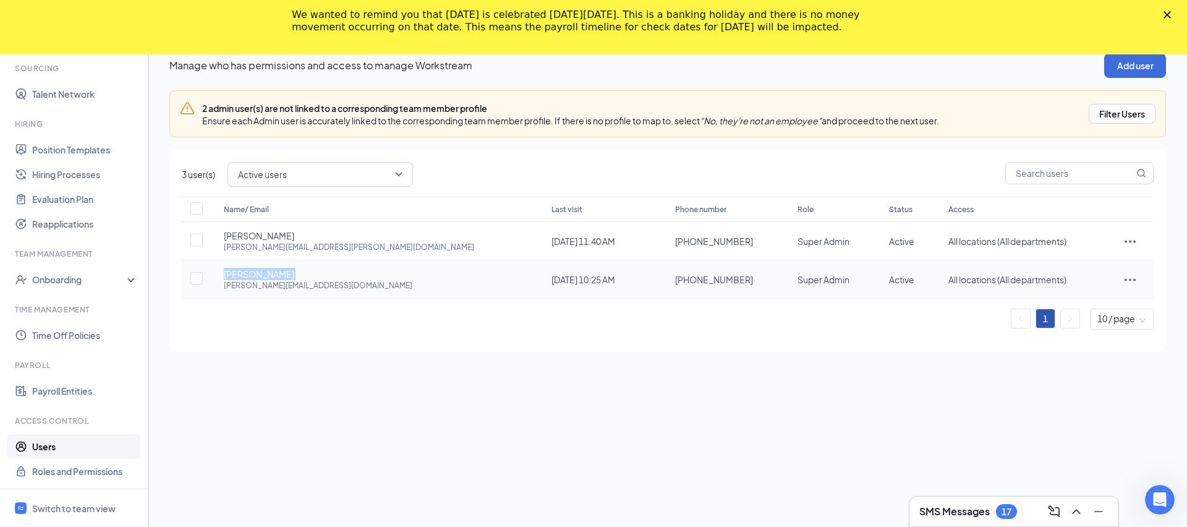
drag, startPoint x: 222, startPoint y: 273, endPoint x: 299, endPoint y: 274, distance: 77.3
click at [299, 274] on td "Barry Turner barry@parkwaycookies.com" at bounding box center [375, 279] width 328 height 38
copy span "Barry Turner"
drag, startPoint x: 223, startPoint y: 239, endPoint x: 323, endPoint y: 236, distance: 100.2
click at [323, 236] on td "Michael Smith michael.smith@marbleslabhuntsville.com" at bounding box center [375, 241] width 328 height 38
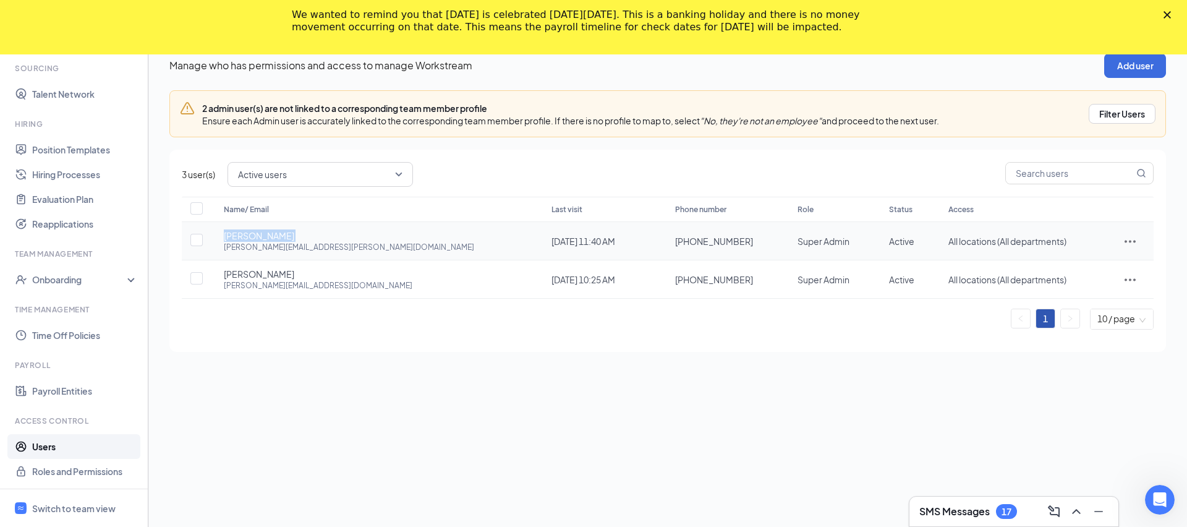
copy span "Michael Smith"
drag, startPoint x: 216, startPoint y: 287, endPoint x: 352, endPoint y: 286, distance: 135.4
click at [352, 286] on td "Barry Turner barry@parkwaycookies.com" at bounding box center [375, 279] width 328 height 38
copy div "barry@parkwaycookies.com"
drag, startPoint x: 215, startPoint y: 247, endPoint x: 394, endPoint y: 247, distance: 179.3
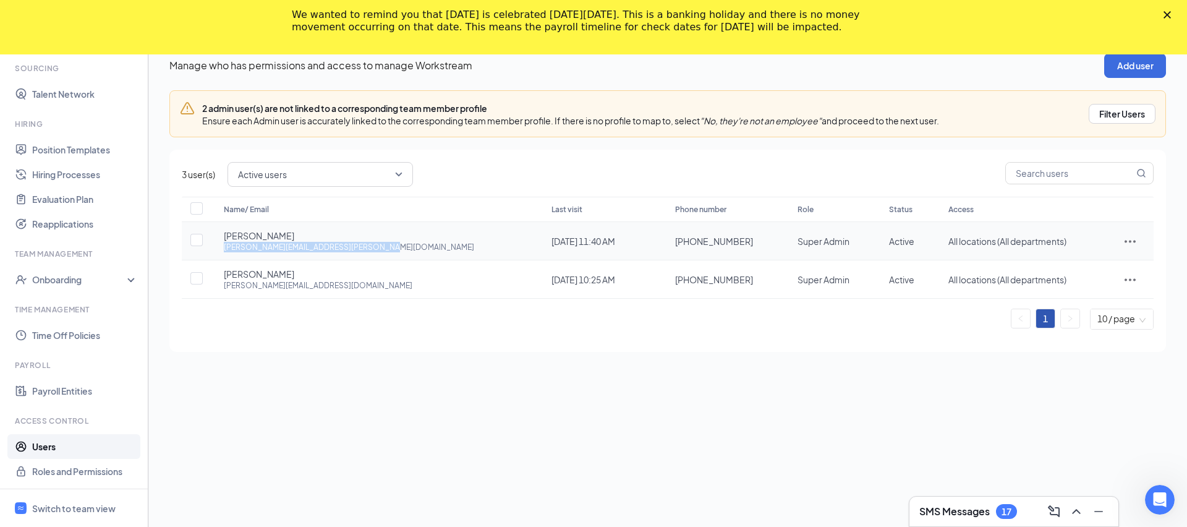
click at [394, 247] on td "Michael Smith michael.smith@marbleslabhuntsville.com" at bounding box center [375, 241] width 328 height 38
copy div "michael.smith@marbleslabhuntsville.com"
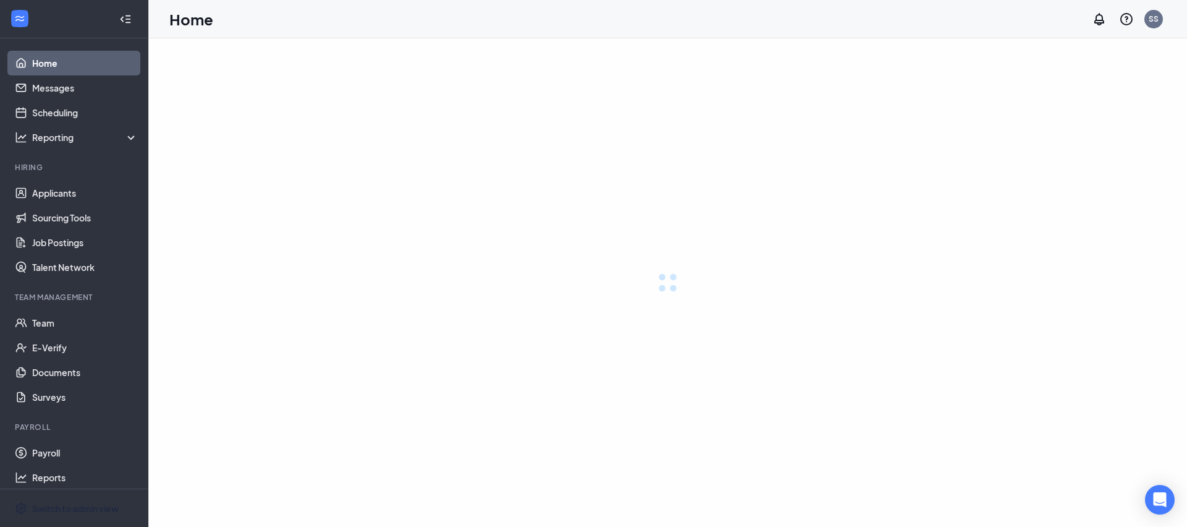
click at [109, 509] on div "Switch to admin view" at bounding box center [75, 508] width 87 height 12
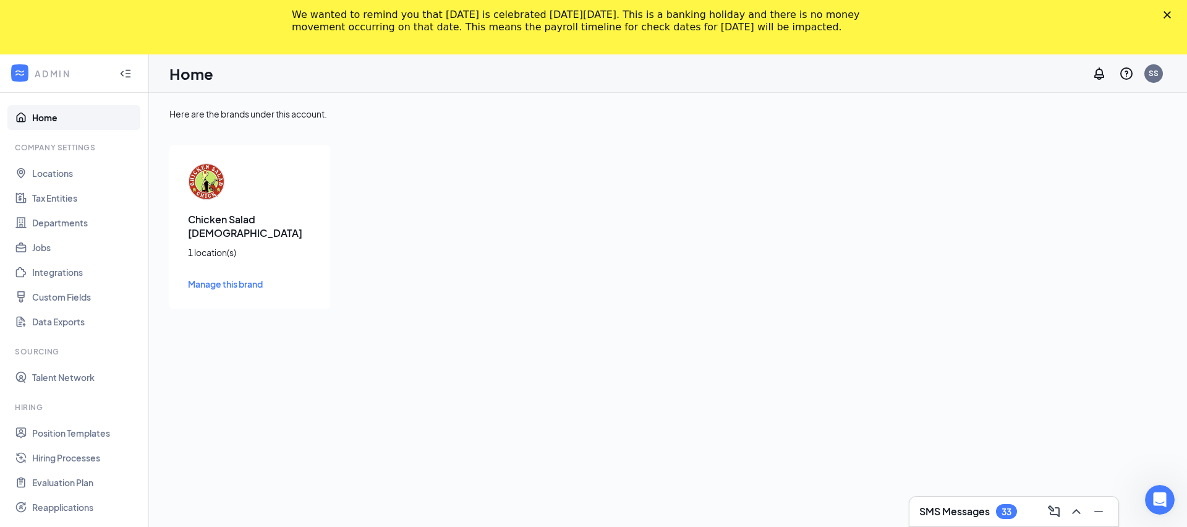
scroll to position [173, 0]
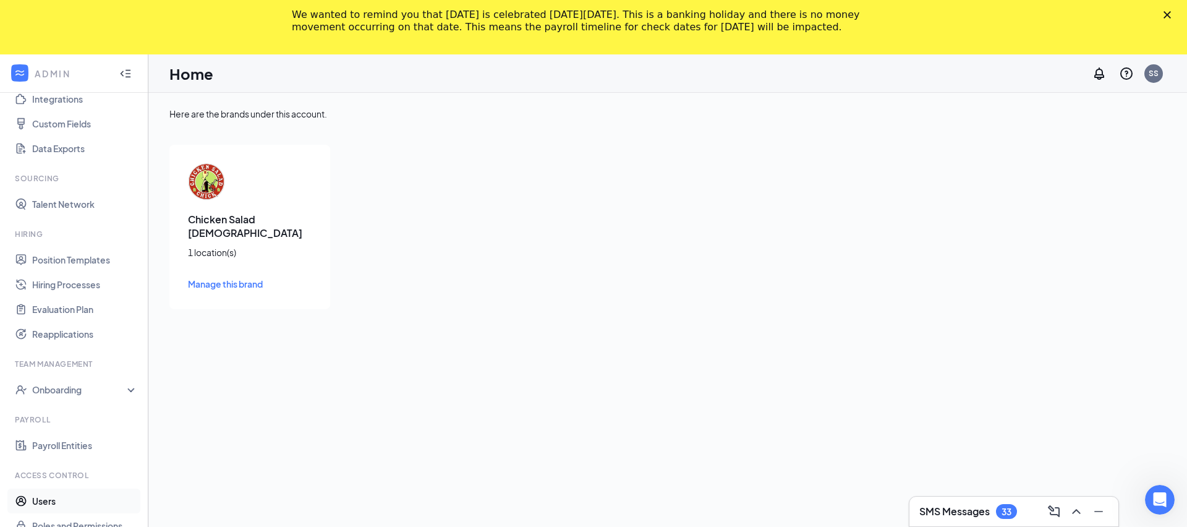
click at [79, 506] on link "Users" at bounding box center [85, 500] width 106 height 25
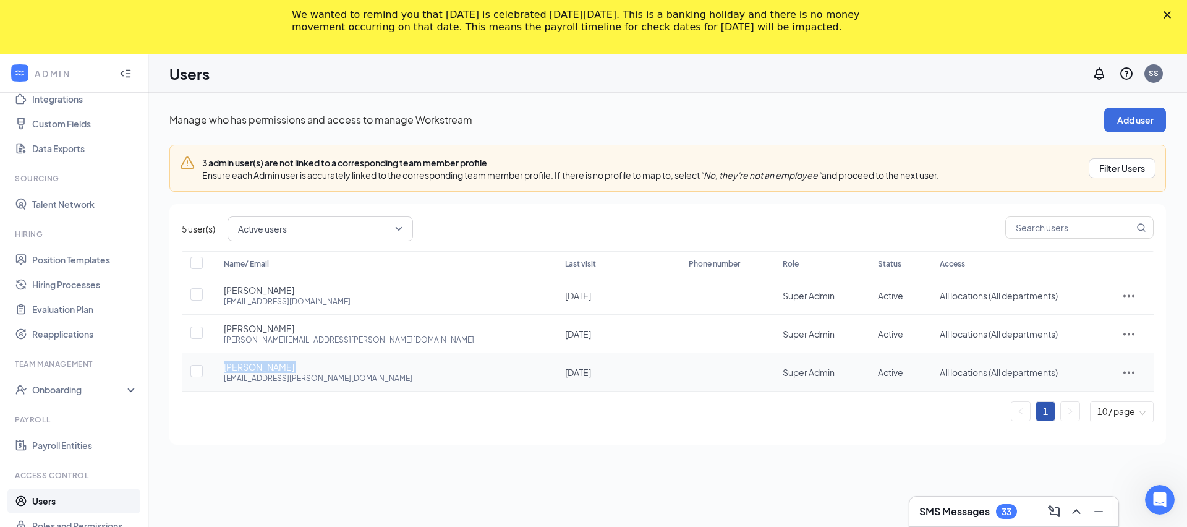
drag, startPoint x: 217, startPoint y: 366, endPoint x: 350, endPoint y: 365, distance: 132.9
click at [350, 365] on td "[PERSON_NAME] [PERSON_NAME][EMAIL_ADDRESS][PERSON_NAME][DOMAIN_NAME]" at bounding box center [381, 372] width 341 height 38
copy span "[PERSON_NAME]"
drag, startPoint x: 221, startPoint y: 333, endPoint x: 273, endPoint y: 331, distance: 51.3
click at [273, 331] on td "Alexis [EMAIL_ADDRESS][PERSON_NAME][DOMAIN_NAME]" at bounding box center [381, 334] width 341 height 38
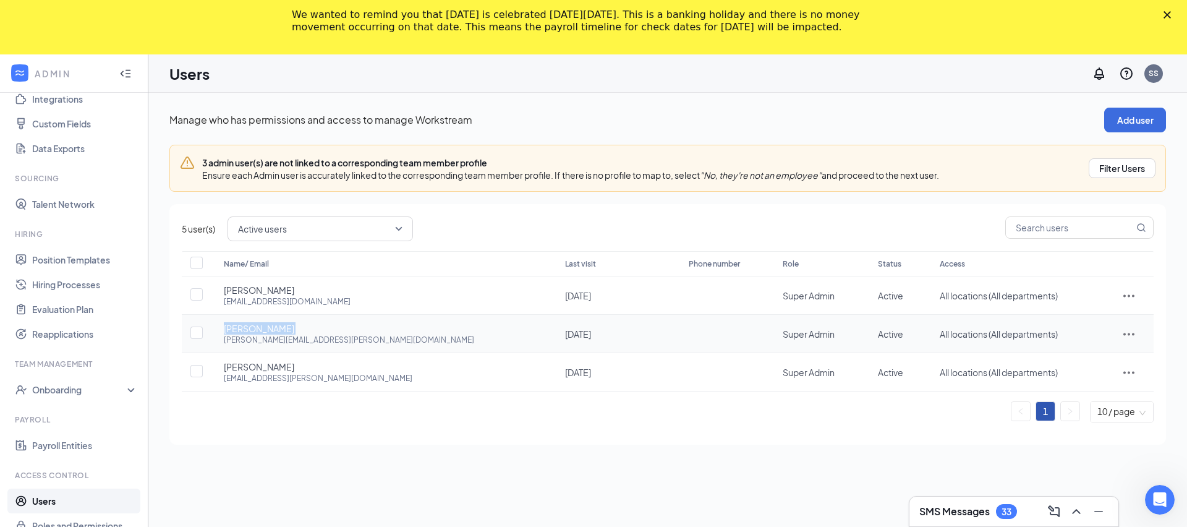
copy span "[PERSON_NAME]"
drag, startPoint x: 221, startPoint y: 290, endPoint x: 268, endPoint y: 290, distance: 46.4
click at [268, 290] on td "Luke [EMAIL_ADDRESS][DOMAIN_NAME]" at bounding box center [381, 295] width 341 height 38
copy span "[PERSON_NAME]"
drag, startPoint x: 221, startPoint y: 377, endPoint x: 370, endPoint y: 376, distance: 149.0
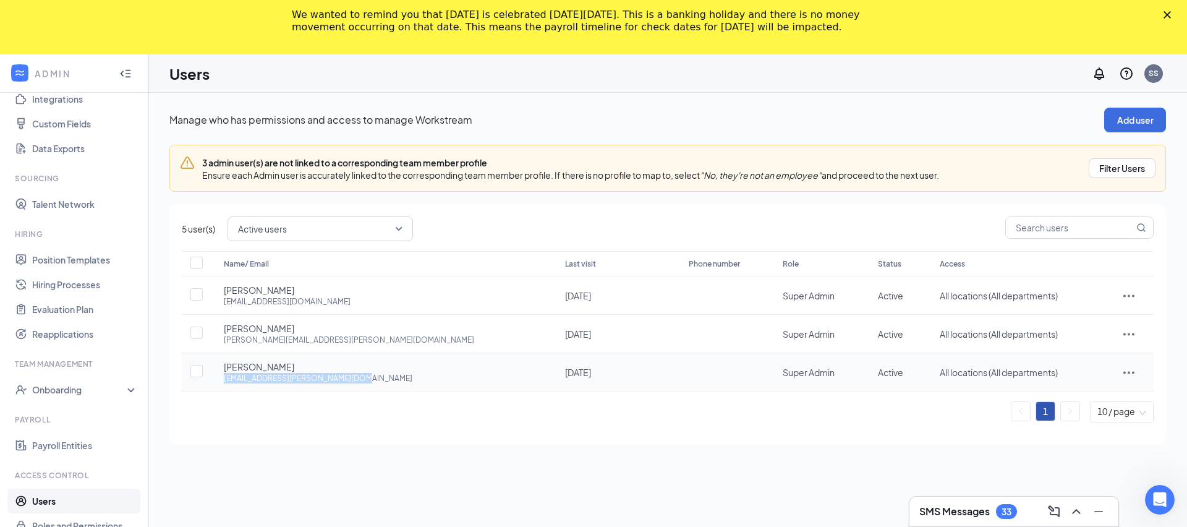
click at [370, 377] on td "[PERSON_NAME] [PERSON_NAME][EMAIL_ADDRESS][PERSON_NAME][DOMAIN_NAME]" at bounding box center [381, 372] width 341 height 38
copy div "[EMAIL_ADDRESS][PERSON_NAME][DOMAIN_NAME]"
drag, startPoint x: 217, startPoint y: 342, endPoint x: 410, endPoint y: 339, distance: 193.5
click at [412, 339] on td "Alexis [EMAIL_ADDRESS][PERSON_NAME][DOMAIN_NAME]" at bounding box center [381, 334] width 341 height 38
copy div "[PERSON_NAME][EMAIL_ADDRESS][PERSON_NAME][DOMAIN_NAME]"
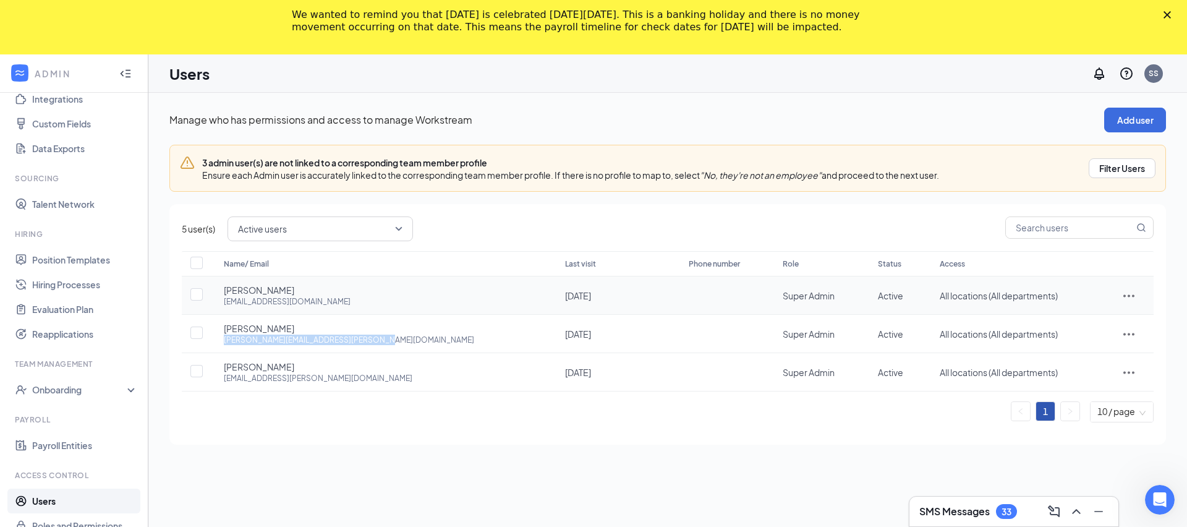
drag, startPoint x: 222, startPoint y: 301, endPoint x: 408, endPoint y: 299, distance: 186.1
click at [408, 299] on td "Luke [EMAIL_ADDRESS][DOMAIN_NAME]" at bounding box center [381, 295] width 341 height 38
copy div "[EMAIL_ADDRESS][DOMAIN_NAME]"
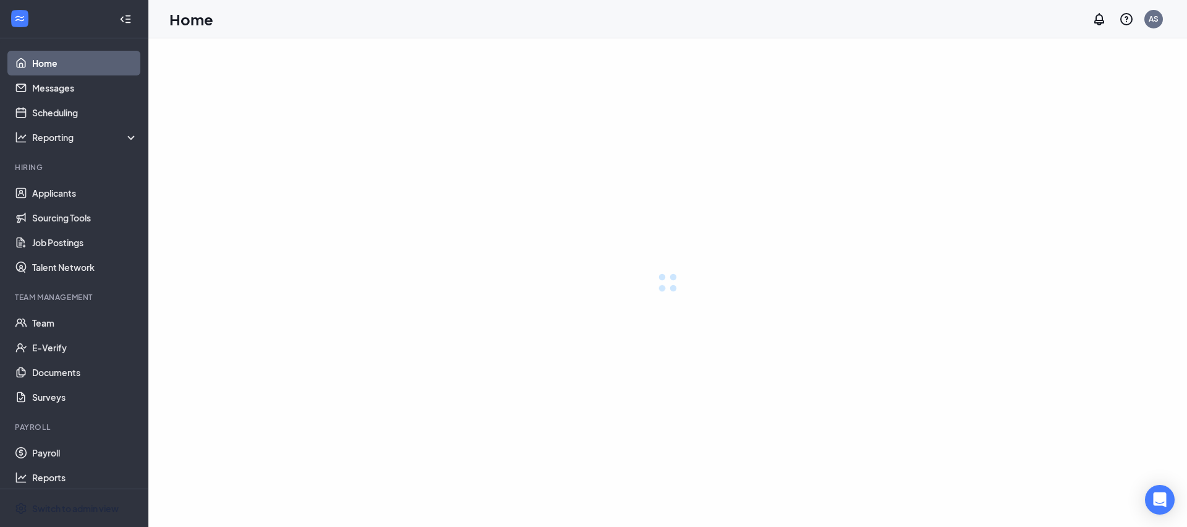
click at [97, 506] on div "Switch to admin view" at bounding box center [75, 508] width 87 height 12
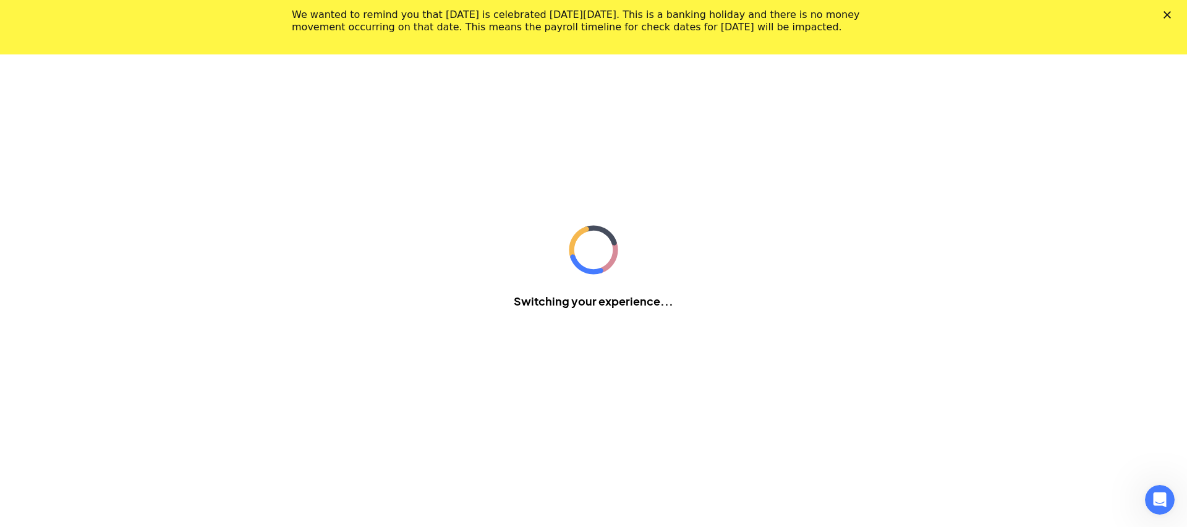
scroll to position [54, 0]
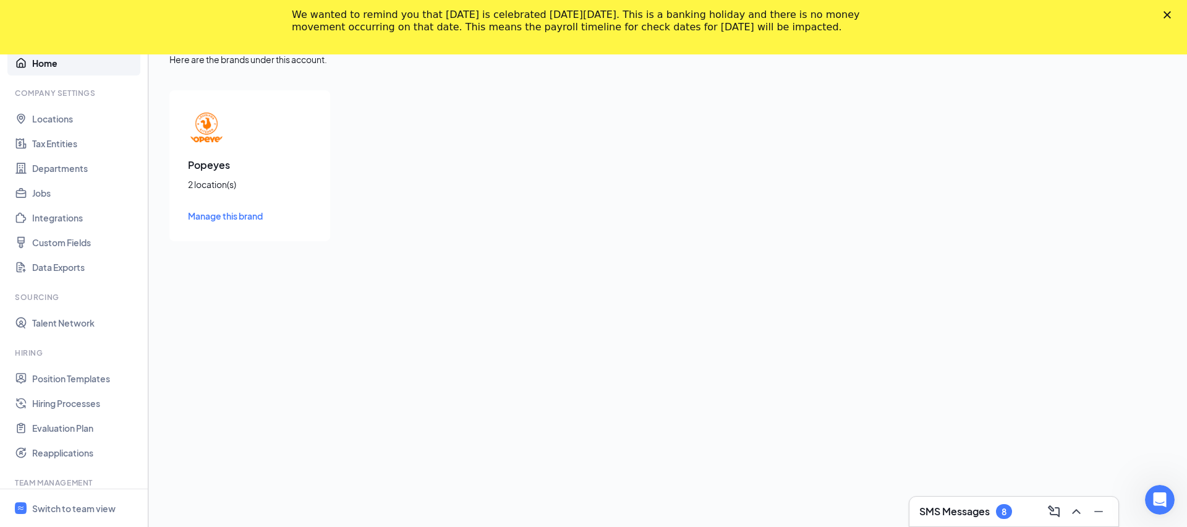
click at [1171, 6] on div "We wanted to remind you that Indigenous Peoples' Day is celebrated on Monday, O…" at bounding box center [593, 21] width 1187 height 32
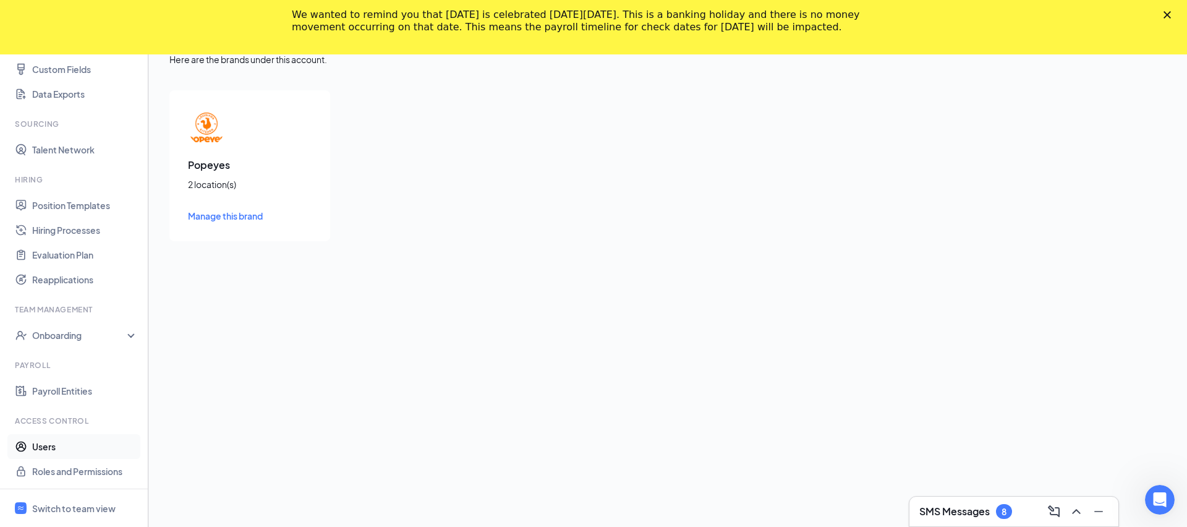
click at [91, 435] on link "Users" at bounding box center [85, 446] width 106 height 25
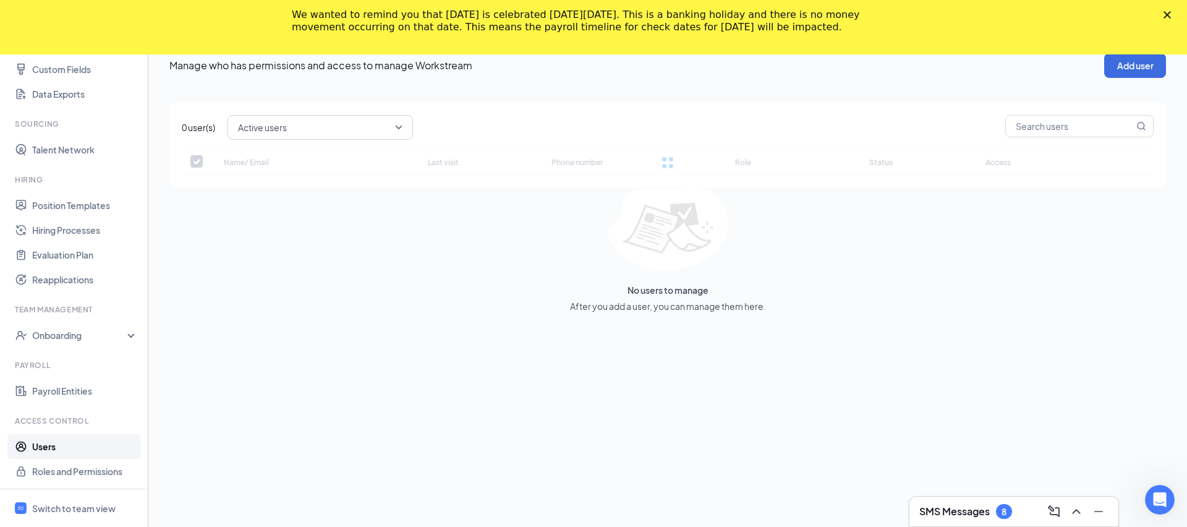
checkbox input "false"
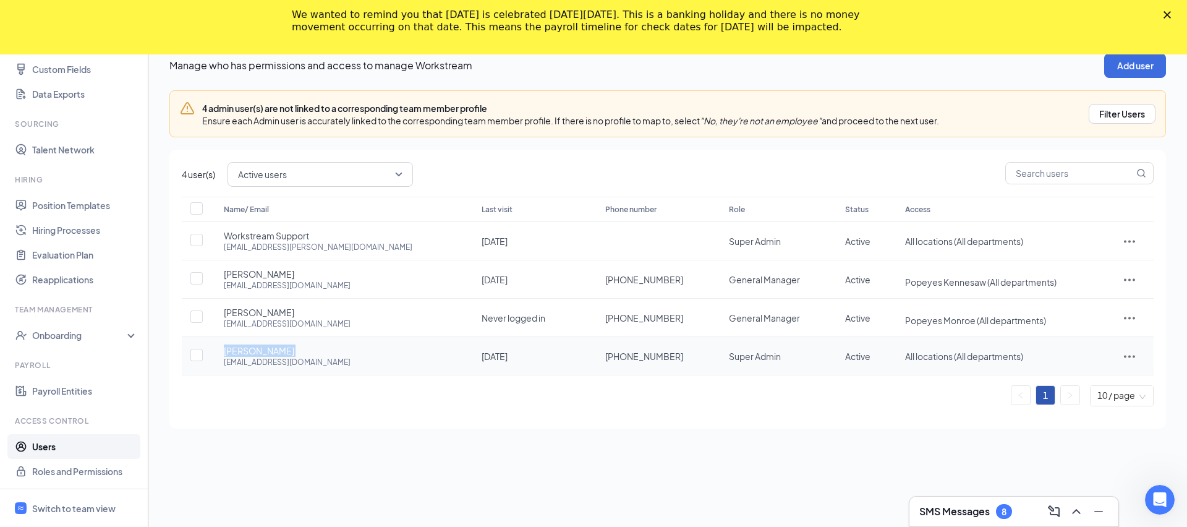
drag, startPoint x: 218, startPoint y: 354, endPoint x: 302, endPoint y: 354, distance: 84.1
click at [302, 354] on td "Faiyaz Ajmery faiyazajmery@gmail.com" at bounding box center [340, 356] width 258 height 38
copy span "Faiyaz Ajmery"
click at [1126, 238] on icon "ActionsIcon" at bounding box center [1129, 241] width 15 height 15
click at [1101, 324] on span "Disable" at bounding box center [1092, 324] width 77 height 14
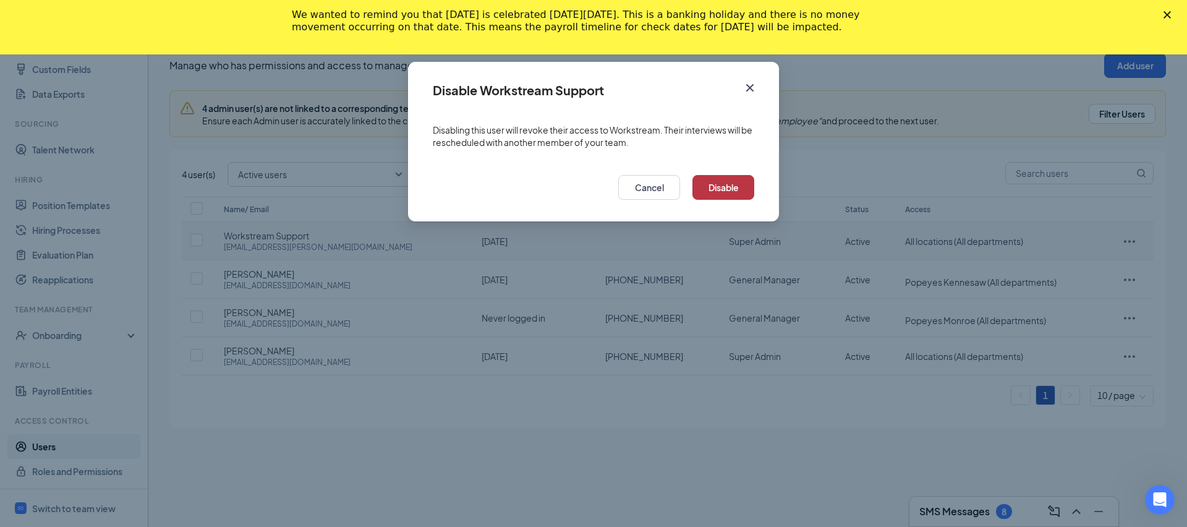
click at [723, 192] on button "Disable" at bounding box center [723, 187] width 62 height 25
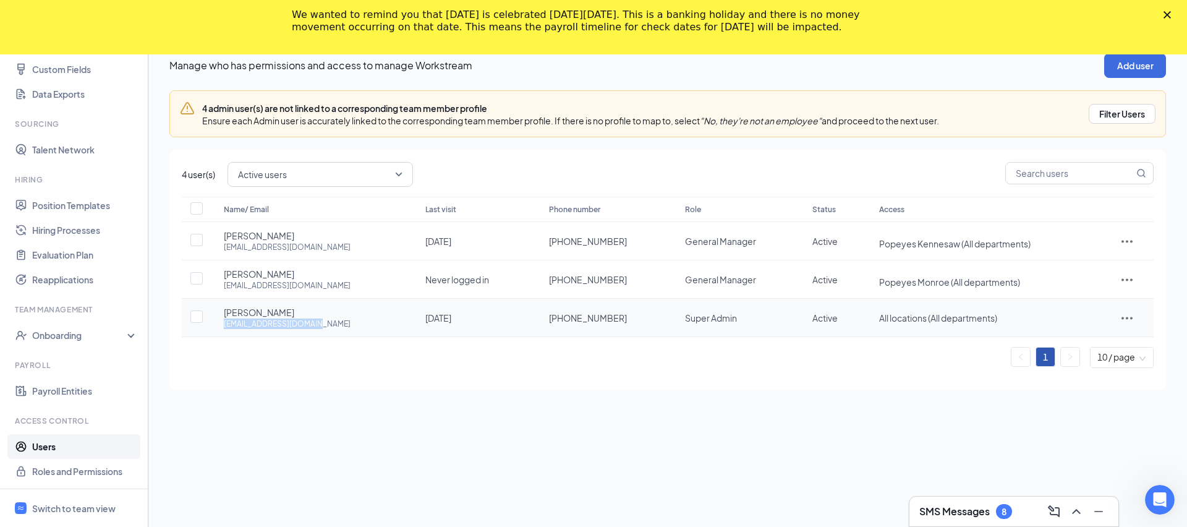
drag, startPoint x: 220, startPoint y: 326, endPoint x: 339, endPoint y: 324, distance: 119.3
click at [339, 324] on td "Faiyaz Ajmery faiyazajmery@gmail.com" at bounding box center [312, 318] width 202 height 38
copy div "faiyazajmery@gmail.com"
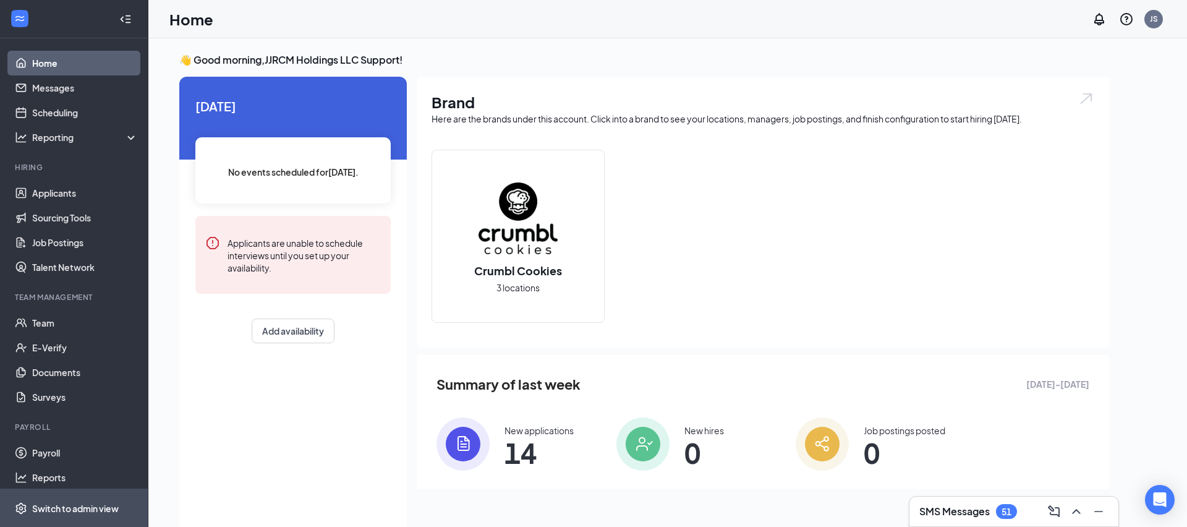
click at [130, 501] on span "Switch to admin view" at bounding box center [85, 508] width 106 height 38
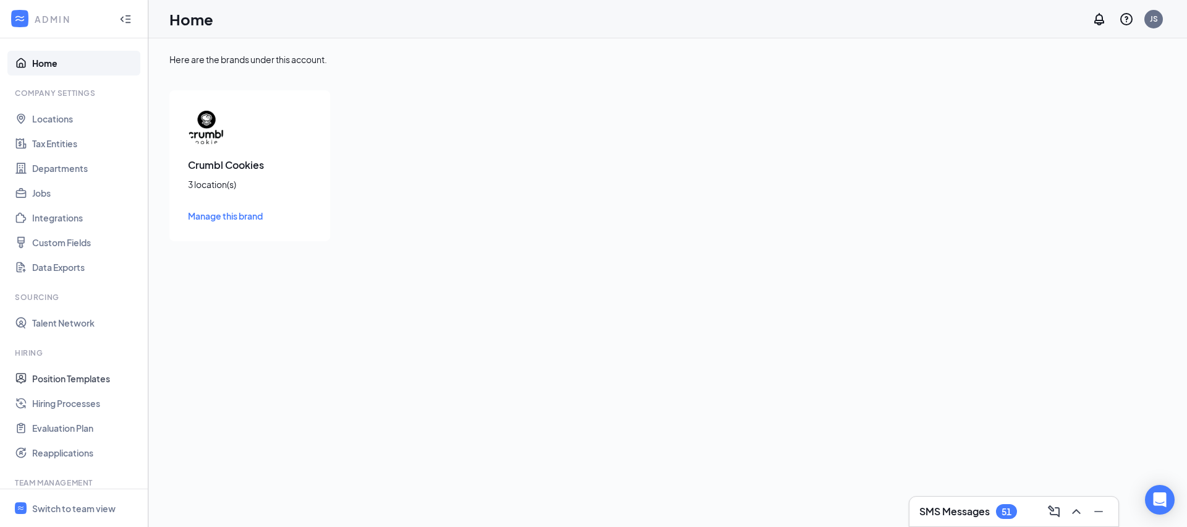
scroll to position [173, 0]
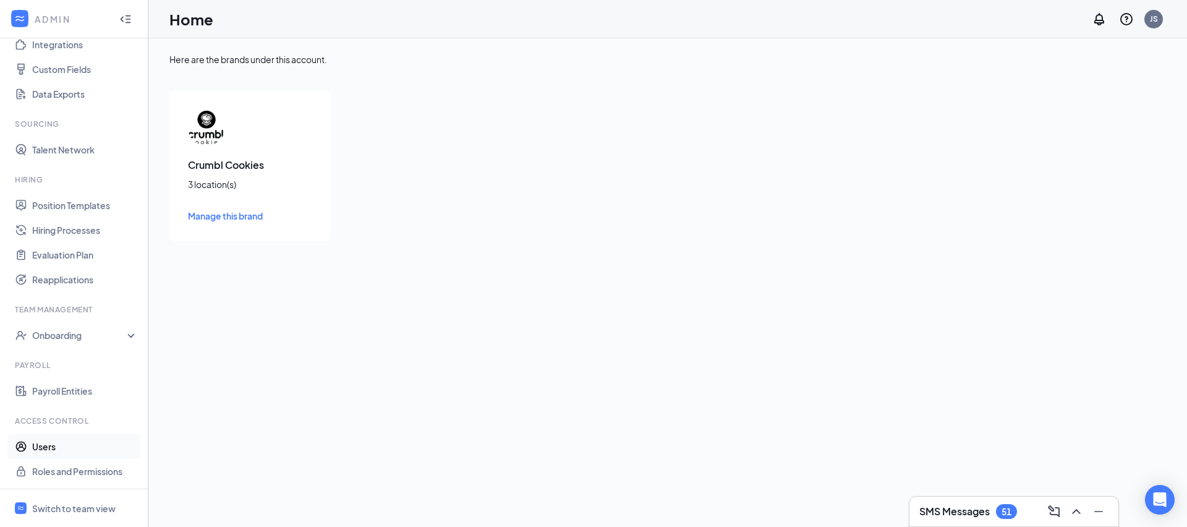
click at [100, 449] on link "Users" at bounding box center [85, 446] width 106 height 25
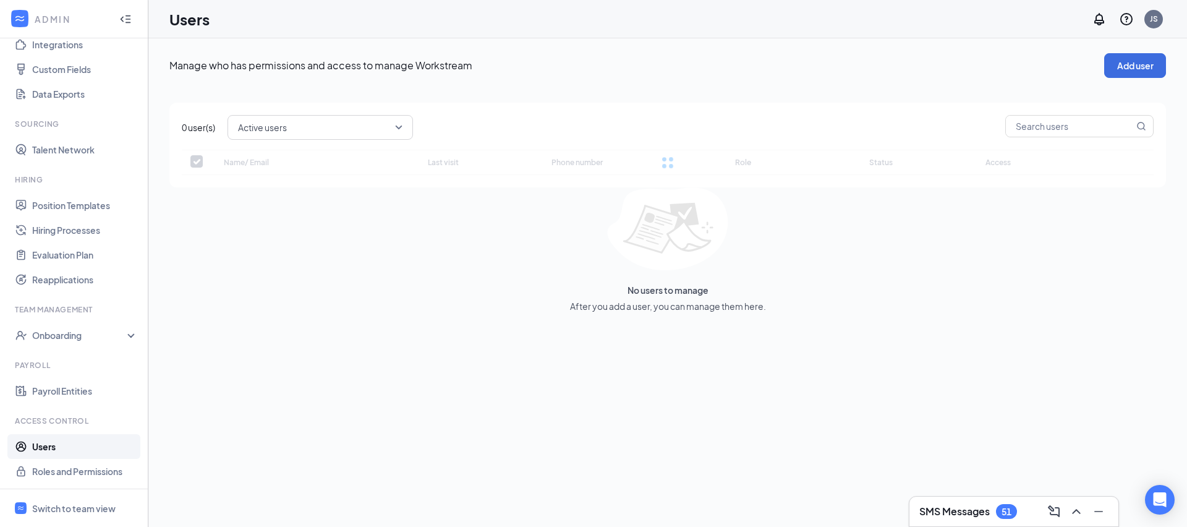
checkbox input "false"
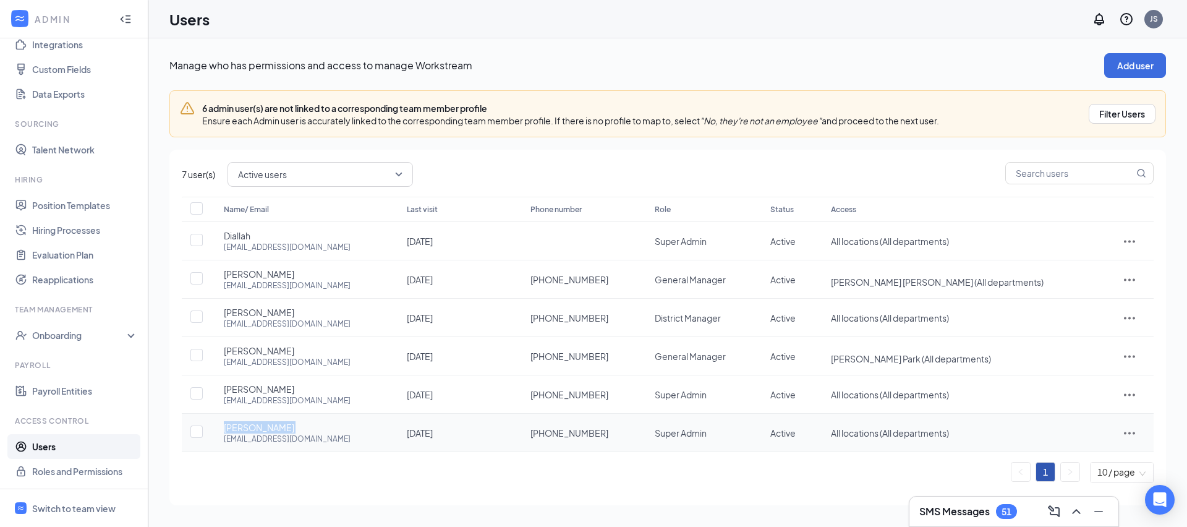
drag, startPoint x: 220, startPoint y: 431, endPoint x: 317, endPoint y: 430, distance: 97.1
click at [317, 430] on td "[PERSON_NAME] [EMAIL_ADDRESS][DOMAIN_NAME]" at bounding box center [302, 433] width 183 height 38
copy span "[PERSON_NAME]"
drag, startPoint x: 220, startPoint y: 438, endPoint x: 389, endPoint y: 438, distance: 169.4
click at [389, 438] on td "[PERSON_NAME] [EMAIL_ADDRESS][DOMAIN_NAME]" at bounding box center [302, 433] width 183 height 38
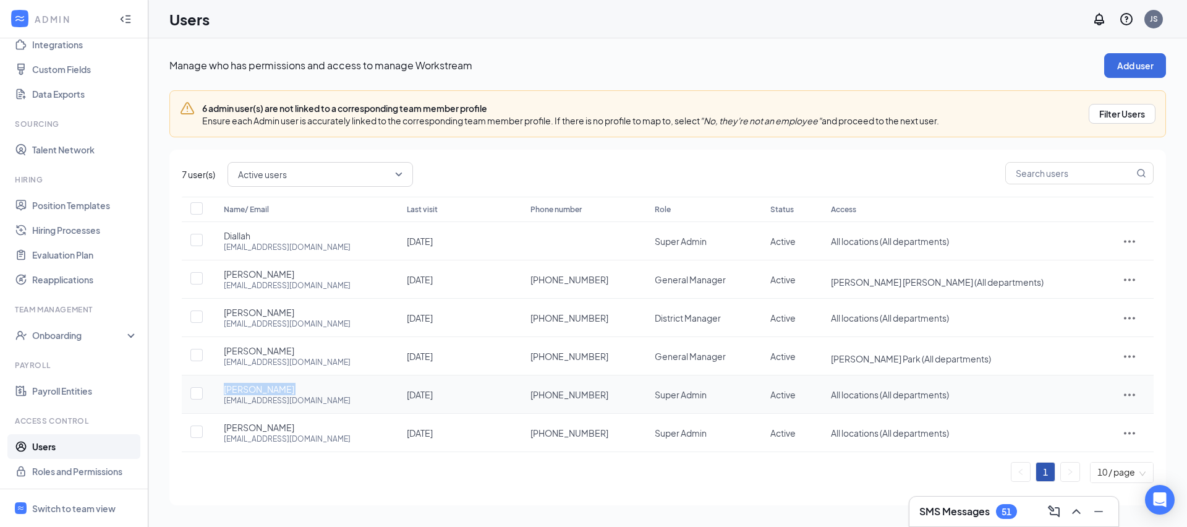
drag, startPoint x: 222, startPoint y: 394, endPoint x: 349, endPoint y: 394, distance: 127.4
click at [349, 394] on td "[PERSON_NAME] [EMAIL_ADDRESS][DOMAIN_NAME]" at bounding box center [302, 394] width 183 height 38
copy span "[PERSON_NAME]"
drag, startPoint x: 223, startPoint y: 439, endPoint x: 379, endPoint y: 437, distance: 156.4
click at [379, 437] on td "[PERSON_NAME] [EMAIL_ADDRESS][DOMAIN_NAME]" at bounding box center [302, 433] width 183 height 38
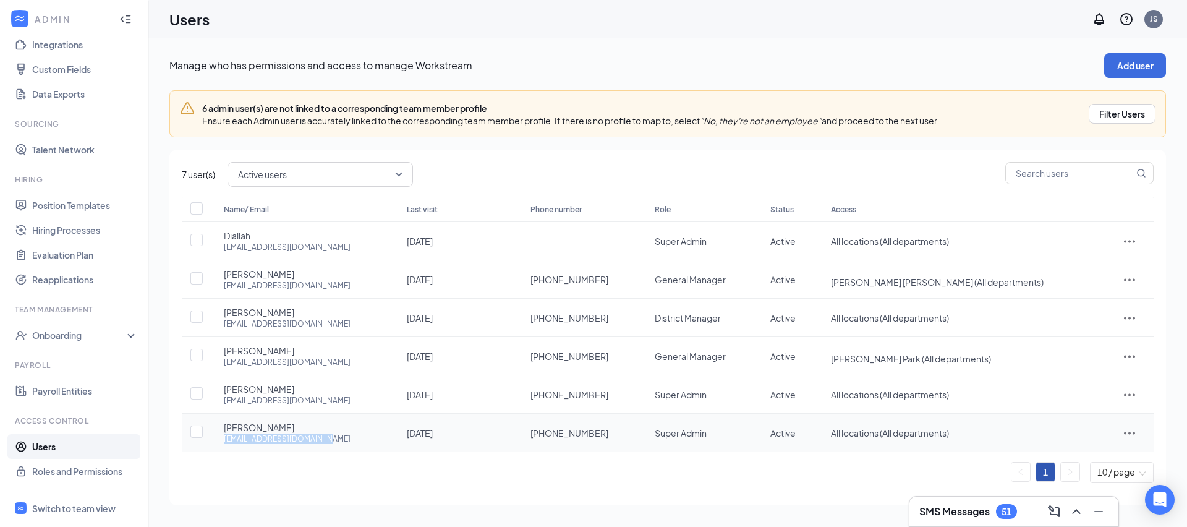
copy div "[EMAIL_ADDRESS][DOMAIN_NAME]"
drag, startPoint x: 222, startPoint y: 400, endPoint x: 362, endPoint y: 399, distance: 139.7
click at [362, 399] on td "[PERSON_NAME] [EMAIL_ADDRESS][DOMAIN_NAME]" at bounding box center [302, 394] width 183 height 38
copy div "[EMAIL_ADDRESS][DOMAIN_NAME]"
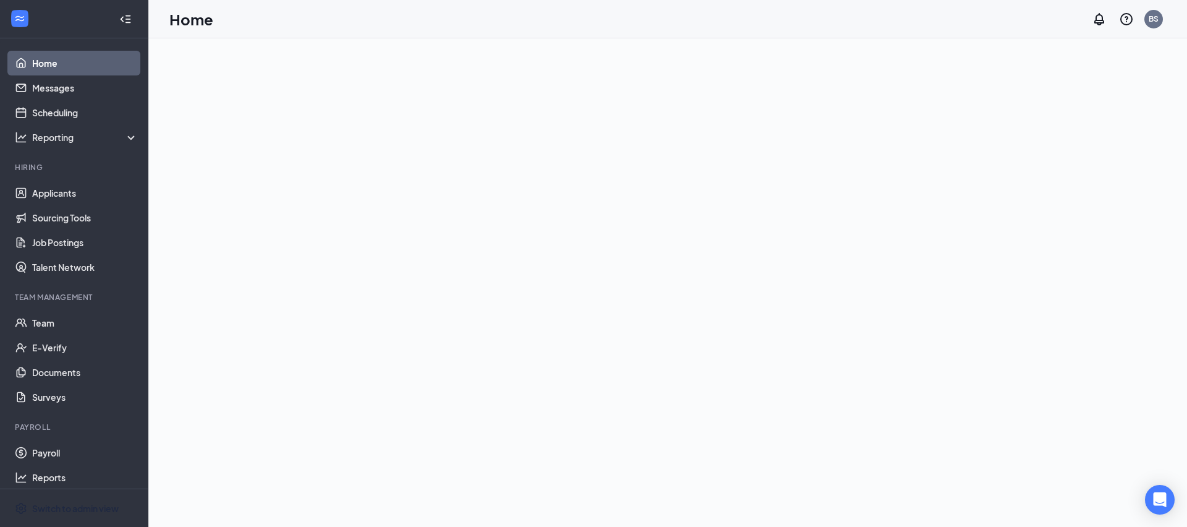
click at [88, 506] on div "Switch to admin view" at bounding box center [75, 508] width 87 height 12
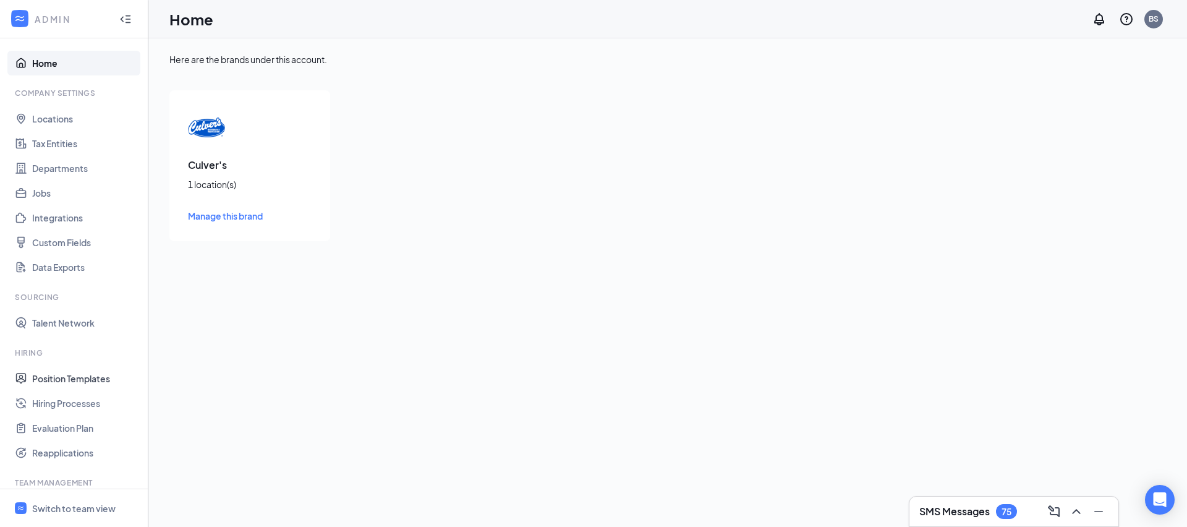
scroll to position [229, 0]
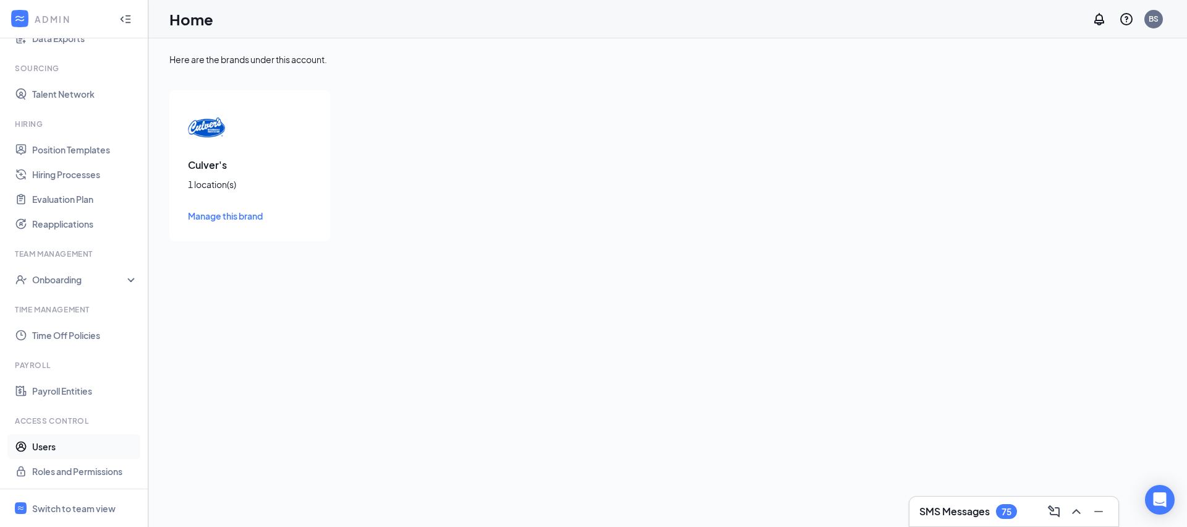
click at [78, 448] on link "Users" at bounding box center [85, 446] width 106 height 25
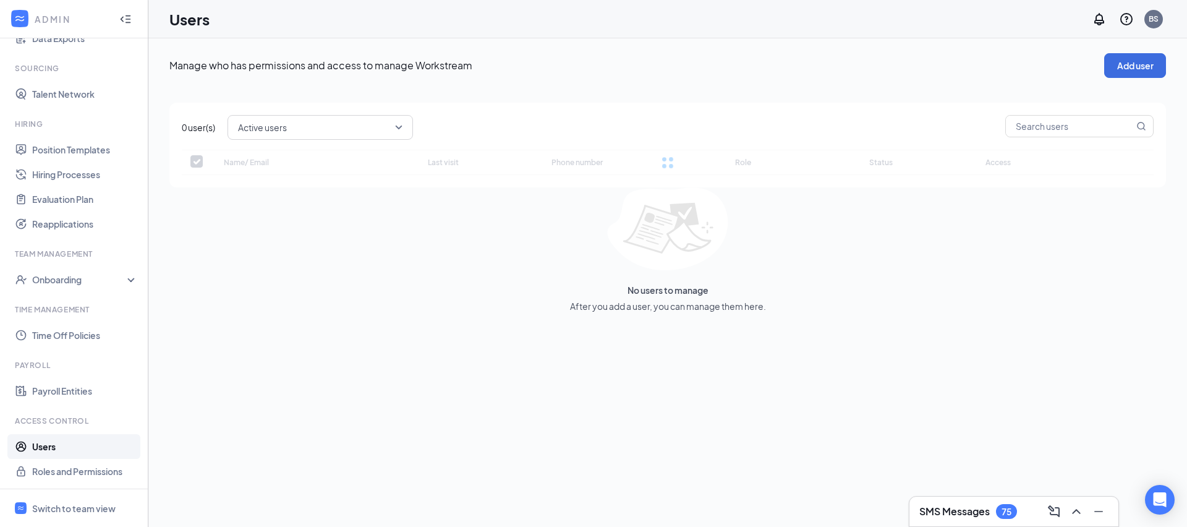
checkbox input "false"
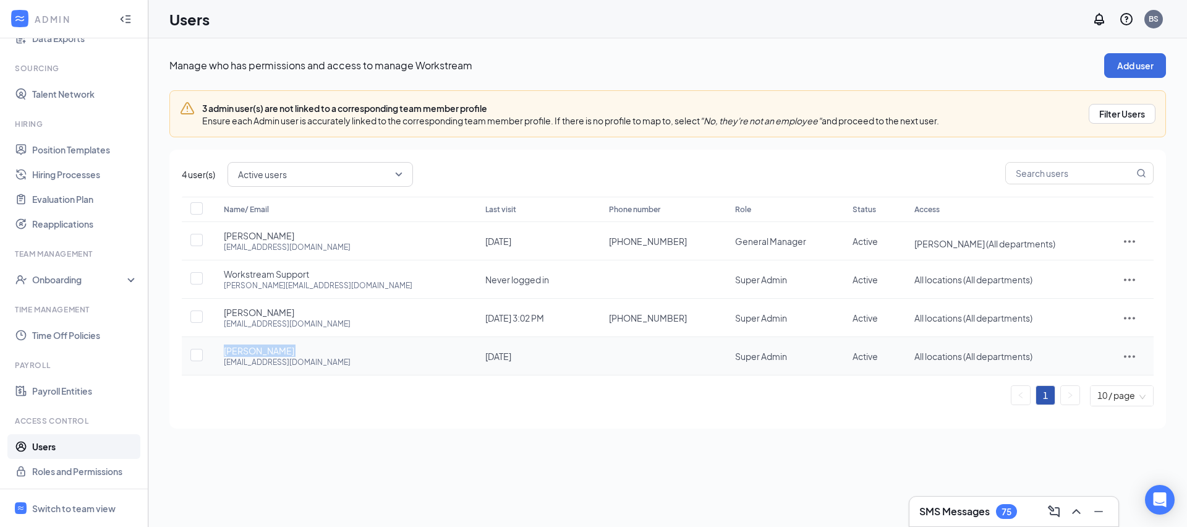
drag, startPoint x: 216, startPoint y: 347, endPoint x: 314, endPoint y: 347, distance: 97.7
click at [314, 347] on td "Billy Picou bpicou24@yahoo.com" at bounding box center [342, 356] width 262 height 38
copy span "Billy Picou"
drag, startPoint x: 223, startPoint y: 313, endPoint x: 296, endPoint y: 313, distance: 72.9
click at [296, 313] on td "Billy Picou culvershixson1030@gmail.com" at bounding box center [342, 318] width 262 height 38
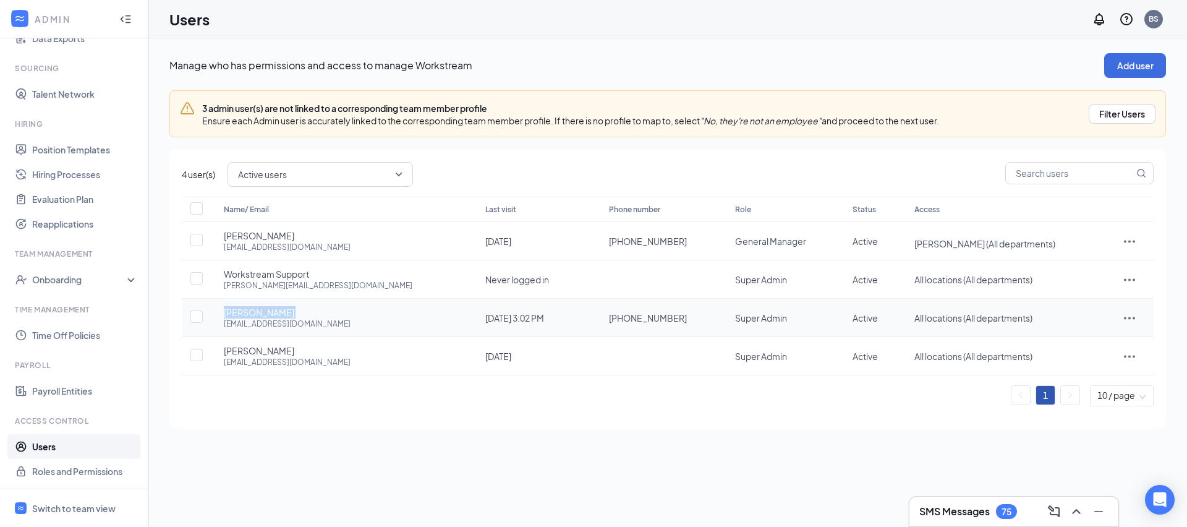
copy span "Billy Picou"
drag, startPoint x: 216, startPoint y: 361, endPoint x: 326, endPoint y: 360, distance: 110.7
click at [326, 360] on td "Billy Picou bpicou24@yahoo.com" at bounding box center [342, 356] width 262 height 38
copy div "bpicou24@yahoo.com"
drag, startPoint x: 222, startPoint y: 346, endPoint x: 288, endPoint y: 346, distance: 66.2
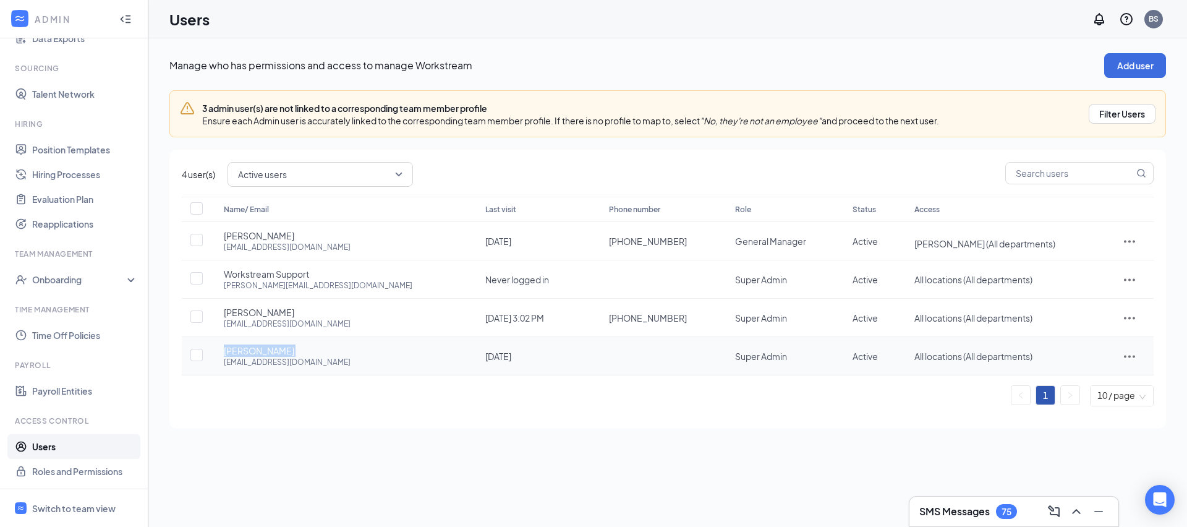
click at [288, 346] on td "Billy Picou bpicou24@yahoo.com" at bounding box center [342, 356] width 262 height 38
copy span "Billy Picou"
drag, startPoint x: 212, startPoint y: 367, endPoint x: 330, endPoint y: 365, distance: 118.1
click at [330, 365] on td "Billy Picou bpicou24@yahoo.com" at bounding box center [342, 356] width 262 height 38
copy div "bpicou24@yahoo.com"
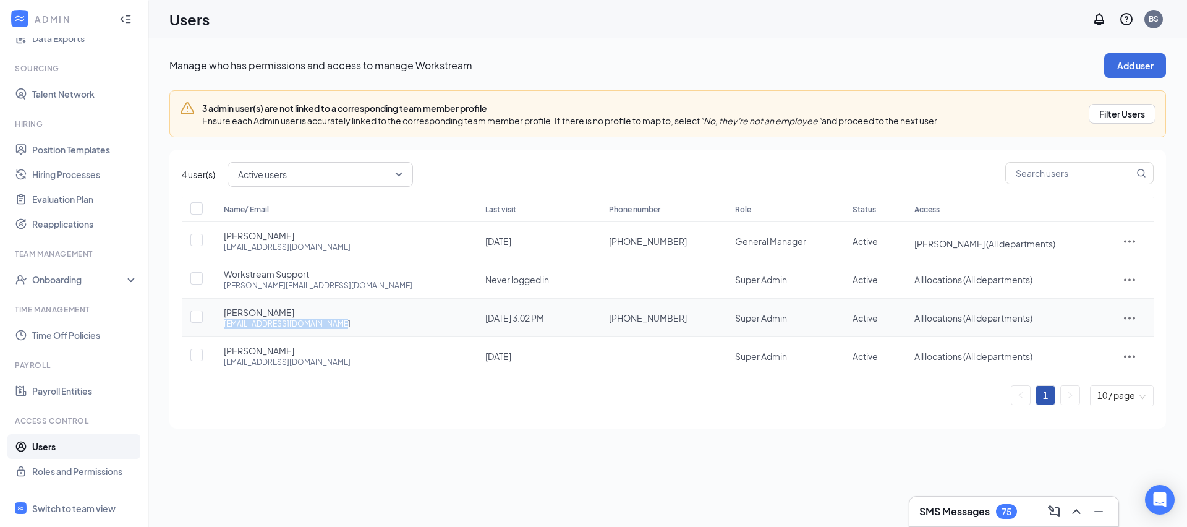
drag, startPoint x: 221, startPoint y: 325, endPoint x: 340, endPoint y: 326, distance: 119.3
click at [340, 326] on td "Billy Picou culvershixson1030@gmail.com" at bounding box center [342, 318] width 262 height 38
copy div "culvershixson1030@gmail.com"
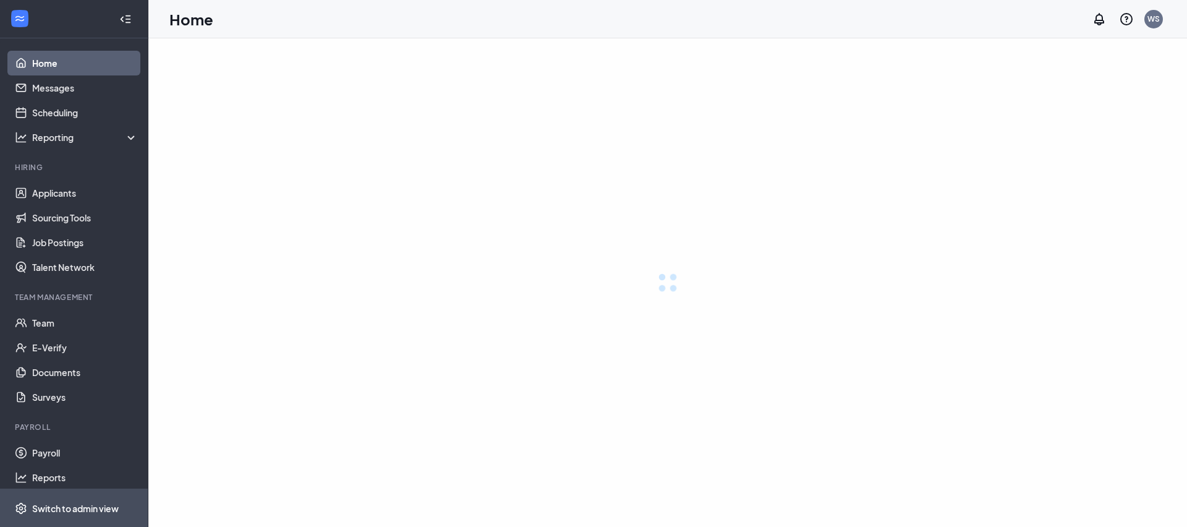
click at [66, 506] on div "Switch to admin view" at bounding box center [75, 508] width 87 height 12
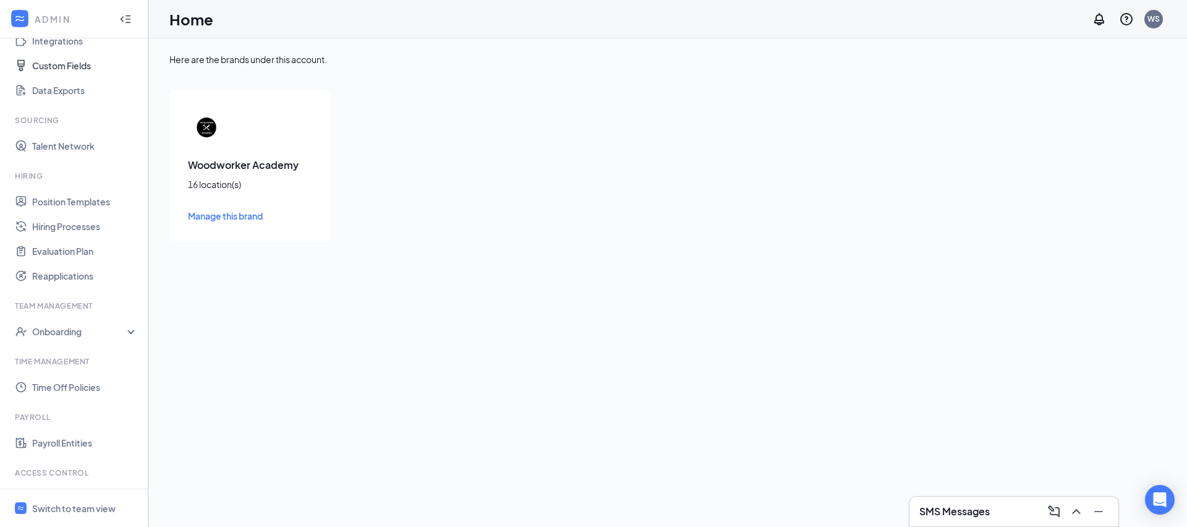
scroll to position [229, 0]
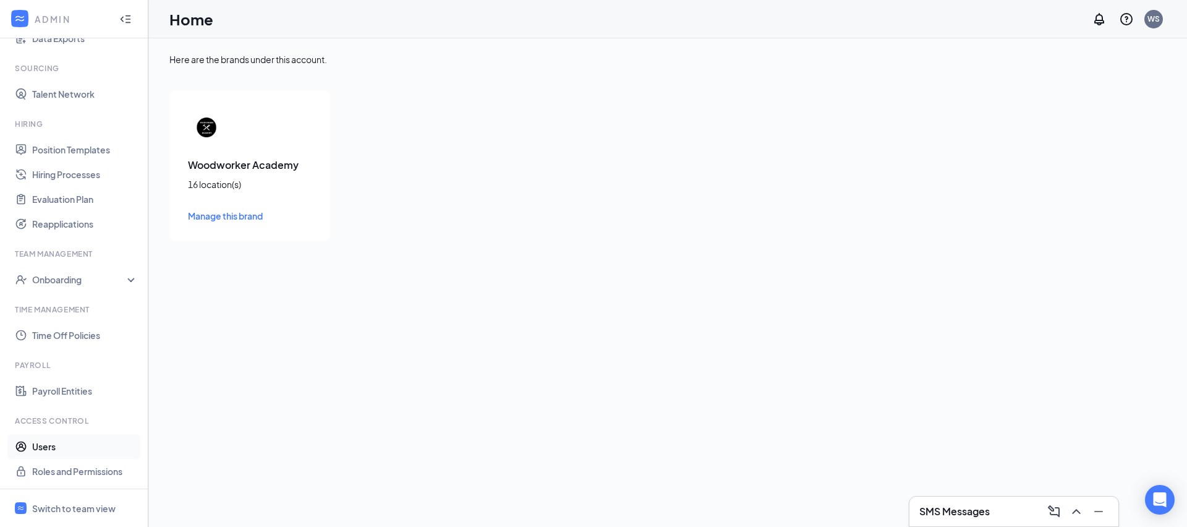
click at [55, 448] on link "Users" at bounding box center [85, 446] width 106 height 25
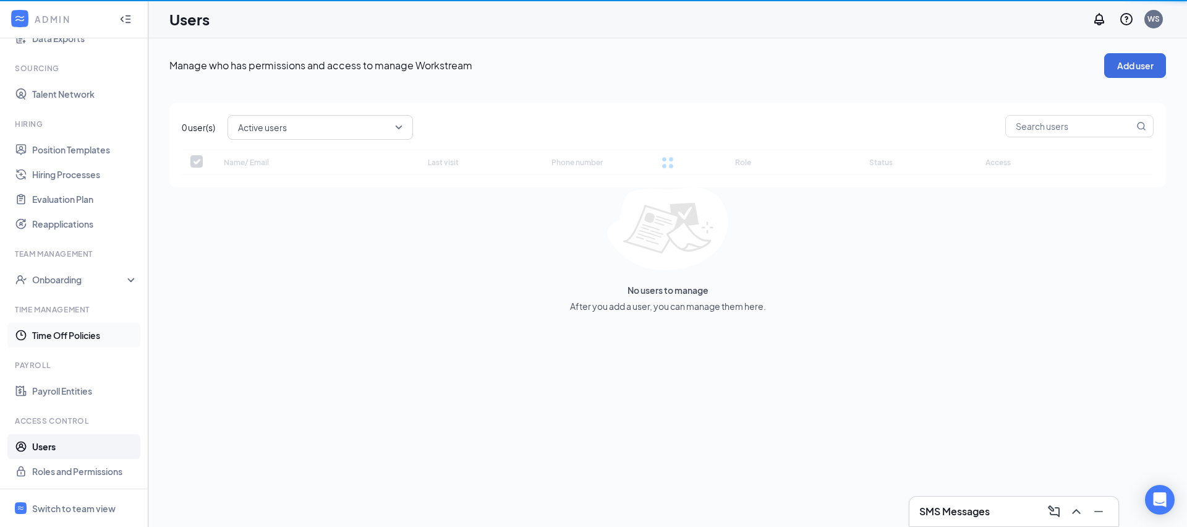
checkbox input "false"
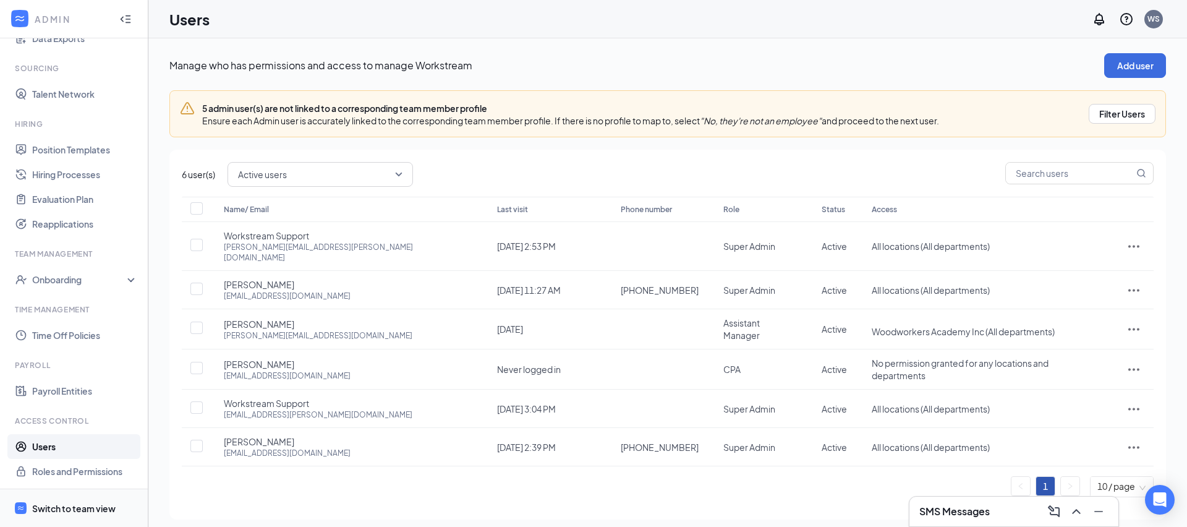
click at [109, 508] on div "Switch to team view" at bounding box center [73, 508] width 83 height 12
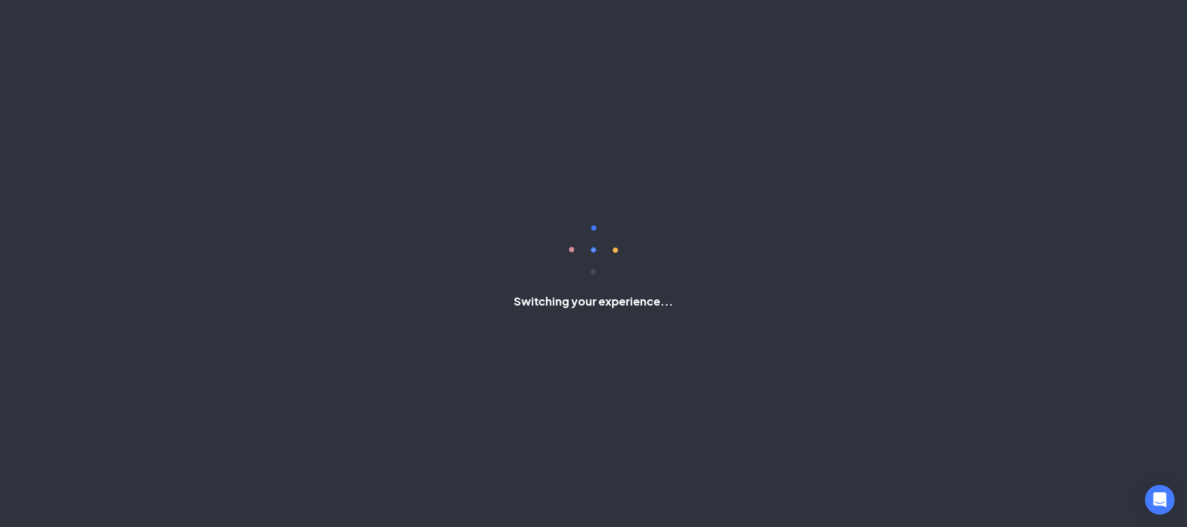
scroll to position [62, 0]
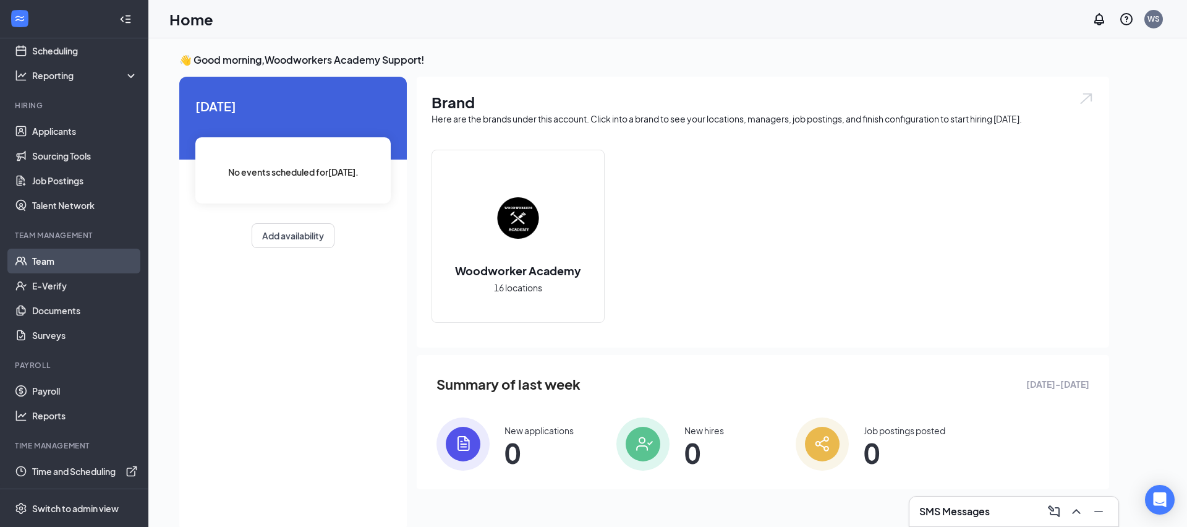
click at [113, 255] on link "Team" at bounding box center [85, 261] width 106 height 25
